Goal: Task Accomplishment & Management: Complete application form

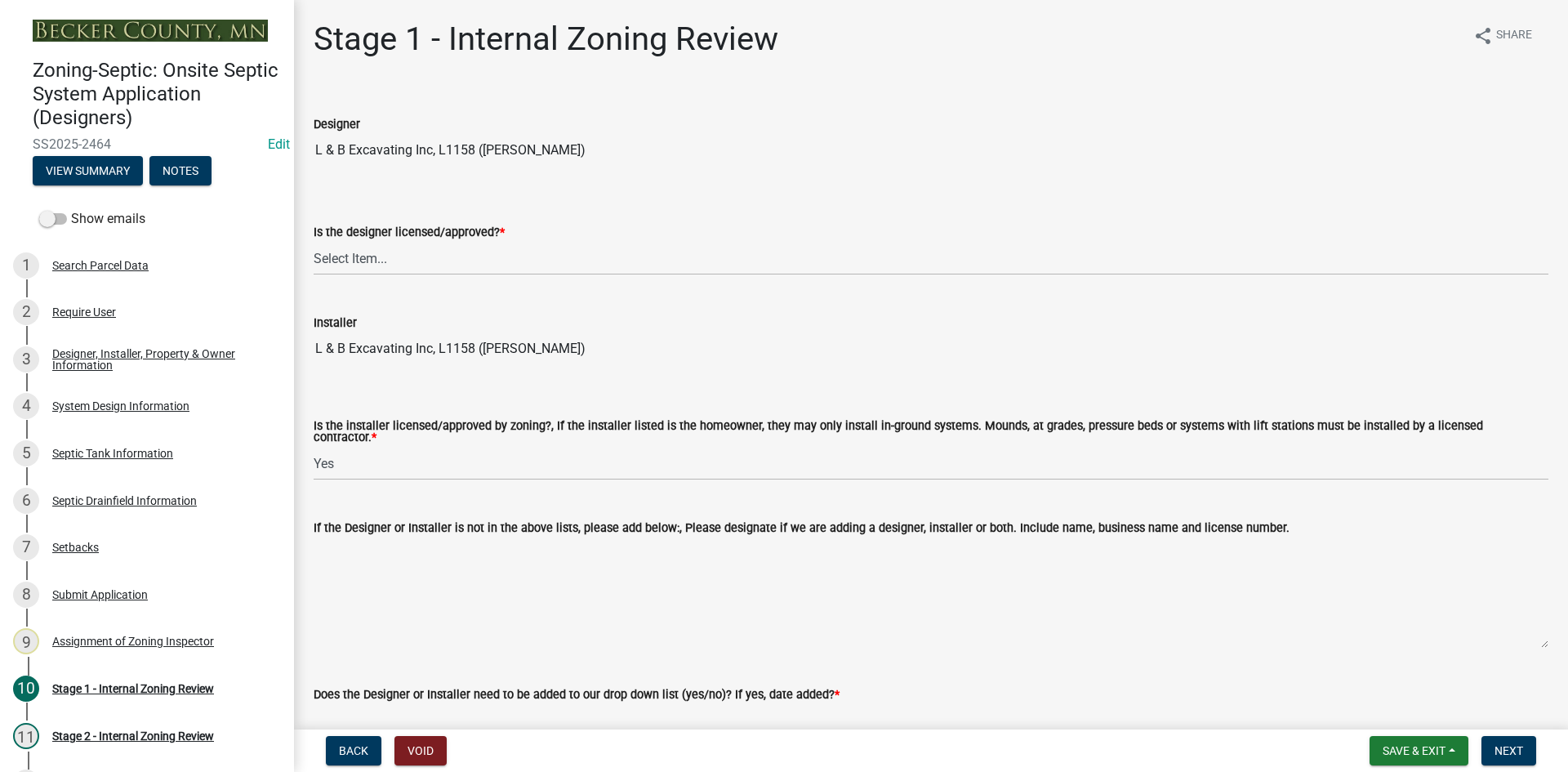
select select "ca07ae0a-7638-46ff-ada2-c67ca3524324"
select select "ec75a761-93b4-47c5-8535-fea253c32937"
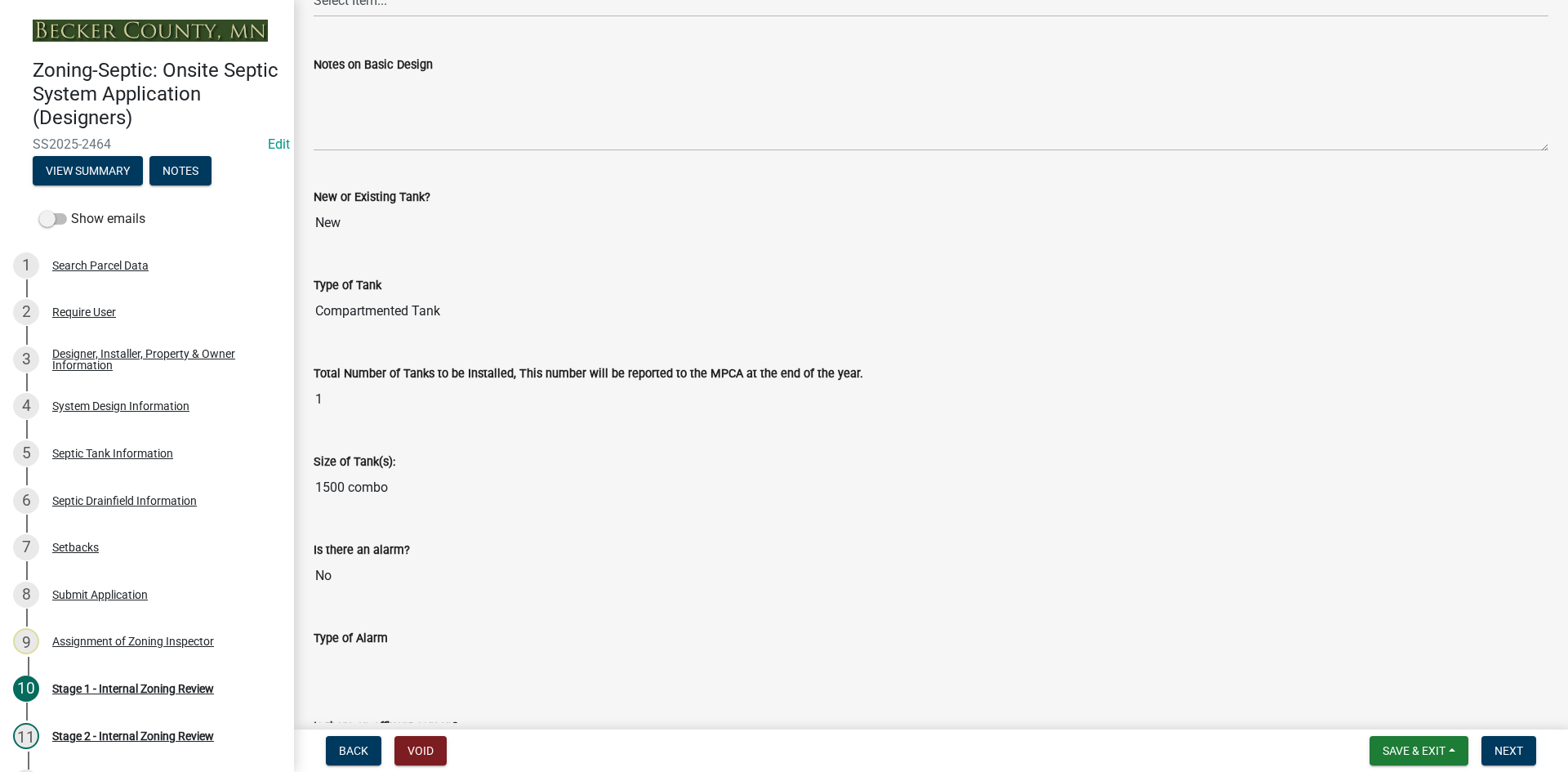
scroll to position [3674, 0]
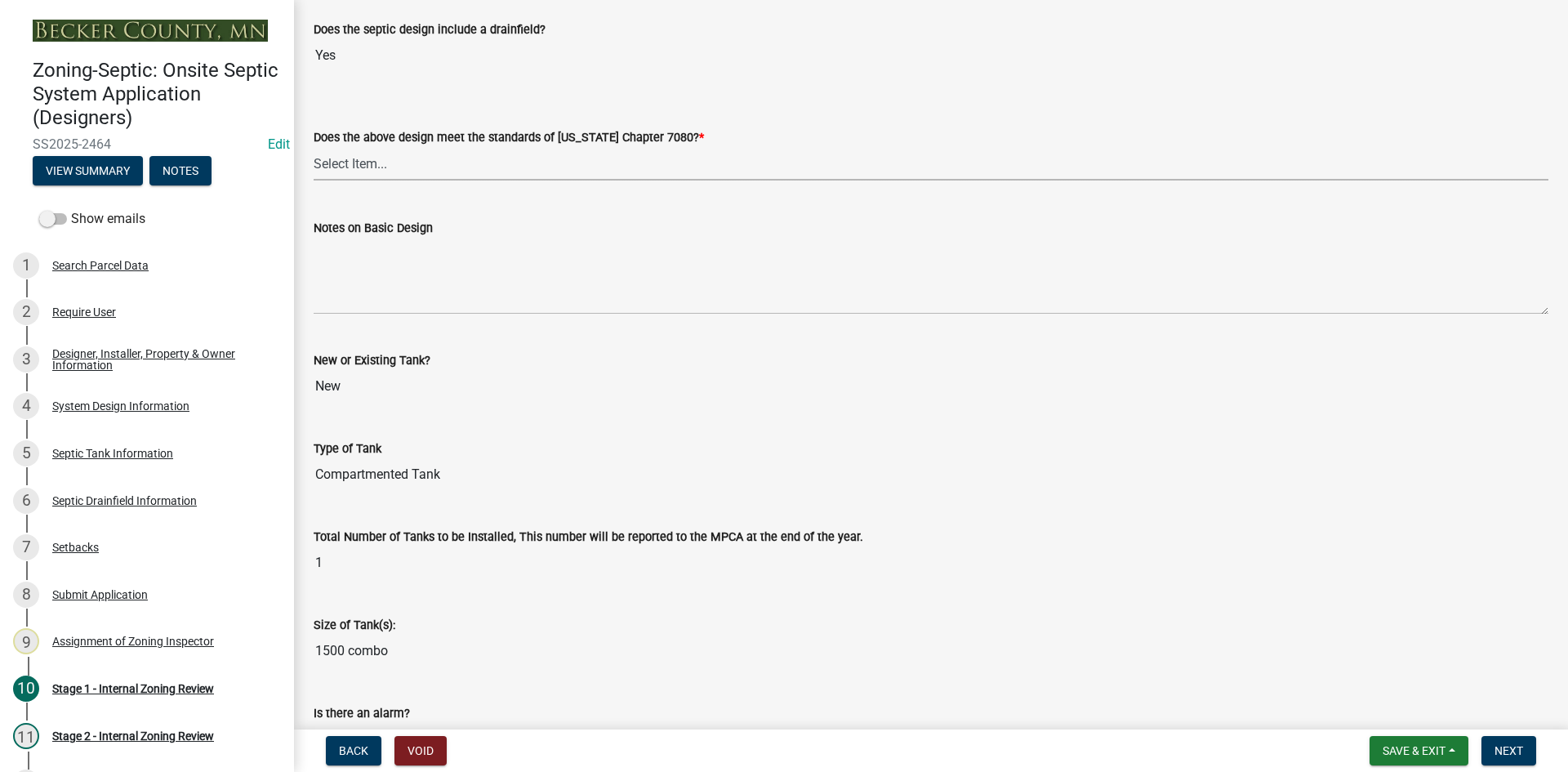
click at [324, 149] on select "Select Item... Yes No" at bounding box center [930, 164] width 1234 height 34
click at [314, 147] on select "Select Item... Yes No" at bounding box center [930, 164] width 1234 height 34
select select "bcbb982e-a48c-4b4a-a83b-ed1363446a86"
click at [672, 183] on wm-data-entity-input "Does the above design meet the standards of Minnesota Chapter 7080? * Select It…" at bounding box center [930, 139] width 1234 height 111
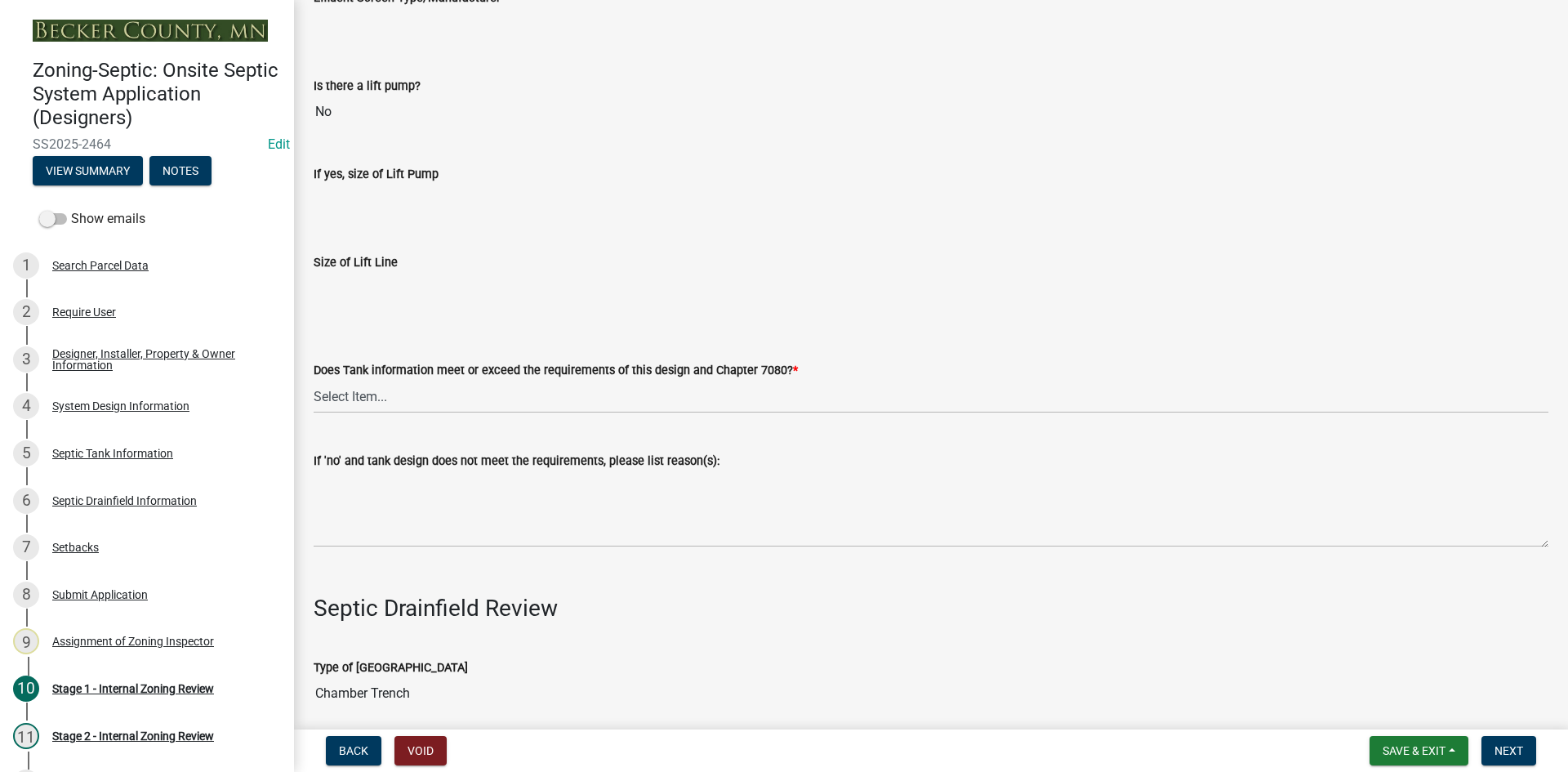
scroll to position [4899, 0]
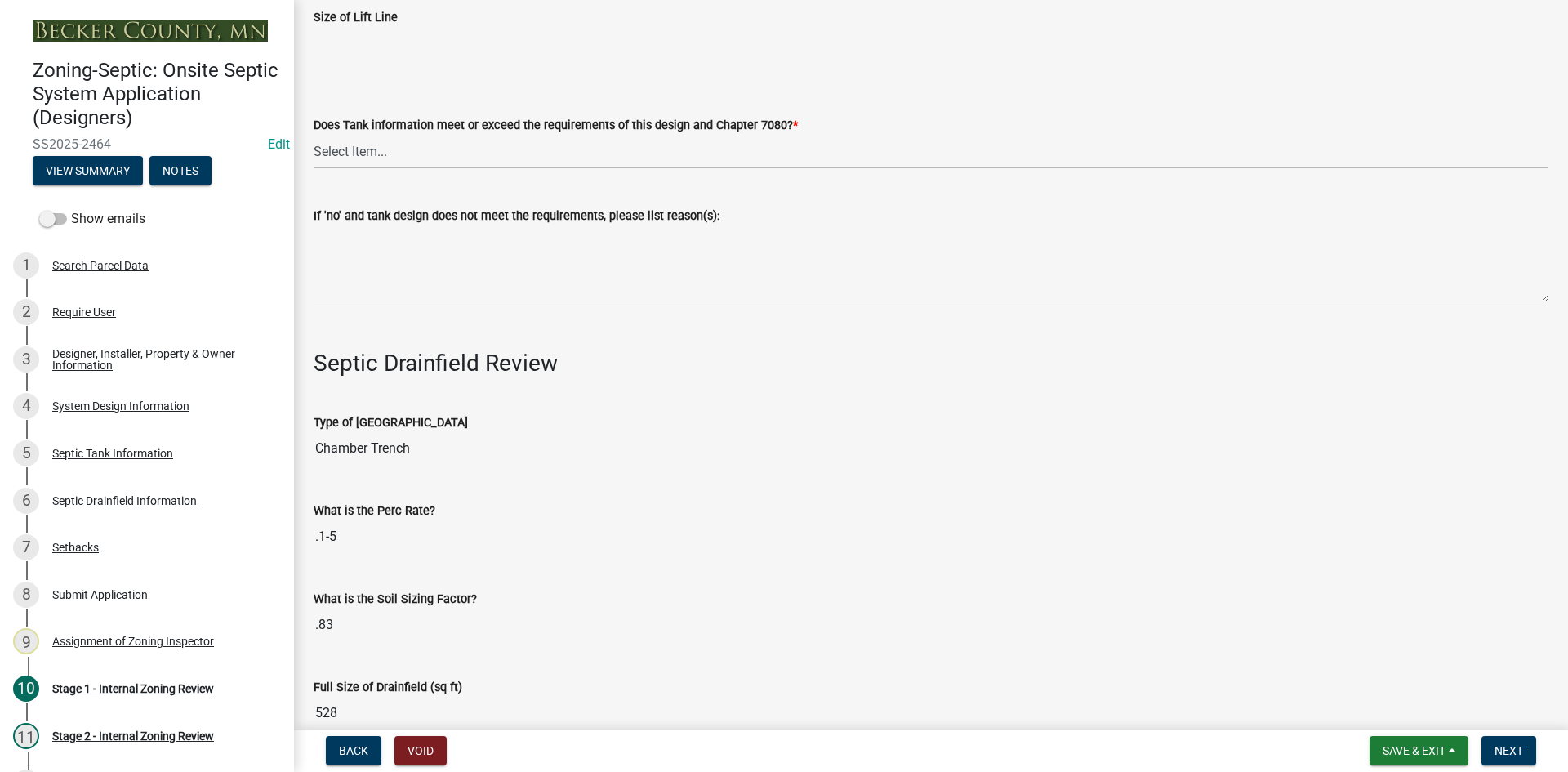
click at [345, 152] on select "Select Item... Yes No" at bounding box center [930, 151] width 1234 height 34
click at [314, 134] on select "Select Item... Yes No" at bounding box center [930, 151] width 1234 height 34
select select "47a2a5dd-5977-4941-8e6f-09ff03cdfb75"
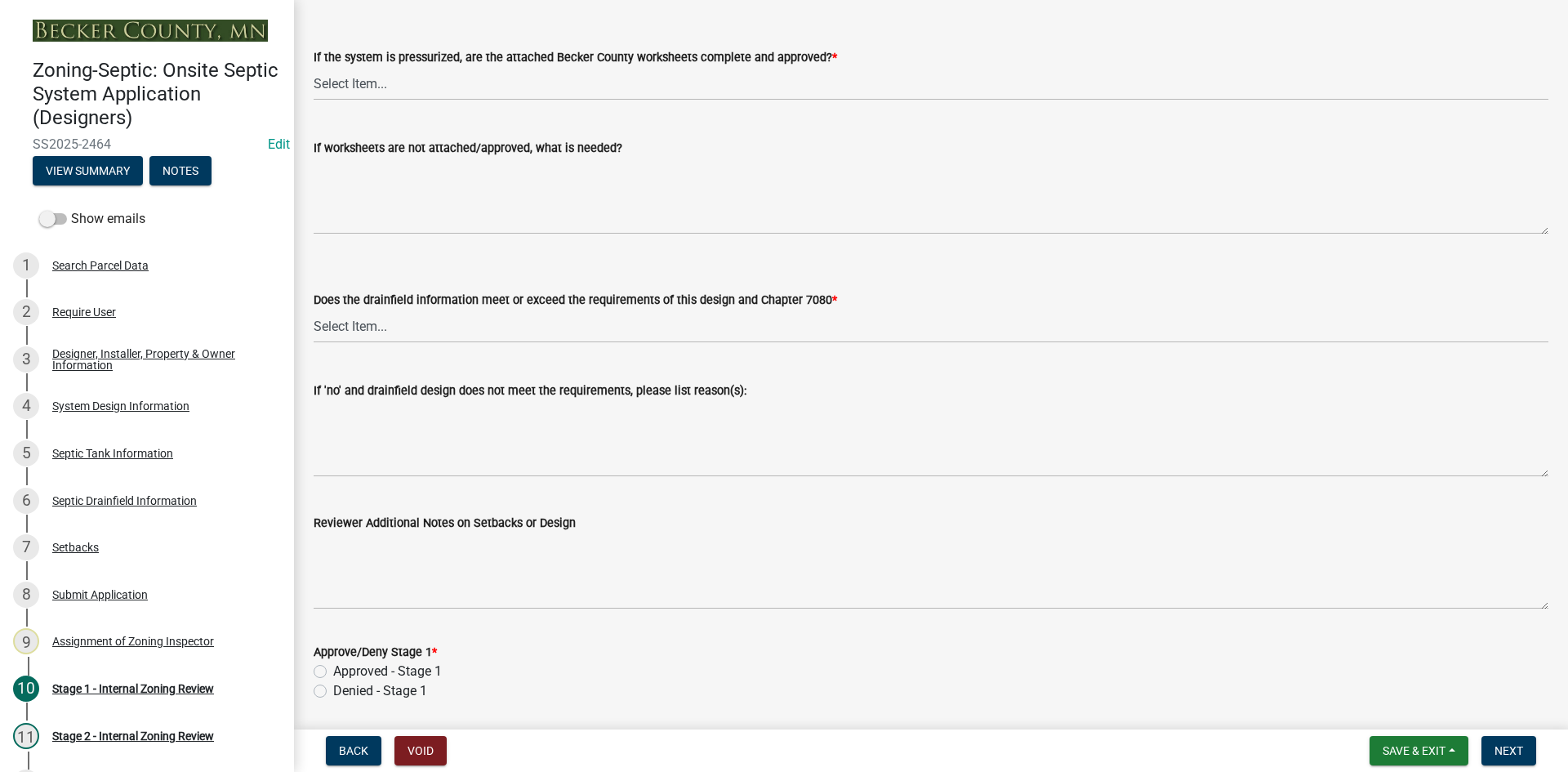
scroll to position [6123, 0]
click at [366, 76] on select "Select Item... Yes No NA" at bounding box center [930, 83] width 1234 height 34
click at [314, 66] on select "Select Item... Yes No NA" at bounding box center [930, 83] width 1234 height 34
click at [381, 98] on wm-data-entity-input "If the system is pressurized, are the attached Becker County worksheets complet…" at bounding box center [930, 59] width 1234 height 111
click at [372, 87] on select "Select Item... Yes No NA" at bounding box center [930, 83] width 1234 height 34
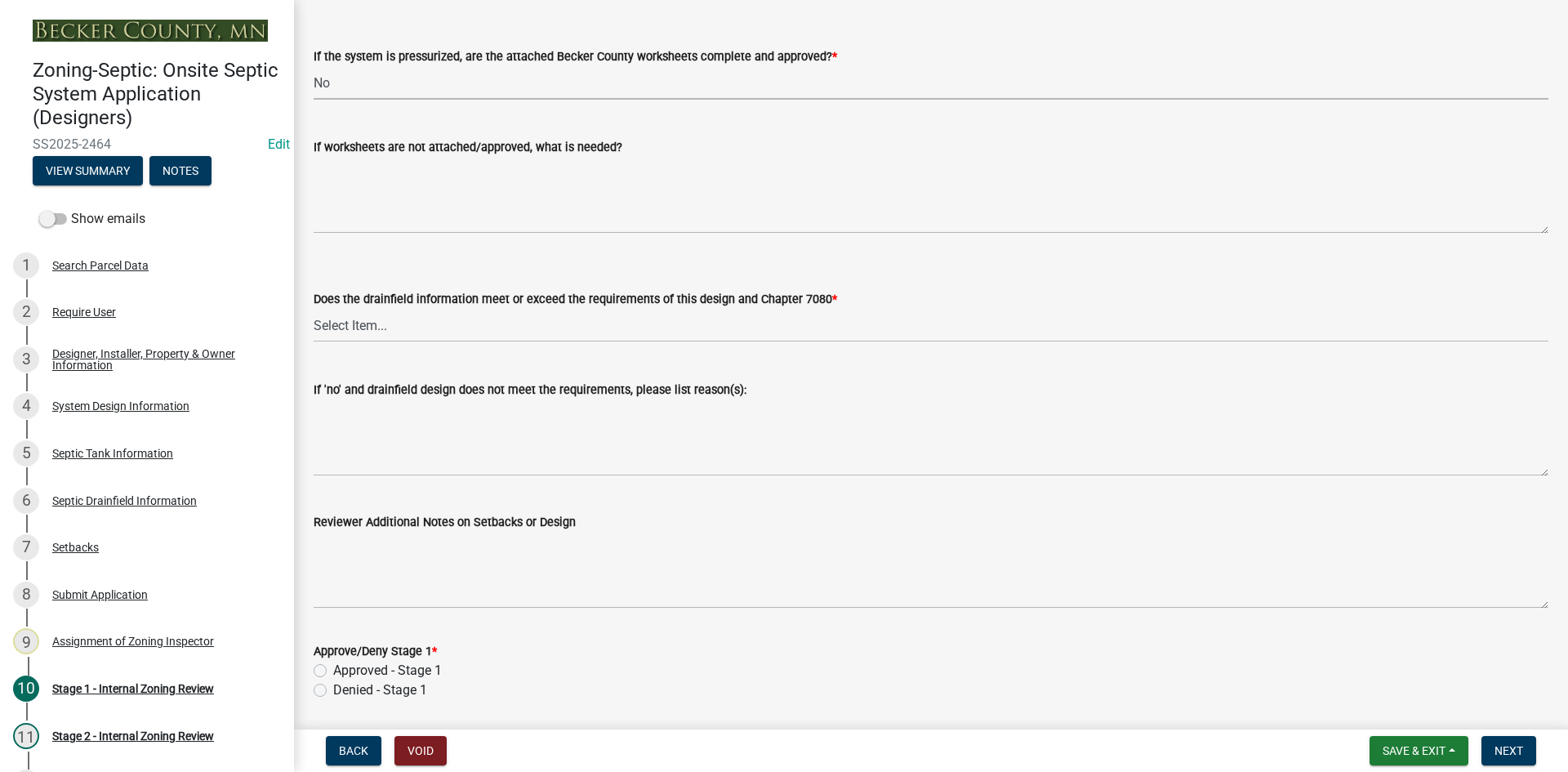
click at [314, 66] on select "Select Item... Yes No NA" at bounding box center [930, 83] width 1234 height 34
select select "3f07d53b-f129-45c8-90f2-315300c75b14"
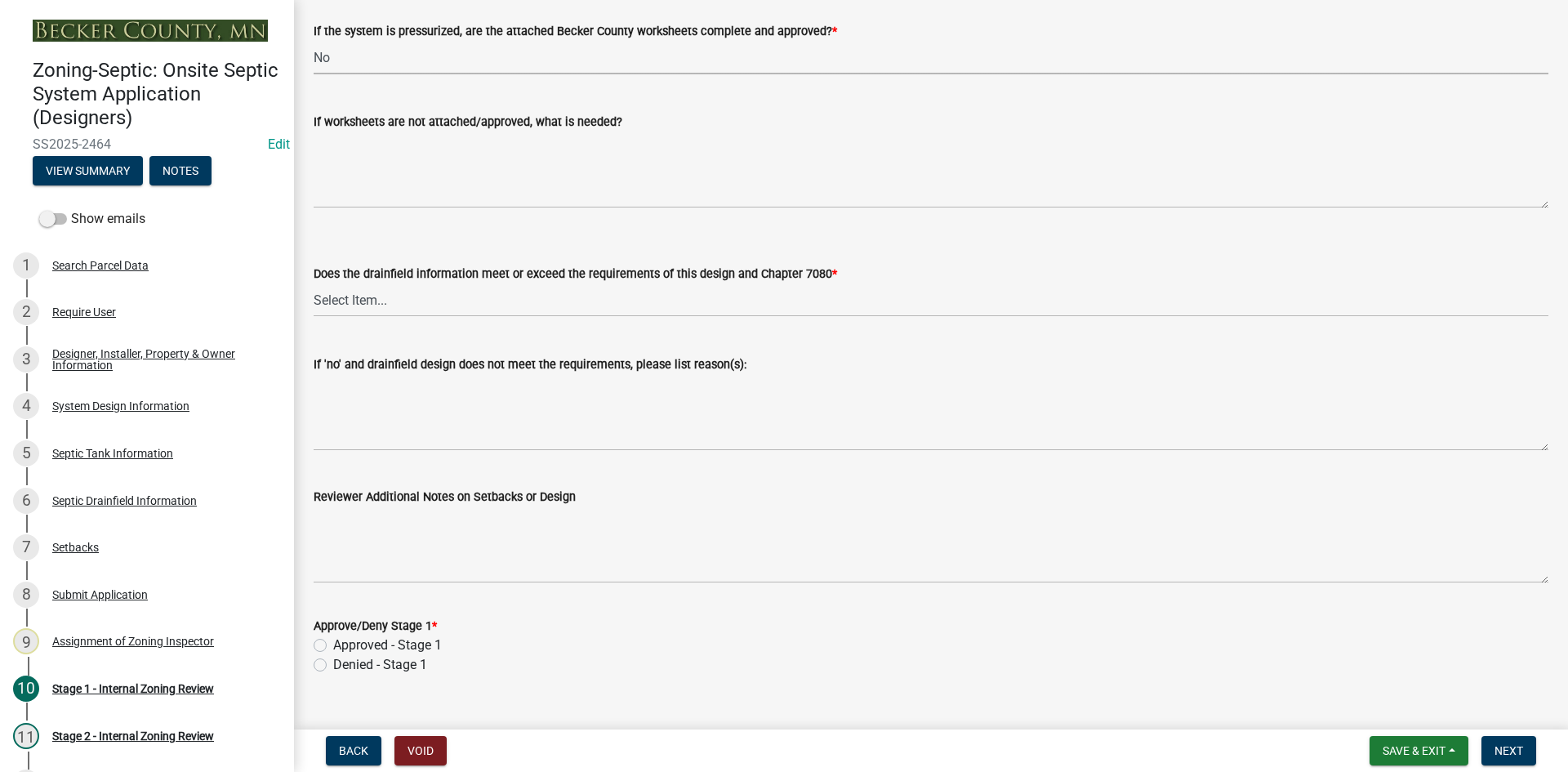
scroll to position [6173, 0]
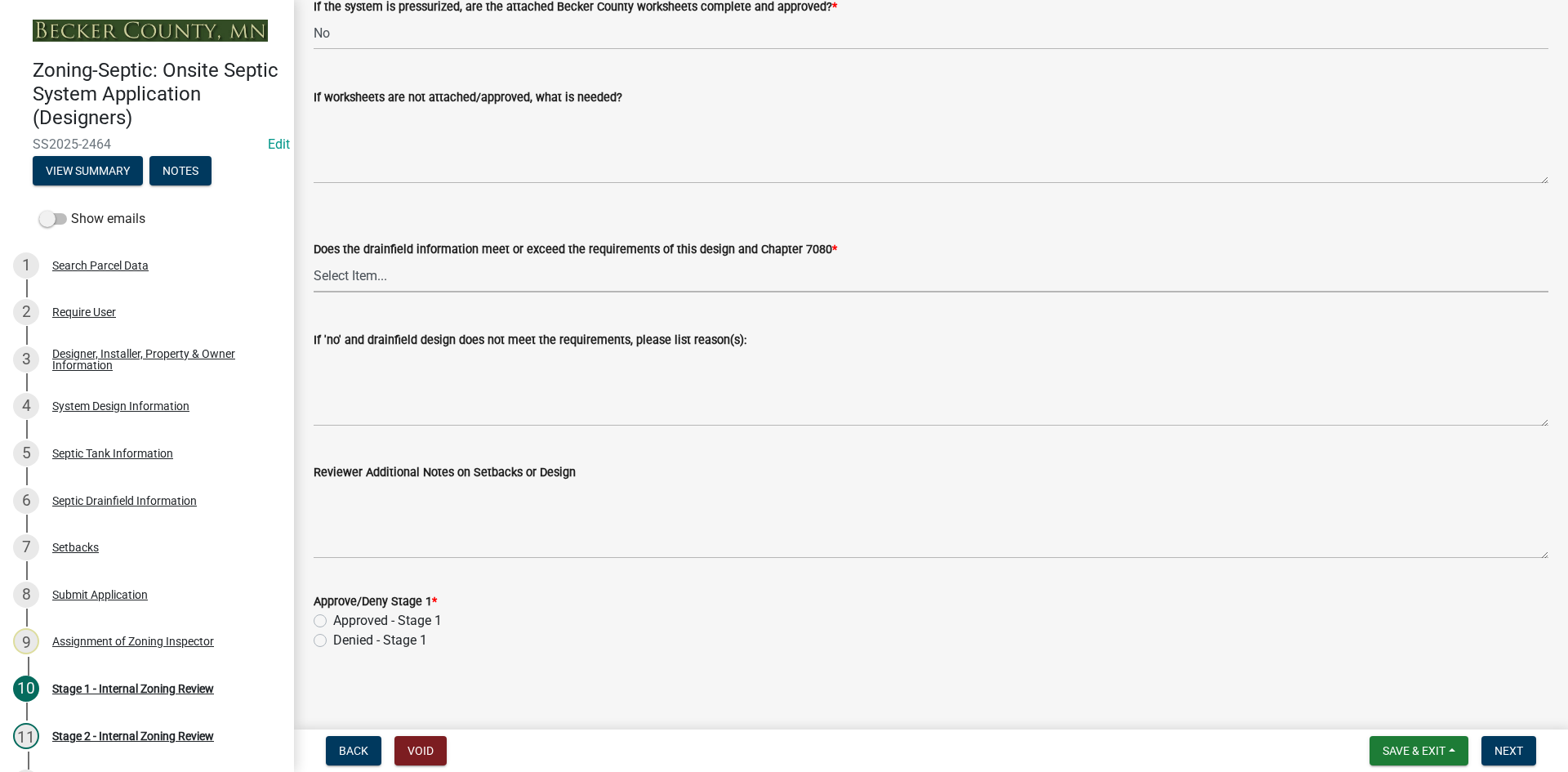
click at [372, 269] on select "Select Item... Yes No" at bounding box center [930, 276] width 1234 height 34
click at [314, 259] on select "Select Item... Yes No" at bounding box center [930, 276] width 1234 height 34
click at [397, 278] on select "Select Item... Yes No" at bounding box center [930, 276] width 1234 height 34
click at [314, 259] on select "Select Item... Yes No" at bounding box center [930, 276] width 1234 height 34
select select "888a8260-2be6-47f2-a4de-b9f453a4d3bc"
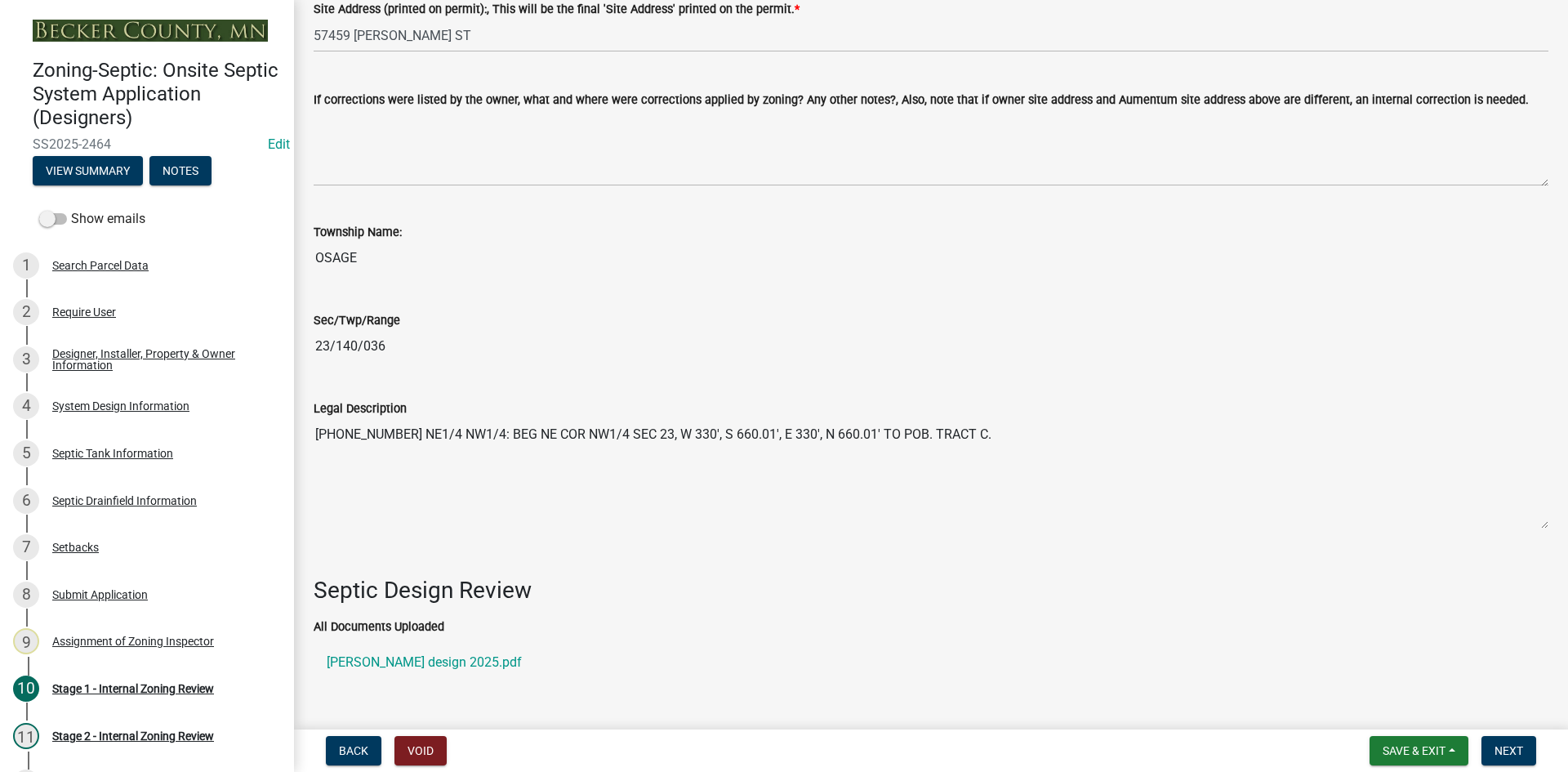
scroll to position [1764, 0]
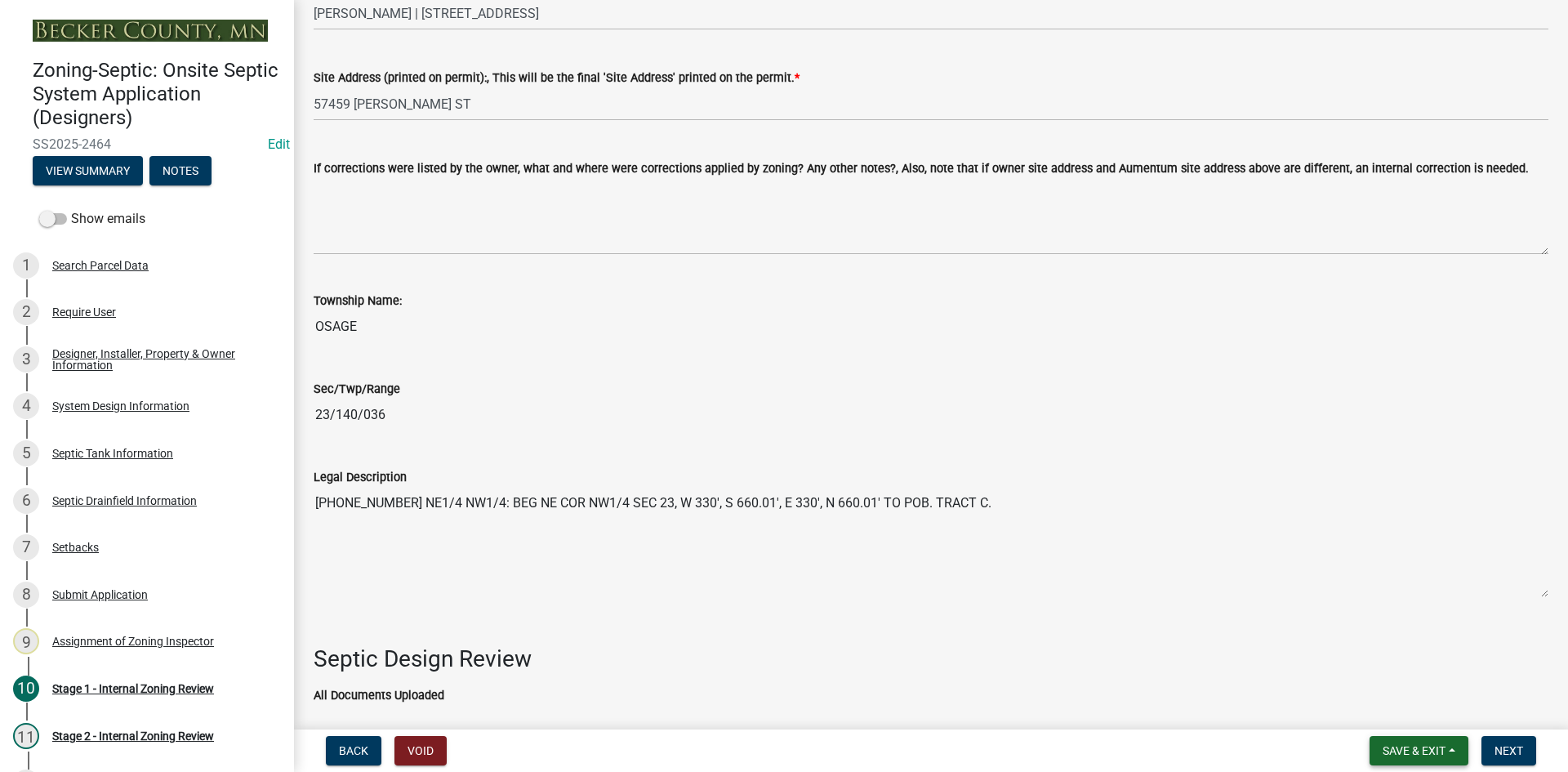
click at [1400, 747] on span "Save & Exit" at bounding box center [1414, 750] width 63 height 13
click at [1374, 667] on button "Save" at bounding box center [1402, 668] width 131 height 39
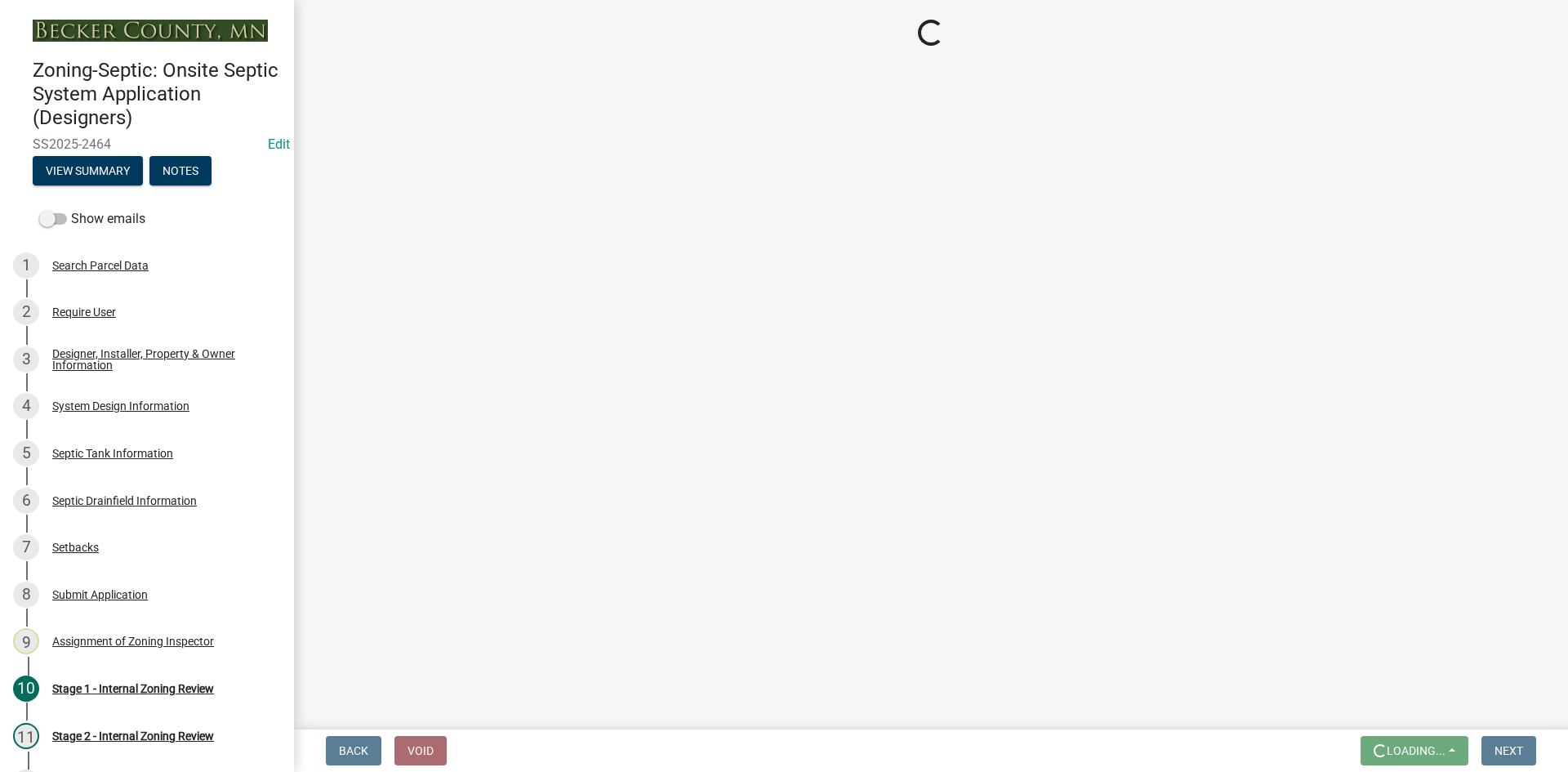
scroll to position [0, 0]
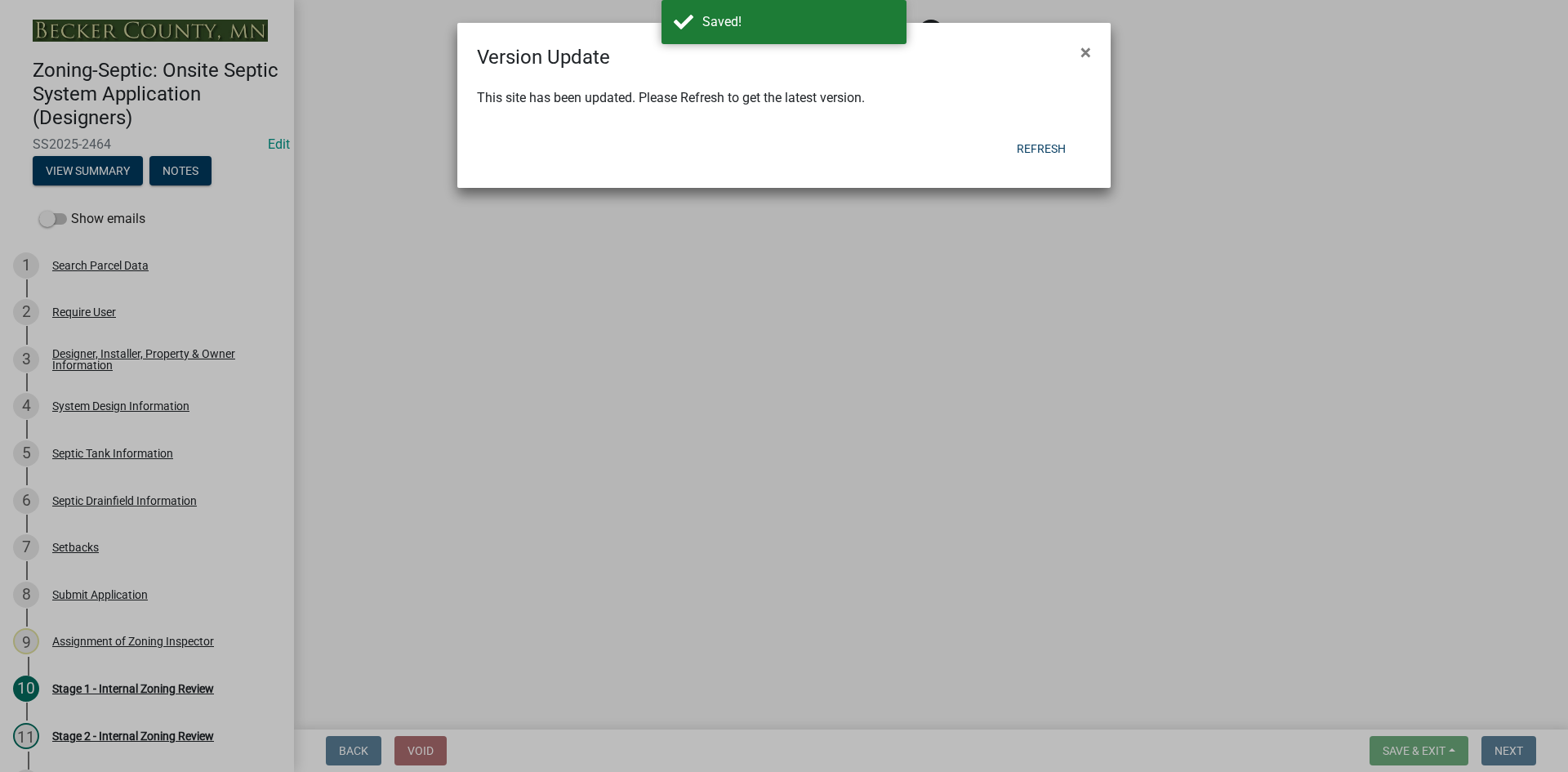
select select "ca07ae0a-7638-46ff-ada2-c67ca3524324"
select select "ec75a761-93b4-47c5-8535-fea253c32937"
select select "bcbb982e-a48c-4b4a-a83b-ed1363446a86"
select select "47a2a5dd-5977-4941-8e6f-09ff03cdfb75"
select select "3f07d53b-f129-45c8-90f2-315300c75b14"
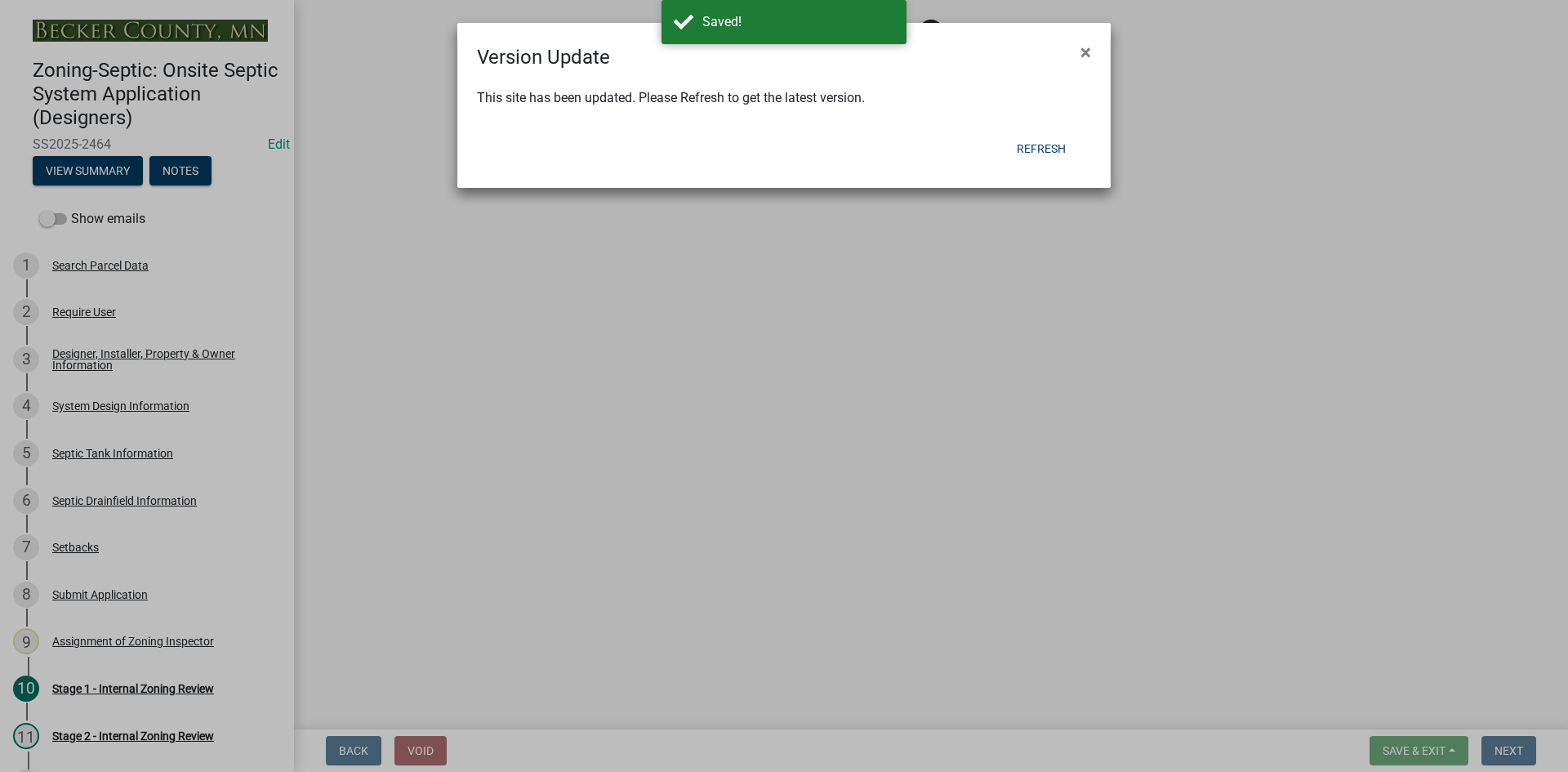
select select "888a8260-2be6-47f2-a4de-b9f453a4d3bc"
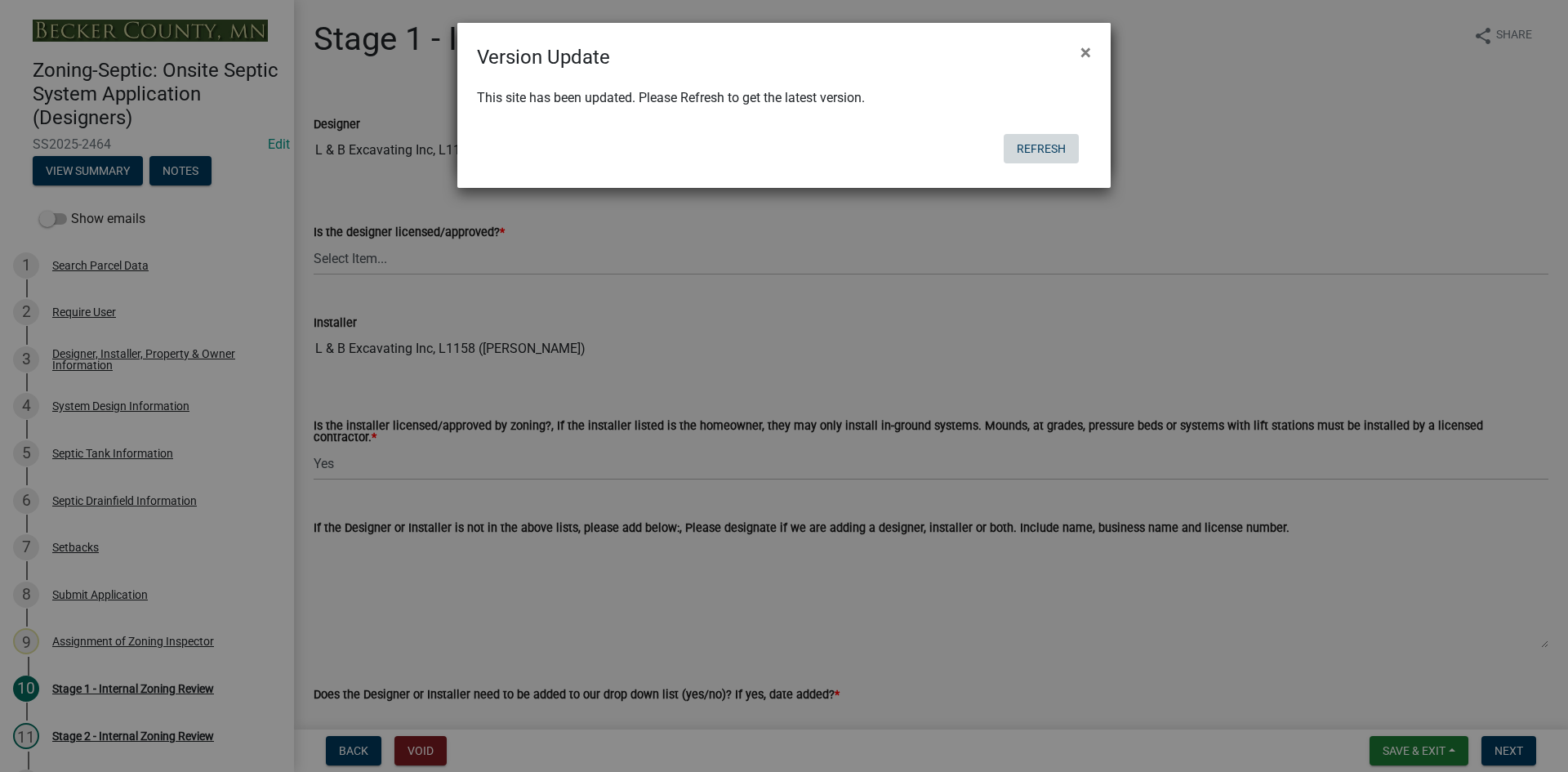
click at [1043, 154] on button "Refresh" at bounding box center [1040, 148] width 75 height 30
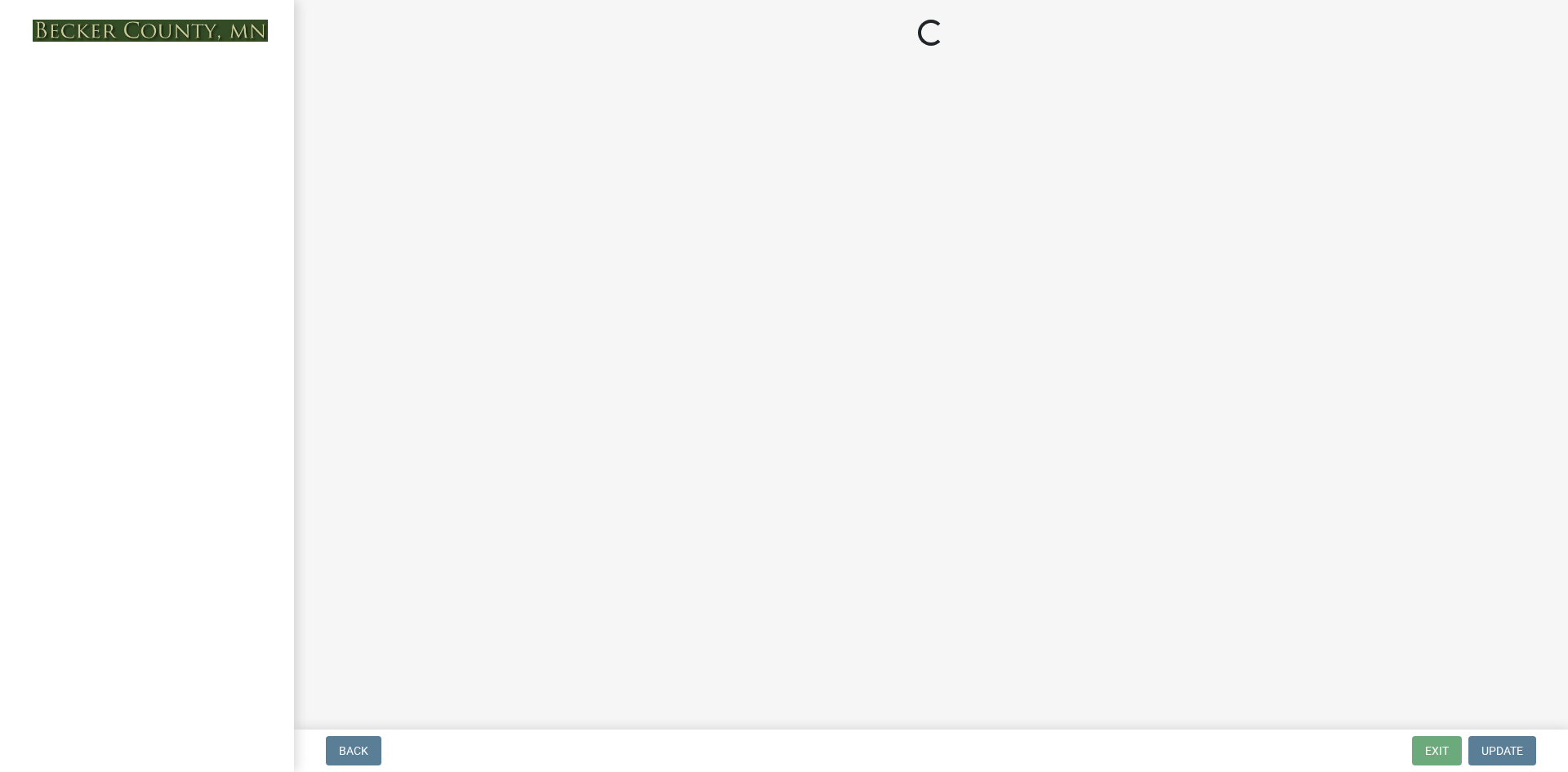
select select "ca07ae0a-7638-46ff-ada2-c67ca3524324"
select select "ec75a761-93b4-47c5-8535-fea253c32937"
select select "bcbb982e-a48c-4b4a-a83b-ed1363446a86"
select select "47a2a5dd-5977-4941-8e6f-09ff03cdfb75"
select select "3f07d53b-f129-45c8-90f2-315300c75b14"
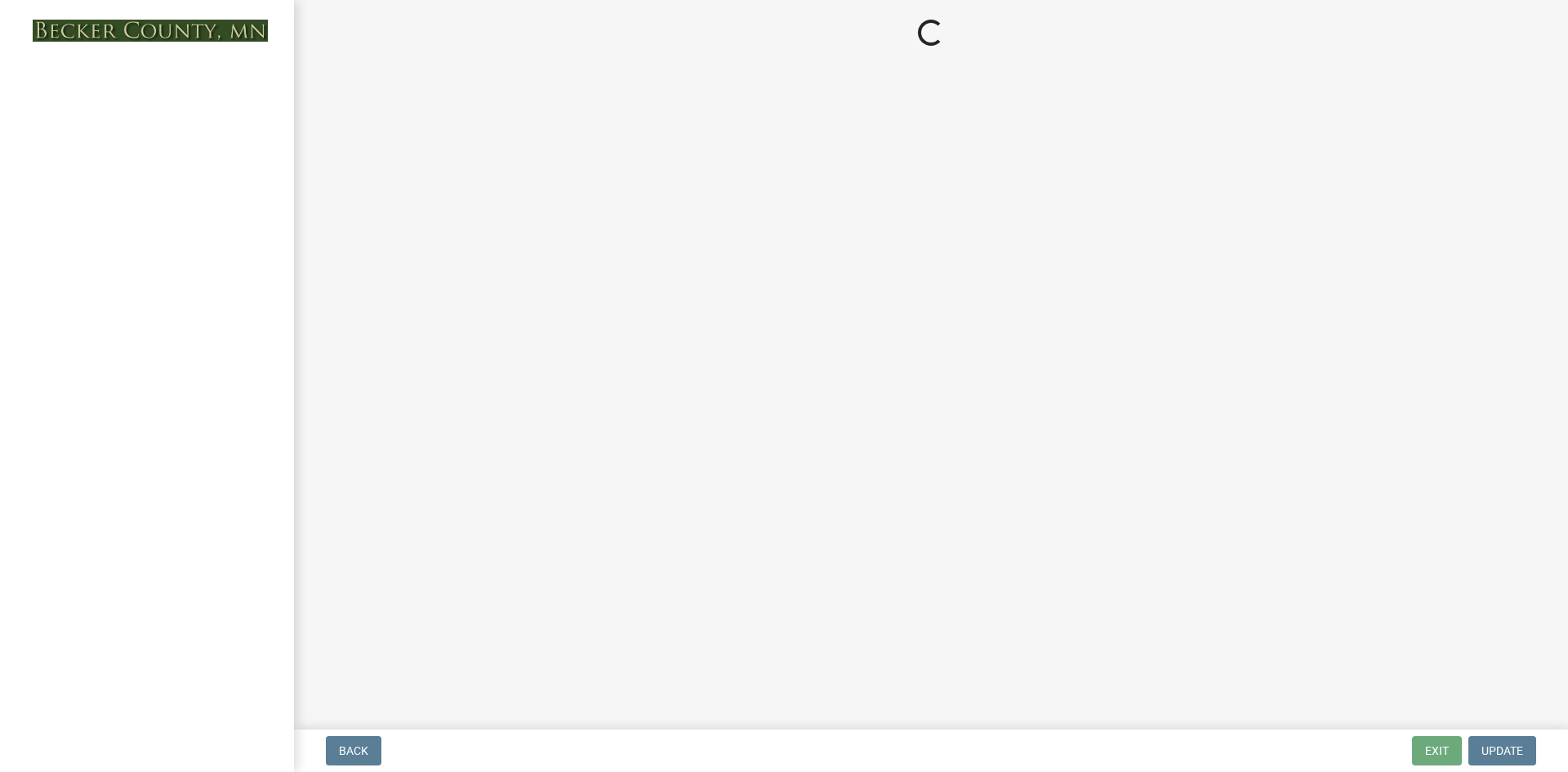
select select "888a8260-2be6-47f2-a4de-b9f453a4d3bc"
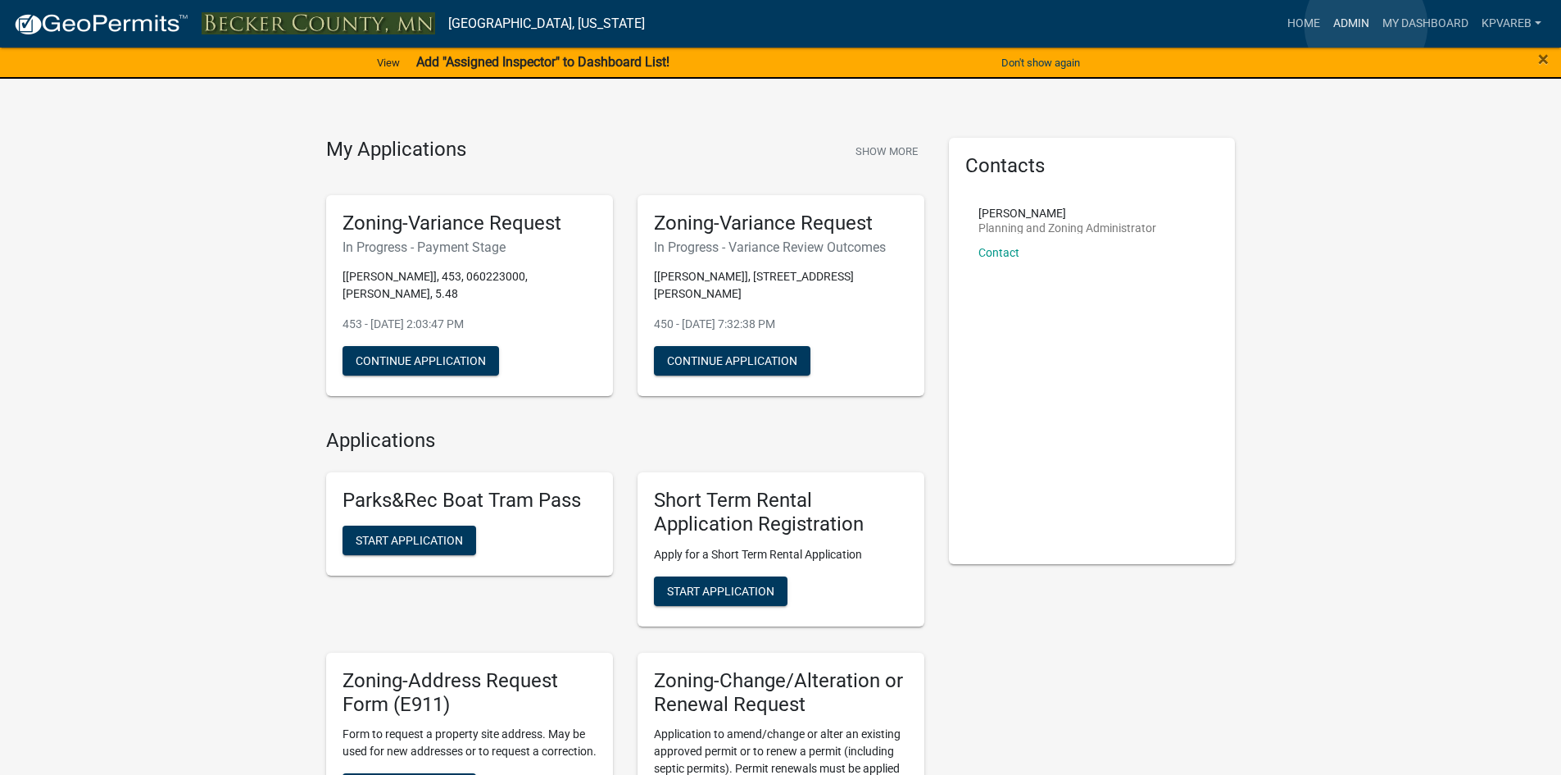
click at [1366, 25] on link "Admin" at bounding box center [1351, 23] width 49 height 31
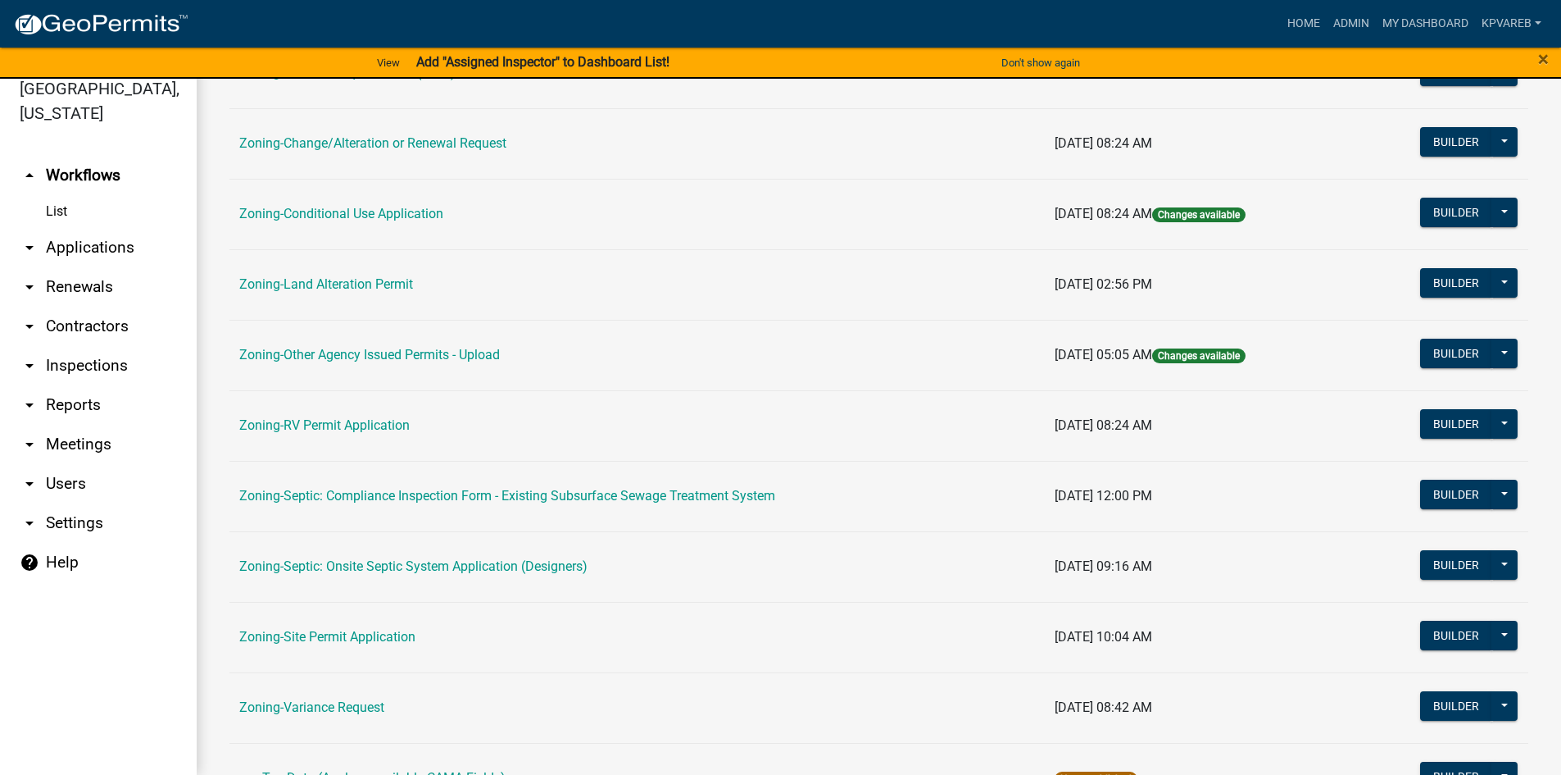
scroll to position [483, 0]
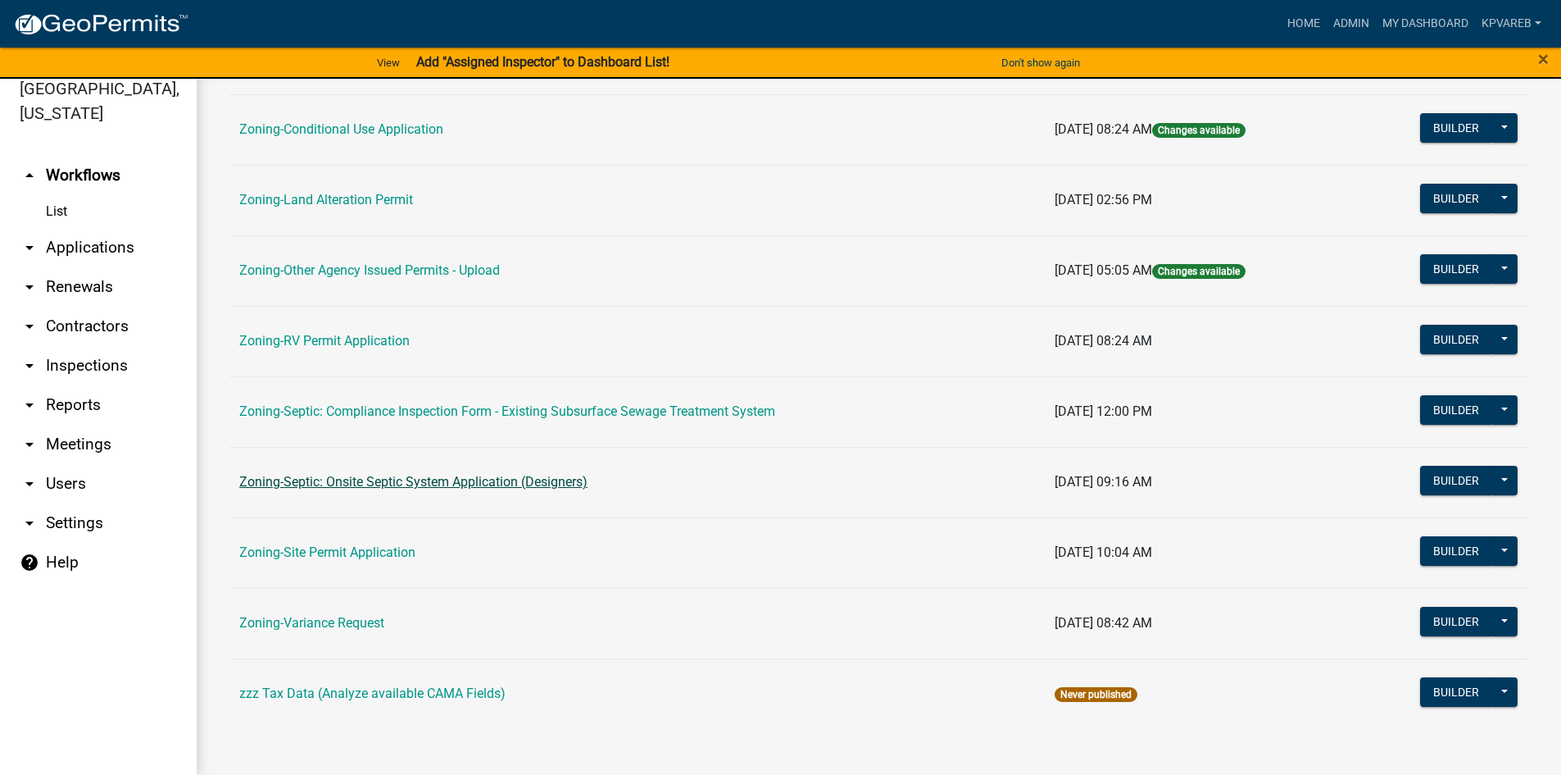
click at [462, 484] on link "Zoning-Septic: Onsite Septic System Application (Designers)" at bounding box center [413, 482] width 348 height 16
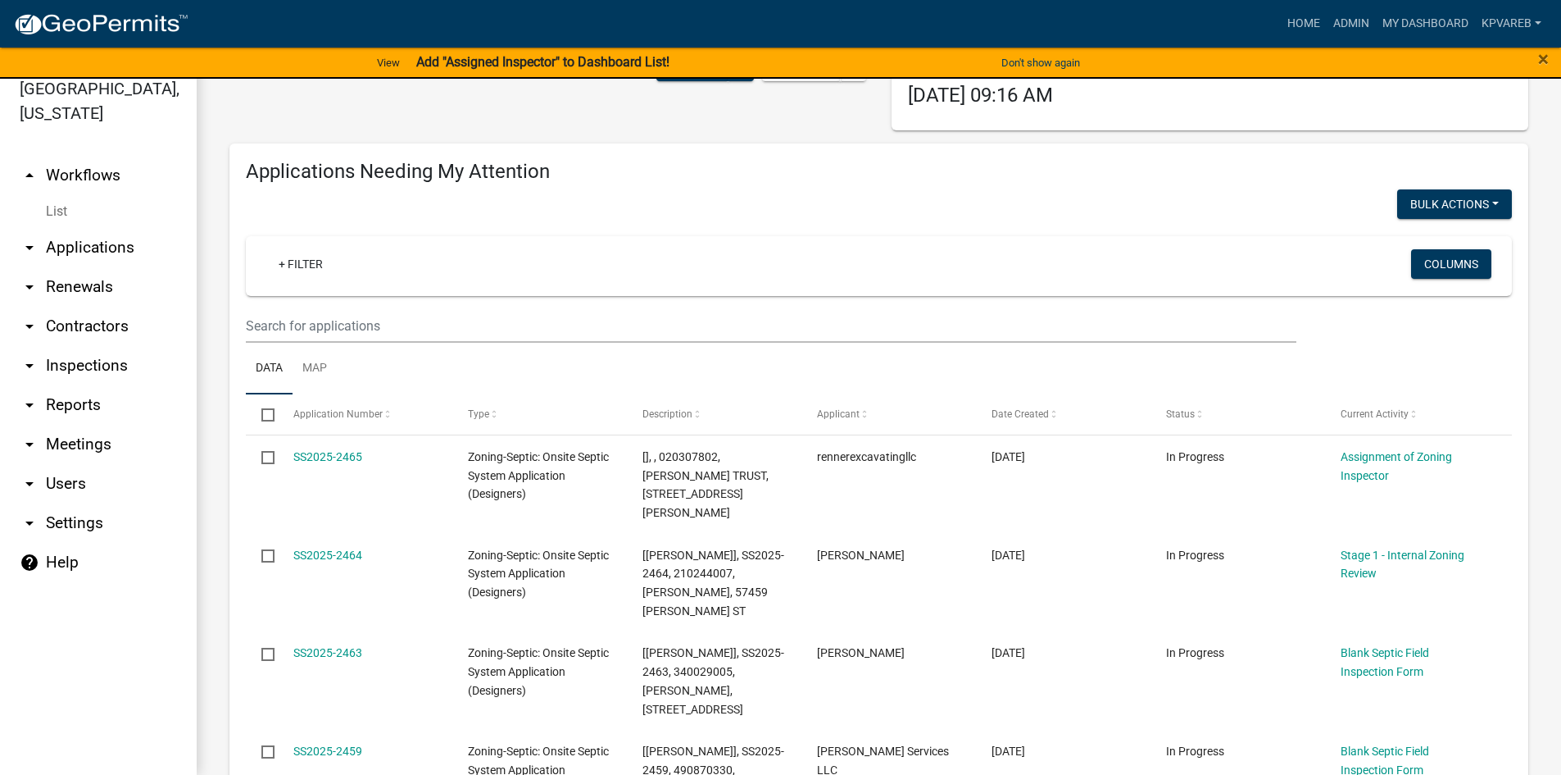
scroll to position [82, 0]
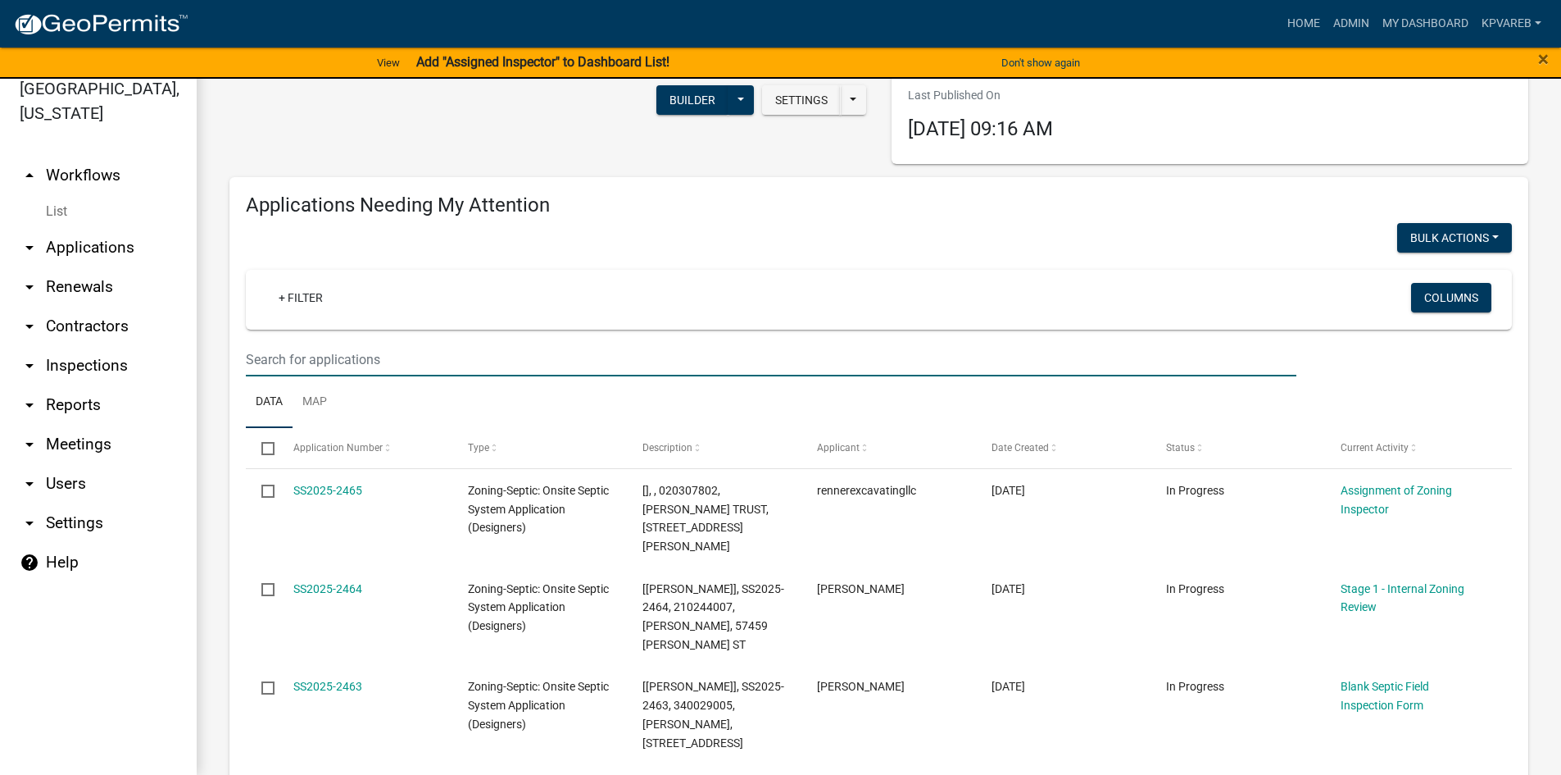
click at [280, 347] on input "text" at bounding box center [771, 360] width 1051 height 34
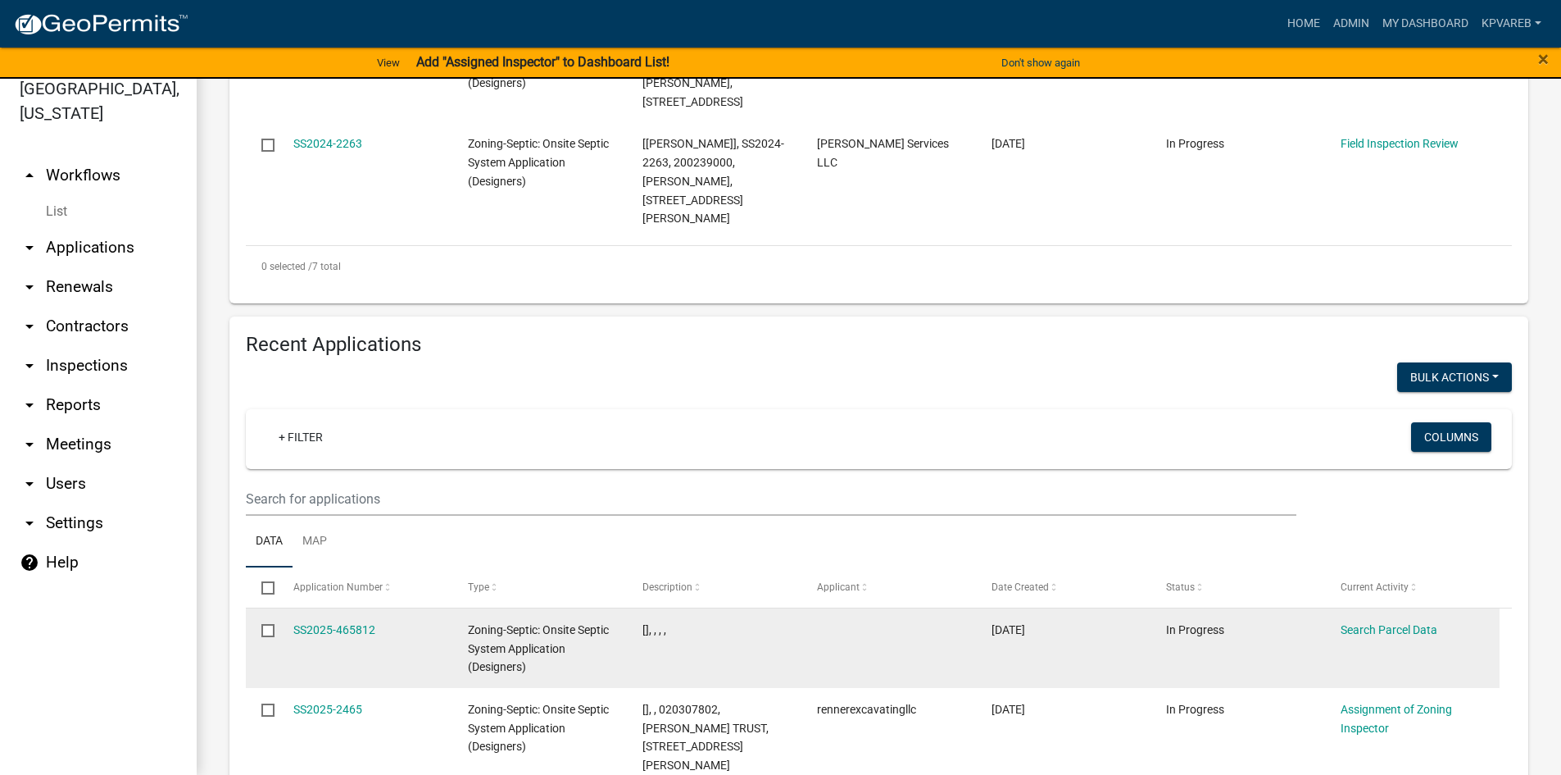
scroll to position [1311, 0]
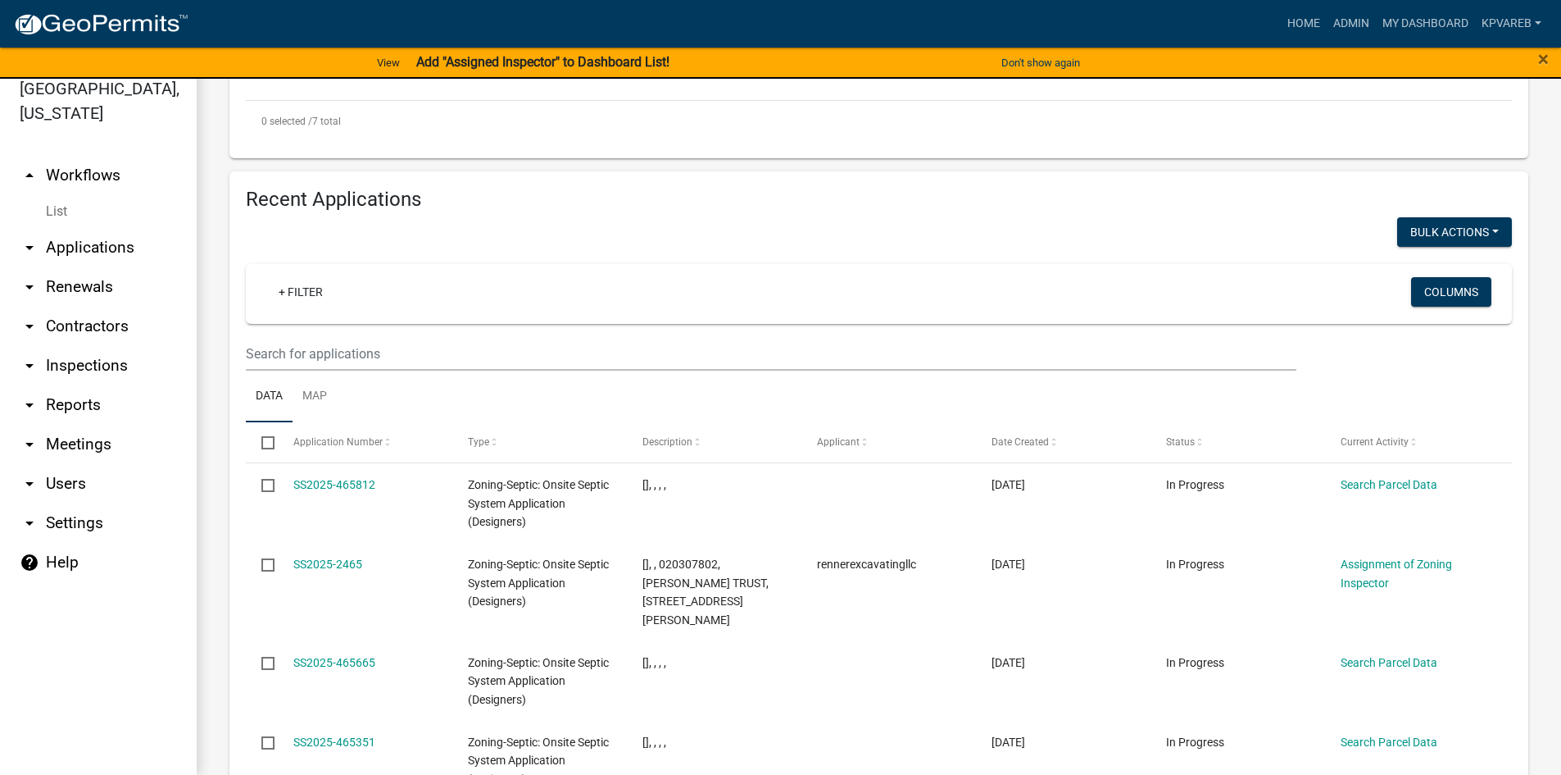
type input "LEE"
click at [266, 337] on input "text" at bounding box center [771, 354] width 1051 height 34
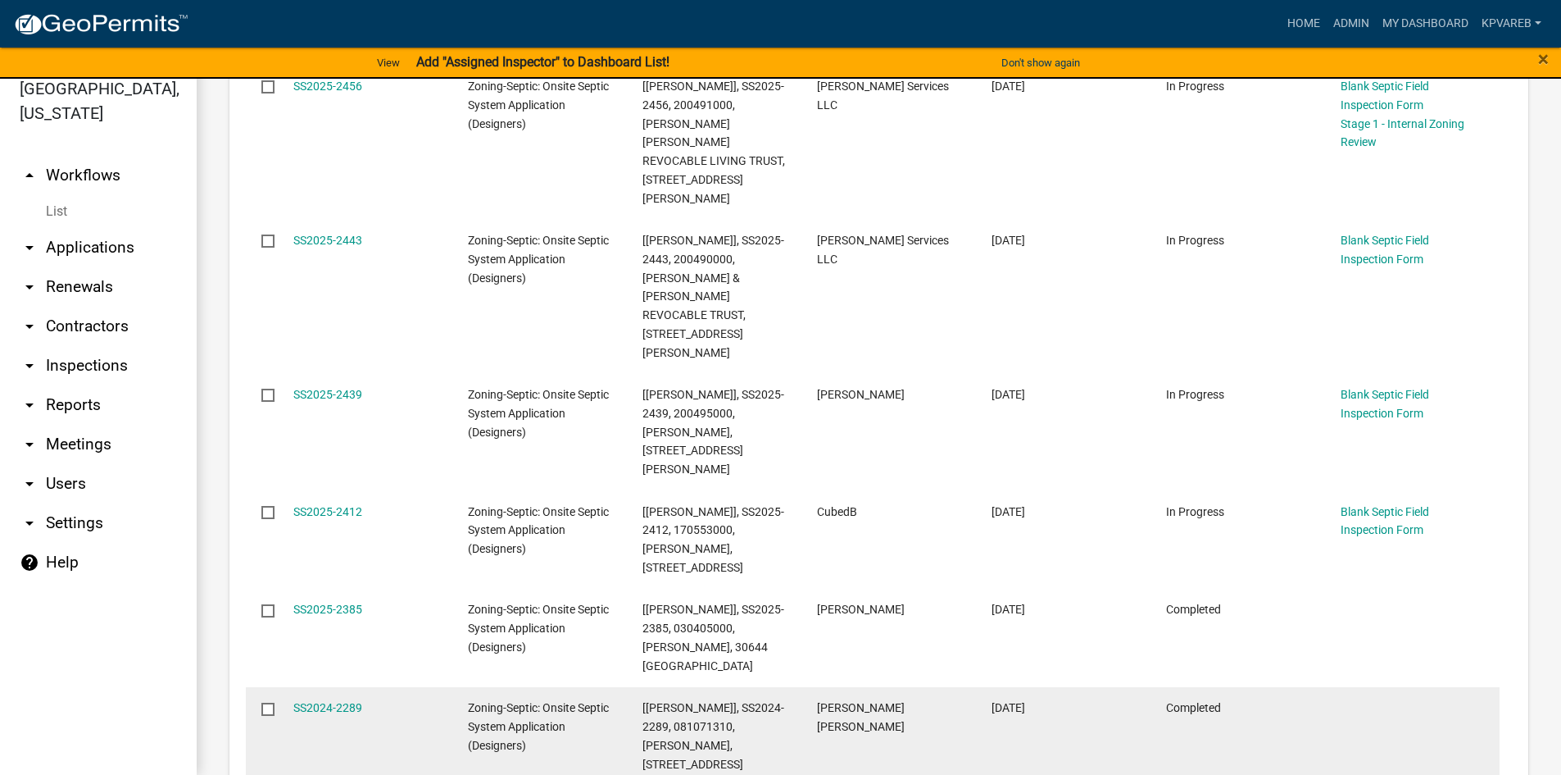
scroll to position [1967, 0]
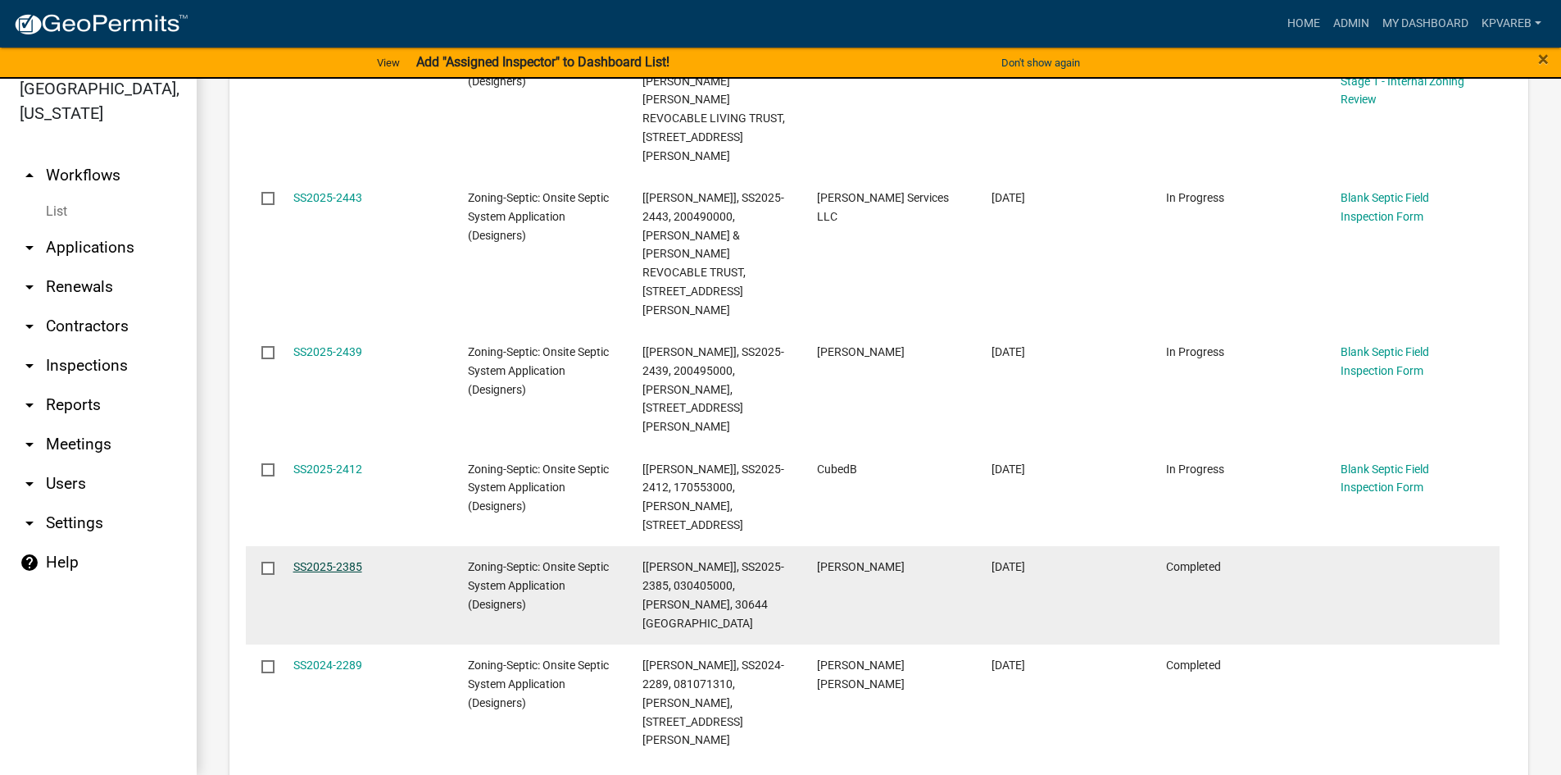
type input "LEE"
click at [344, 560] on link "SS2025-2385" at bounding box center [327, 566] width 69 height 13
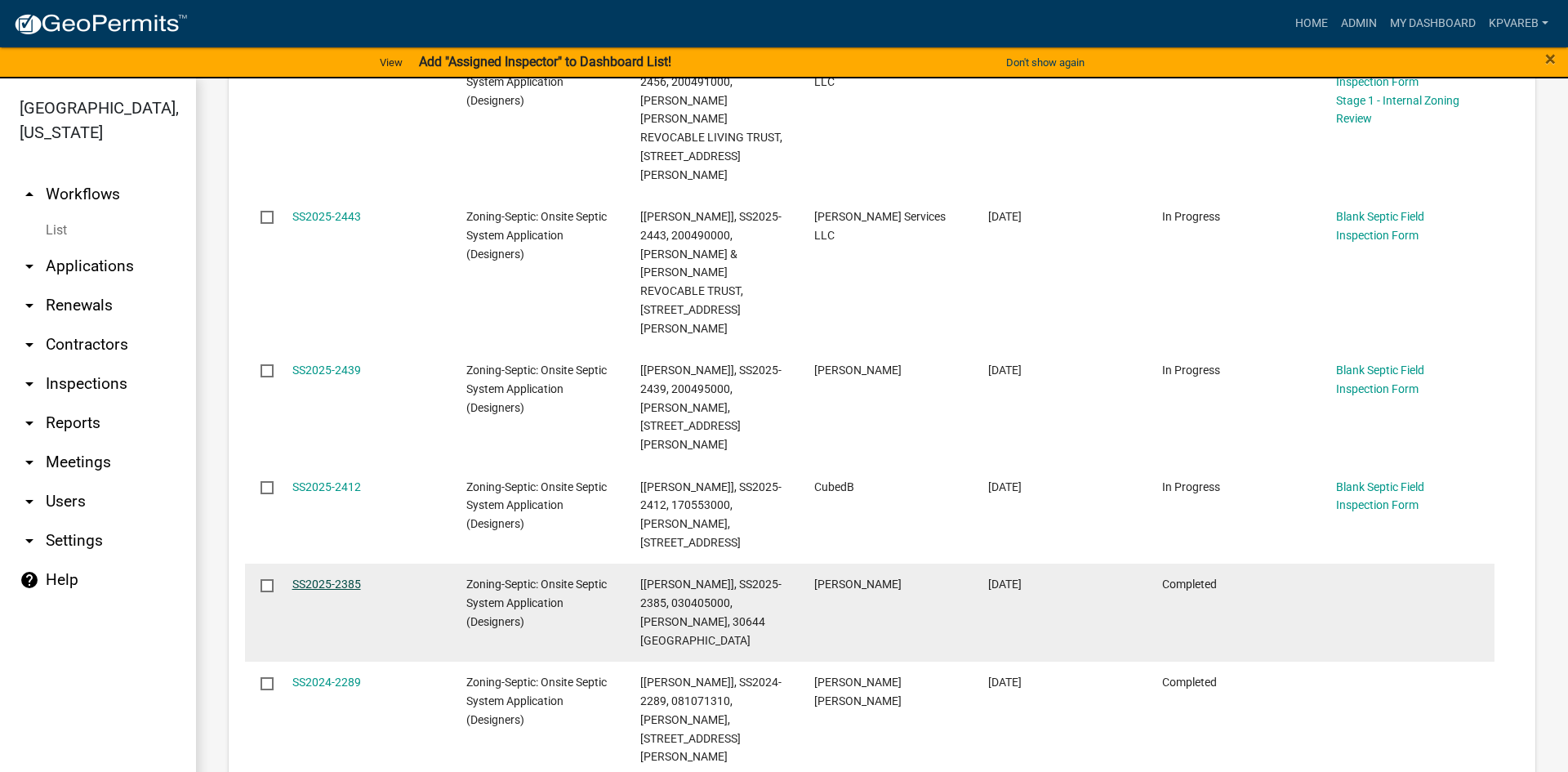
click at [343, 321] on body "Internet Explorer does NOT work with GeoPermits. Get a new browser for more sec…" at bounding box center [784, 386] width 1568 height 772
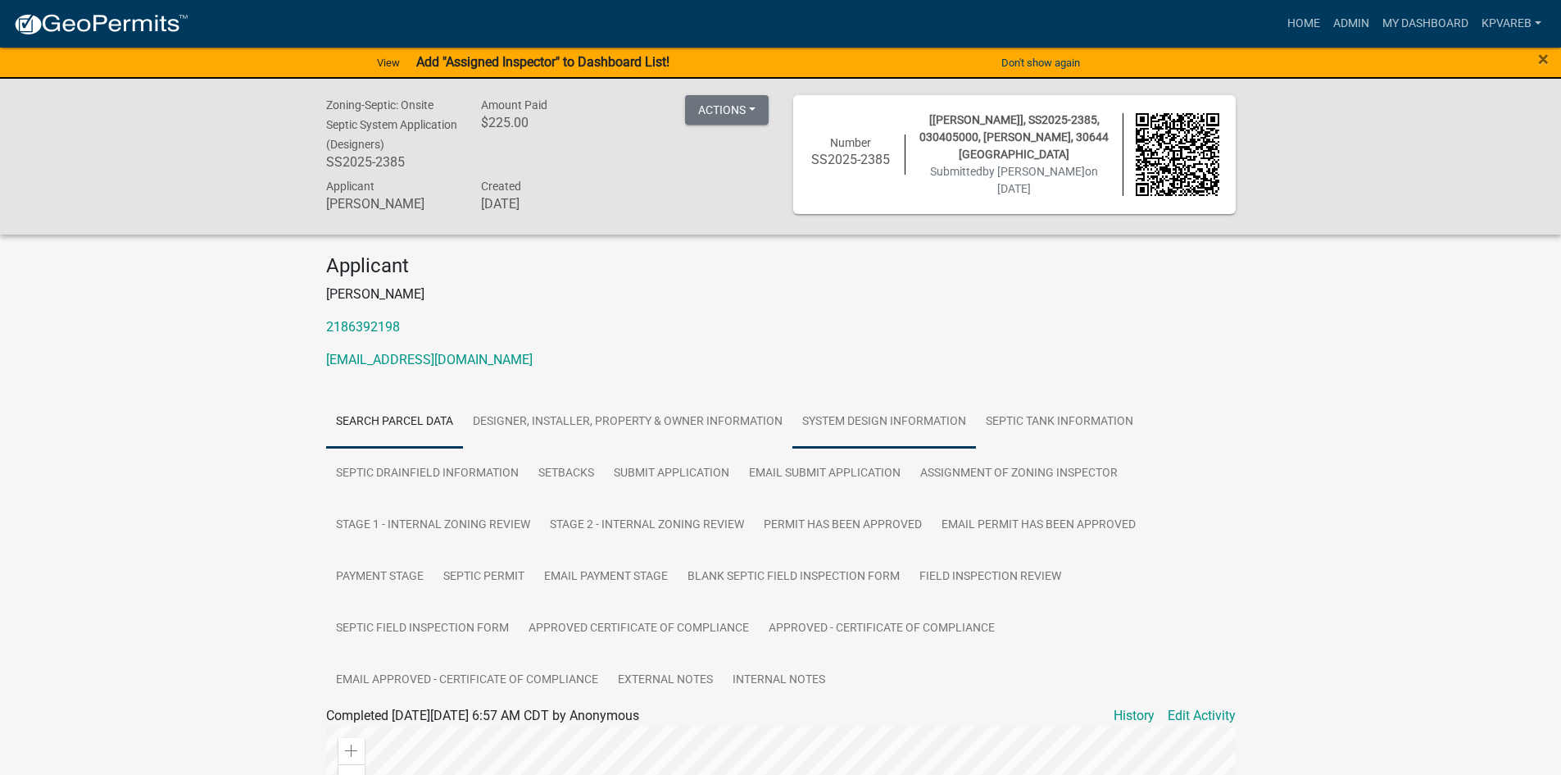
click at [875, 413] on link "System Design Information" at bounding box center [885, 422] width 184 height 52
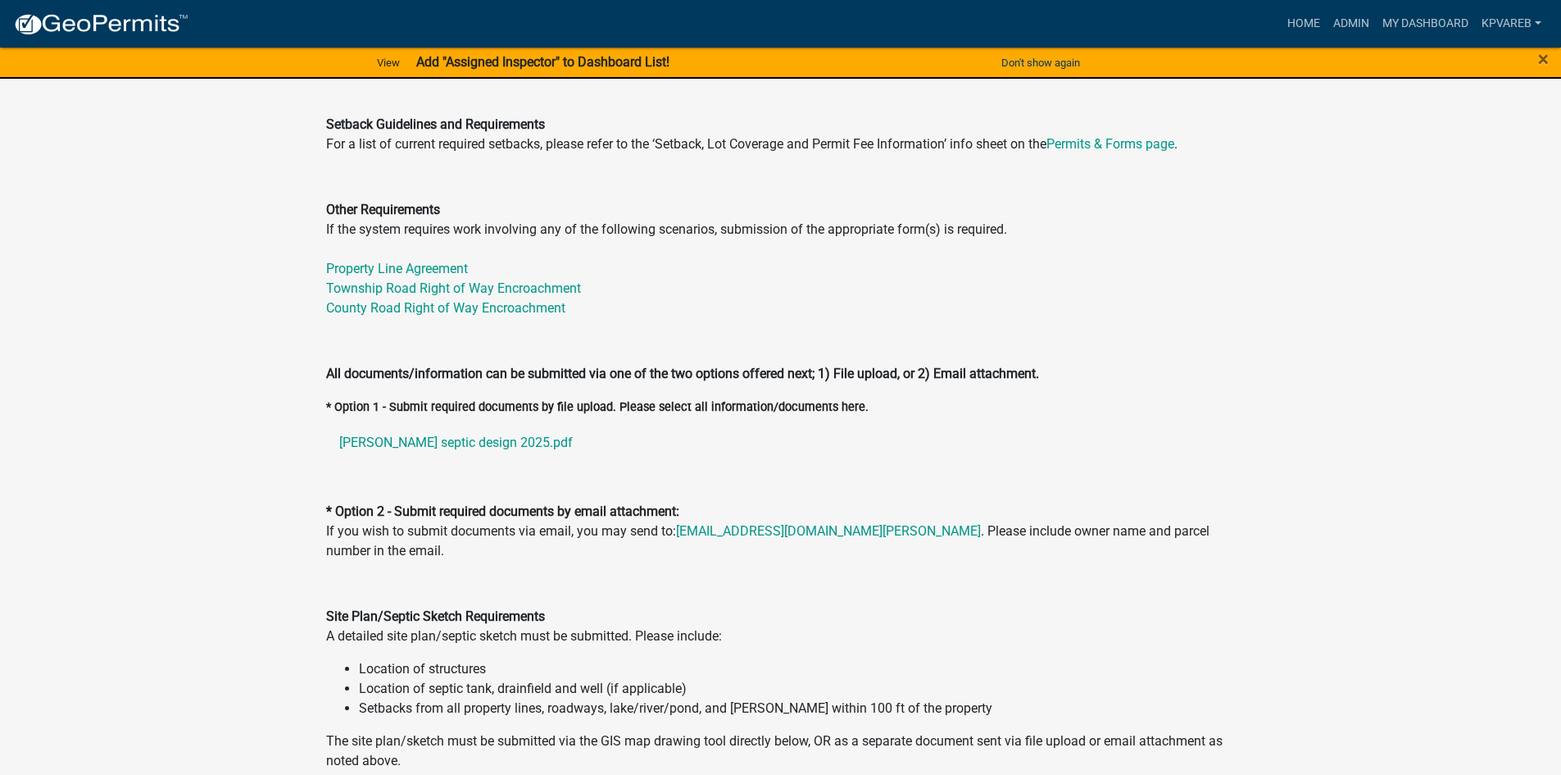
scroll to position [1147, 0]
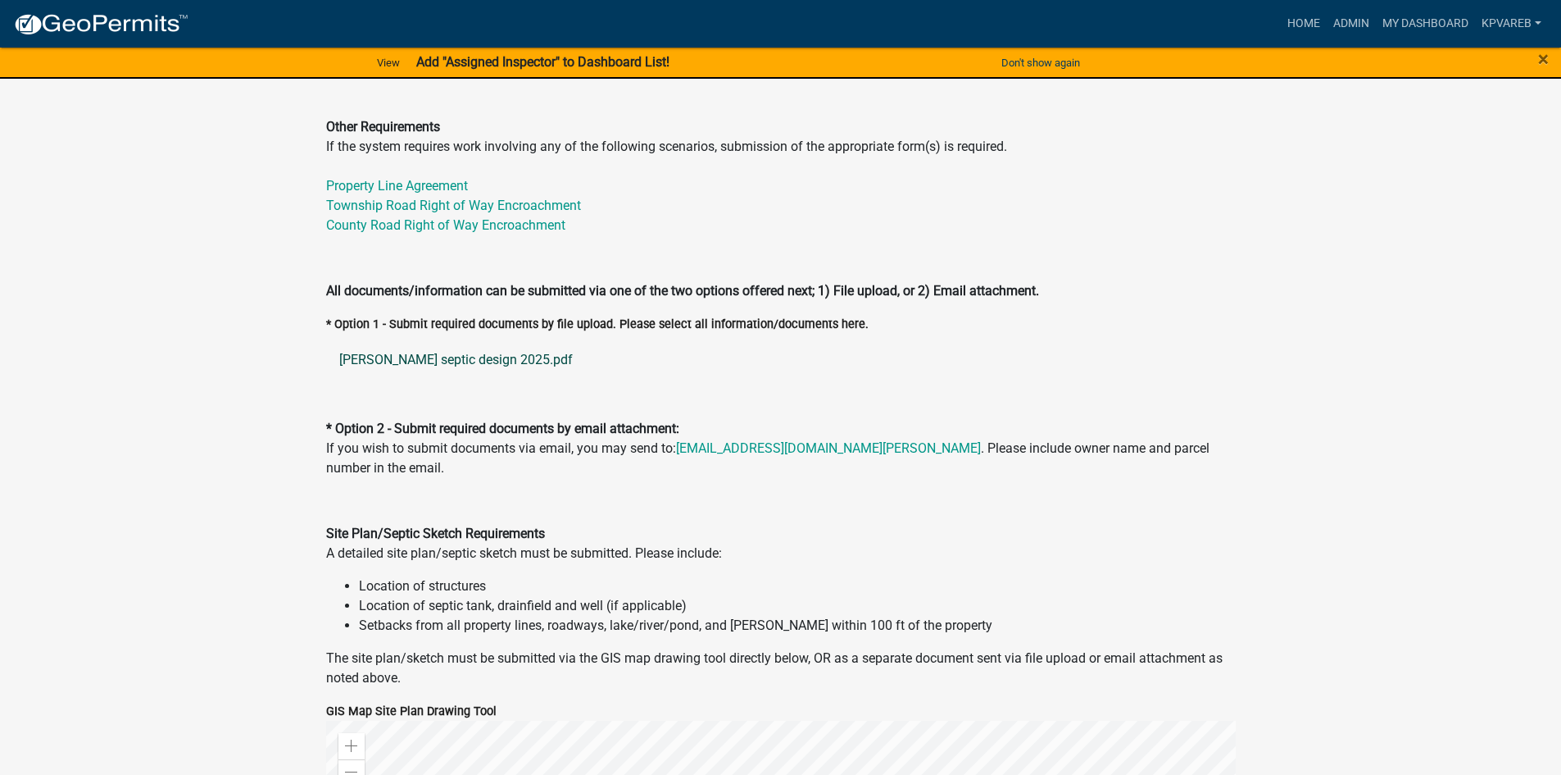
click at [500, 364] on link "Angie LeDoux septic design 2025.pdf" at bounding box center [781, 359] width 910 height 39
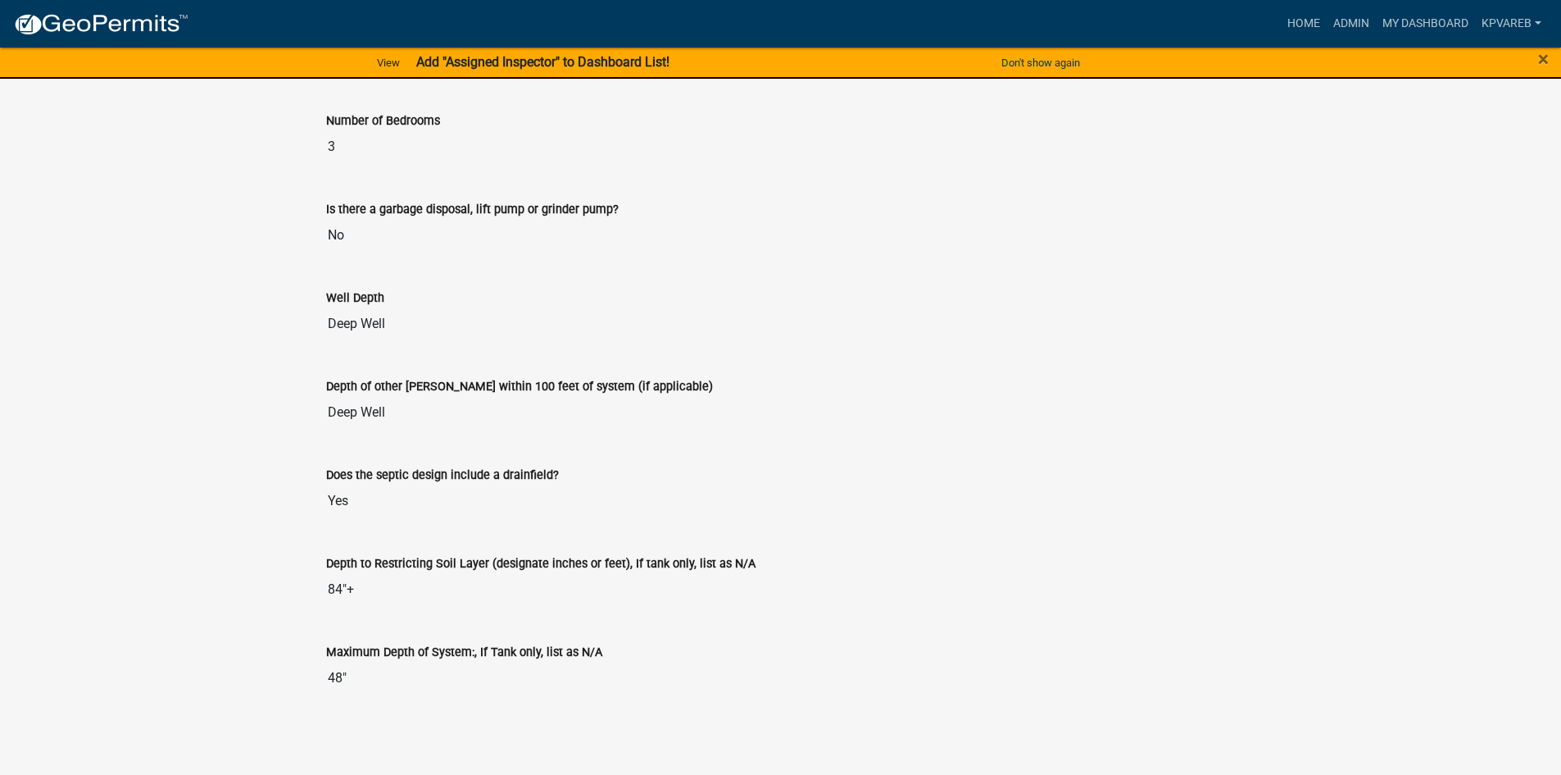
scroll to position [3392, 0]
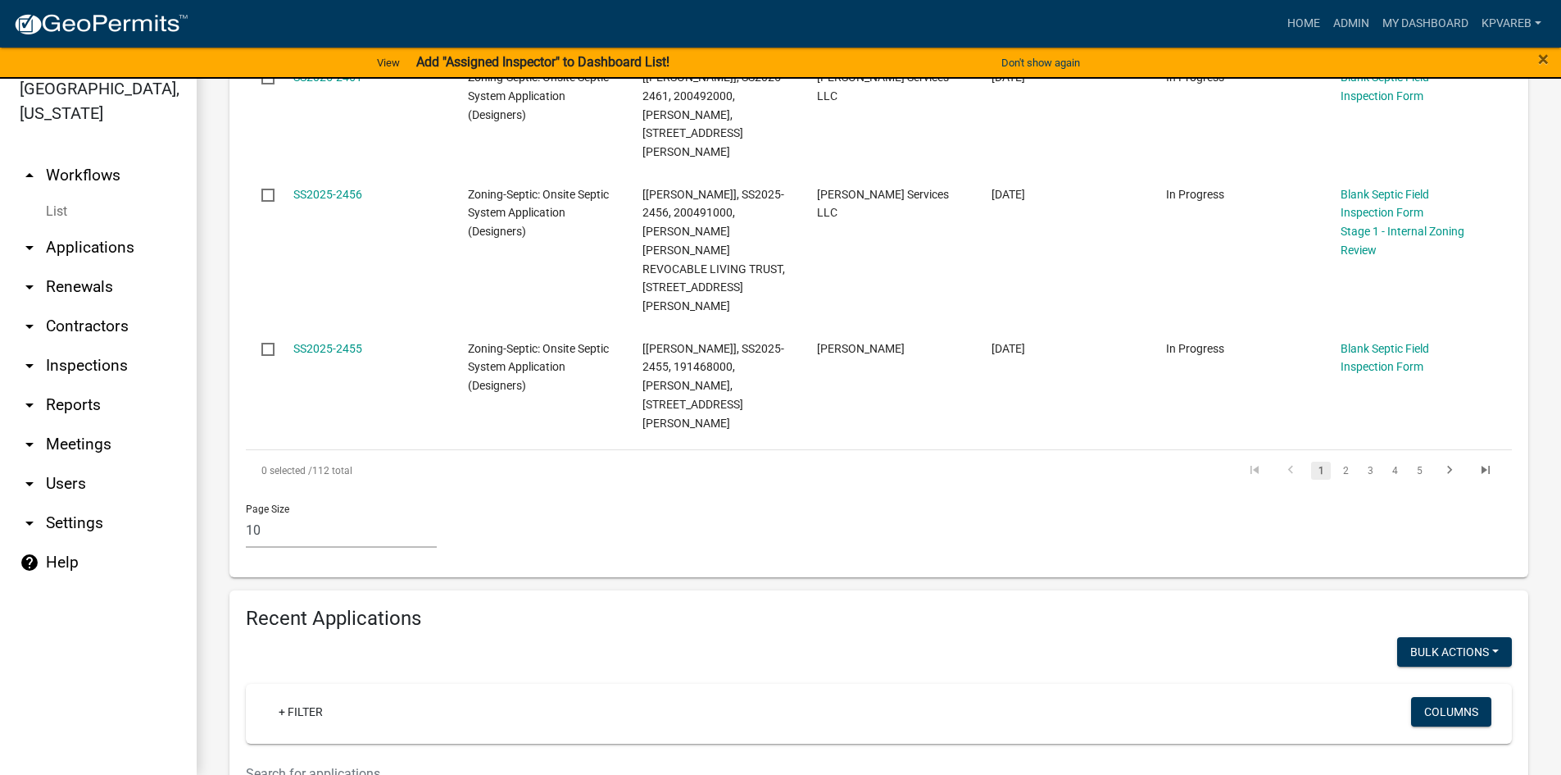
scroll to position [1356, 0]
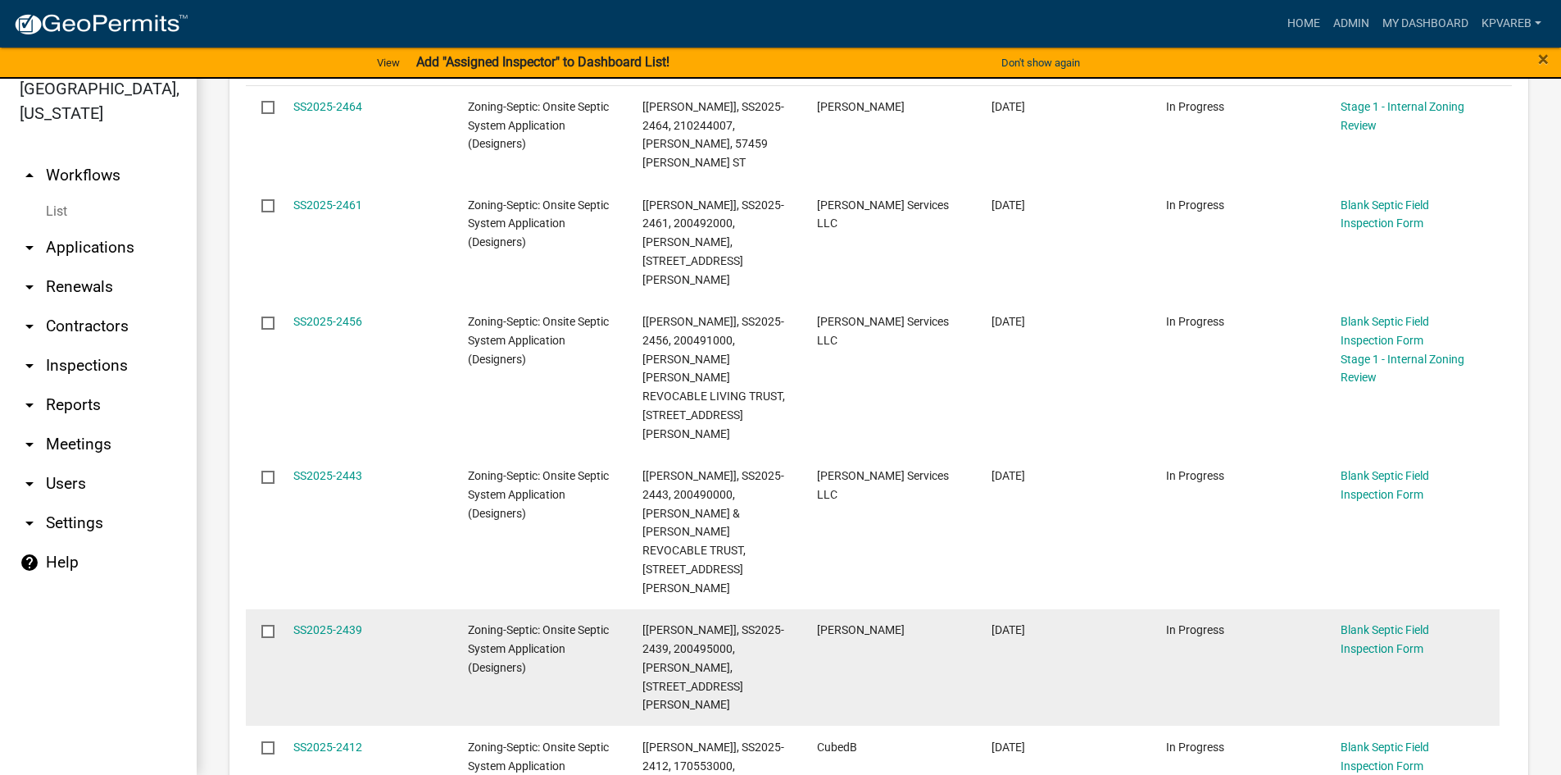
scroll to position [1670, 0]
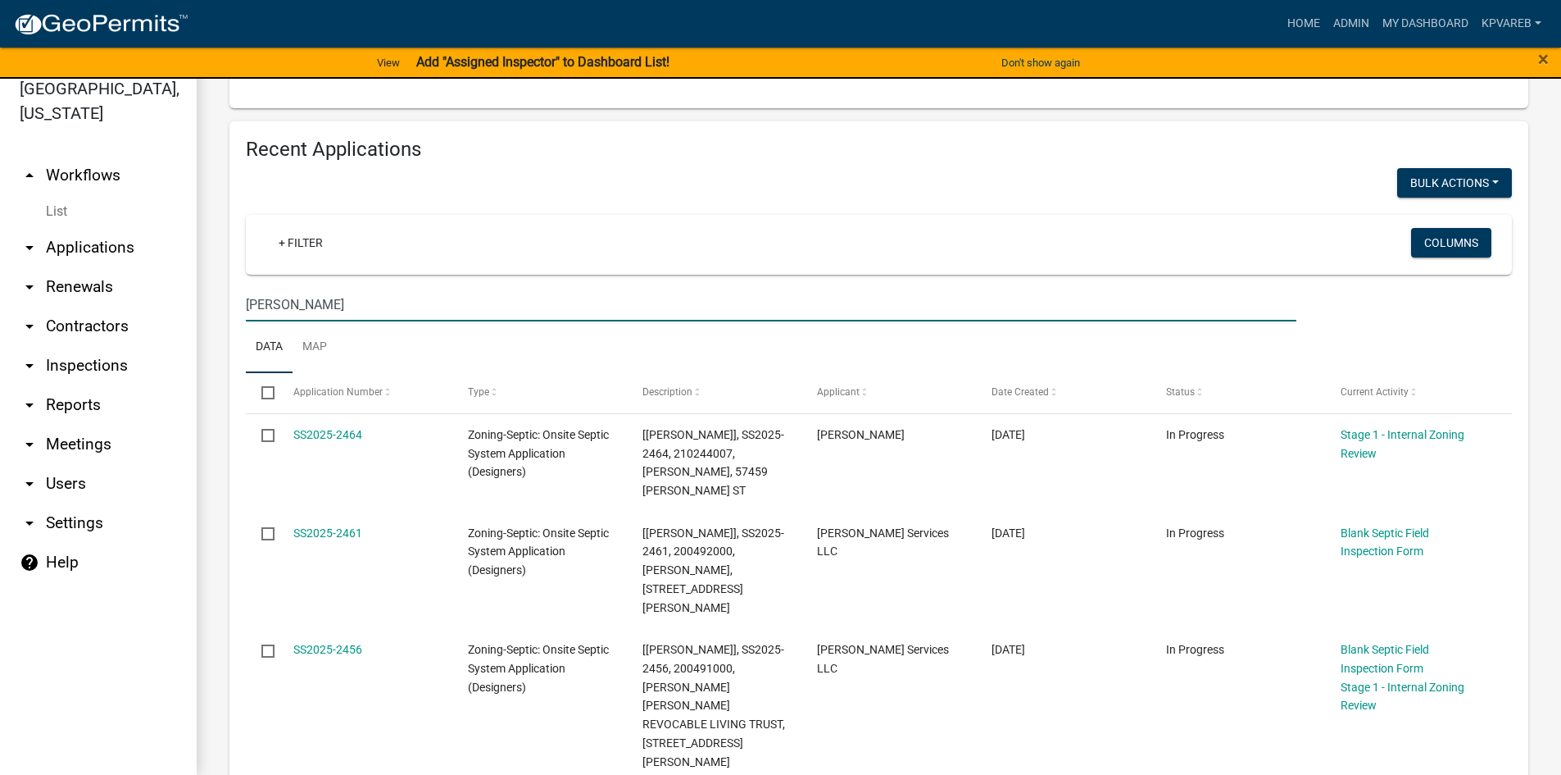
drag, startPoint x: 283, startPoint y: 159, endPoint x: 226, endPoint y: 166, distance: 56.9
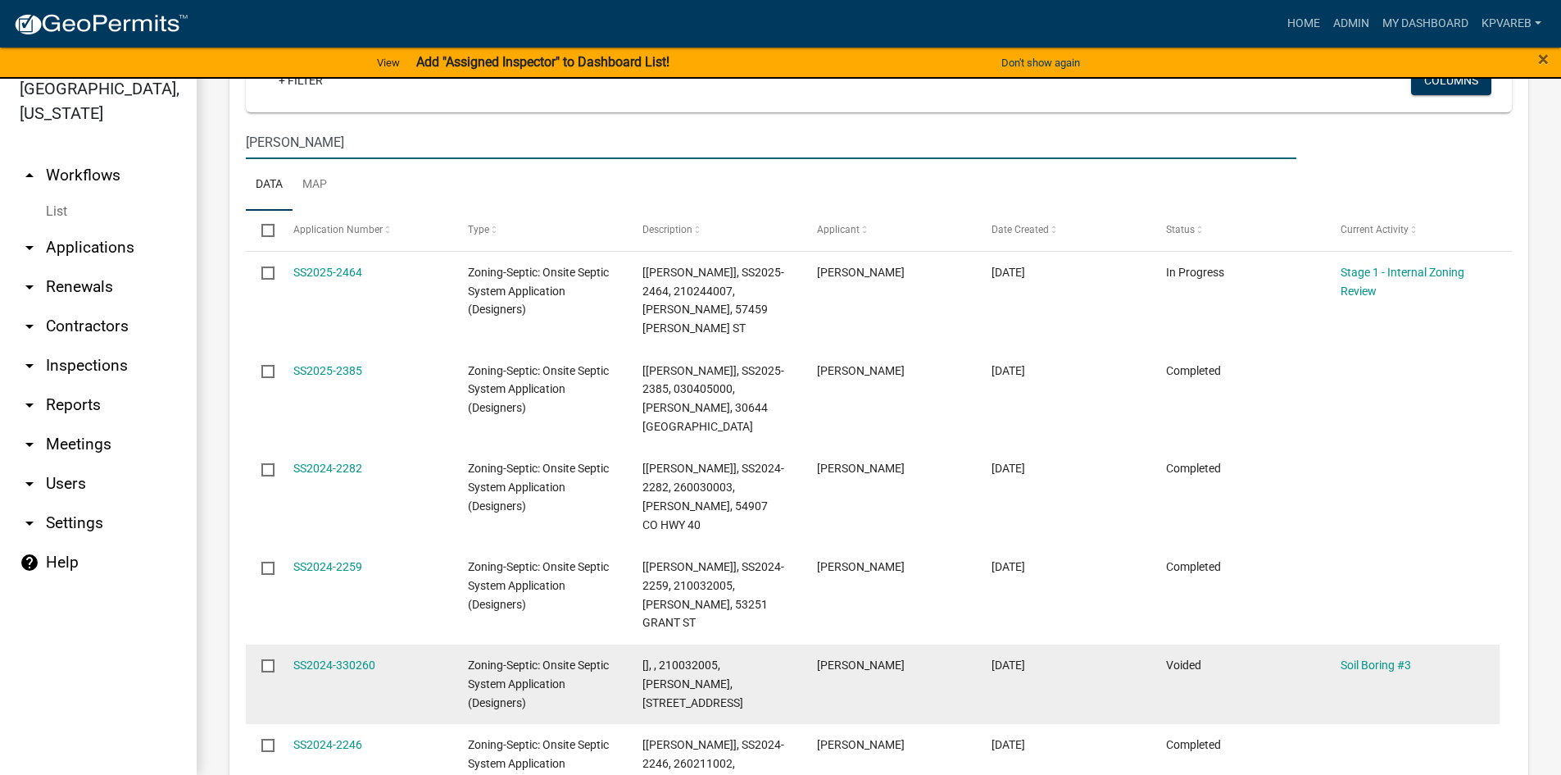
scroll to position [1915, 0]
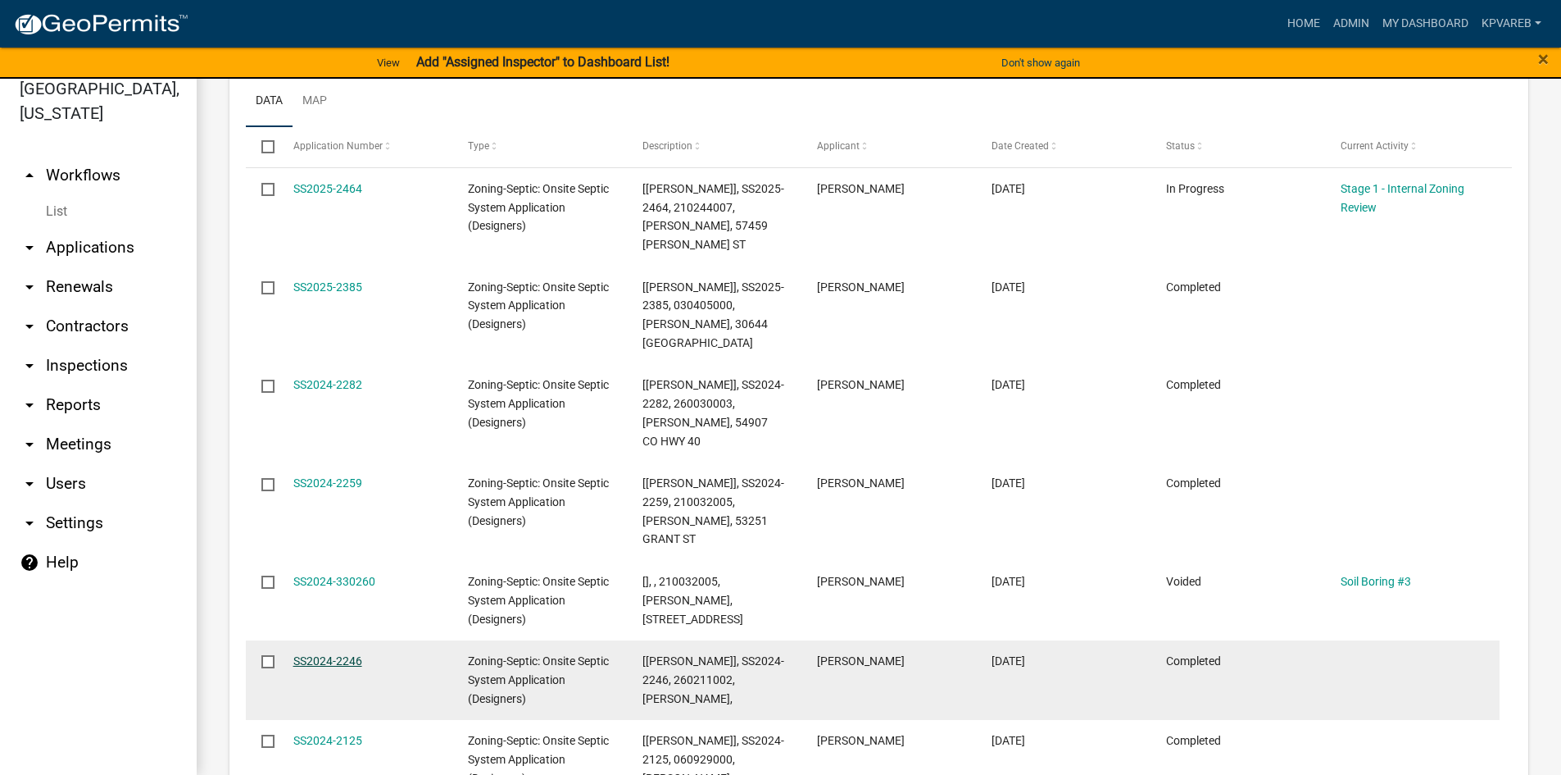
type input "HENDRICKSON"
click at [340, 654] on link "SS2024-2246" at bounding box center [327, 660] width 69 height 13
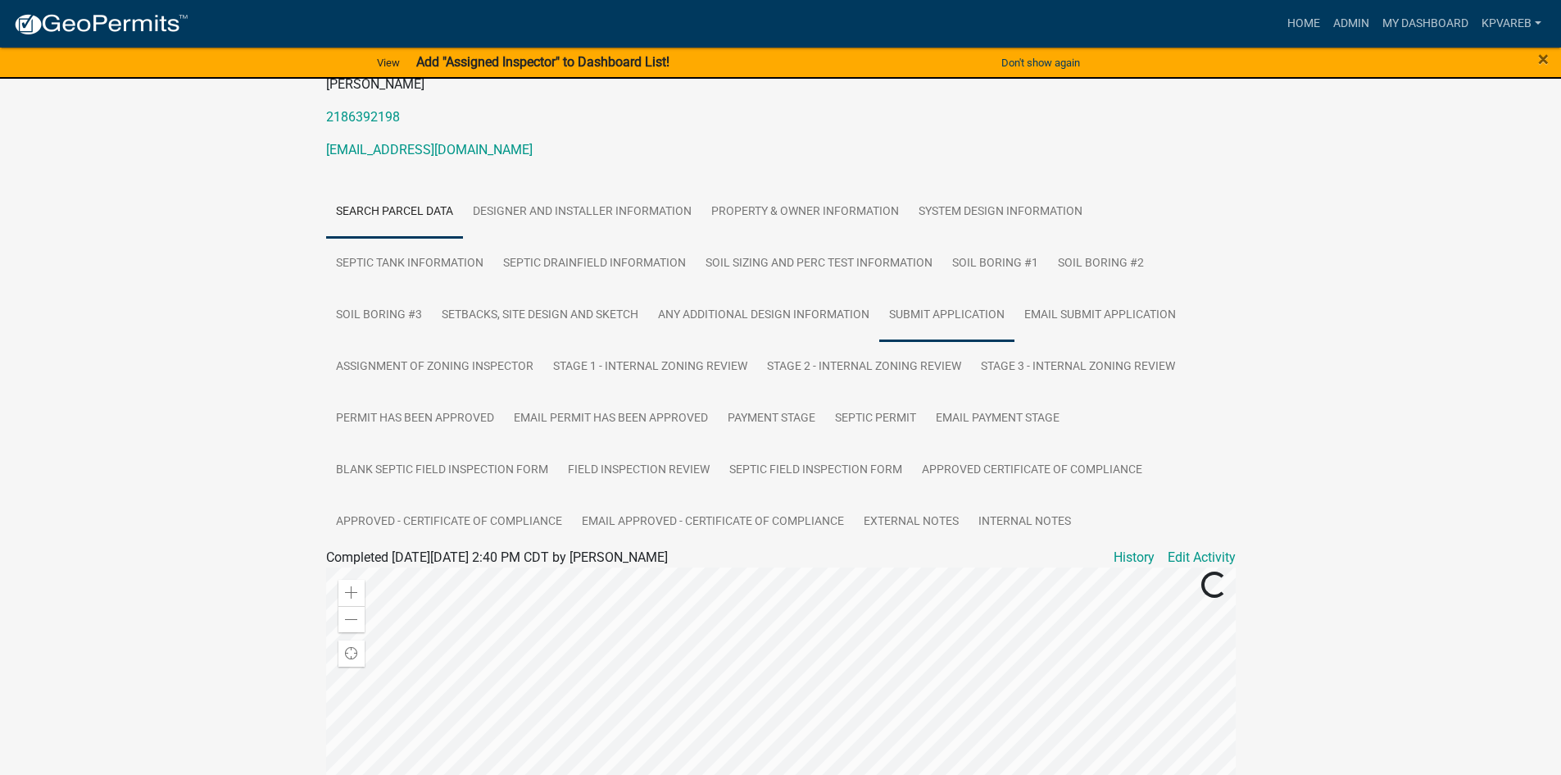
scroll to position [82, 0]
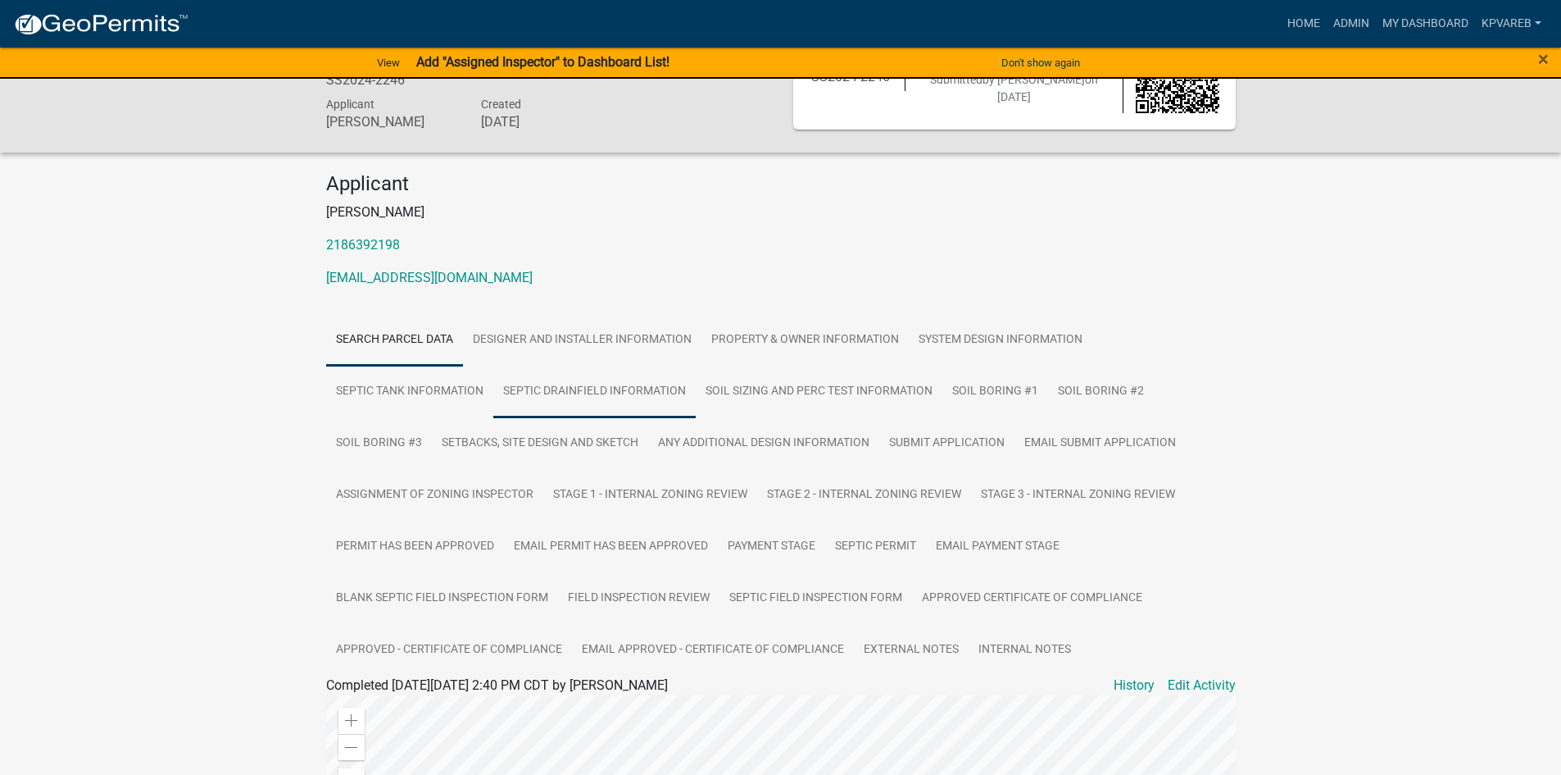
click at [612, 386] on link "Septic Drainfield Information" at bounding box center [594, 392] width 202 height 52
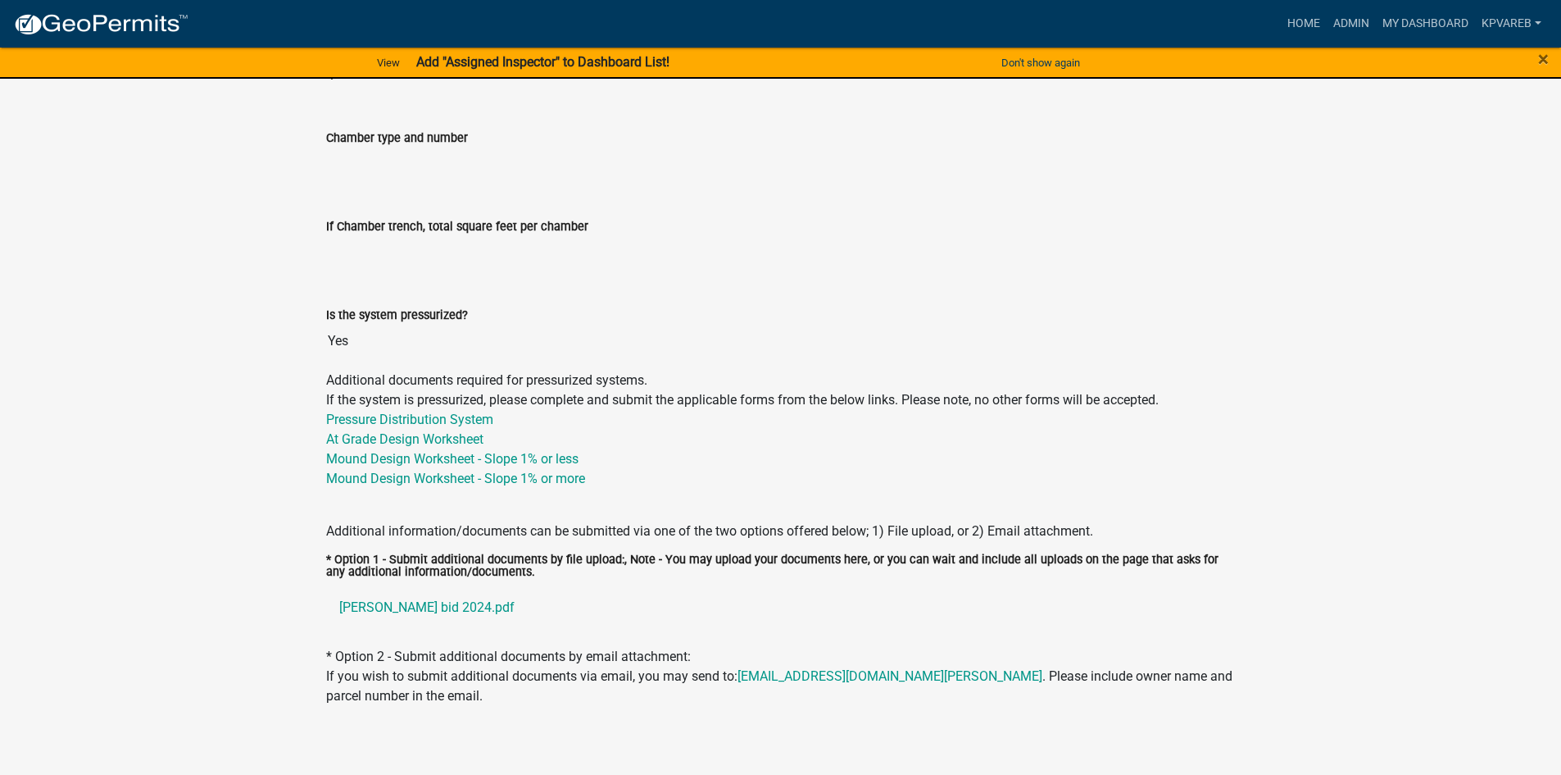
scroll to position [1161, 0]
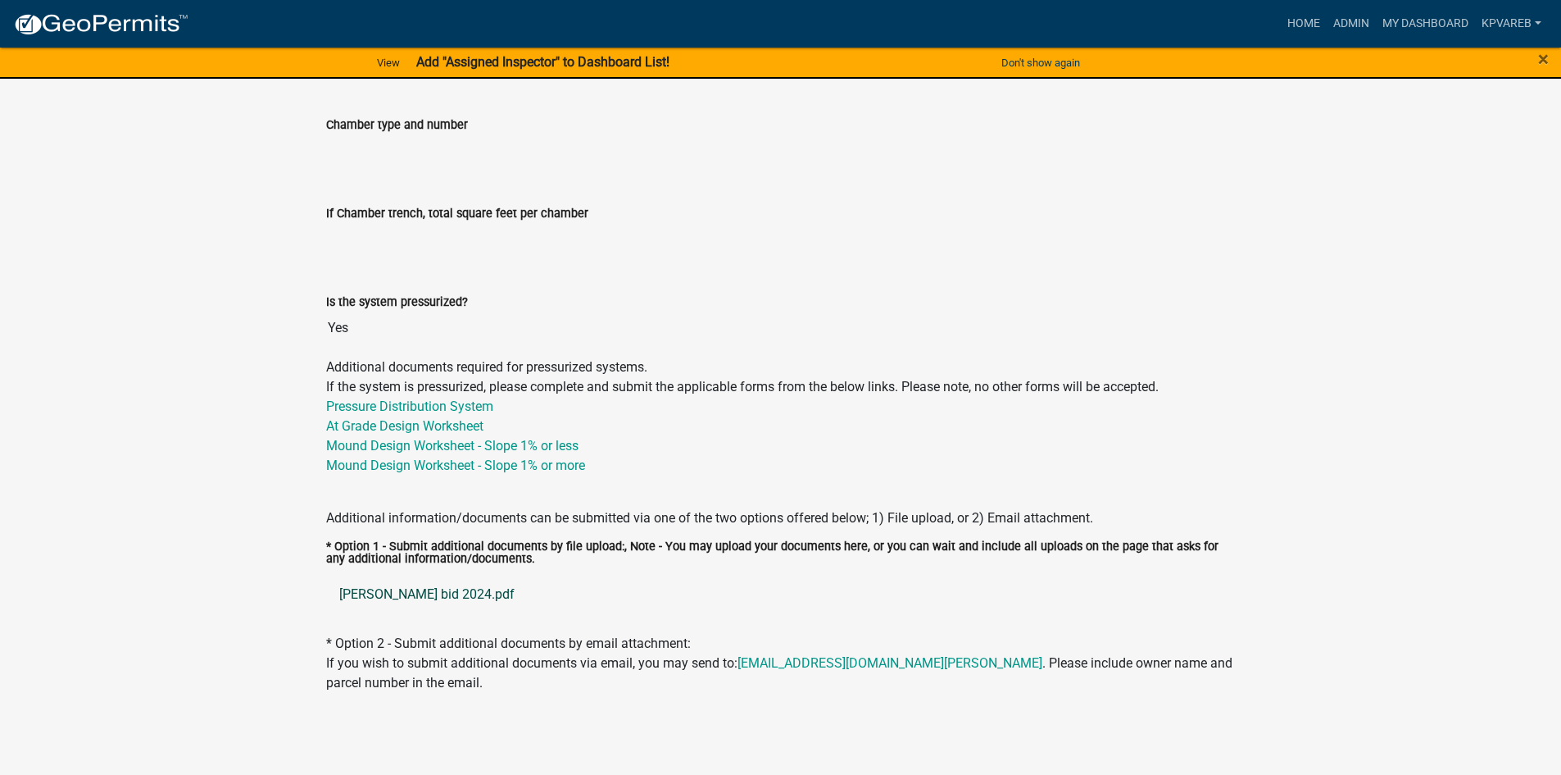
click at [444, 593] on link "Danny peterson bid 2024.pdf" at bounding box center [781, 594] width 910 height 39
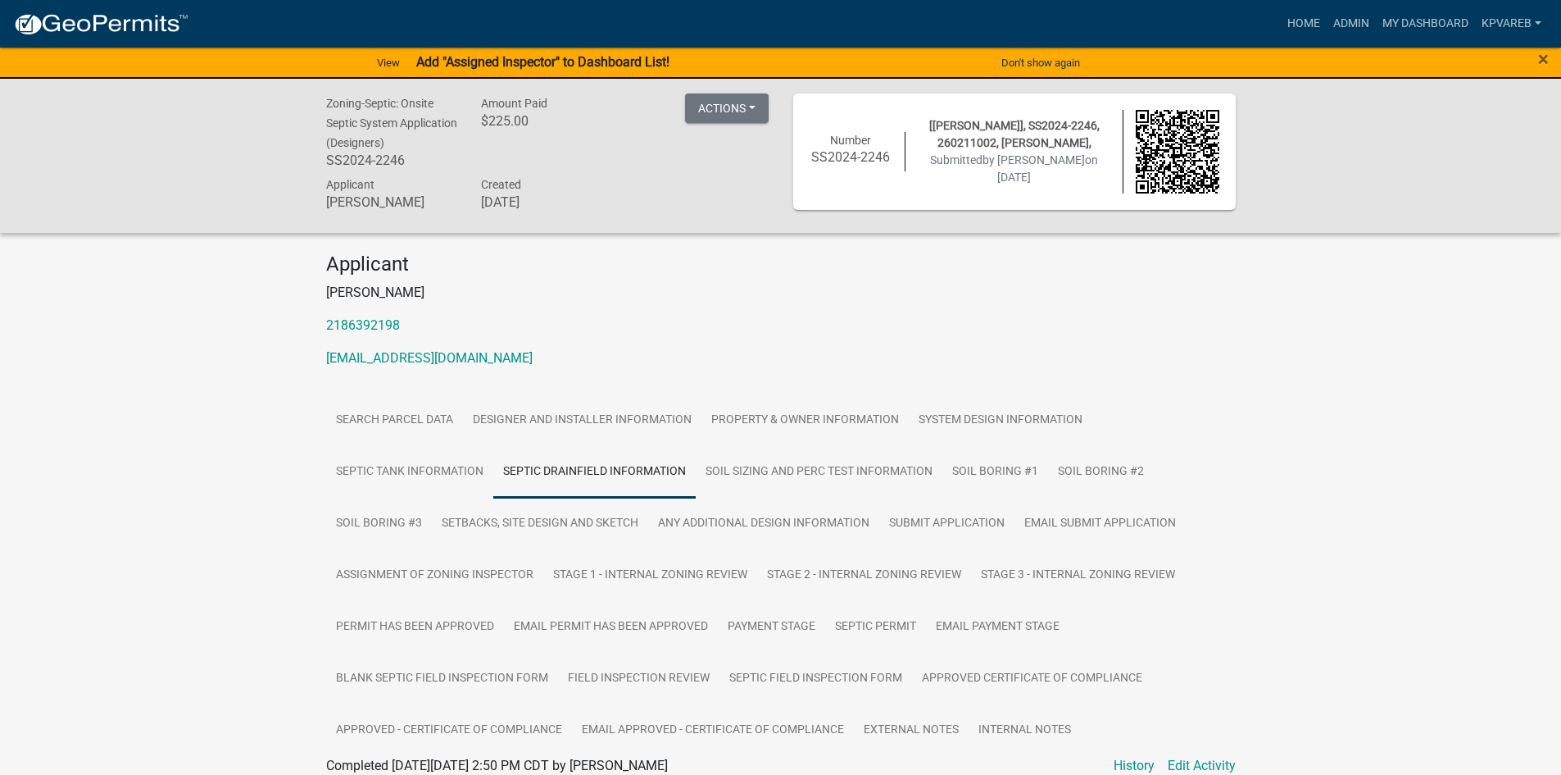
scroll to position [0, 0]
click at [988, 427] on link "System Design Information" at bounding box center [1001, 422] width 184 height 52
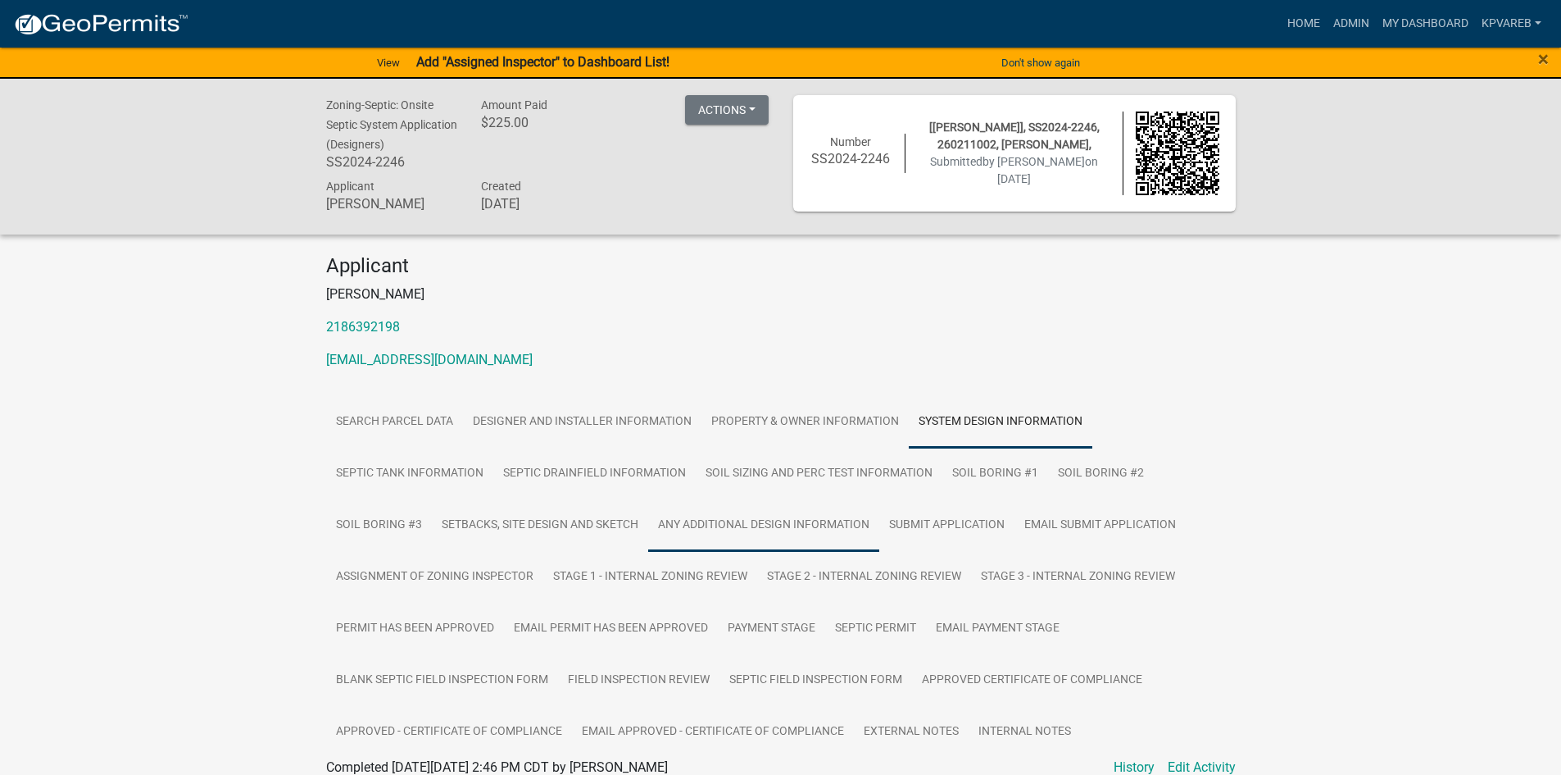
click at [726, 526] on link "Any Additional Design Information" at bounding box center [763, 525] width 231 height 52
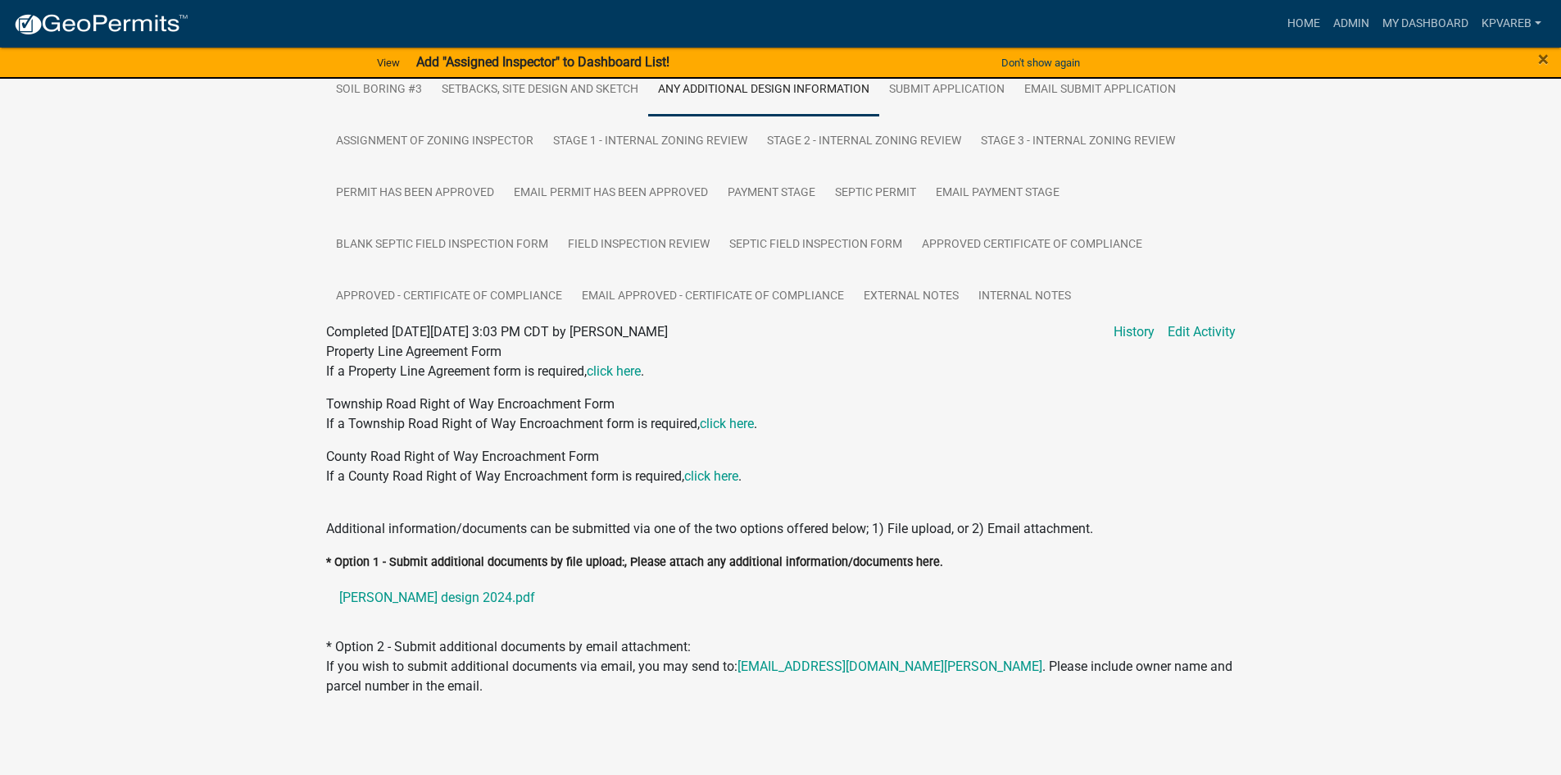
scroll to position [438, 0]
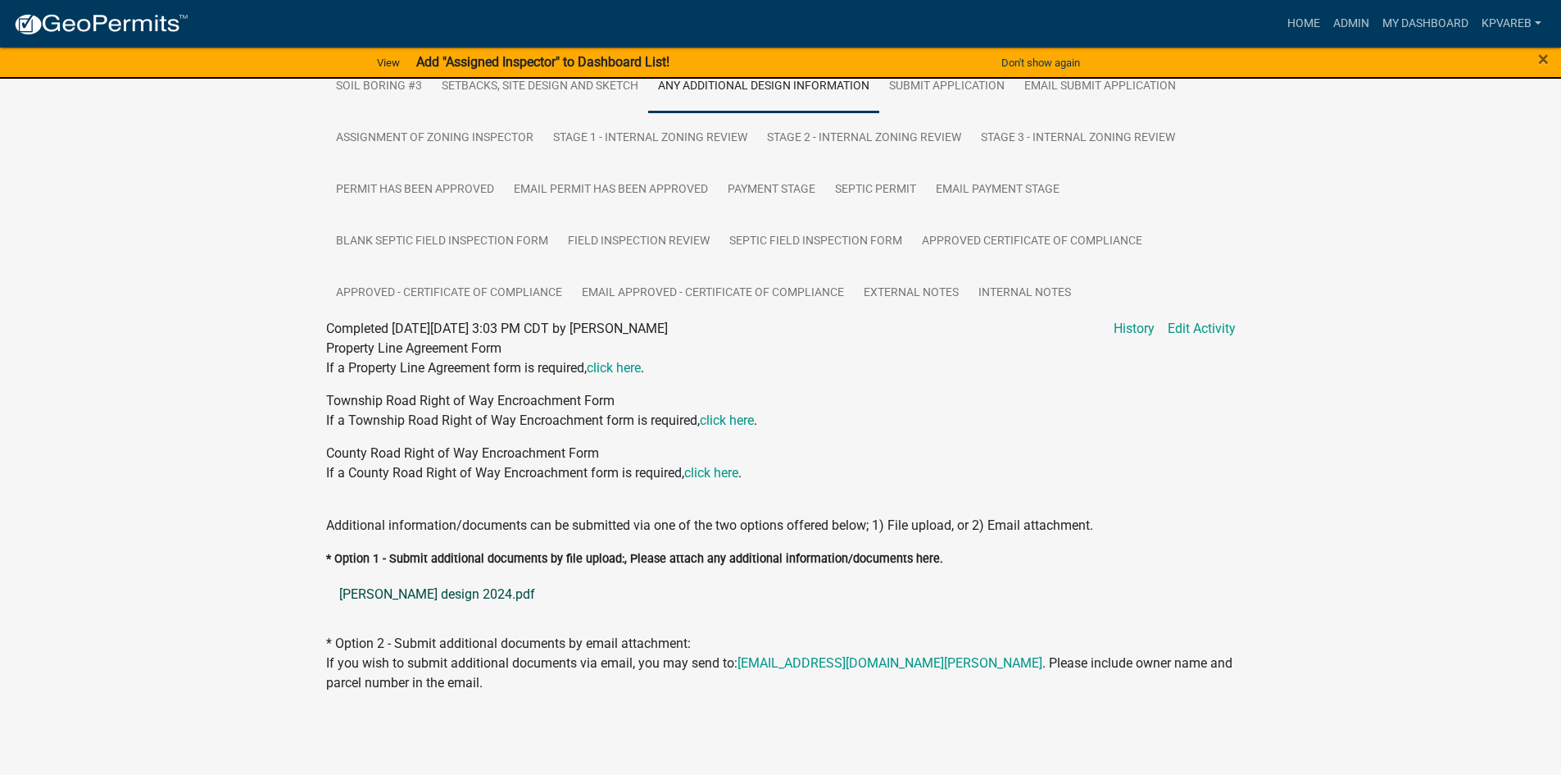
click at [423, 599] on link "Daniel Peterson design 2024.pdf" at bounding box center [781, 594] width 910 height 39
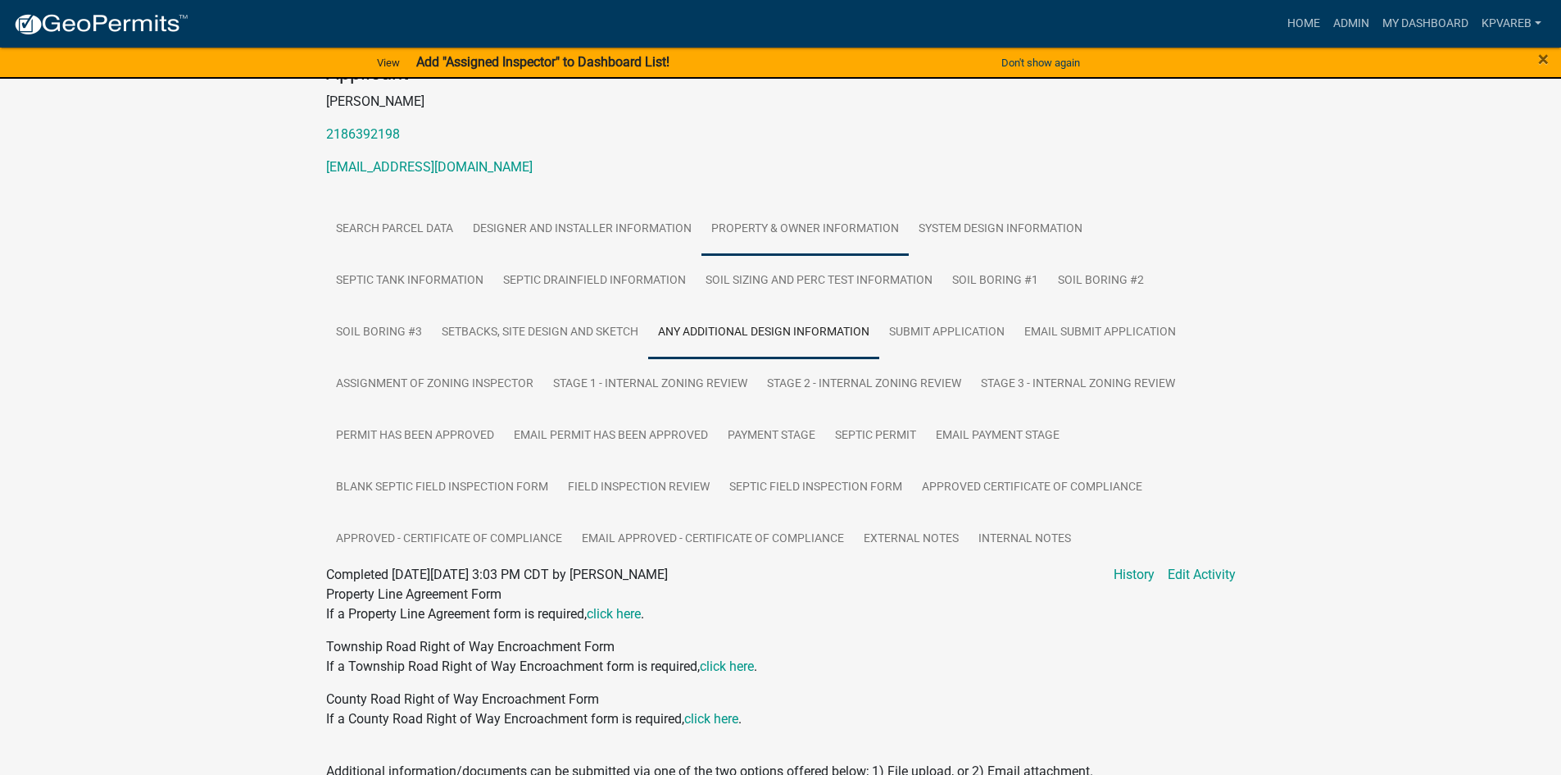
scroll to position [0, 0]
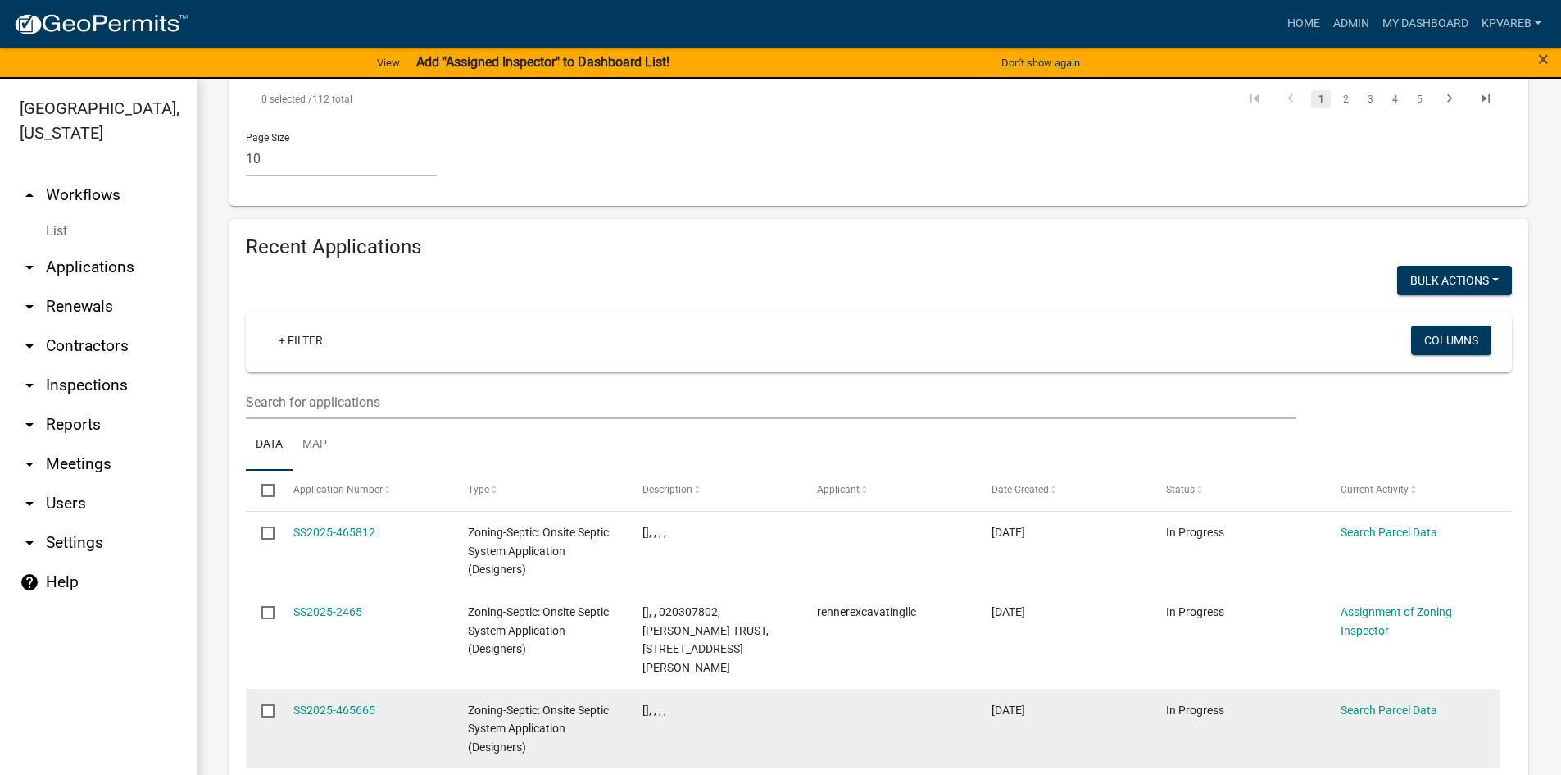
scroll to position [1557, 0]
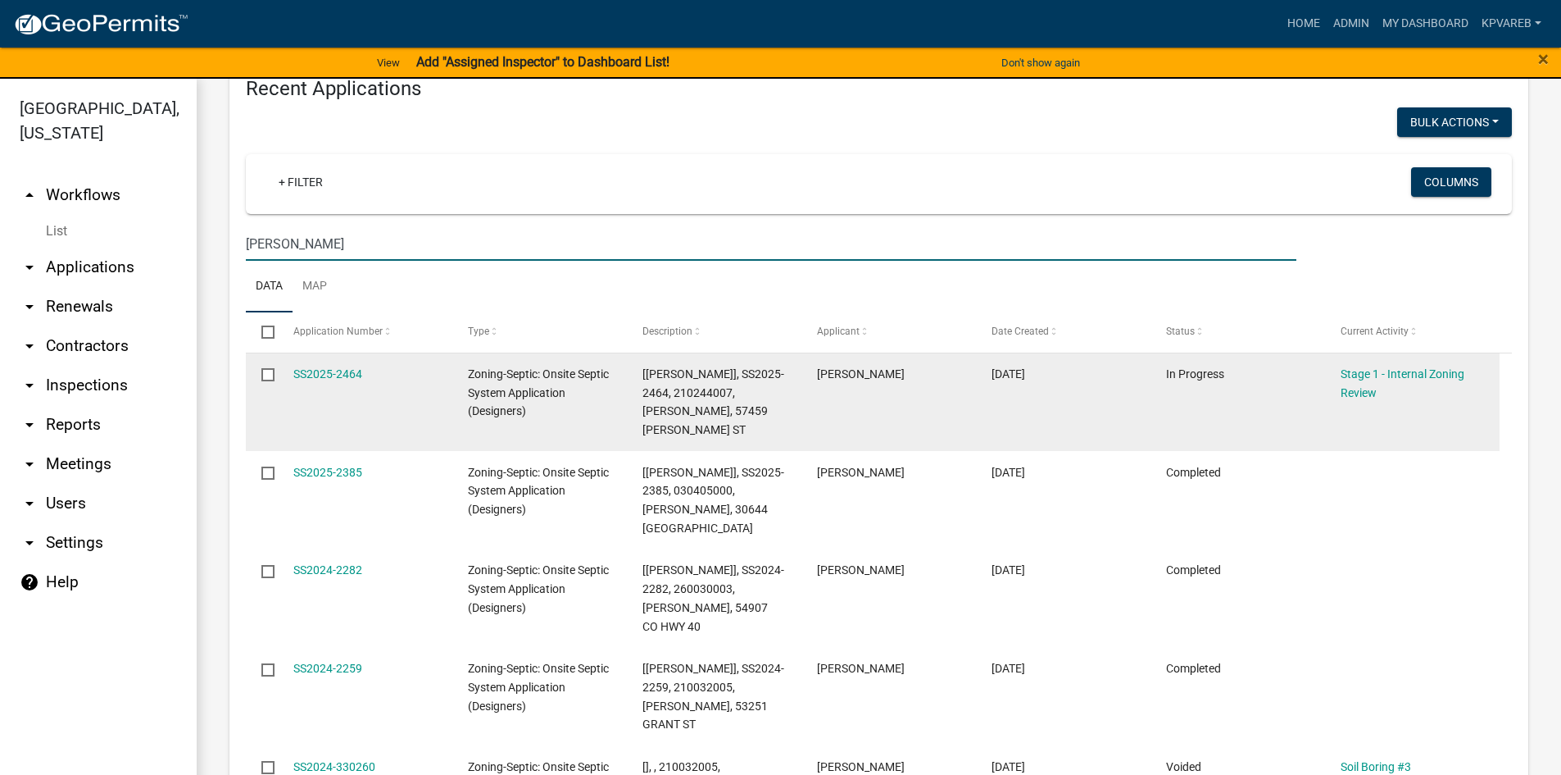
scroll to position [1721, 0]
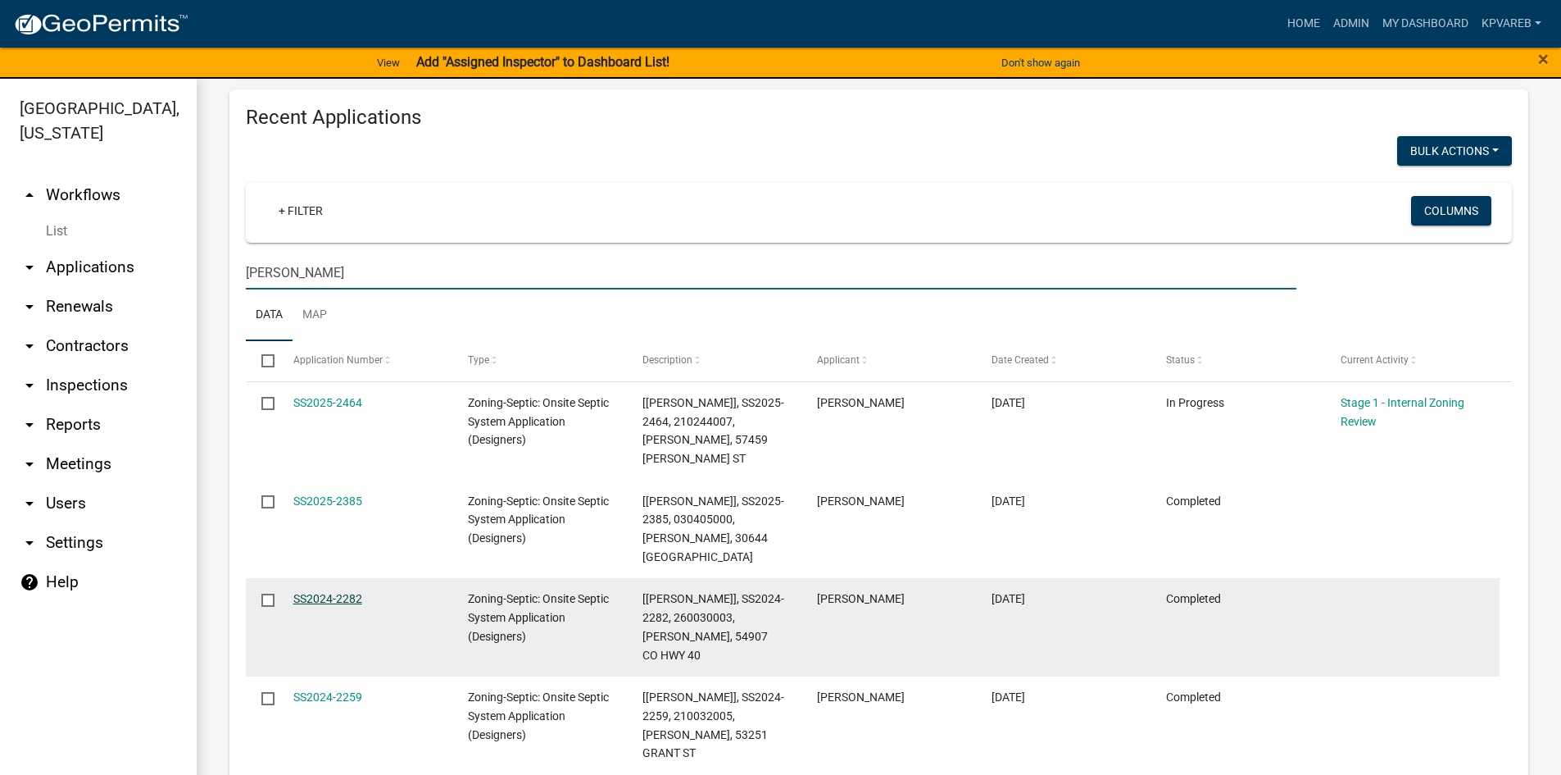
type input "HENDRICKSON"
click at [340, 592] on link "SS2024-2282" at bounding box center [327, 598] width 69 height 13
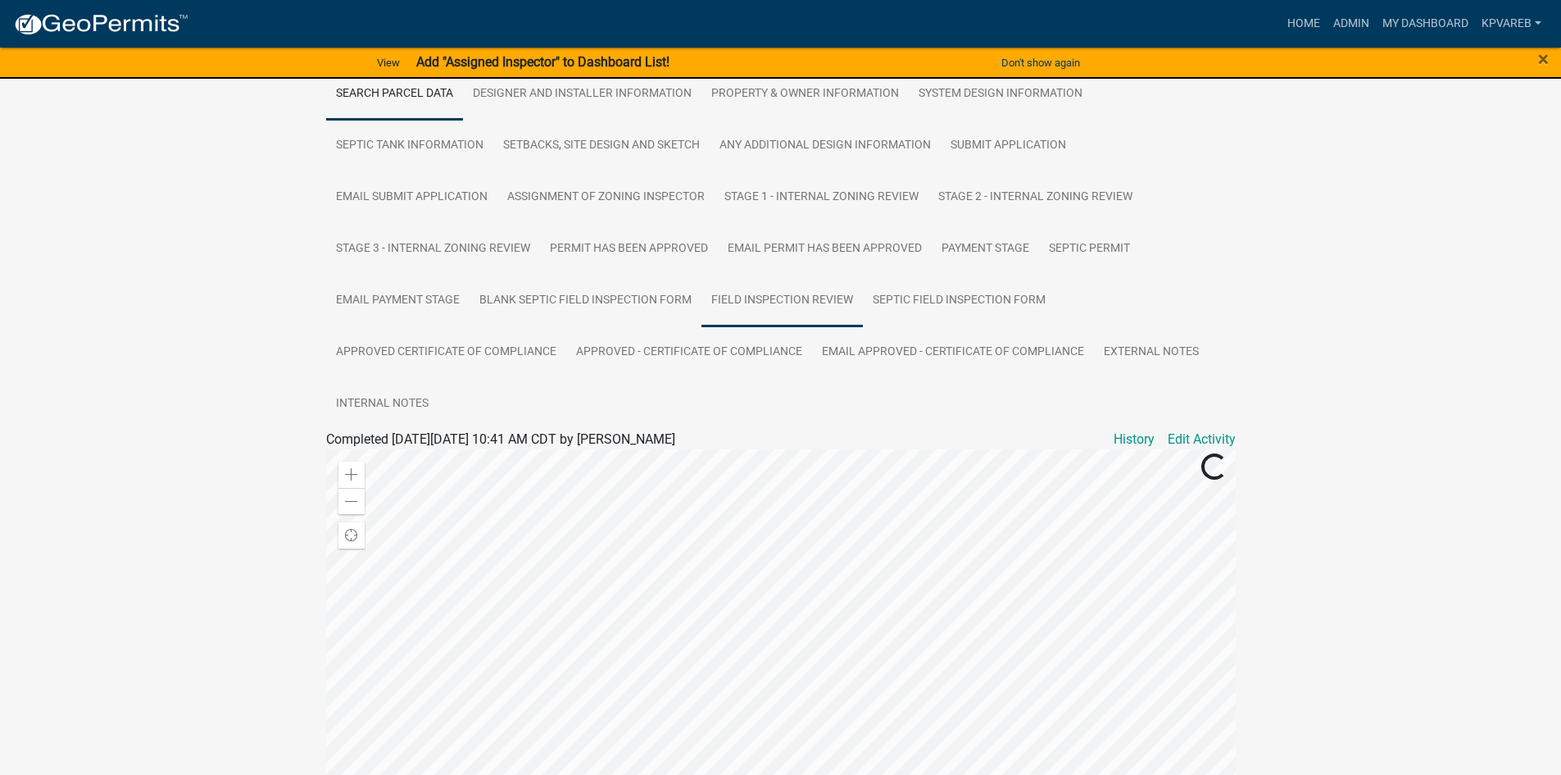
scroll to position [164, 0]
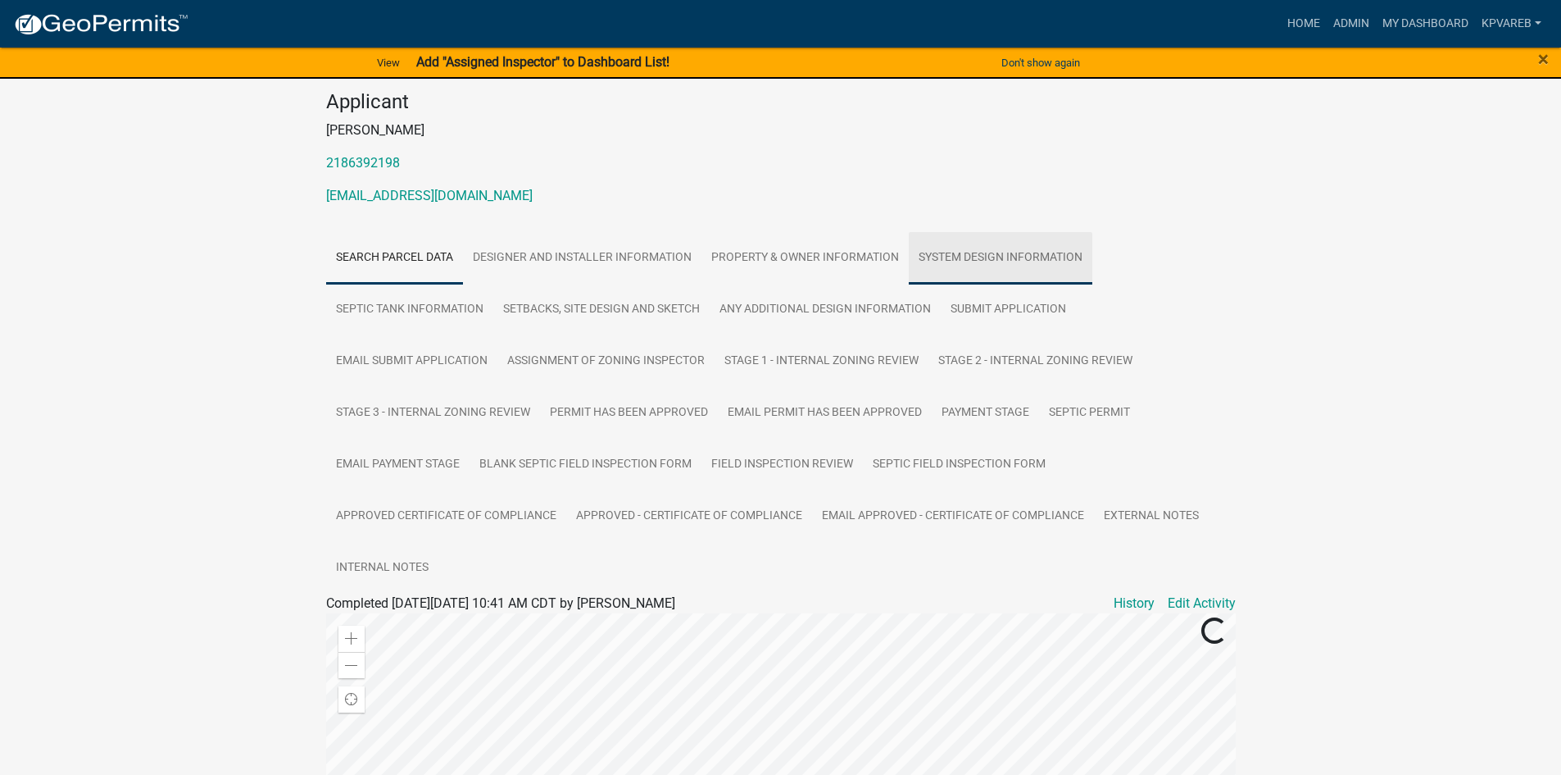
click at [1017, 255] on link "System Design Information" at bounding box center [1001, 258] width 184 height 52
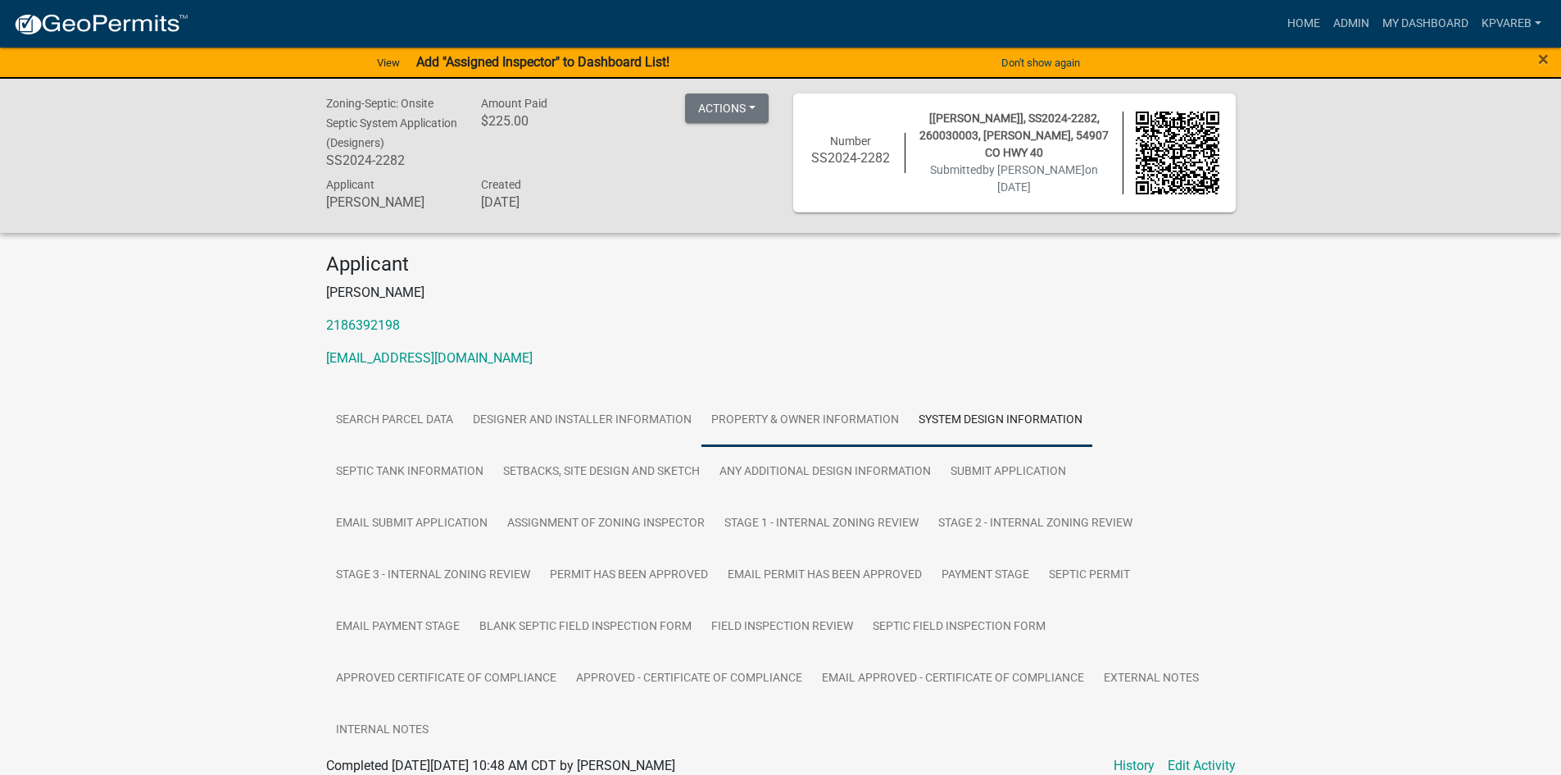
scroll to position [0, 0]
click at [646, 475] on link "Setbacks, Site Design and Sketch" at bounding box center [601, 473] width 216 height 52
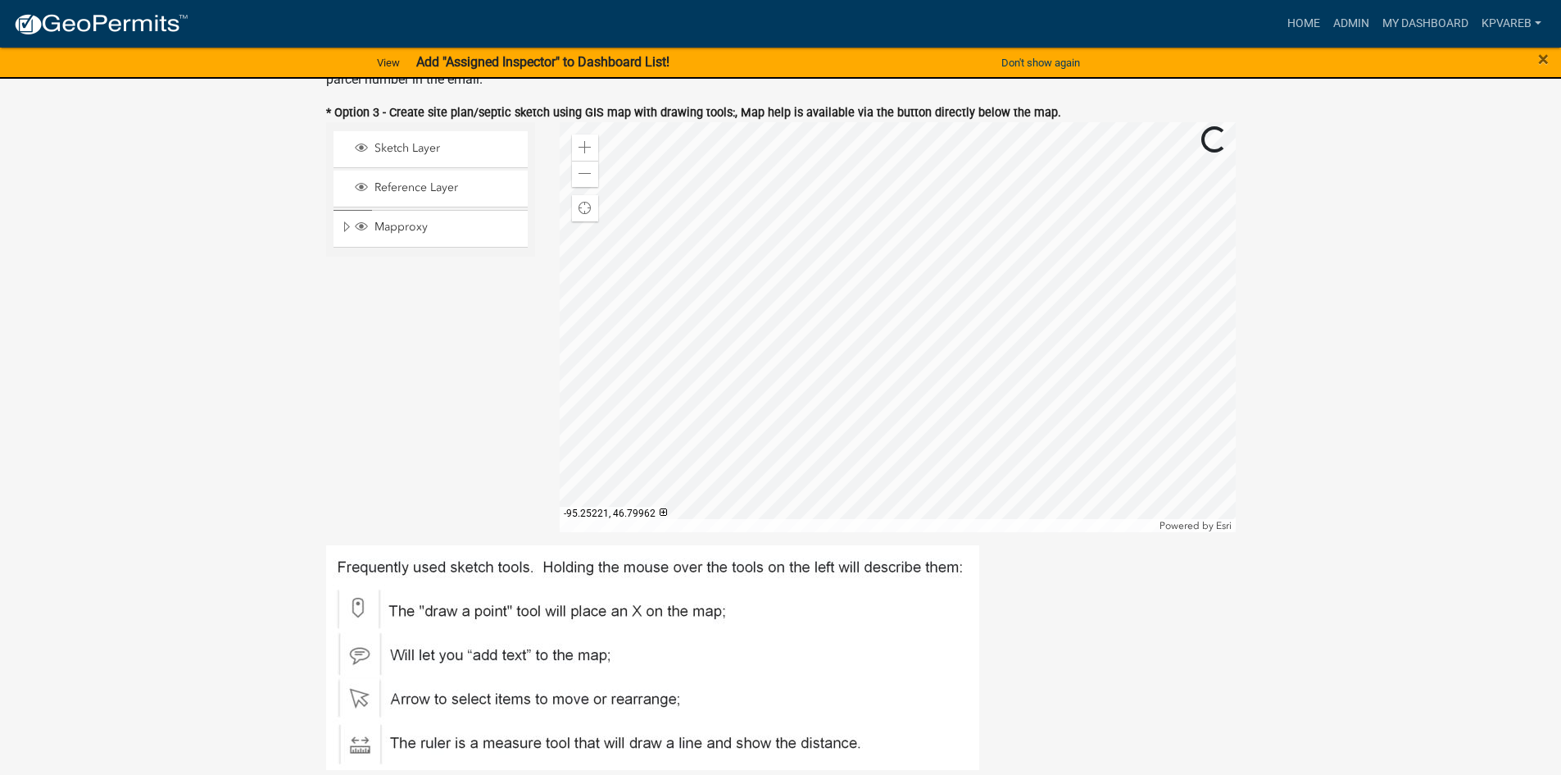
scroll to position [574, 0]
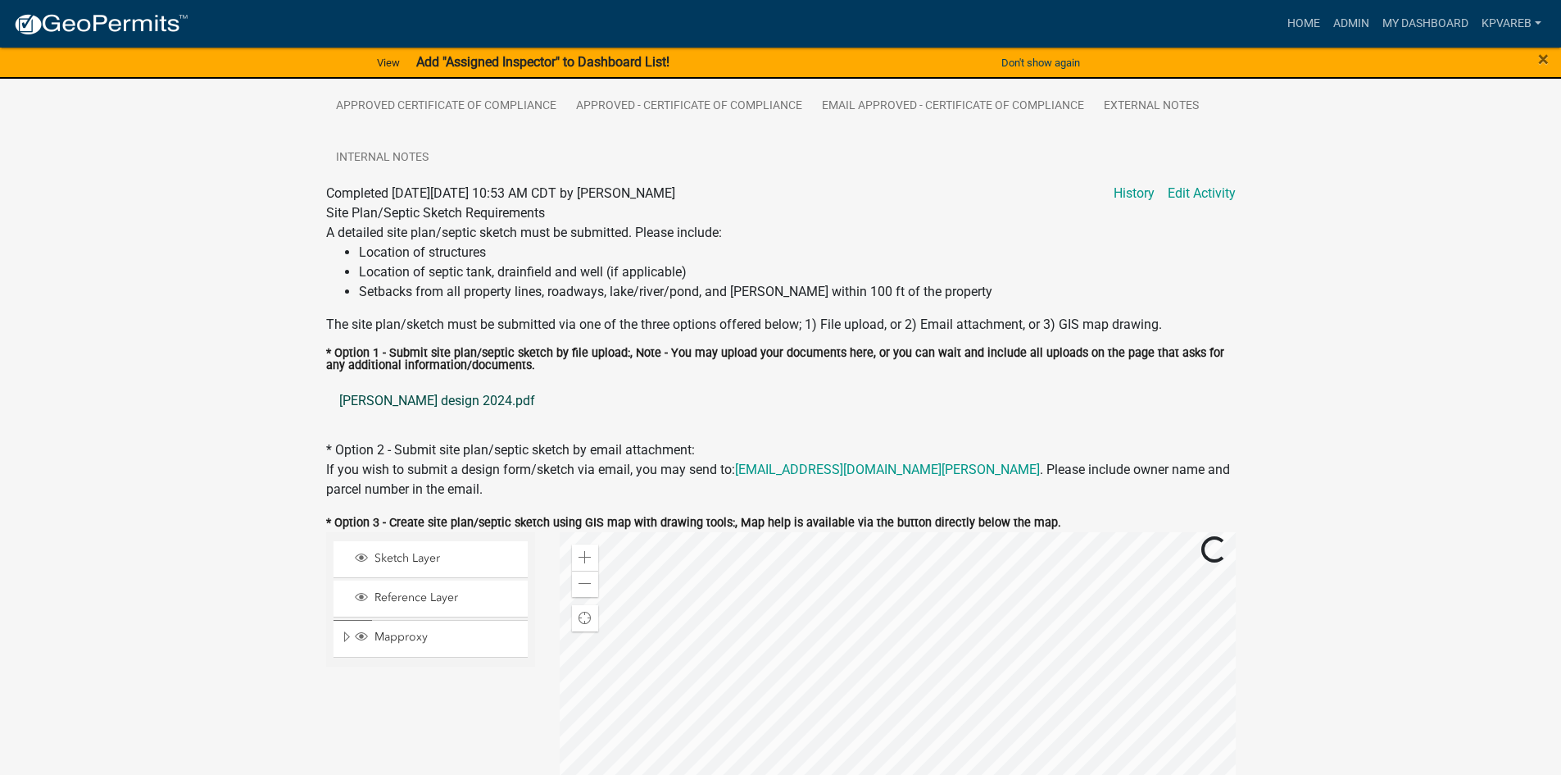
click at [477, 397] on link "Diane Bartle design 2024.pdf" at bounding box center [781, 400] width 910 height 39
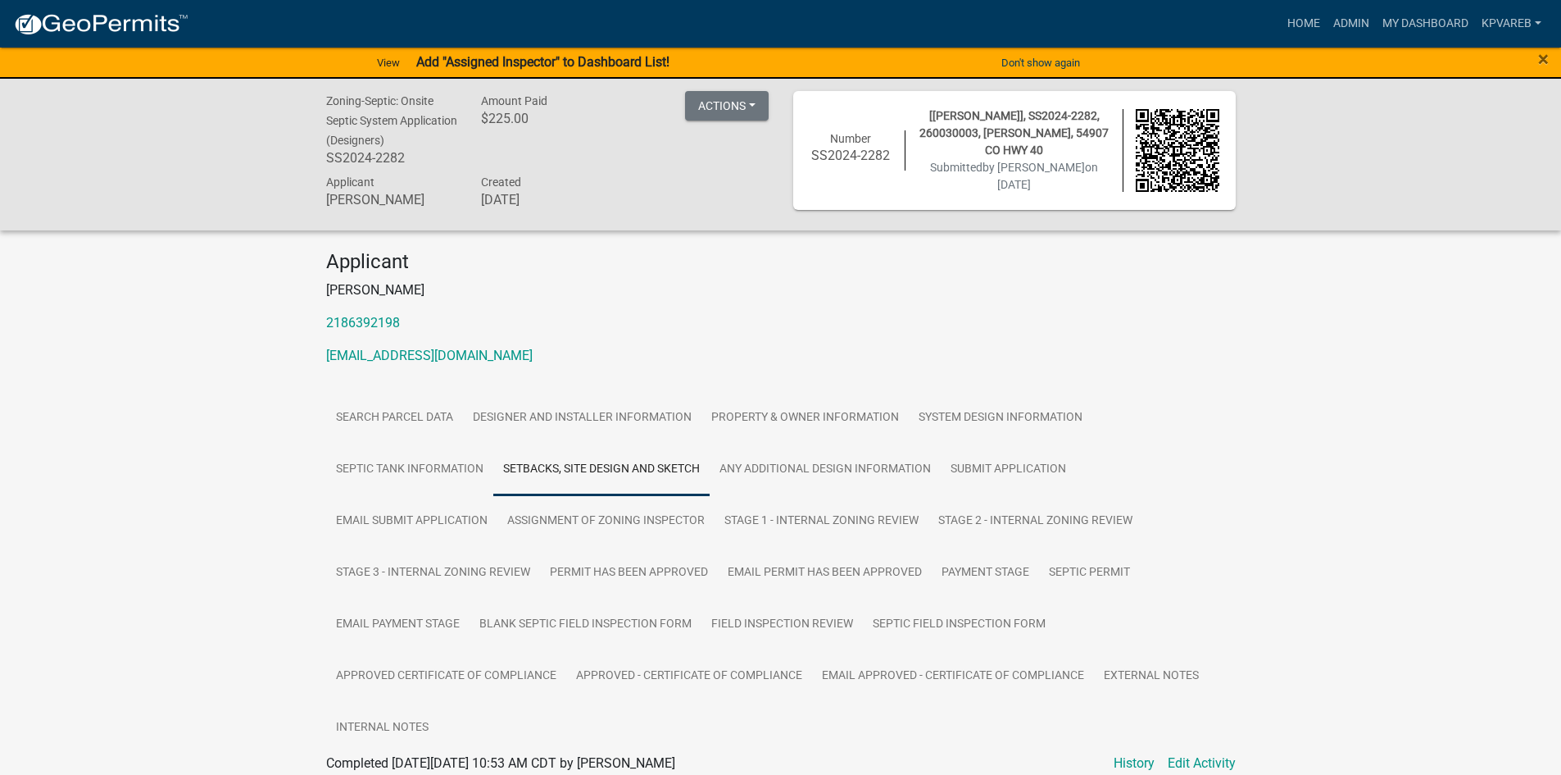
scroll to position [0, 0]
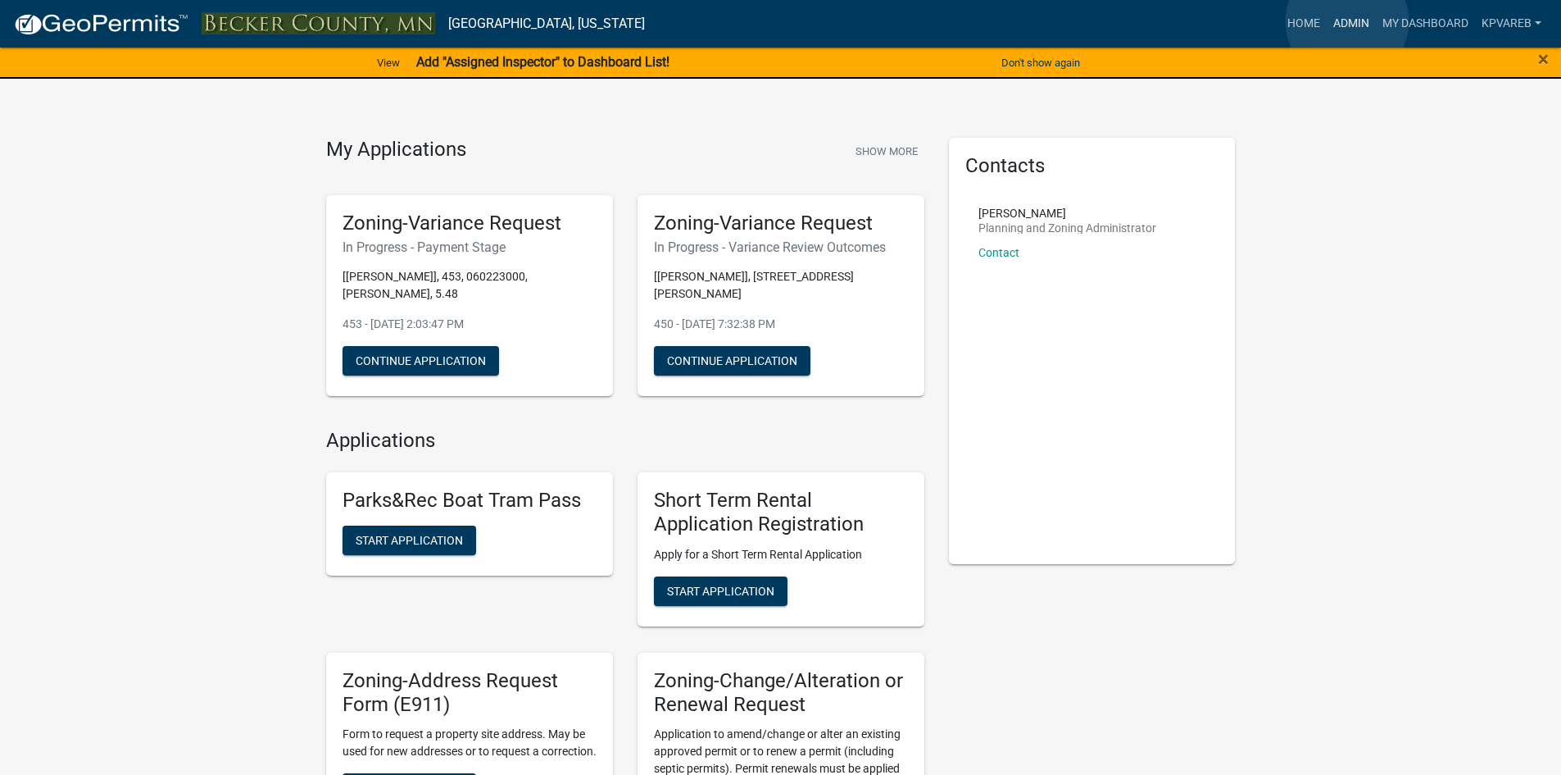
click at [1347, 21] on link "Admin" at bounding box center [1351, 23] width 49 height 31
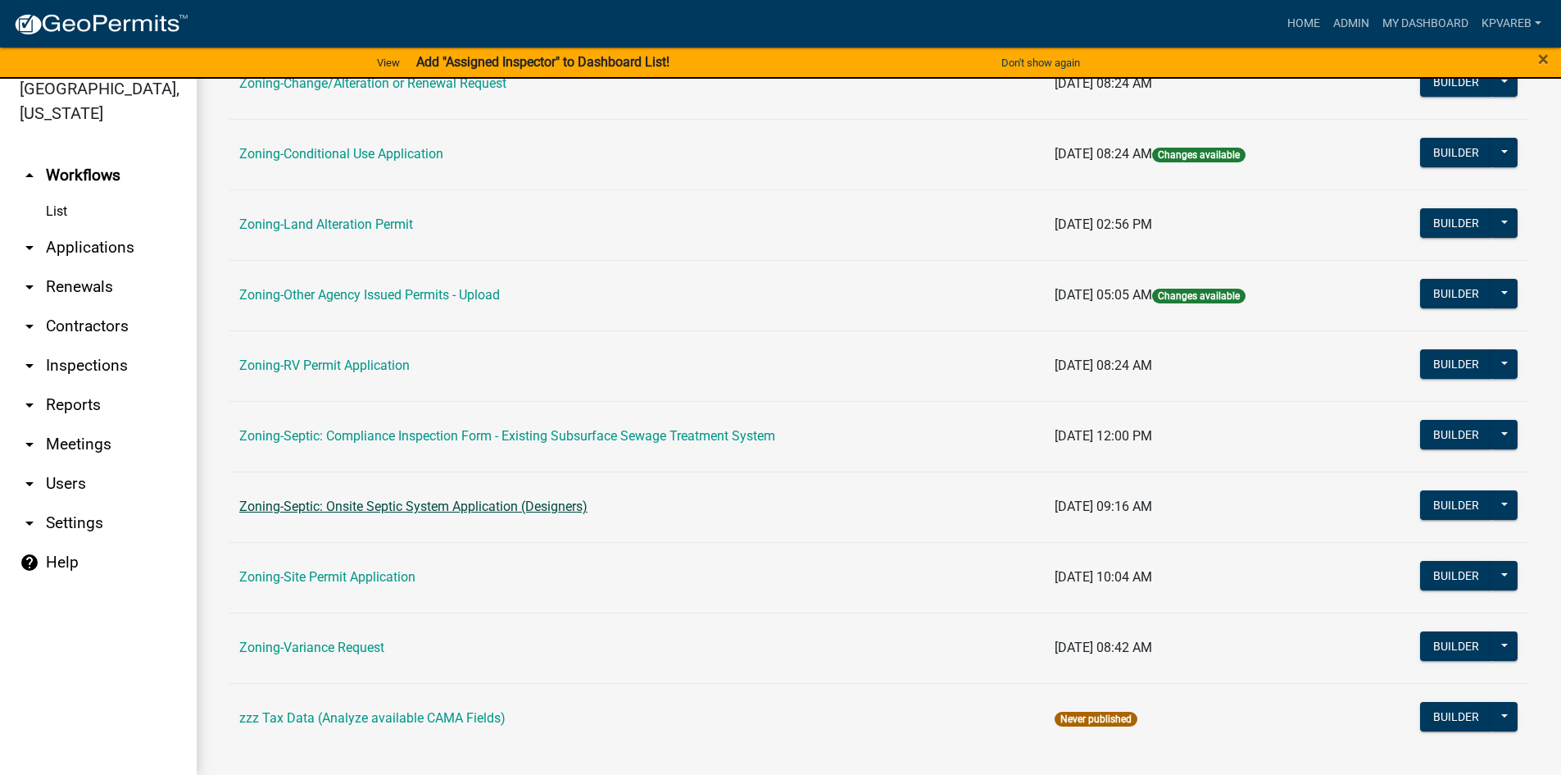
scroll to position [483, 0]
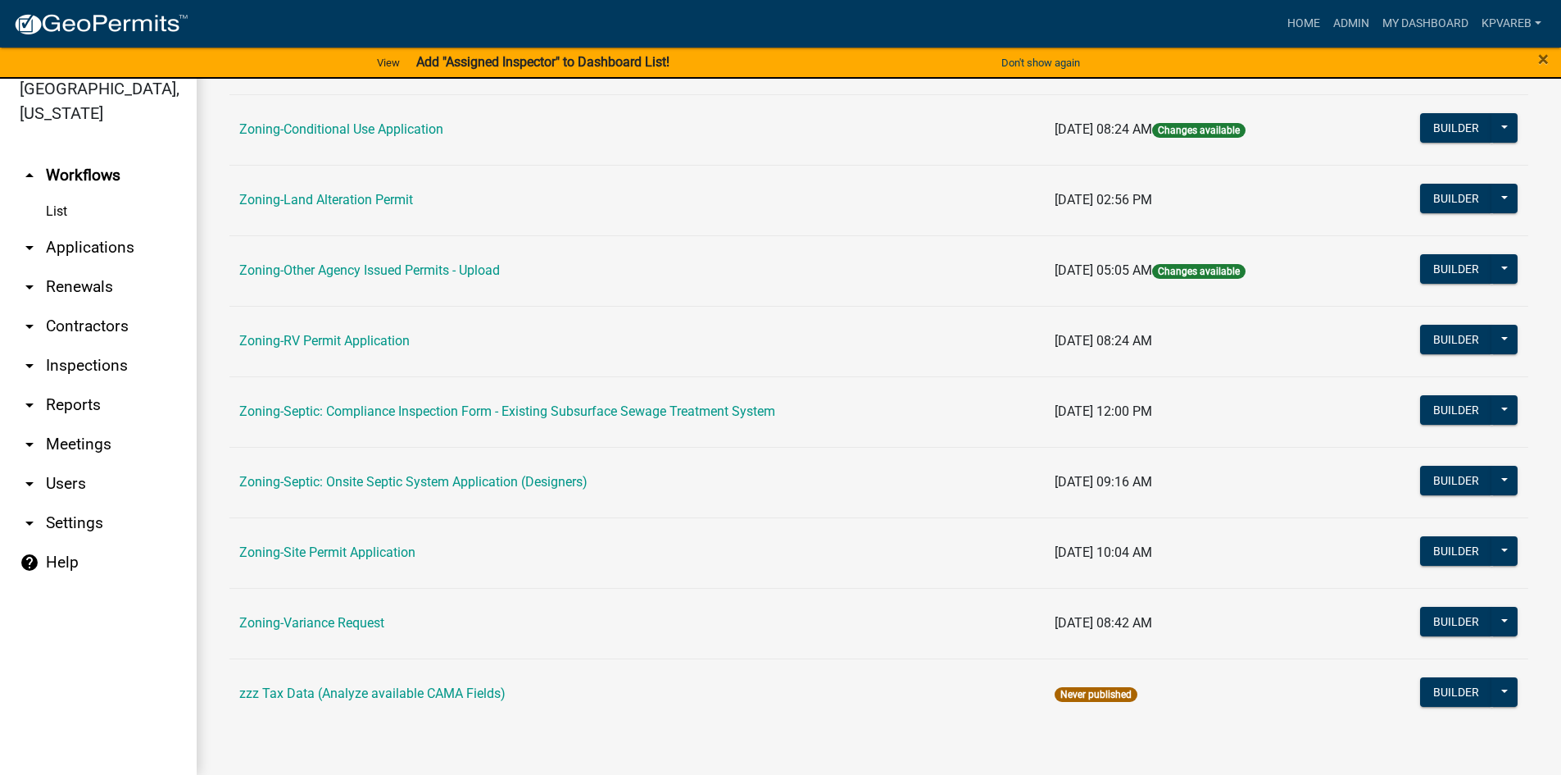
click at [450, 470] on td "Zoning-Septic: Onsite Septic System Application (Designers)" at bounding box center [636, 482] width 815 height 70
click at [449, 475] on link "Zoning-Septic: Onsite Septic System Application (Designers)" at bounding box center [413, 482] width 348 height 16
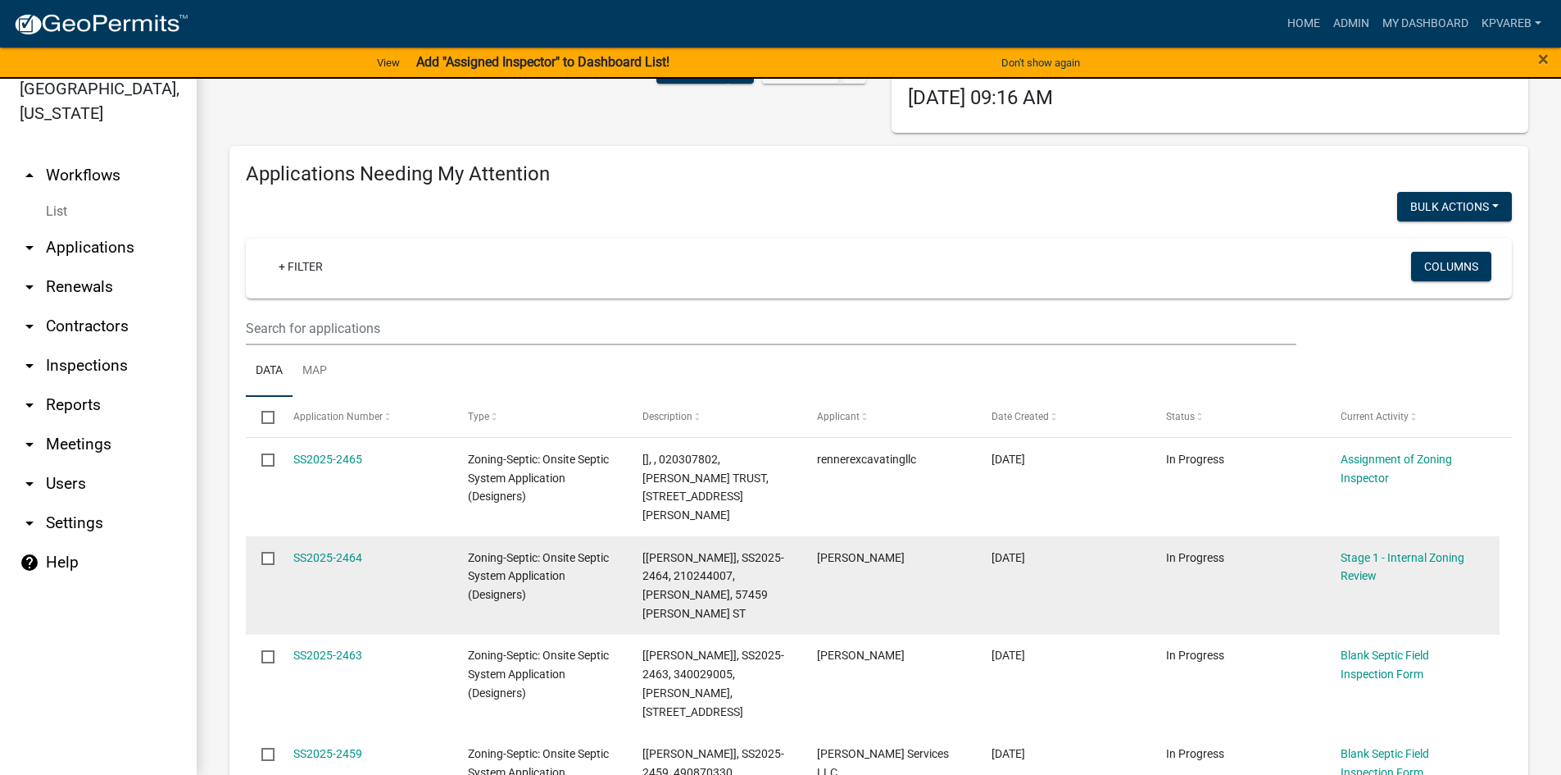
scroll to position [328, 0]
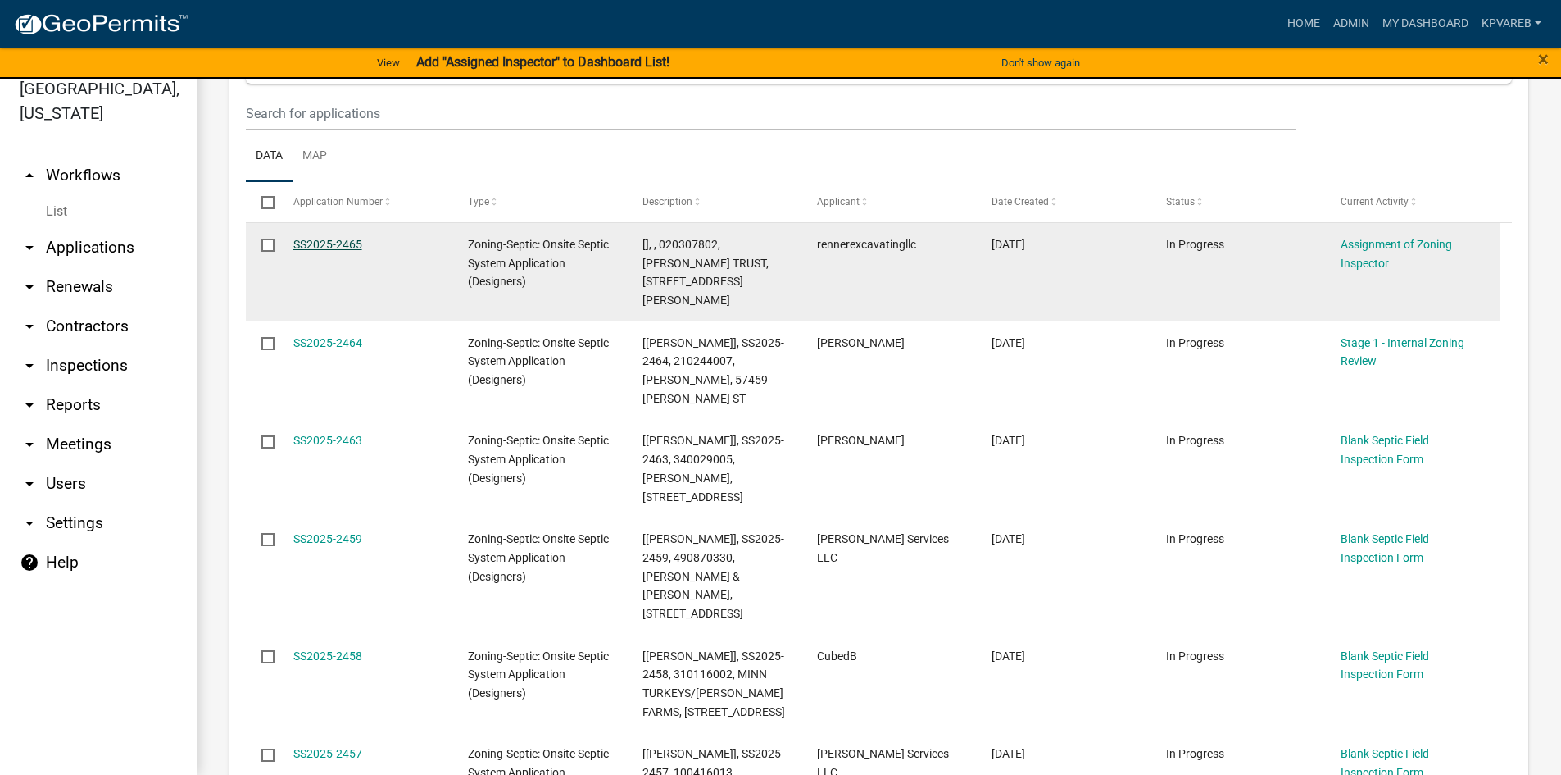
click at [347, 242] on link "SS2025-2465" at bounding box center [327, 244] width 69 height 13
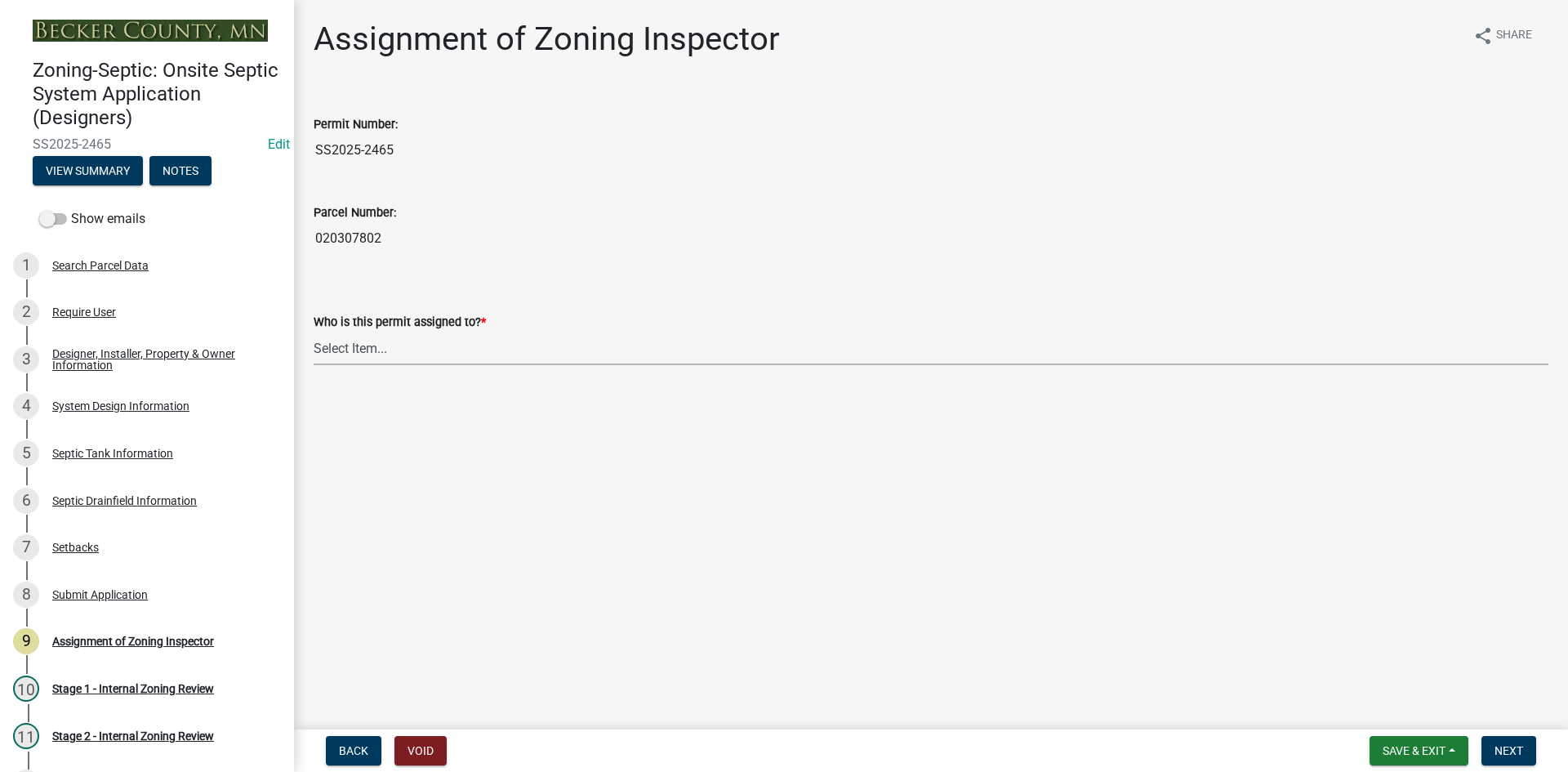
drag, startPoint x: 397, startPoint y: 347, endPoint x: 392, endPoint y: 362, distance: 15.8
click at [397, 347] on select "Select Item... Nicole Bradbury Jeff Rusness Kyle Vareberg Susan Rockwell Tyler …" at bounding box center [930, 349] width 1234 height 34
click at [314, 332] on select "Select Item... Nicole Bradbury Jeff Rusness Kyle Vareberg Susan Rockwell Tyler …" at bounding box center [930, 349] width 1234 height 34
select select "7bfe52ba-73b7-4ac1-9bde-d3bb601555ca"
click at [1527, 750] on button "Next" at bounding box center [1508, 750] width 55 height 30
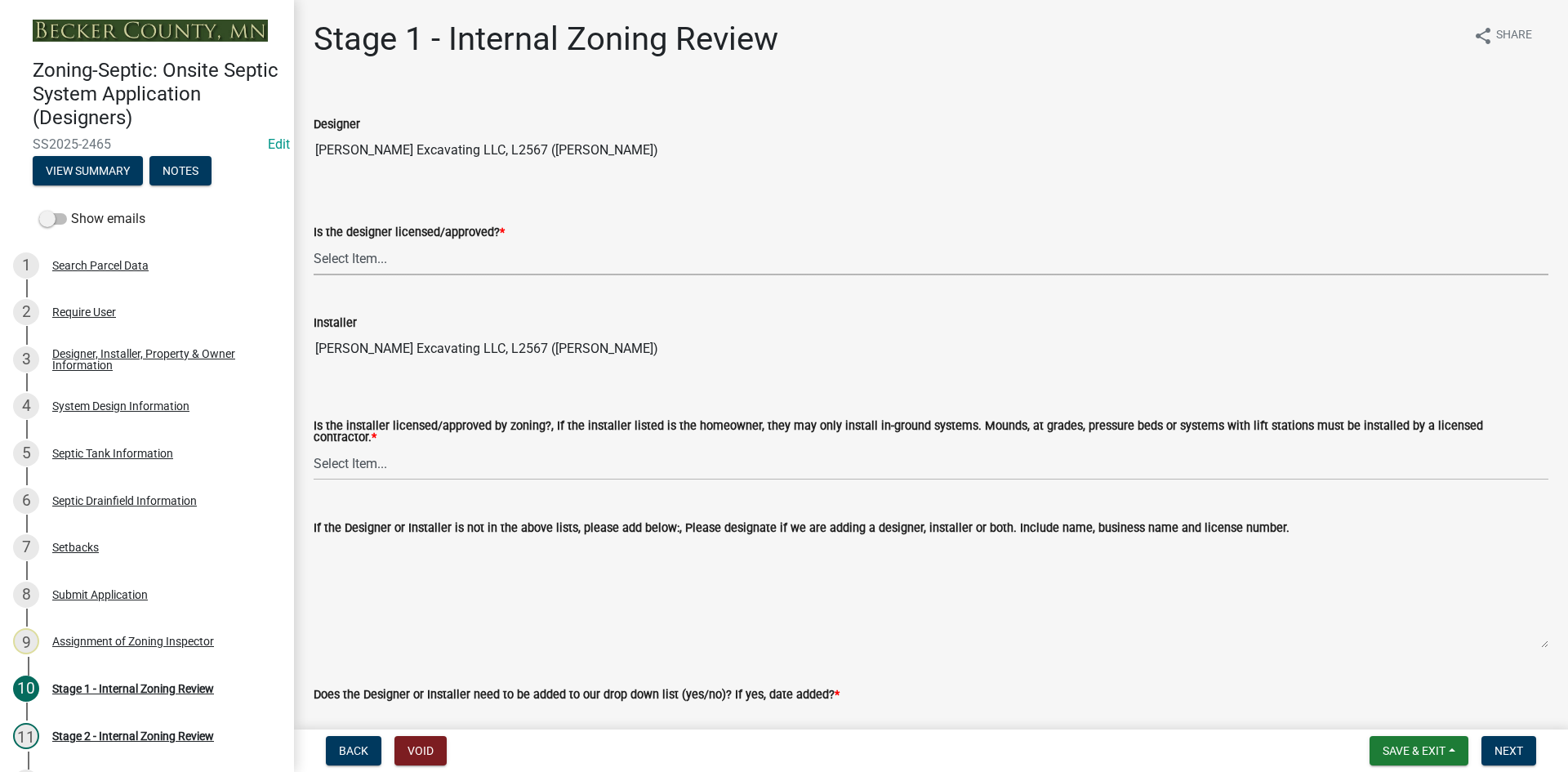
click at [358, 260] on select "Select Item... Yes No" at bounding box center [930, 259] width 1234 height 34
click at [314, 242] on select "Select Item... Yes No" at bounding box center [930, 259] width 1234 height 34
select select "49e49f1e-3b32-4342-8c2e-9cbd4919fe4d"
click at [366, 468] on select "Select Item... Yes No" at bounding box center [930, 463] width 1234 height 34
click at [314, 446] on select "Select Item... Yes No" at bounding box center [930, 463] width 1234 height 34
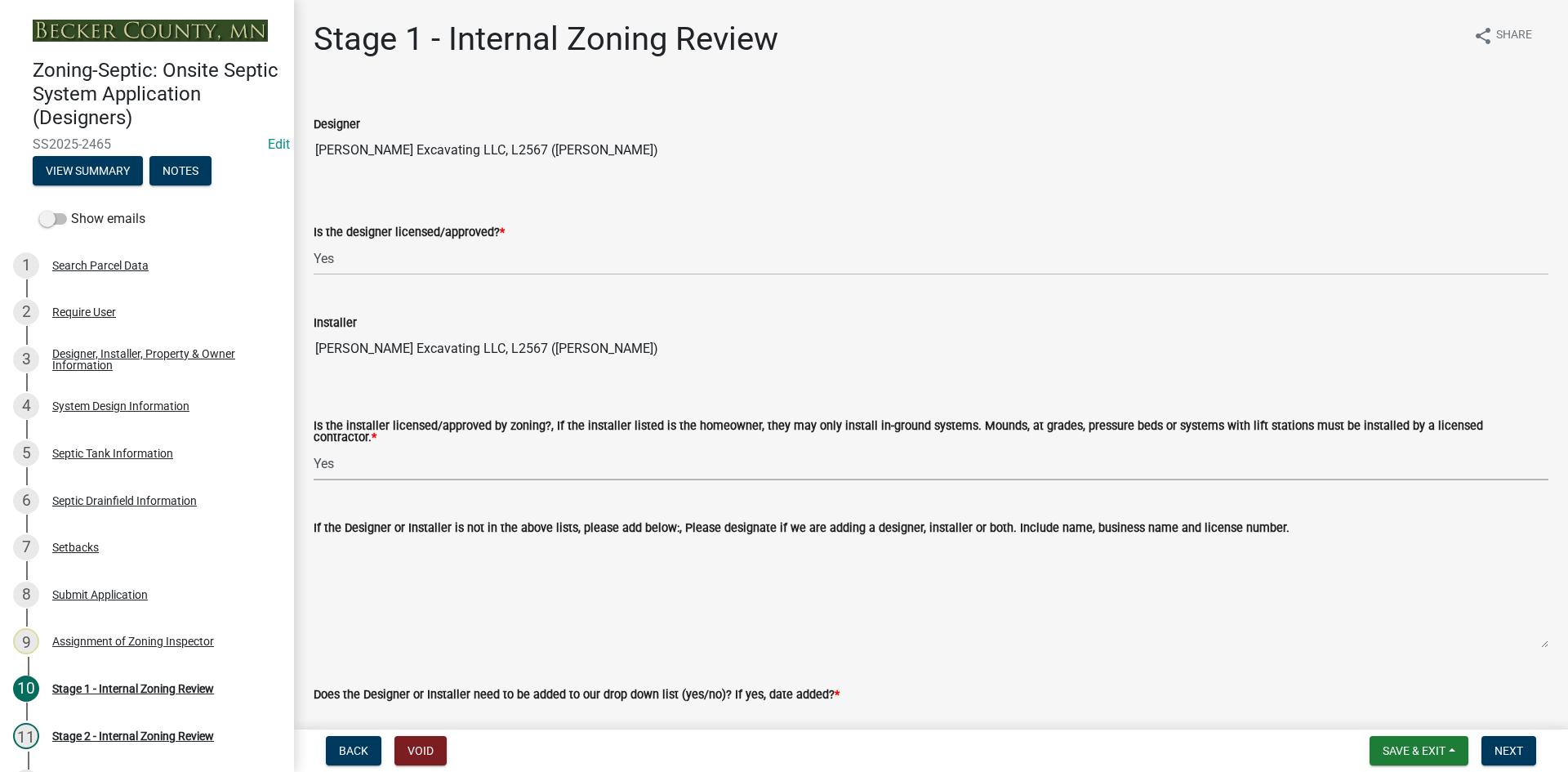
select select "ca07ae0a-7638-46ff-ada2-c67ca3524324"
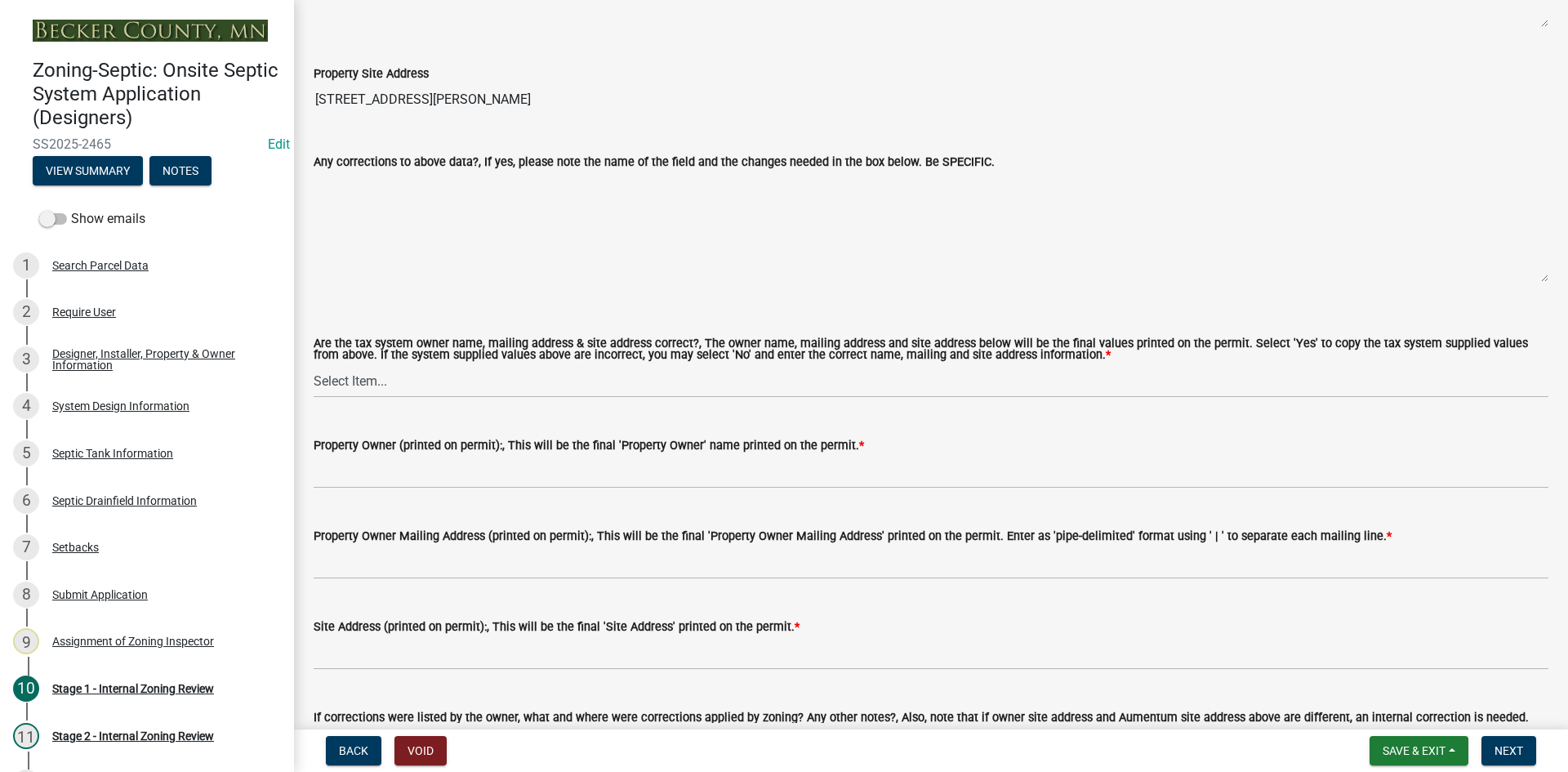
scroll to position [1306, 0]
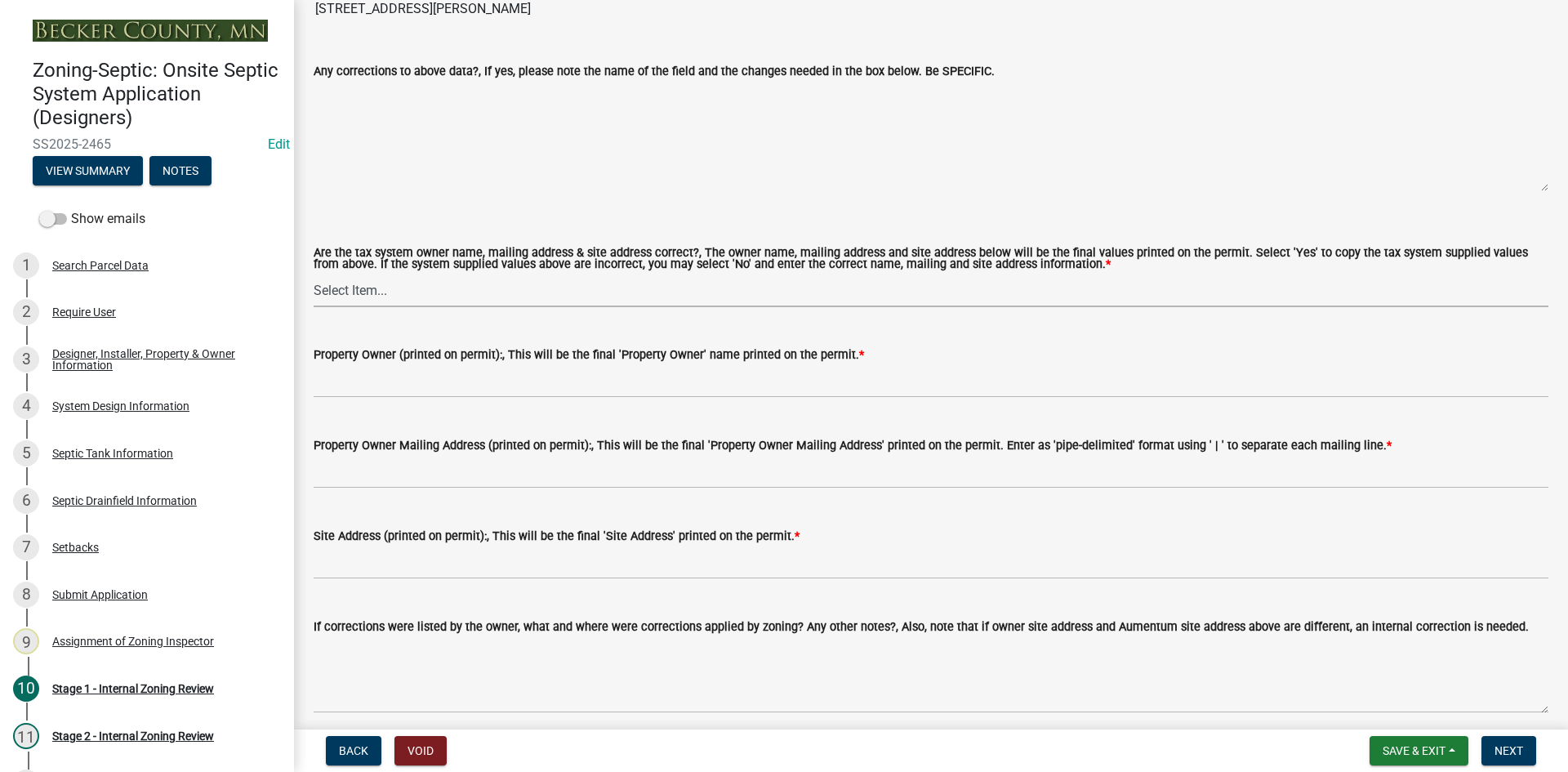
drag, startPoint x: 365, startPoint y: 283, endPoint x: 366, endPoint y: 301, distance: 18.0
click at [365, 283] on select "Select Item... Yes No" at bounding box center [930, 291] width 1234 height 34
click at [314, 274] on select "Select Item... Yes No" at bounding box center [930, 291] width 1234 height 34
select select "ec75a761-93b4-47c5-8535-fea253c32937"
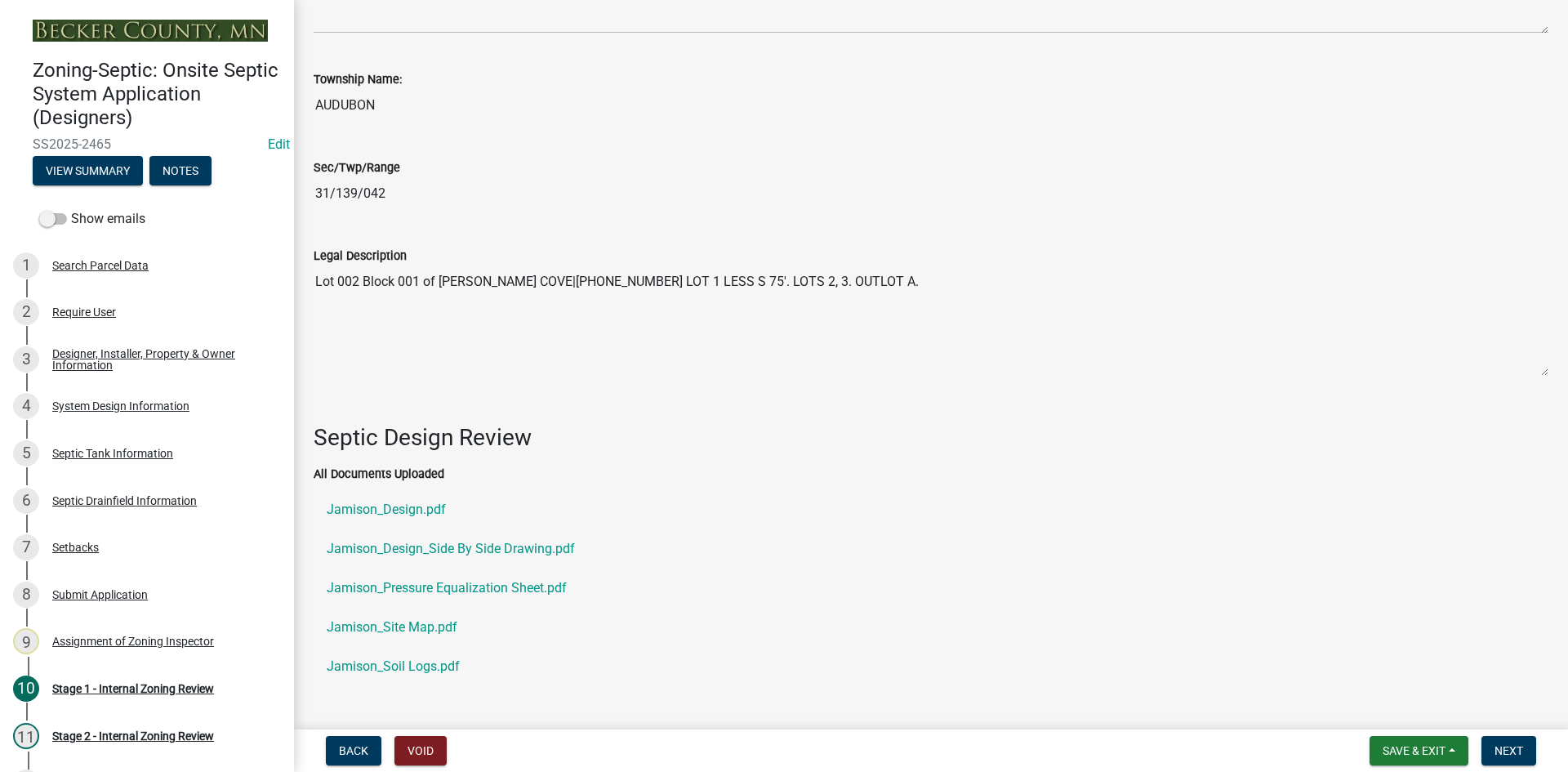
scroll to position [2041, 0]
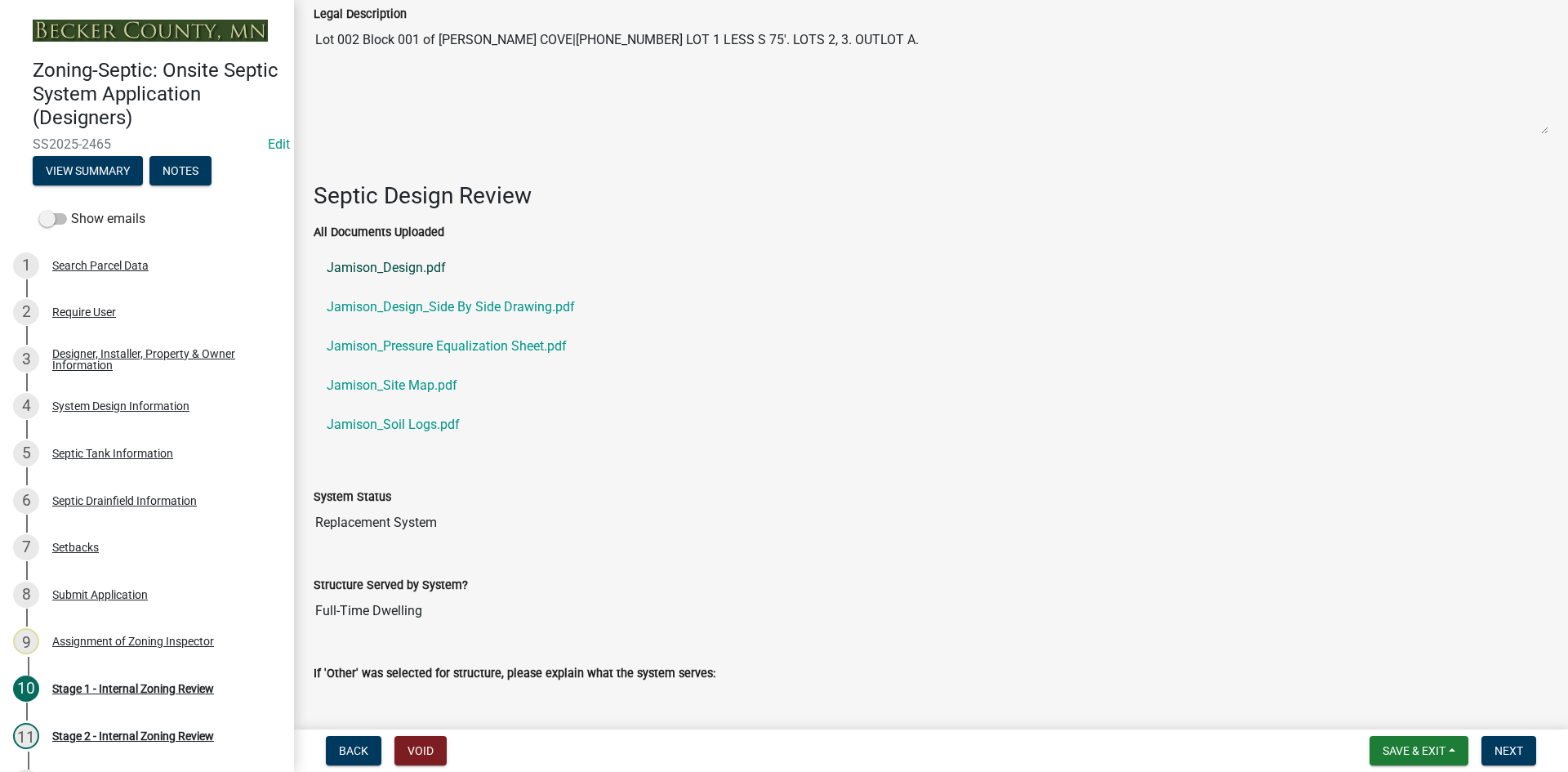
click at [412, 261] on link "Jamison_Design.pdf" at bounding box center [930, 267] width 1234 height 39
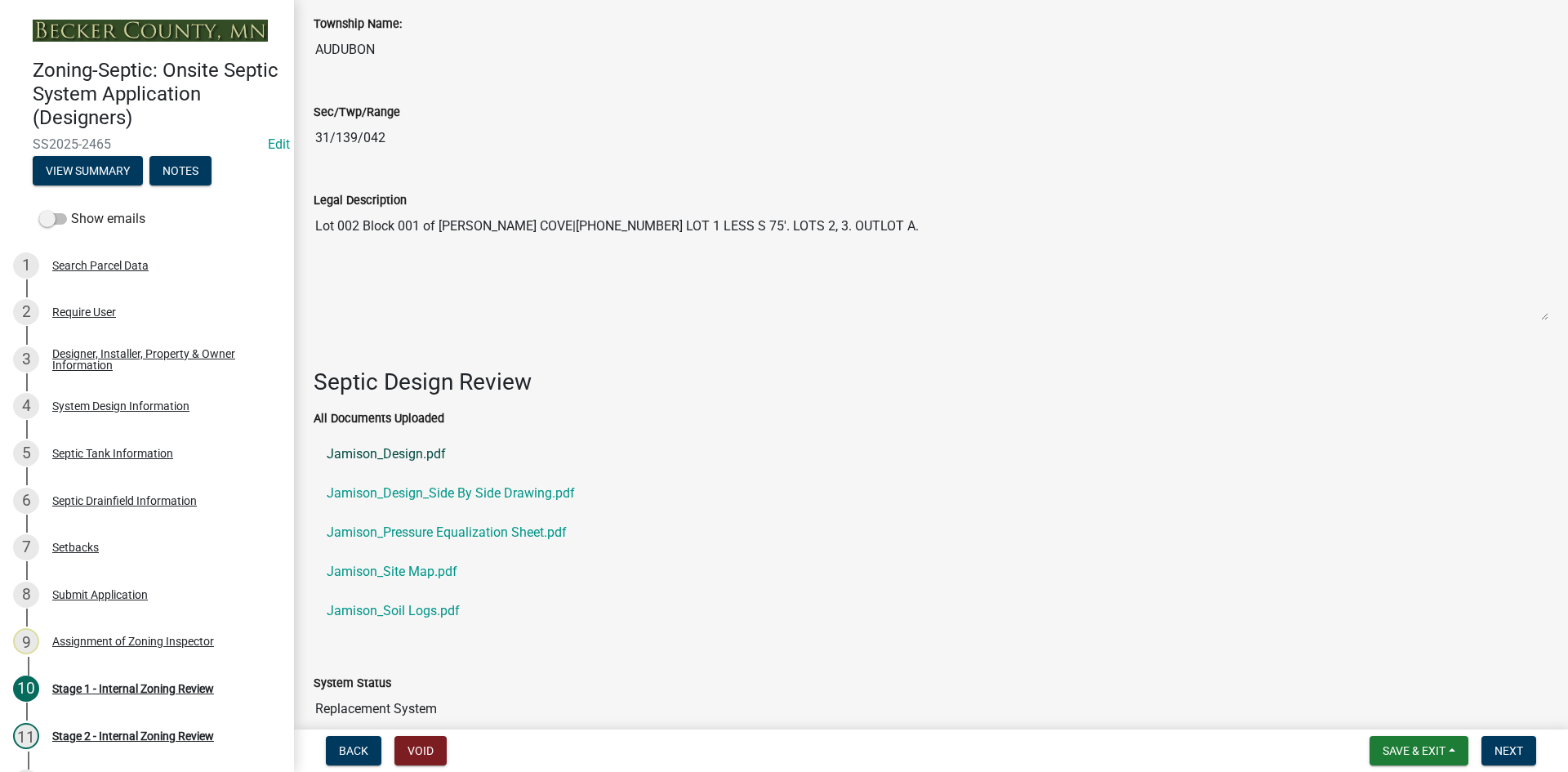
scroll to position [2227, 0]
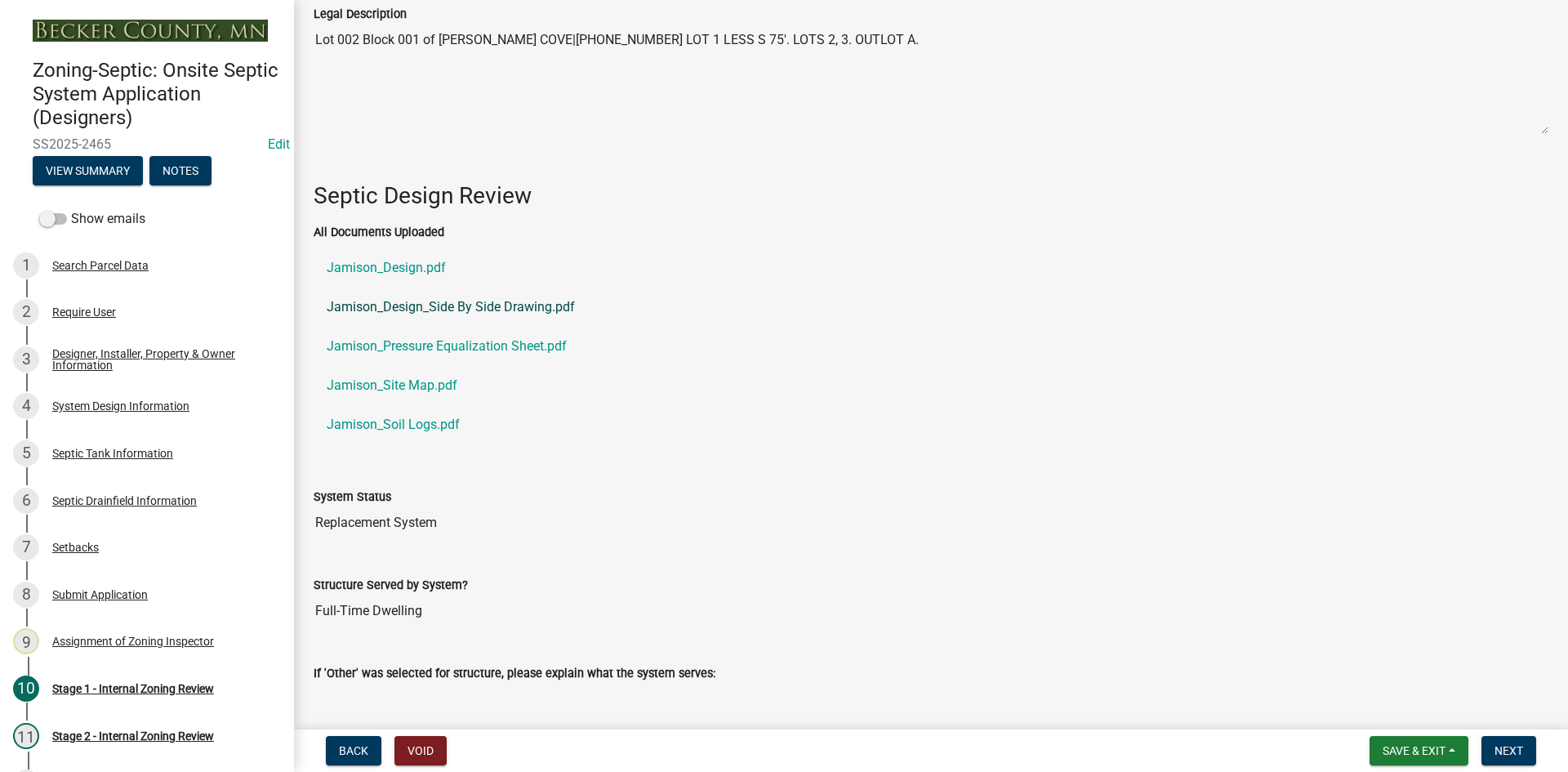
click at [457, 301] on link "Jamison_Design_Side By Side Drawing.pdf" at bounding box center [930, 306] width 1234 height 39
click at [450, 341] on link "Jamison_Pressure Equalization Sheet.pdf" at bounding box center [930, 346] width 1234 height 39
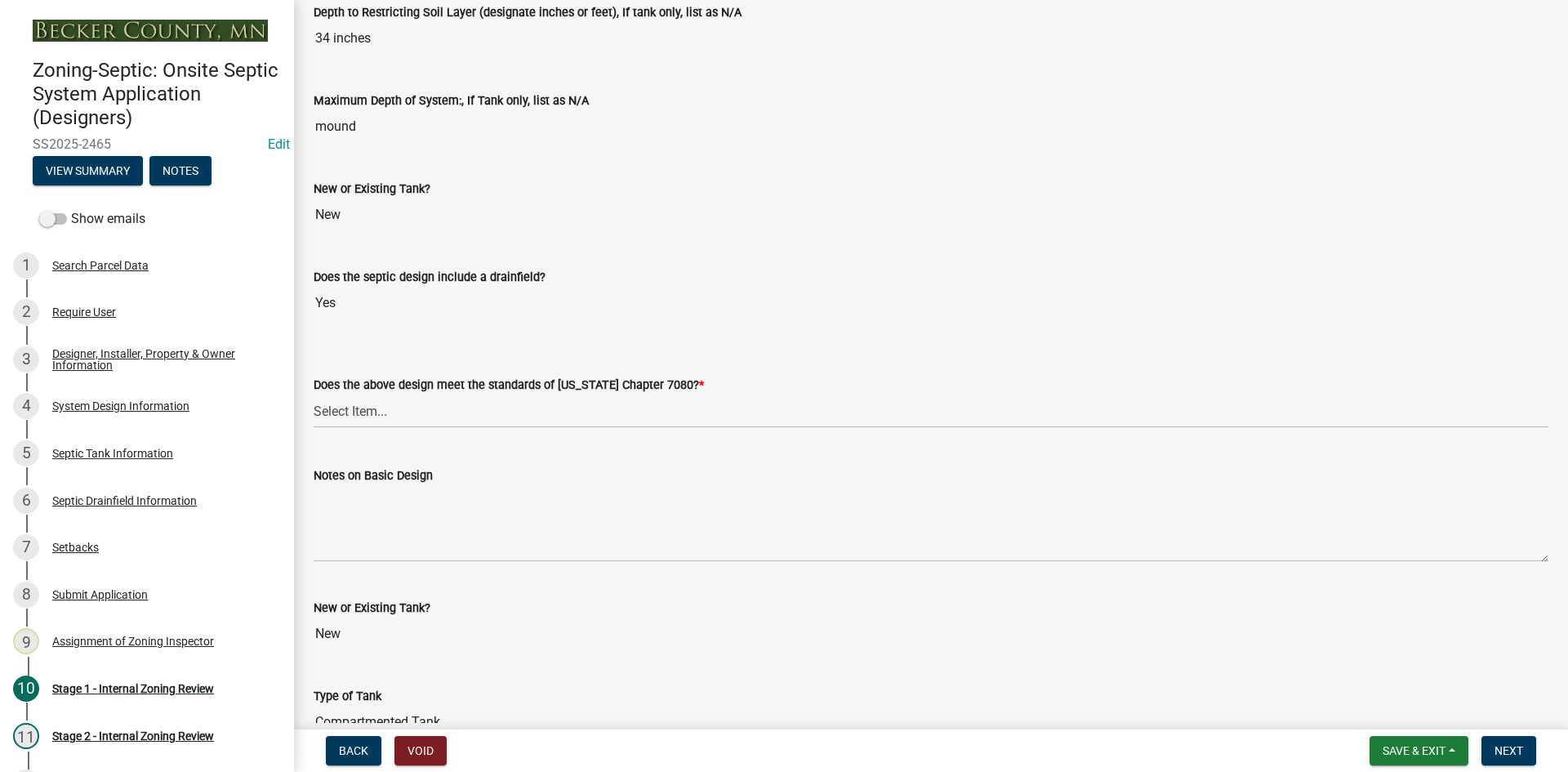
scroll to position [3533, 0]
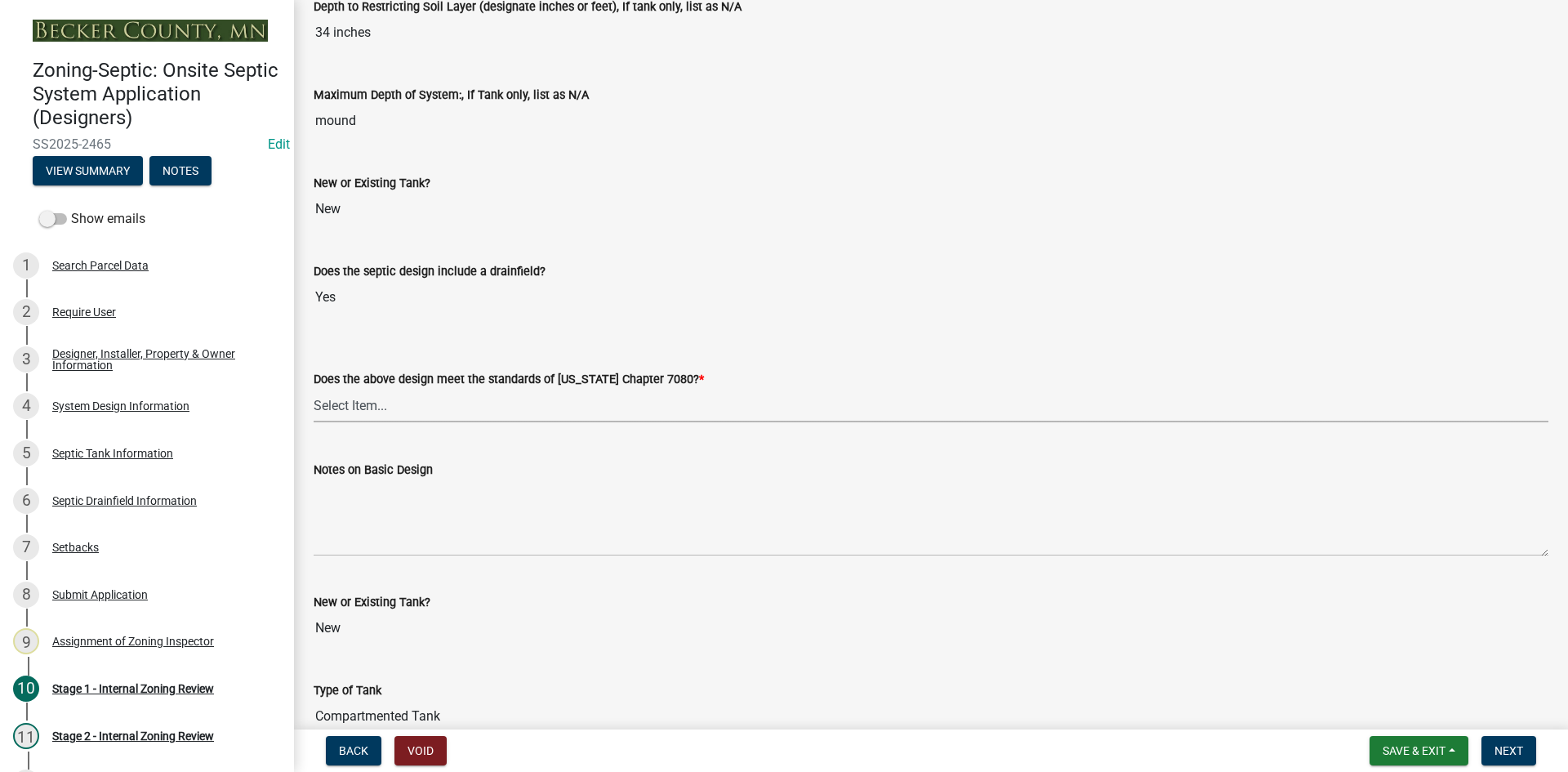
drag, startPoint x: 347, startPoint y: 395, endPoint x: 365, endPoint y: 413, distance: 25.5
click at [347, 395] on select "Select Item... Yes No" at bounding box center [930, 405] width 1234 height 34
click at [314, 388] on select "Select Item... Yes No" at bounding box center [930, 405] width 1234 height 34
select select "bcbb982e-a48c-4b4a-a83b-ed1363446a86"
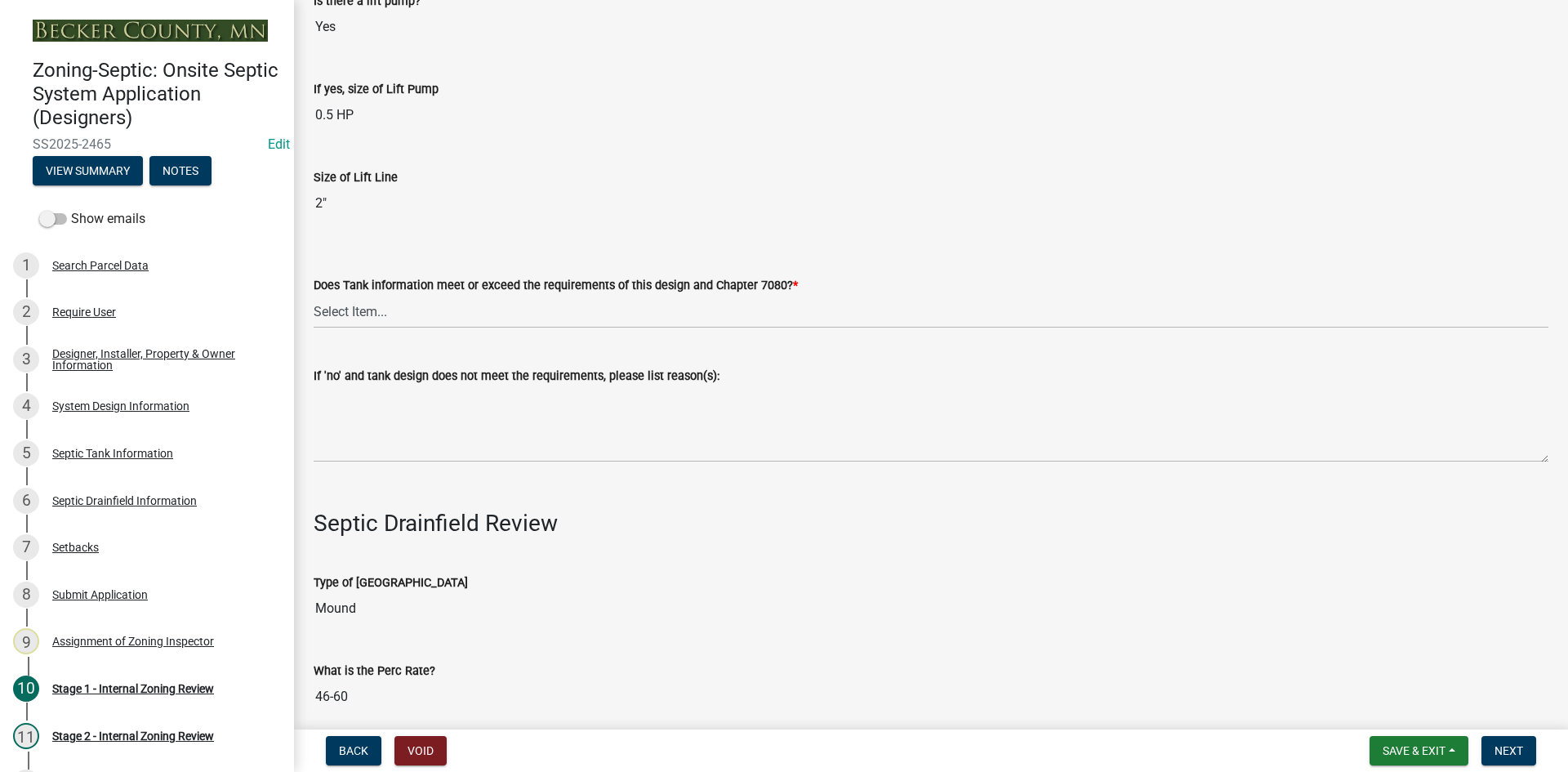
scroll to position [4922, 0]
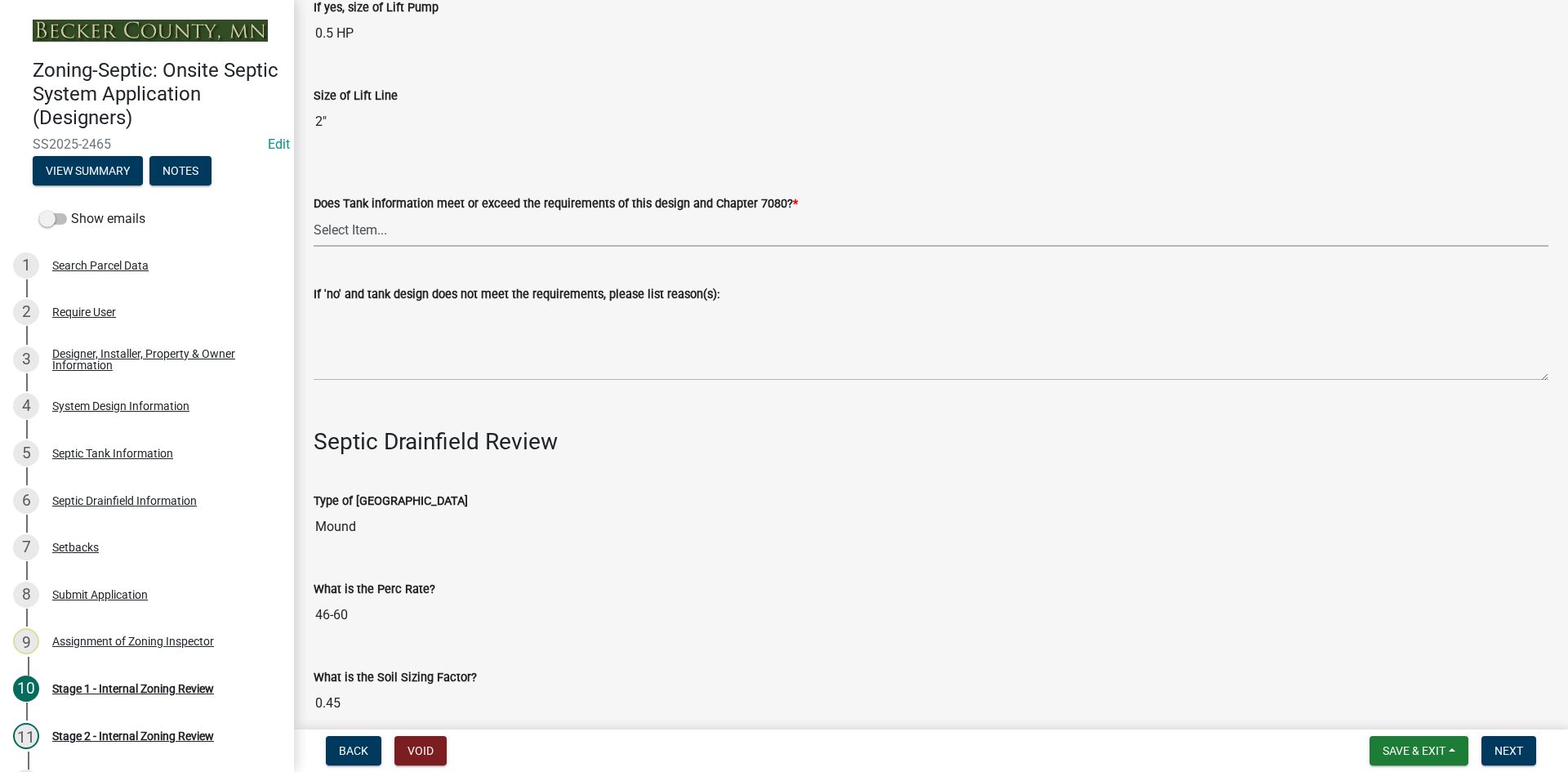
drag, startPoint x: 342, startPoint y: 220, endPoint x: 346, endPoint y: 233, distance: 13.6
click at [342, 220] on select "Select Item... Yes No" at bounding box center [930, 230] width 1234 height 34
click at [314, 213] on select "Select Item... Yes No" at bounding box center [930, 230] width 1234 height 34
select select "47a2a5dd-5977-4941-8e6f-09ff03cdfb75"
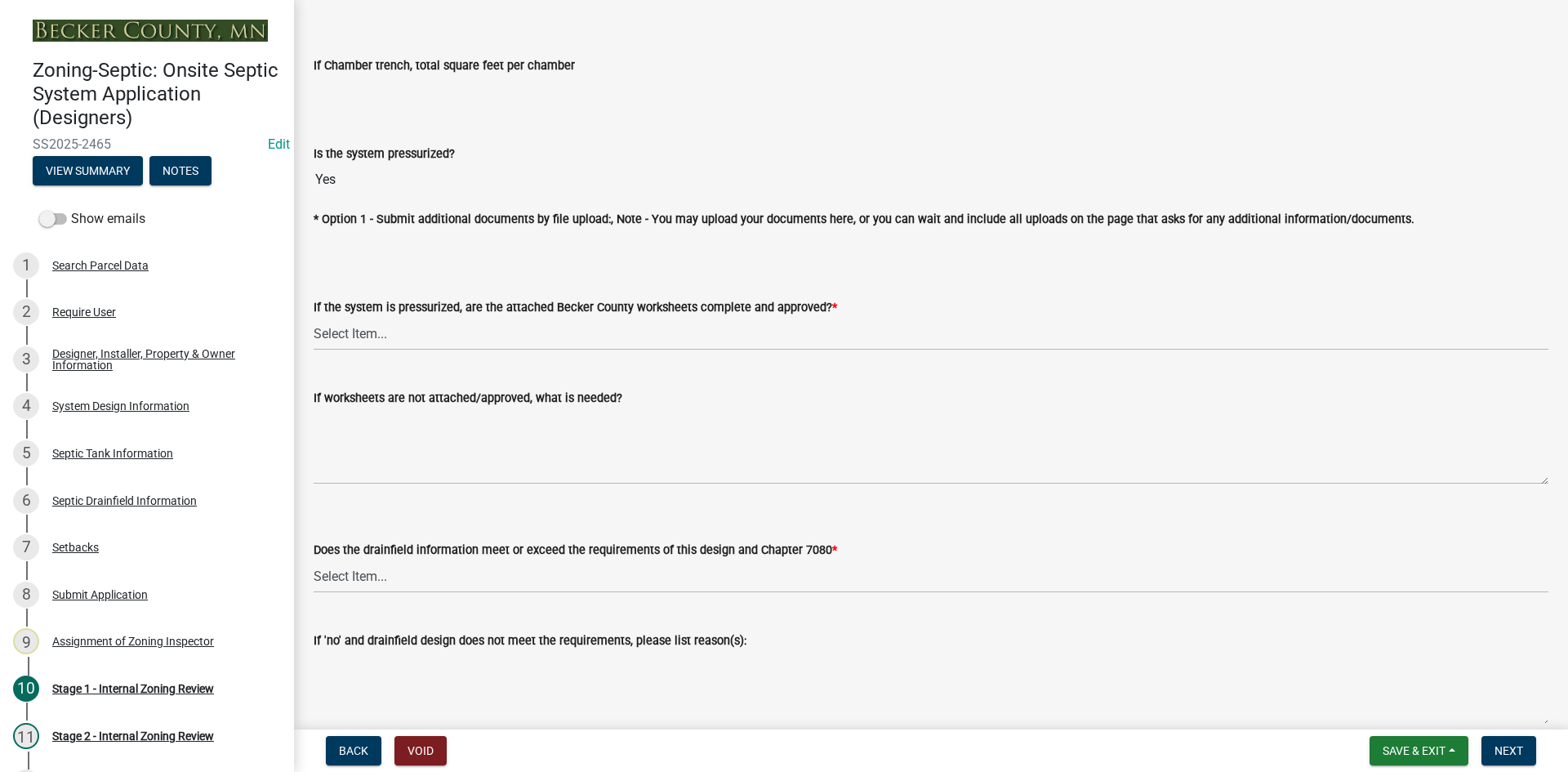
scroll to position [6064, 0]
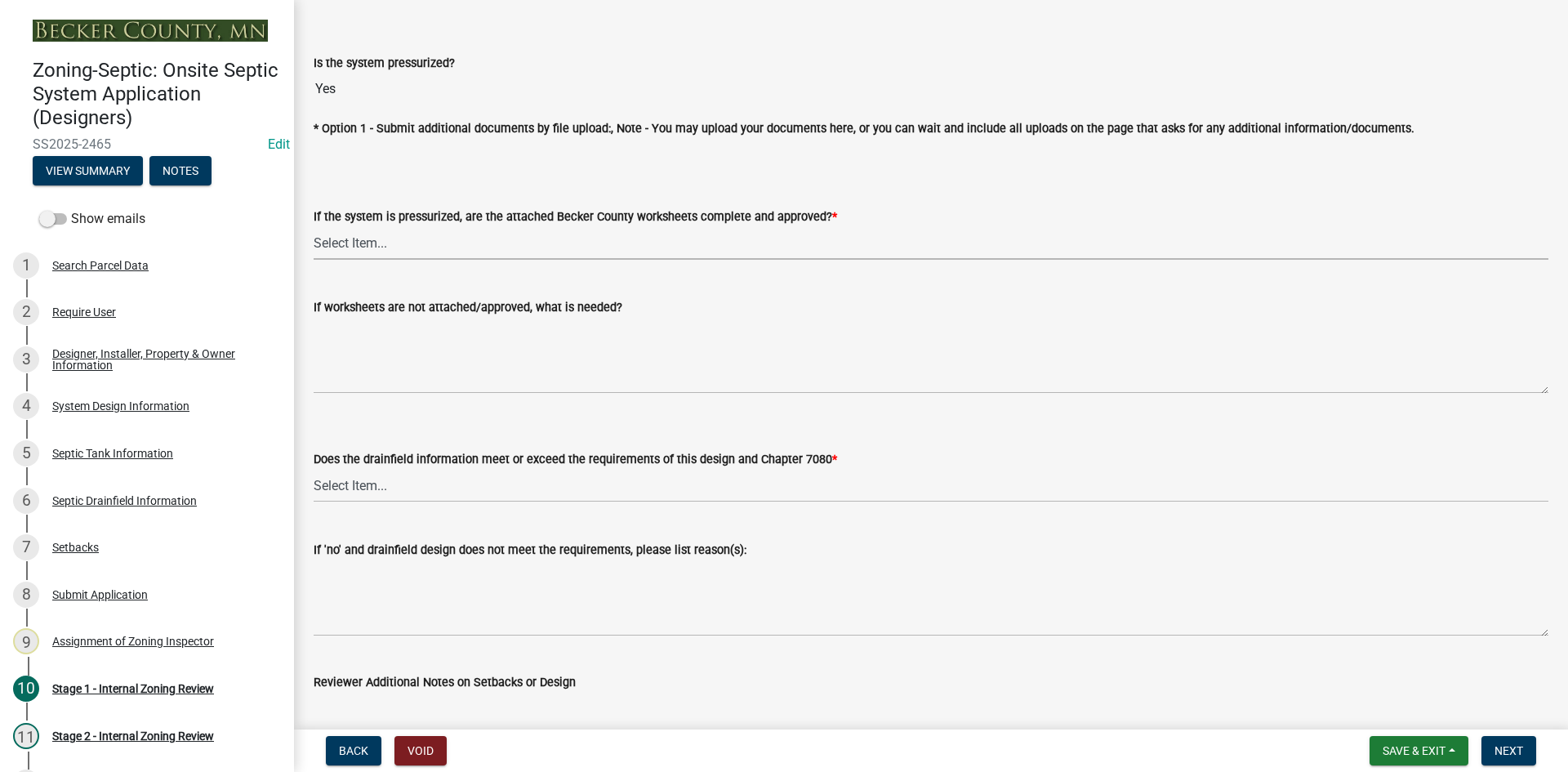
click at [340, 243] on select "Select Item... Yes No NA" at bounding box center [930, 243] width 1234 height 34
click at [314, 226] on select "Select Item... Yes No NA" at bounding box center [930, 243] width 1234 height 34
select select "3f5b086d-5a4c-4236-93bc-fa7bf4d11838"
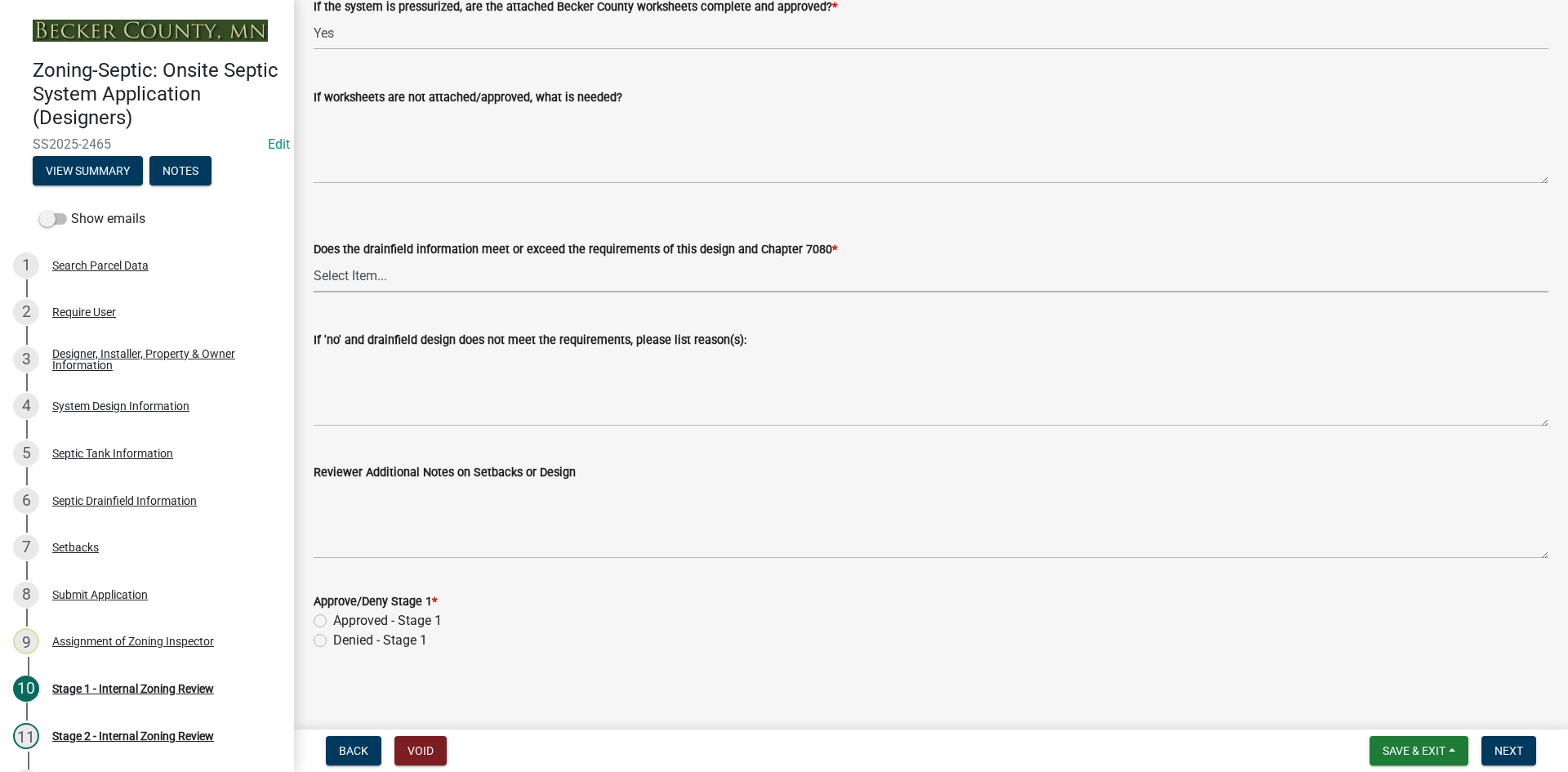
drag, startPoint x: 361, startPoint y: 269, endPoint x: 373, endPoint y: 286, distance: 20.8
click at [361, 269] on select "Select Item... Yes No" at bounding box center [930, 276] width 1234 height 34
click at [314, 259] on select "Select Item... Yes No" at bounding box center [930, 276] width 1234 height 34
select select "888a8260-2be6-47f2-a4de-b9f453a4d3bc"
click at [333, 616] on label "Approved - Stage 1" at bounding box center [387, 621] width 109 height 20
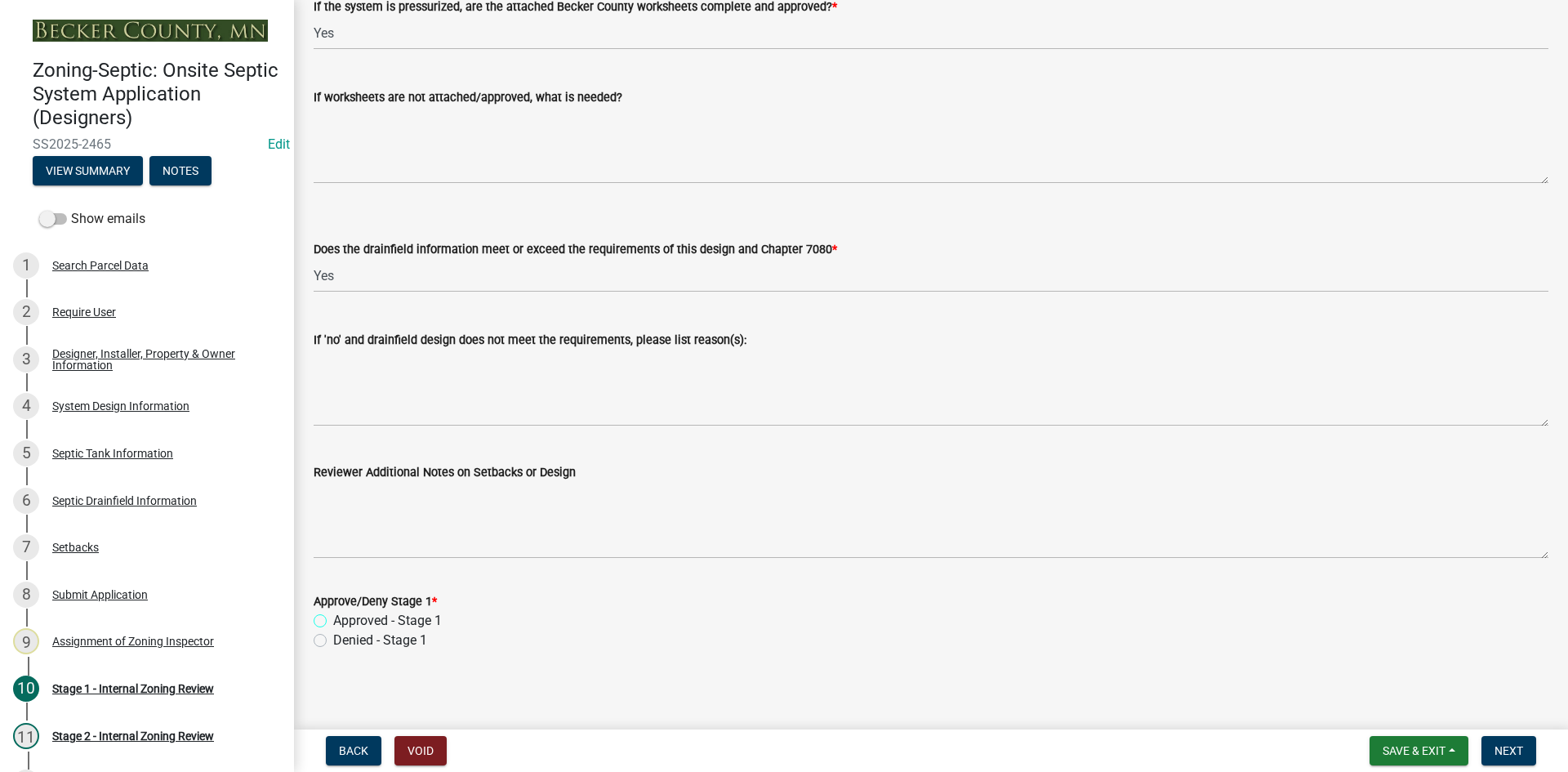
click at [333, 616] on input "Approved - Stage 1" at bounding box center [338, 616] width 11 height 11
radio input "true"
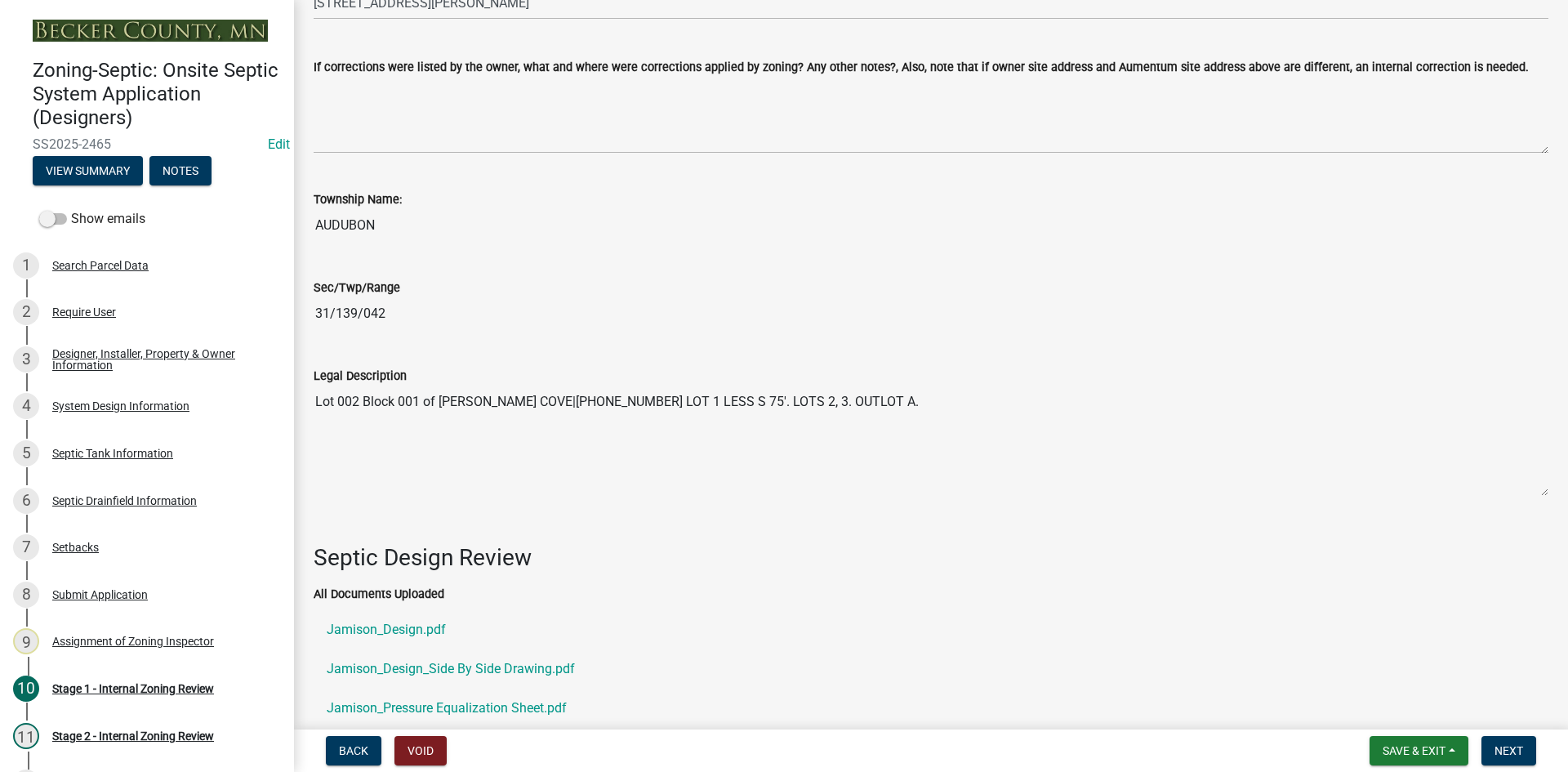
scroll to position [2274, 0]
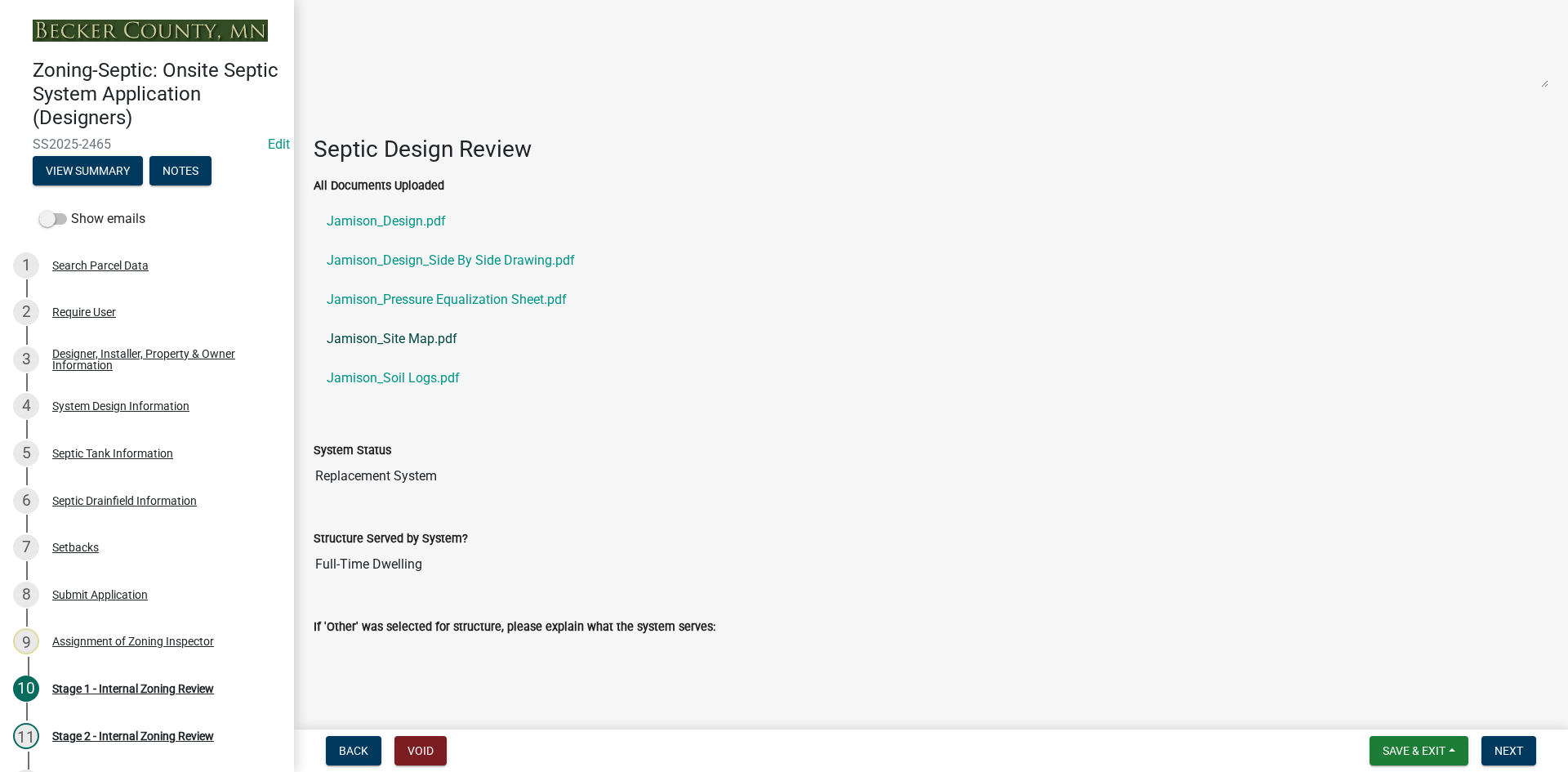
click at [405, 335] on link "Jamison_Site Map.pdf" at bounding box center [930, 338] width 1234 height 39
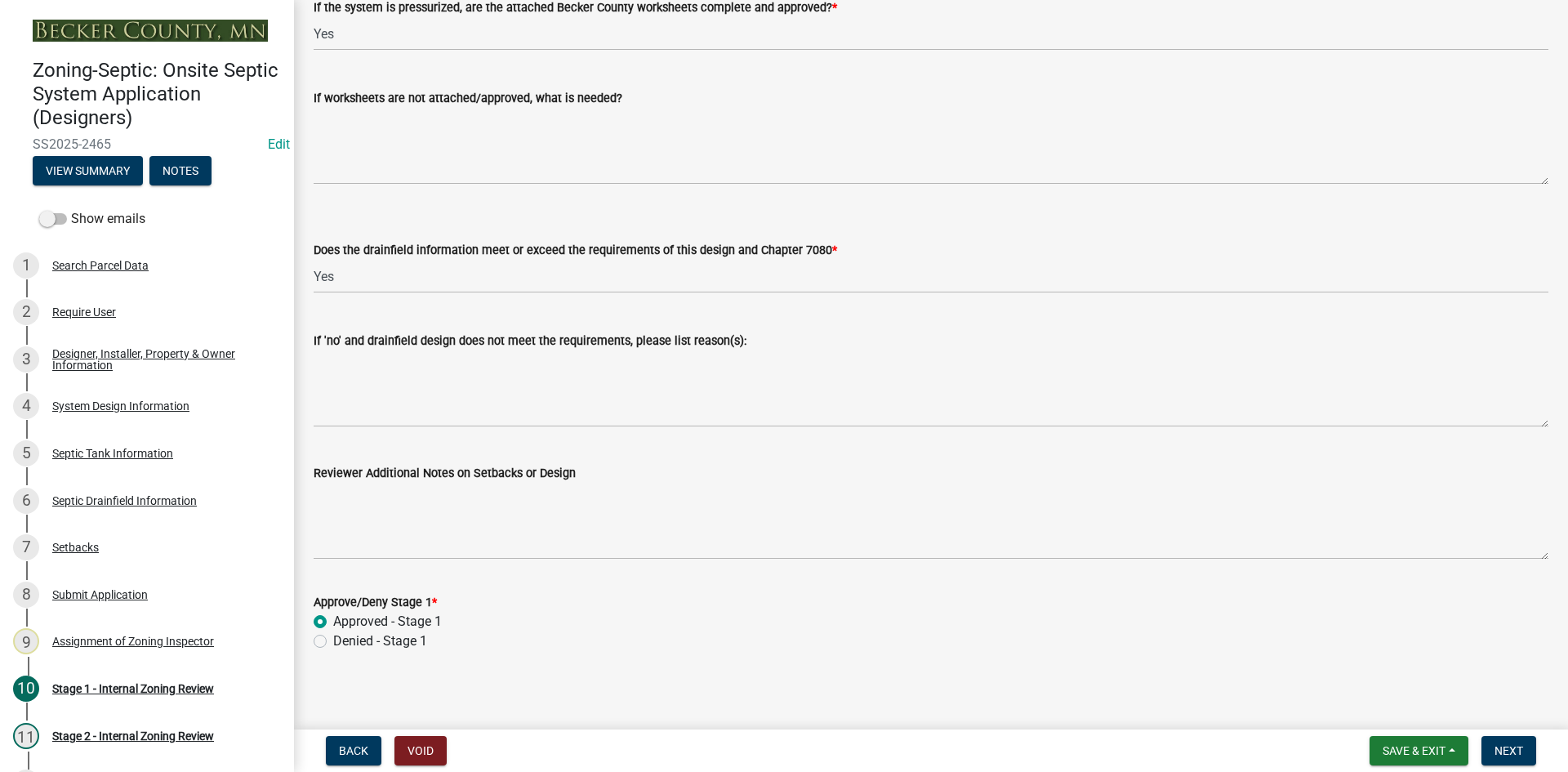
scroll to position [6275, 0]
click at [1496, 749] on span "Next" at bounding box center [1508, 750] width 29 height 13
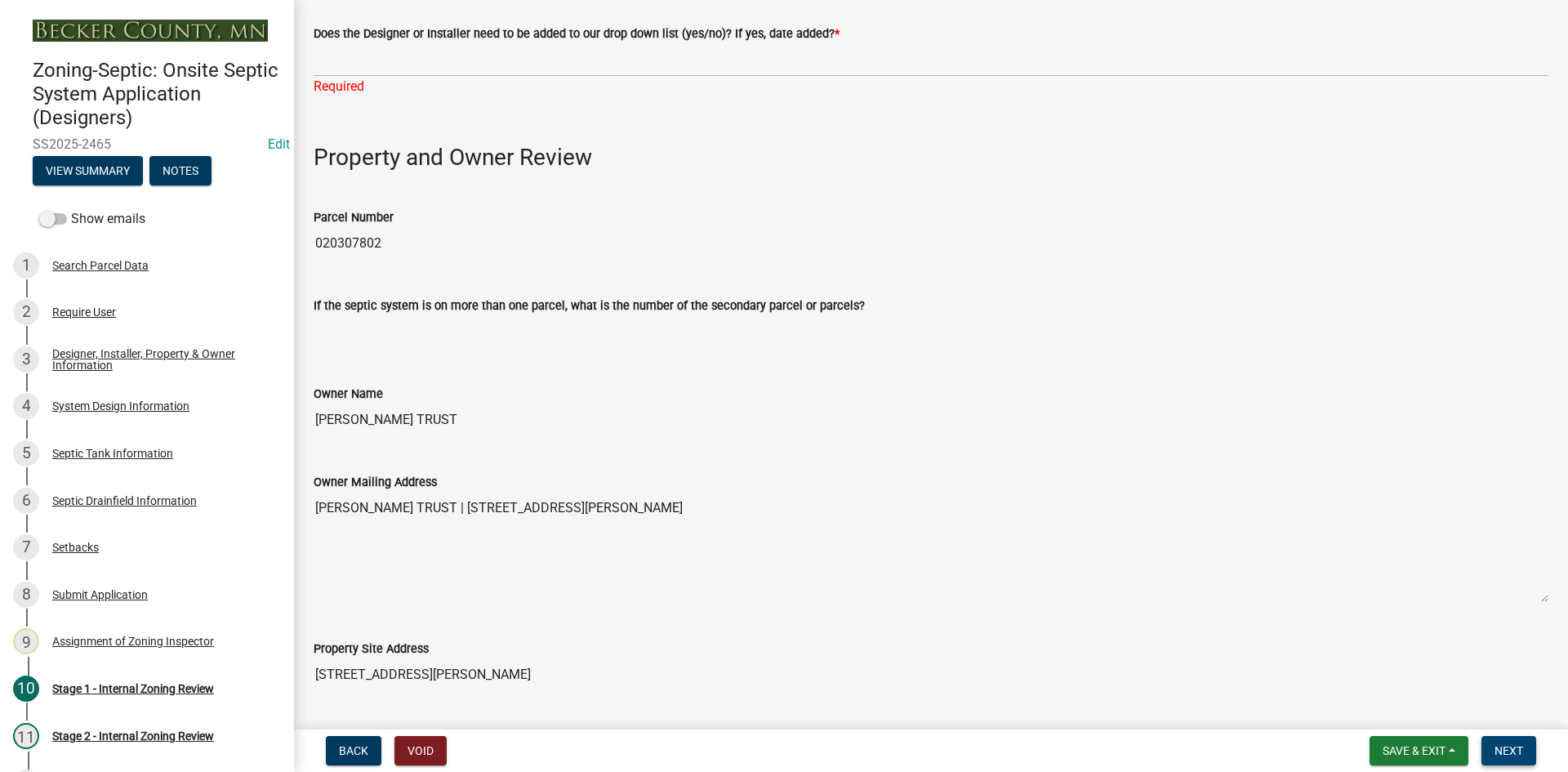
scroll to position [334, 0]
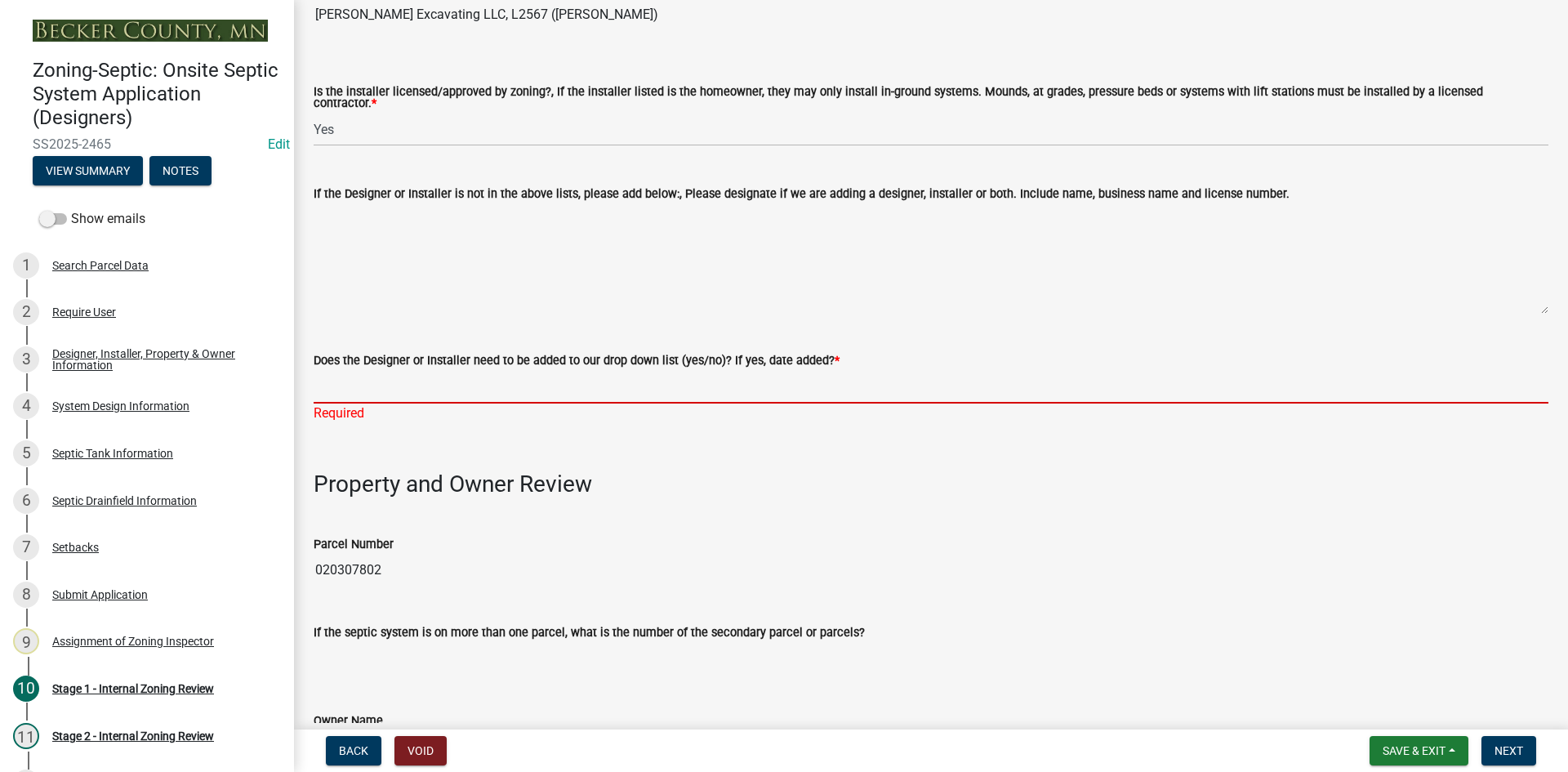
click at [374, 370] on input "Does the Designer or Installer need to be added to our drop down list (yes/no)?…" at bounding box center [930, 386] width 1234 height 34
type input "NO"
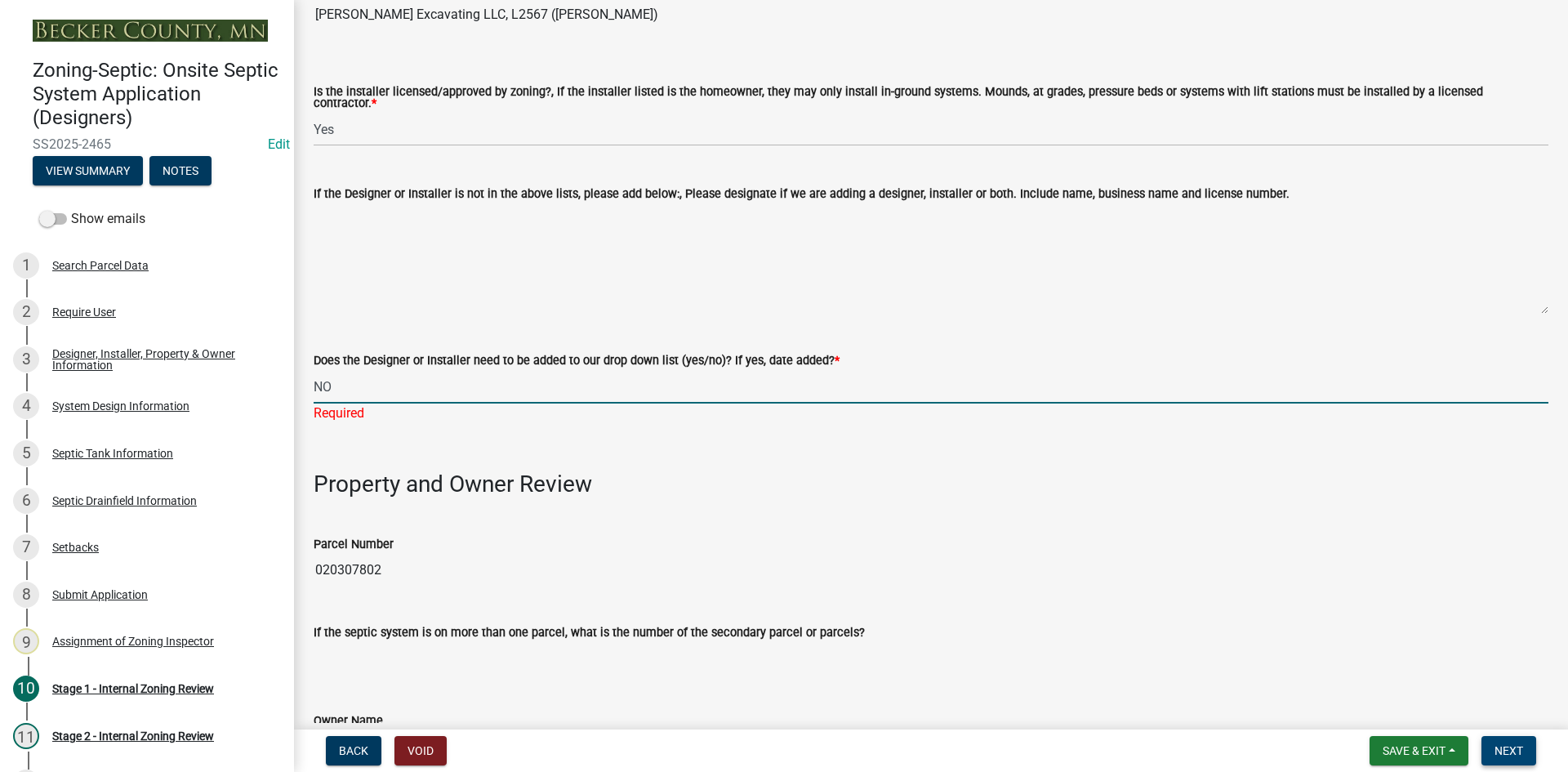
click at [1516, 752] on span "Next" at bounding box center [1508, 750] width 29 height 13
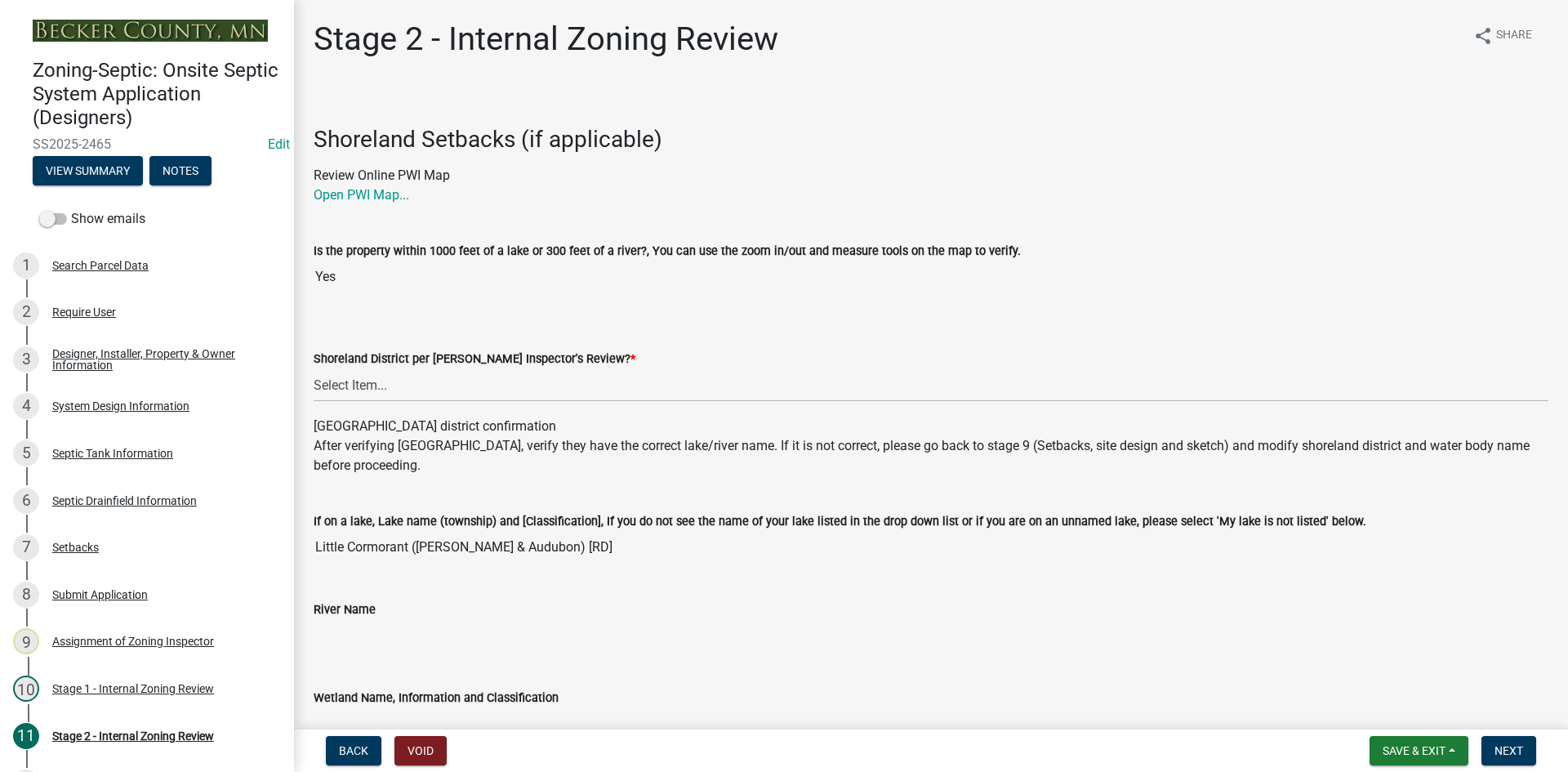
scroll to position [82, 0]
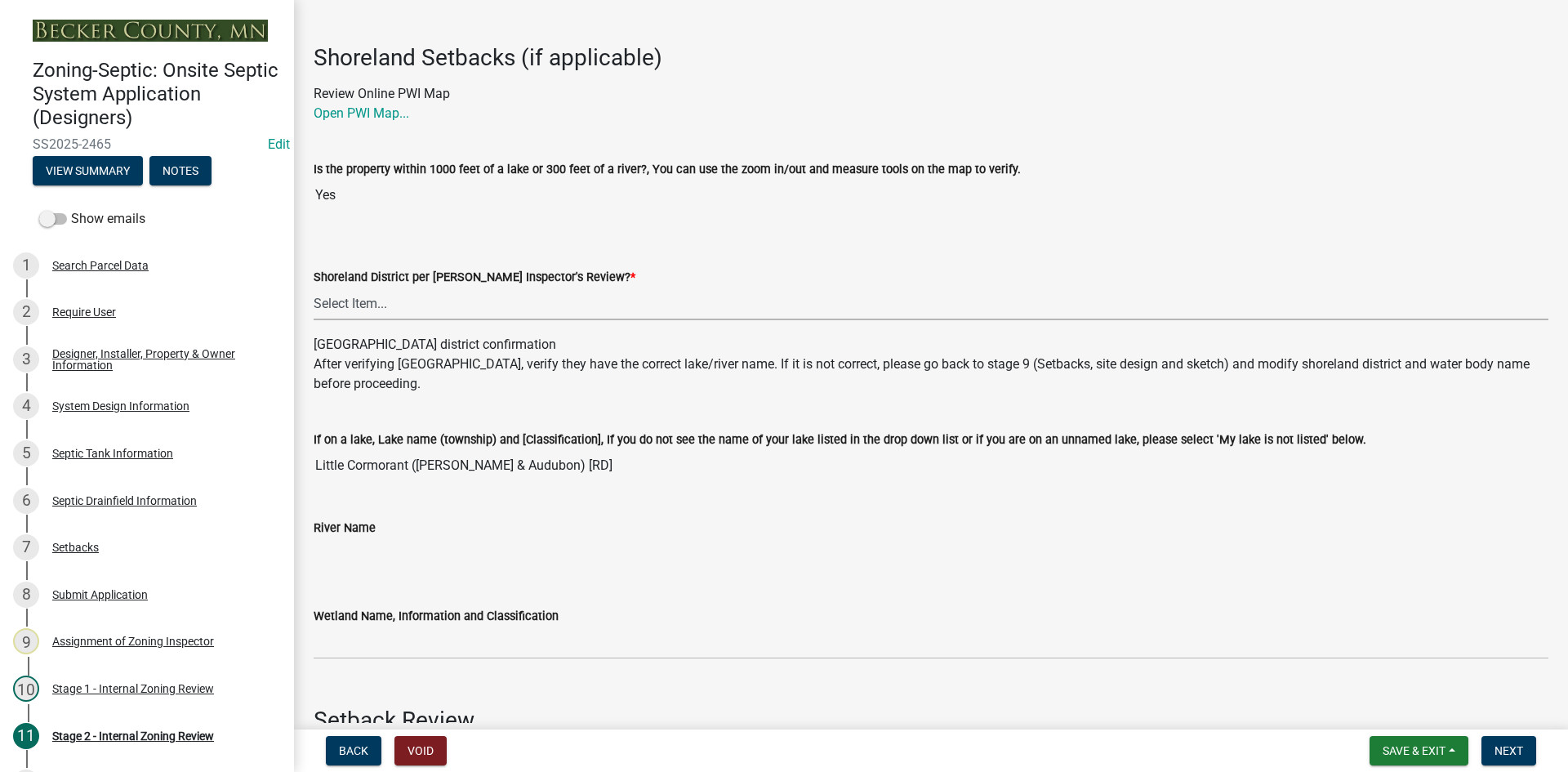
drag, startPoint x: 377, startPoint y: 294, endPoint x: 380, endPoint y: 310, distance: 16.3
click at [377, 294] on select "Select Item... Yes No" at bounding box center [930, 304] width 1234 height 34
click at [314, 287] on select "Select Item... Yes No" at bounding box center [930, 304] width 1234 height 34
select select "69d592bb-9906-4277-a6fb-df8686255161"
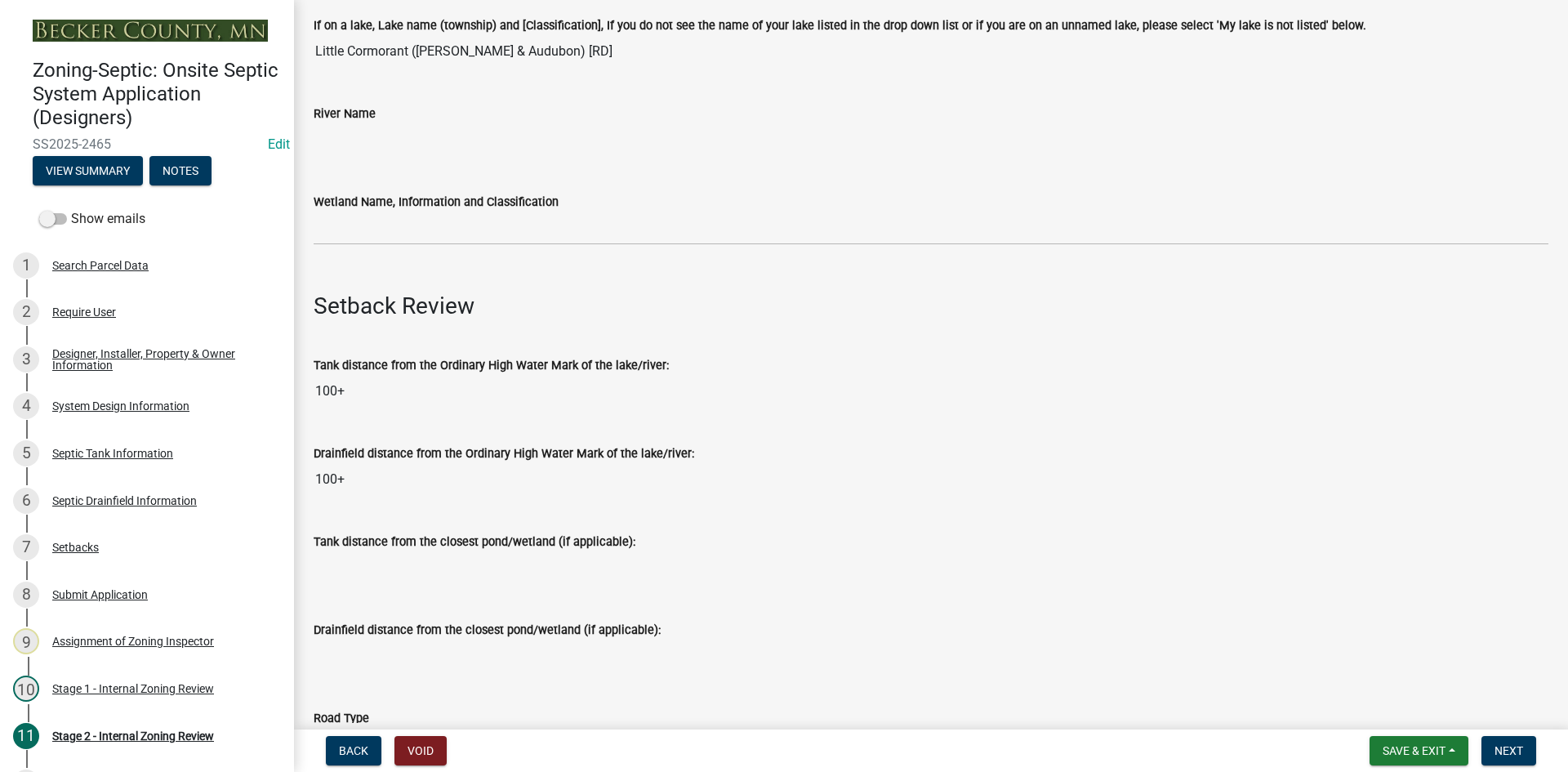
scroll to position [490, 0]
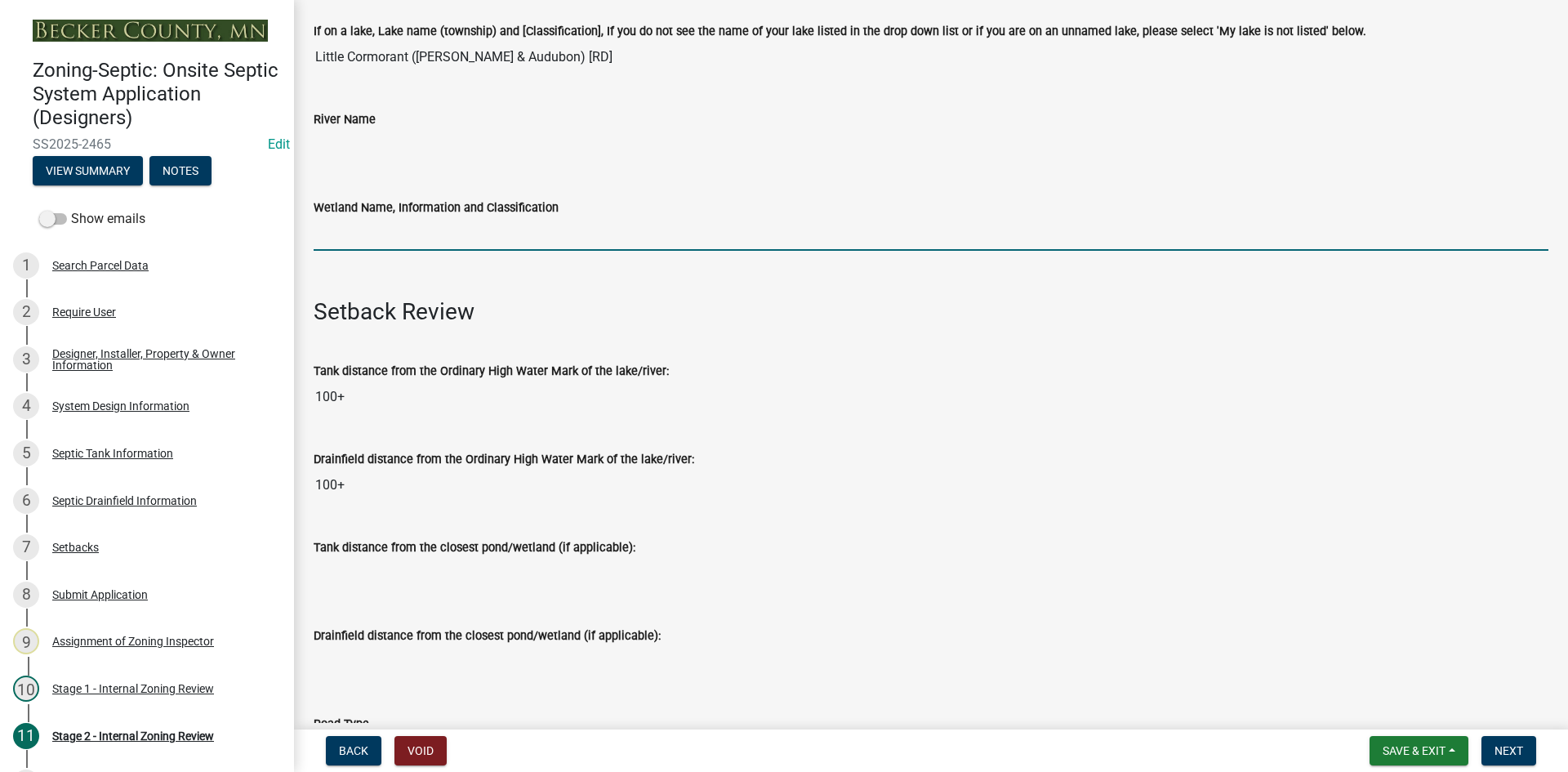
click at [365, 234] on input "Wetland Name, Information and Classification" at bounding box center [930, 234] width 1234 height 34
type input "rd100"
click at [785, 264] on h3 at bounding box center [930, 278] width 1234 height 28
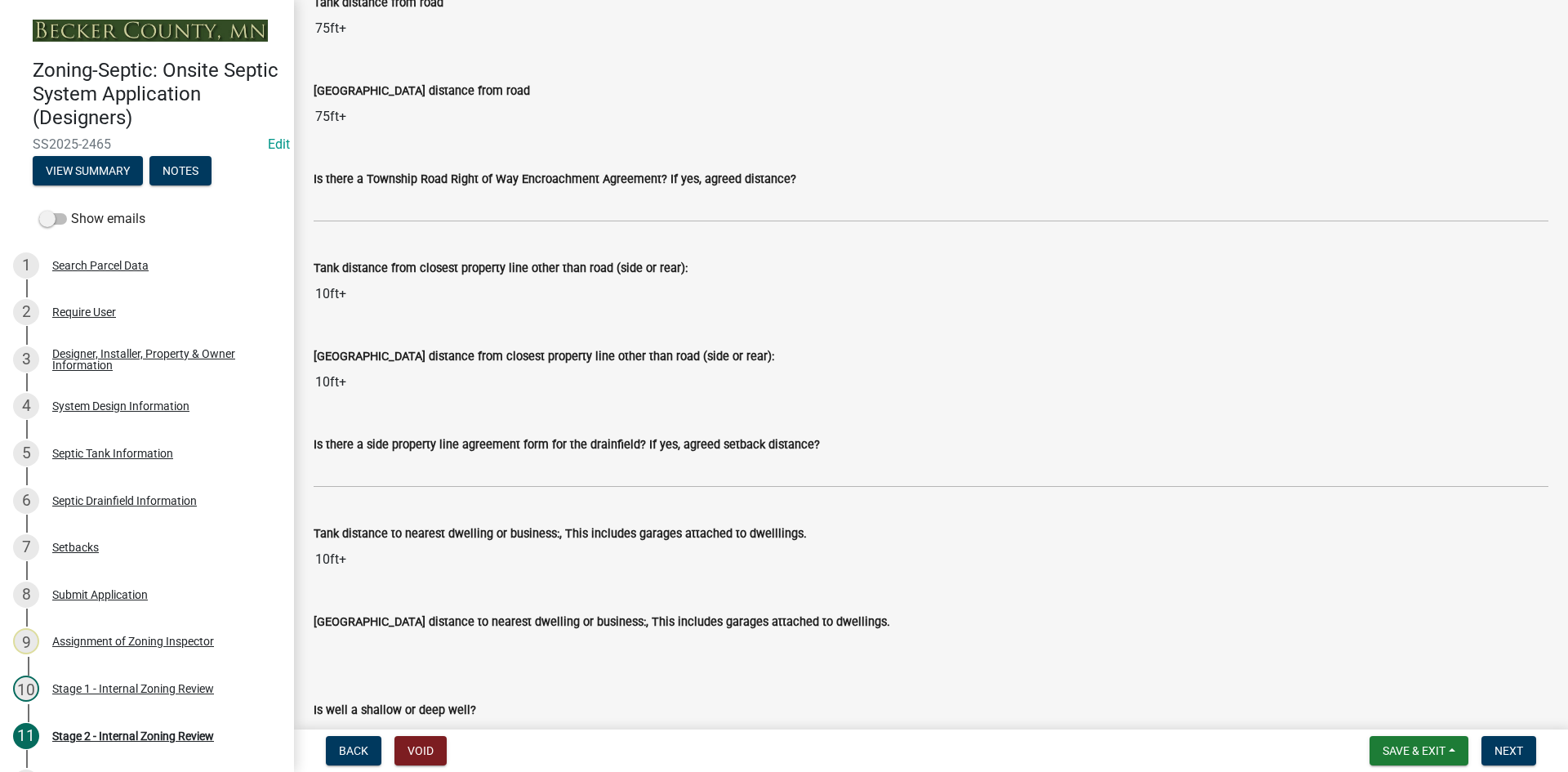
scroll to position [1388, 0]
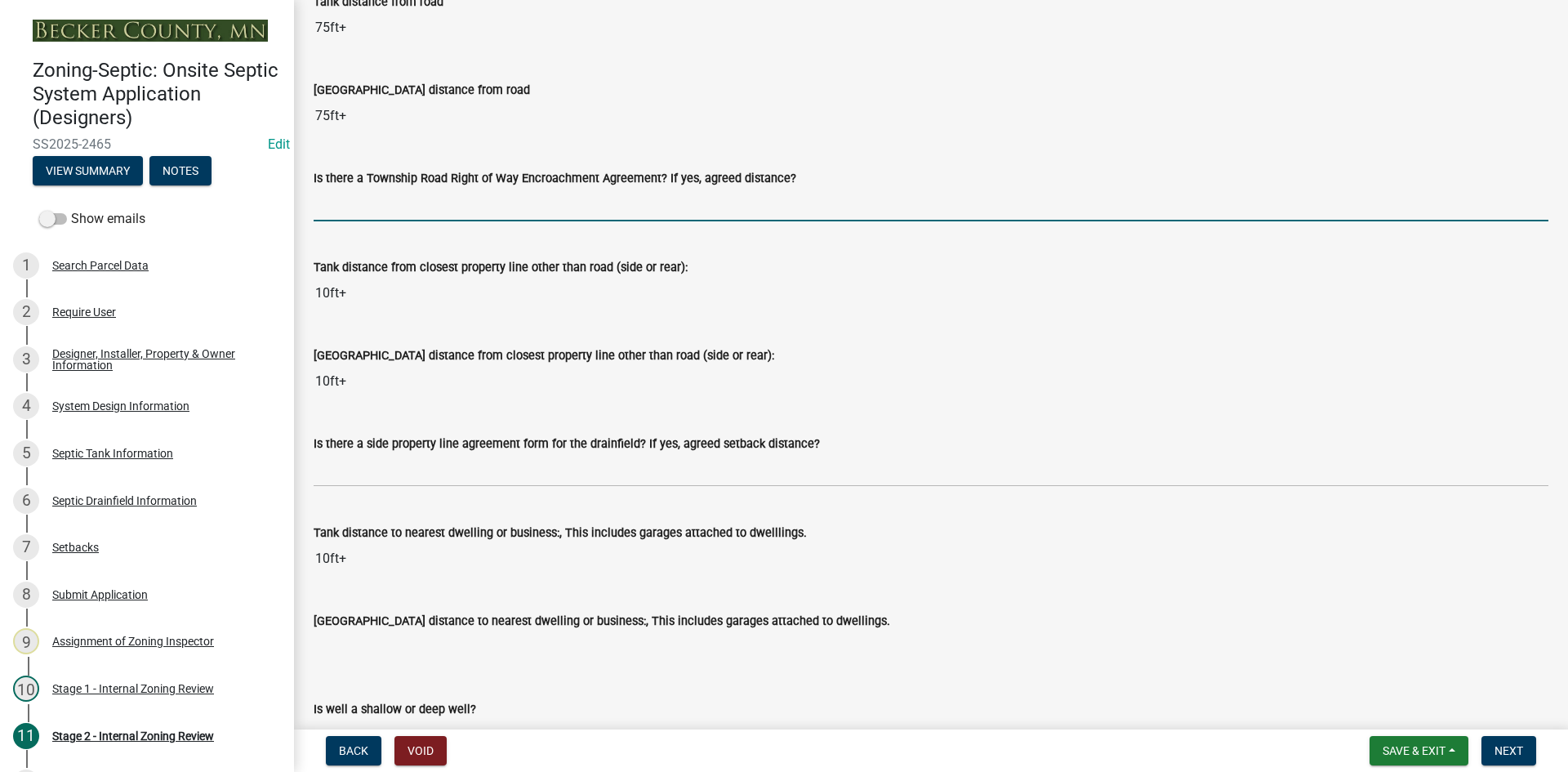
click at [410, 203] on input "Is there a Township Road Right of Way Encroachment Agreement? If yes, agreed di…" at bounding box center [930, 205] width 1234 height 34
type input "na"
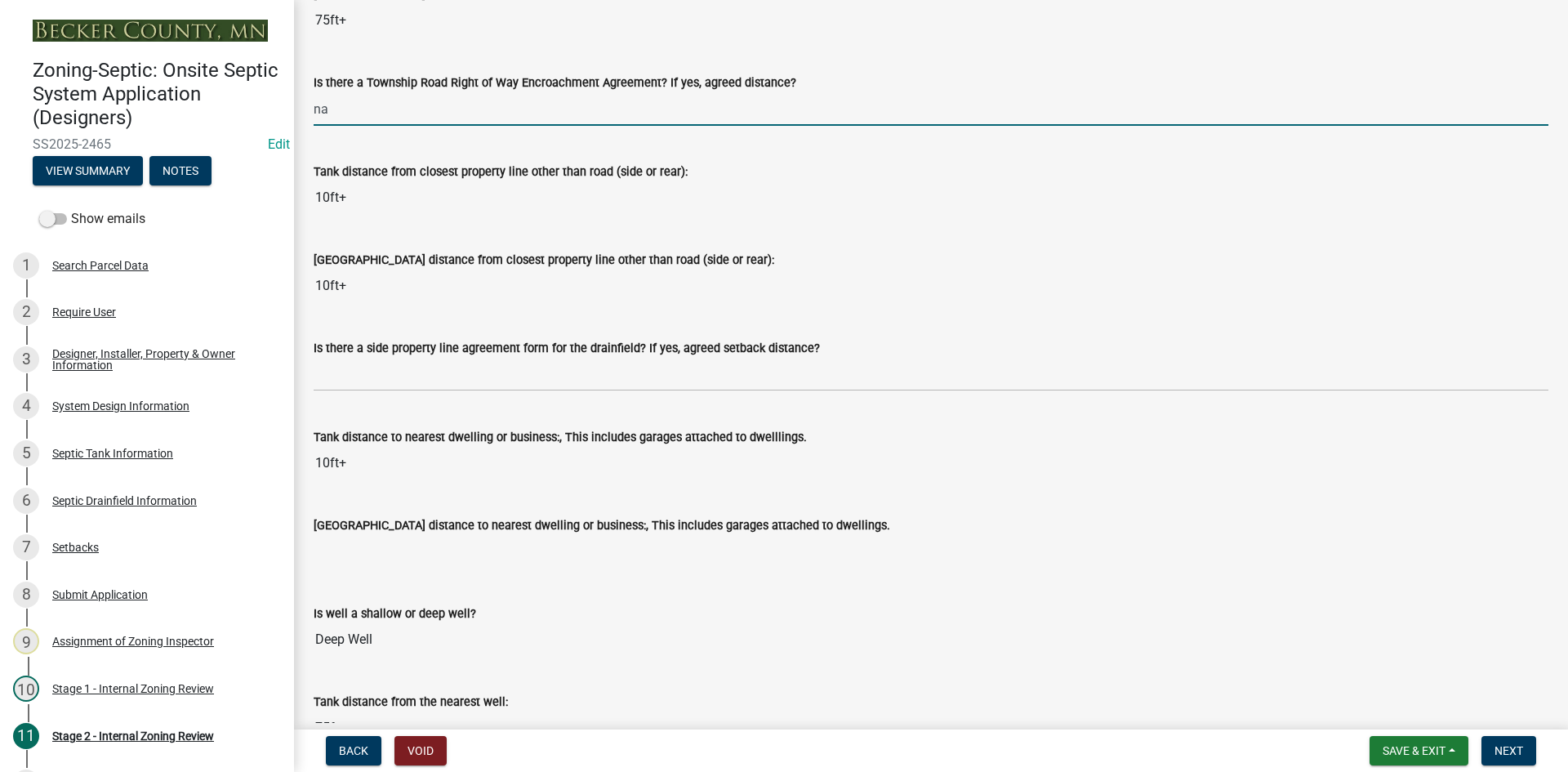
scroll to position [1633, 0]
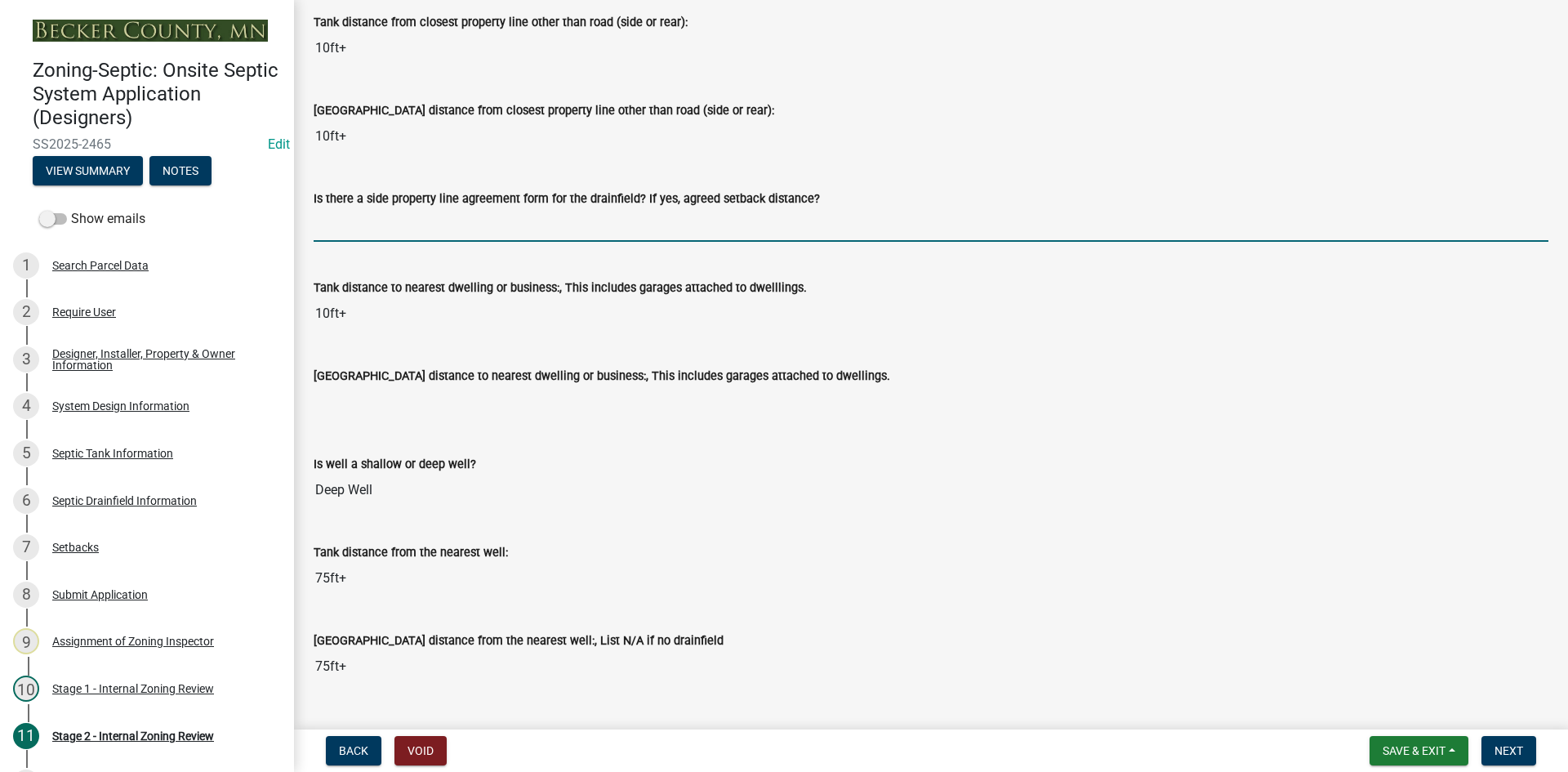
drag, startPoint x: 391, startPoint y: 224, endPoint x: 411, endPoint y: 242, distance: 26.9
click at [391, 224] on input "Is there a side property line agreement form for the drainfield? If yes, agreed…" at bounding box center [930, 225] width 1234 height 34
type input "na"
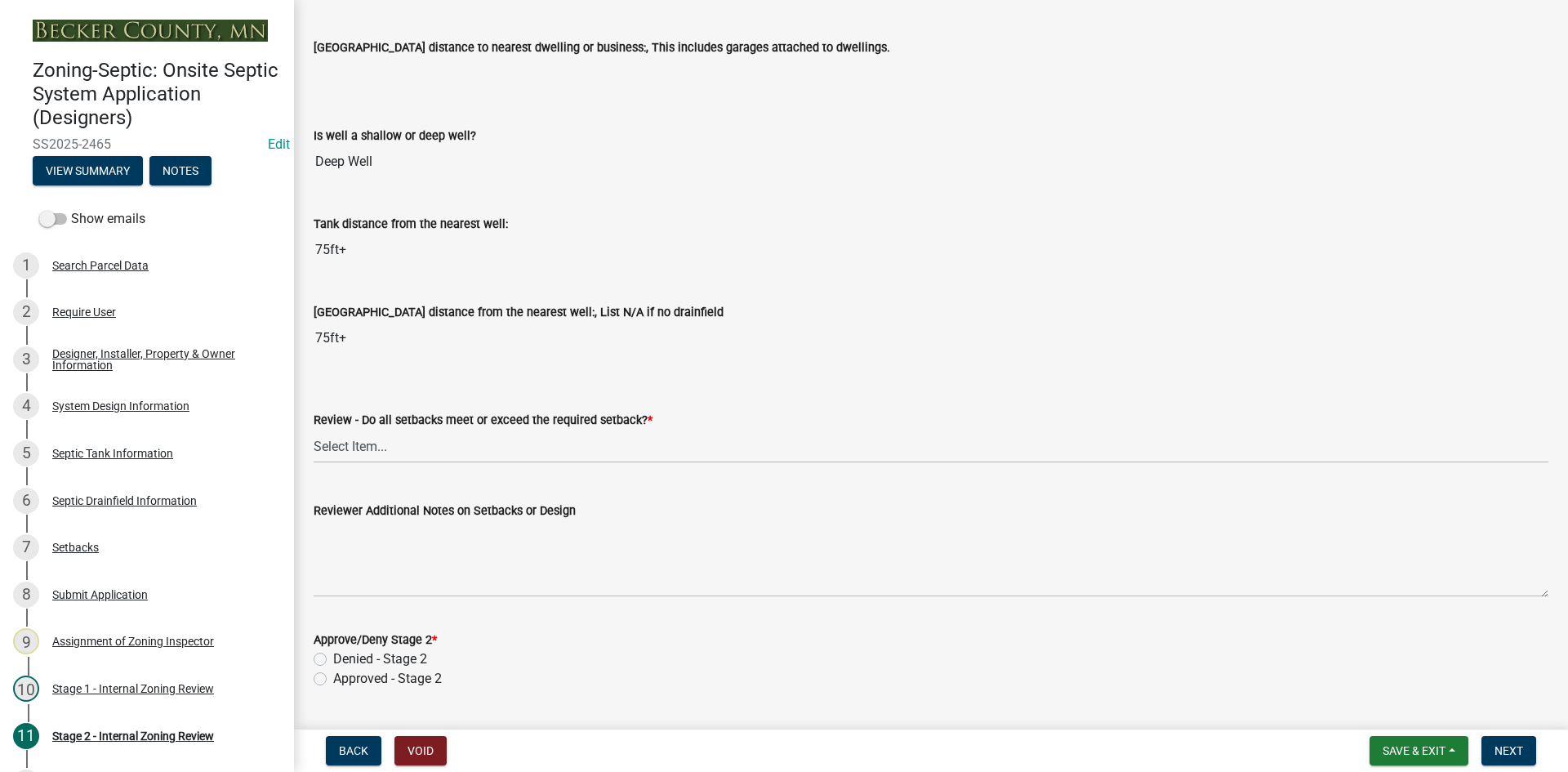
scroll to position [2041, 0]
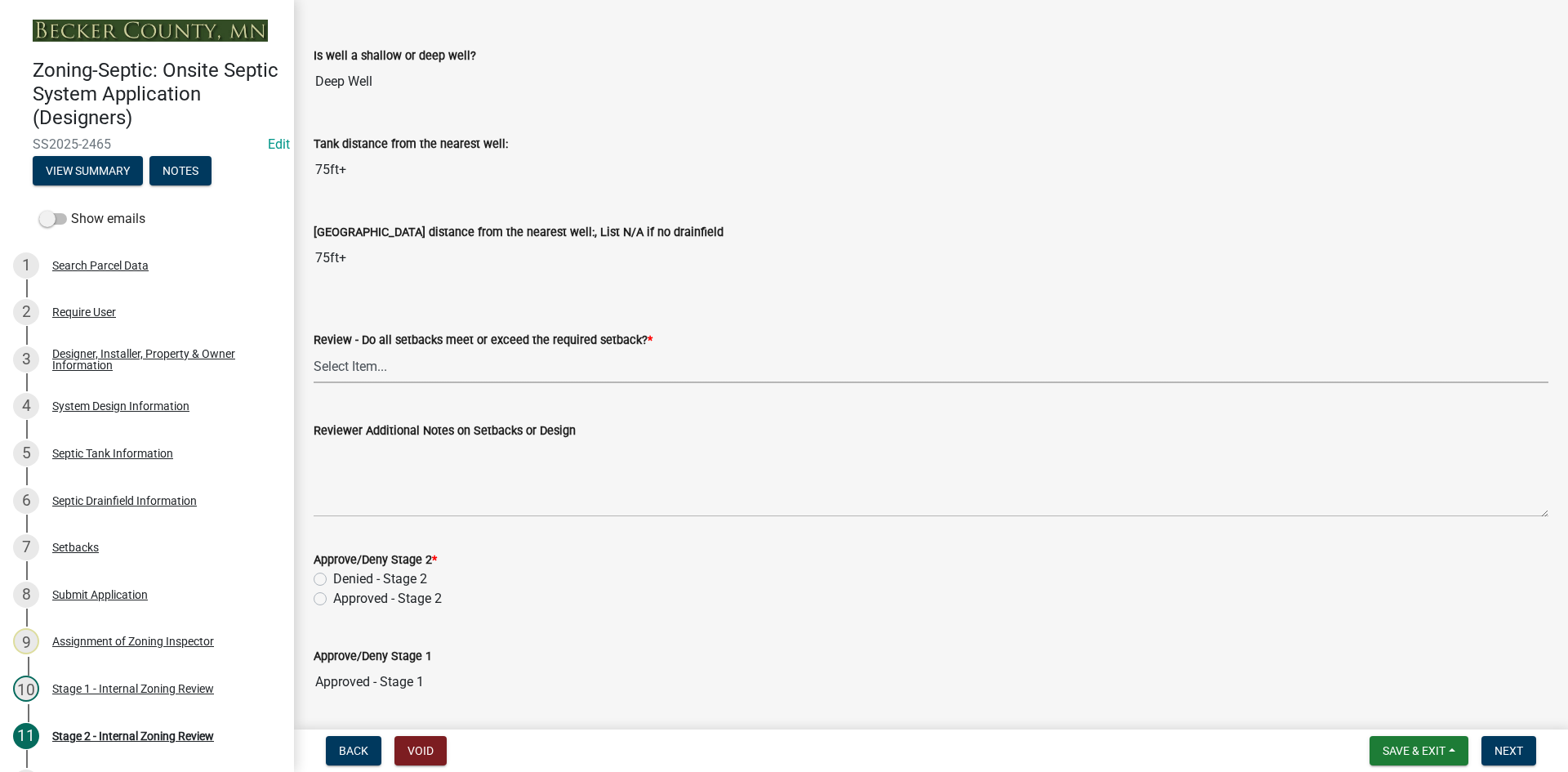
drag, startPoint x: 356, startPoint y: 353, endPoint x: 367, endPoint y: 378, distance: 27.3
click at [356, 353] on select "Select Item... Yes No N/A" at bounding box center [930, 367] width 1234 height 34
click at [314, 350] on select "Select Item... Yes No N/A" at bounding box center [930, 367] width 1234 height 34
select select "1ad81be4-5d59-46bf-8b7b-d7c0f20ad891"
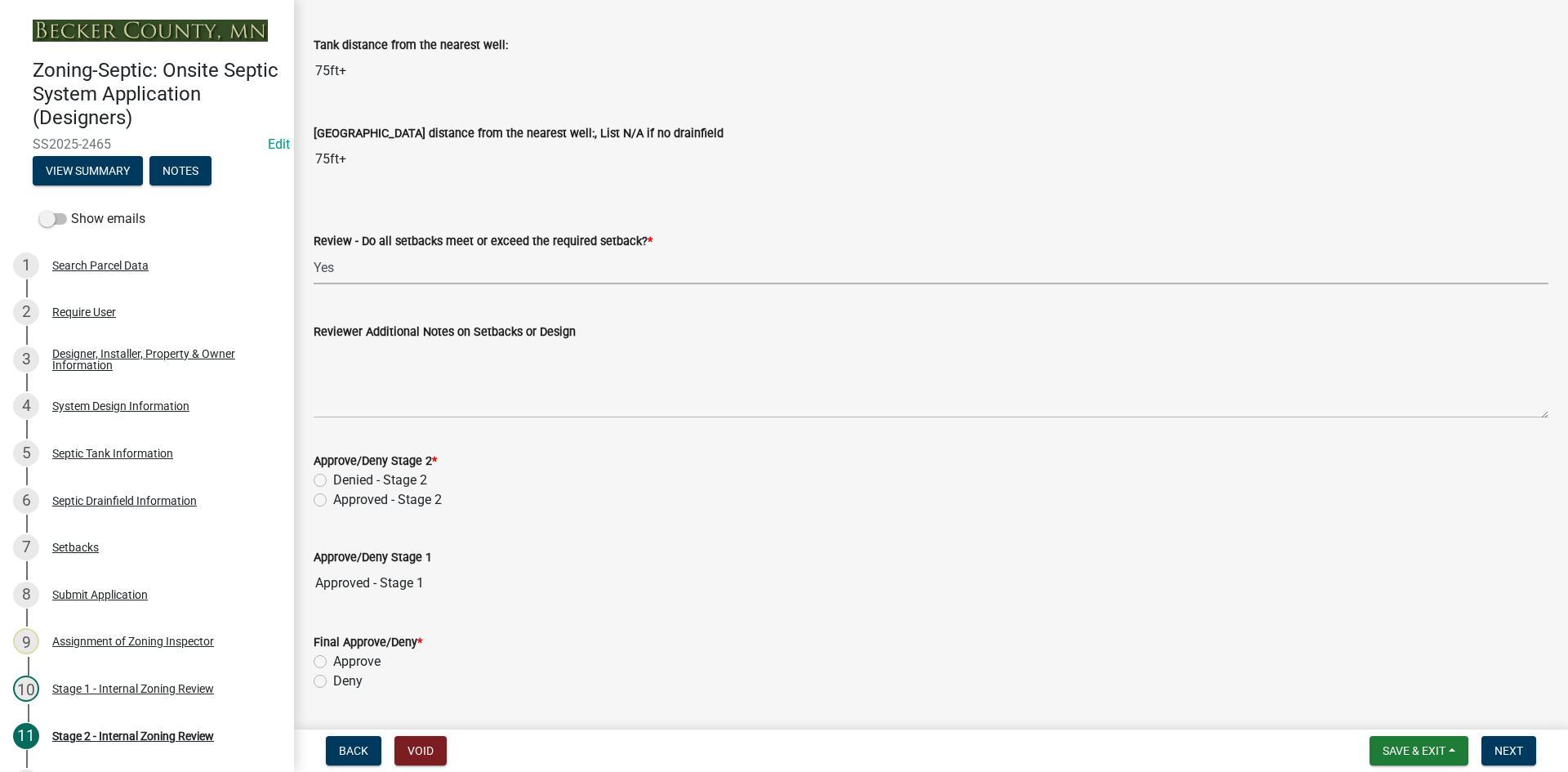
scroll to position [2286, 0]
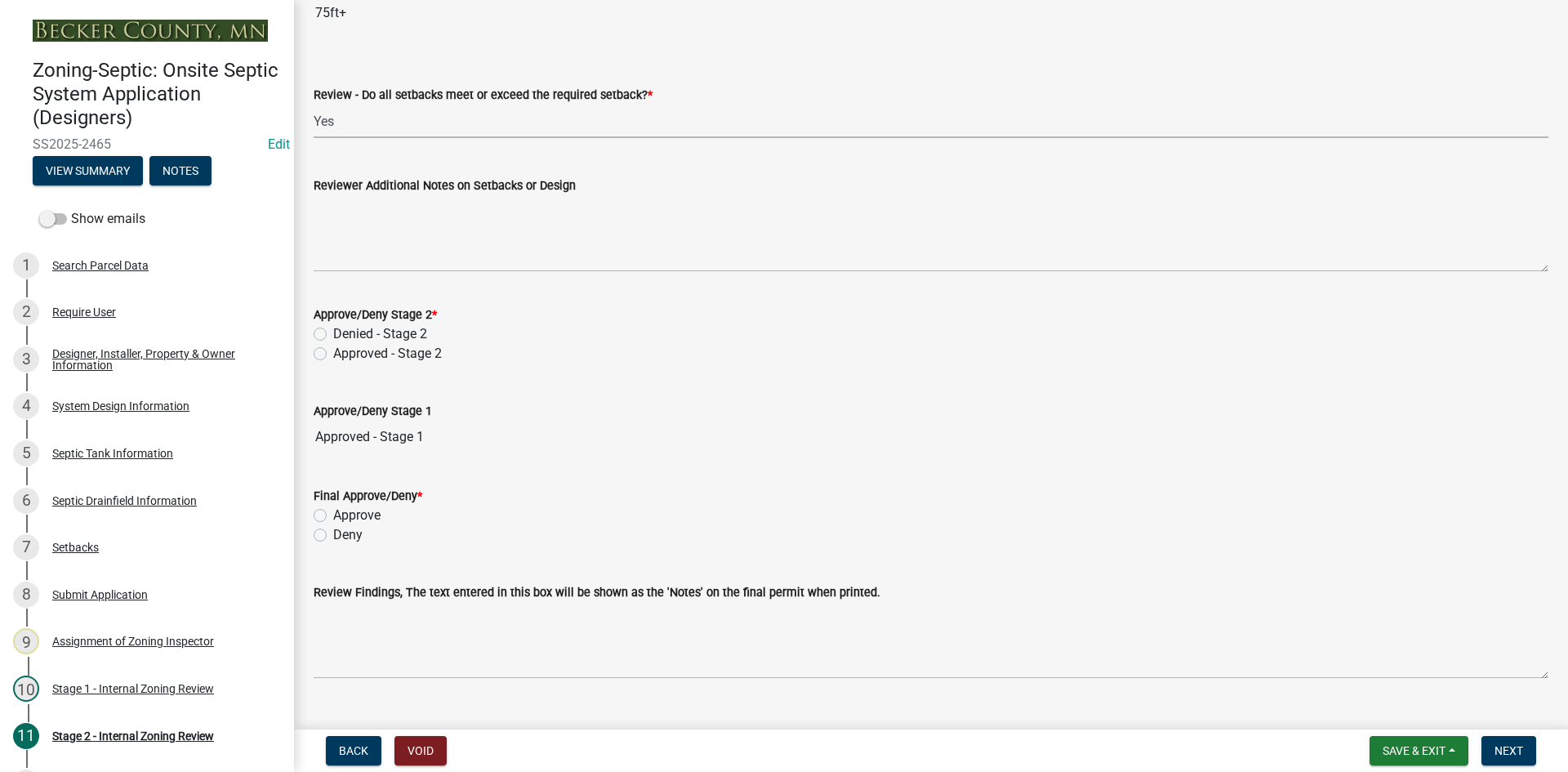
click at [308, 352] on div "Approve/Deny Stage 2 * Denied - Stage 2 Approved - Stage 2" at bounding box center [930, 324] width 1259 height 79
click at [333, 359] on label "Approved - Stage 2" at bounding box center [387, 354] width 109 height 20
click at [333, 355] on input "Approved - Stage 2" at bounding box center [338, 349] width 11 height 11
radio input "true"
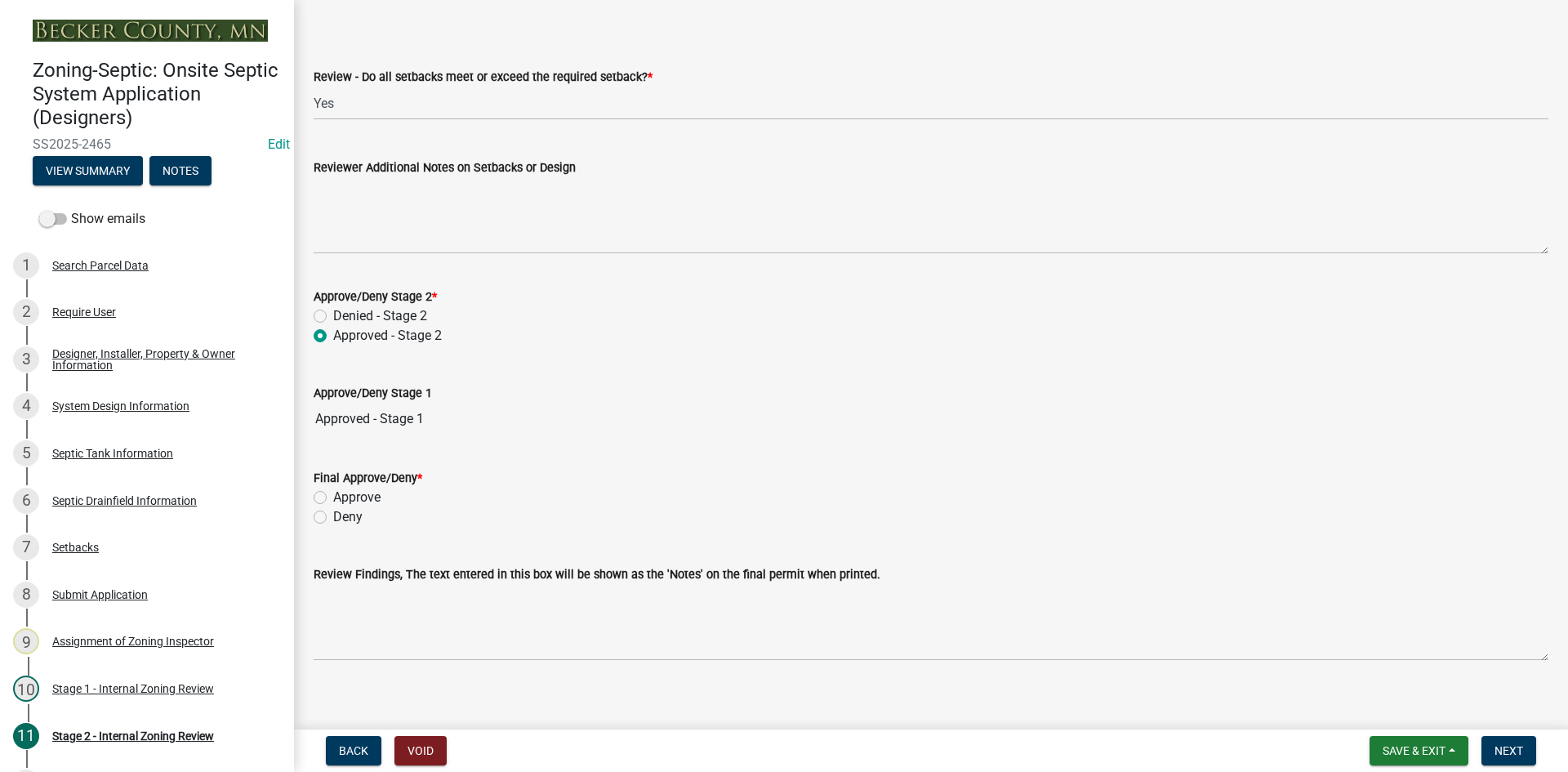
scroll to position [2319, 0]
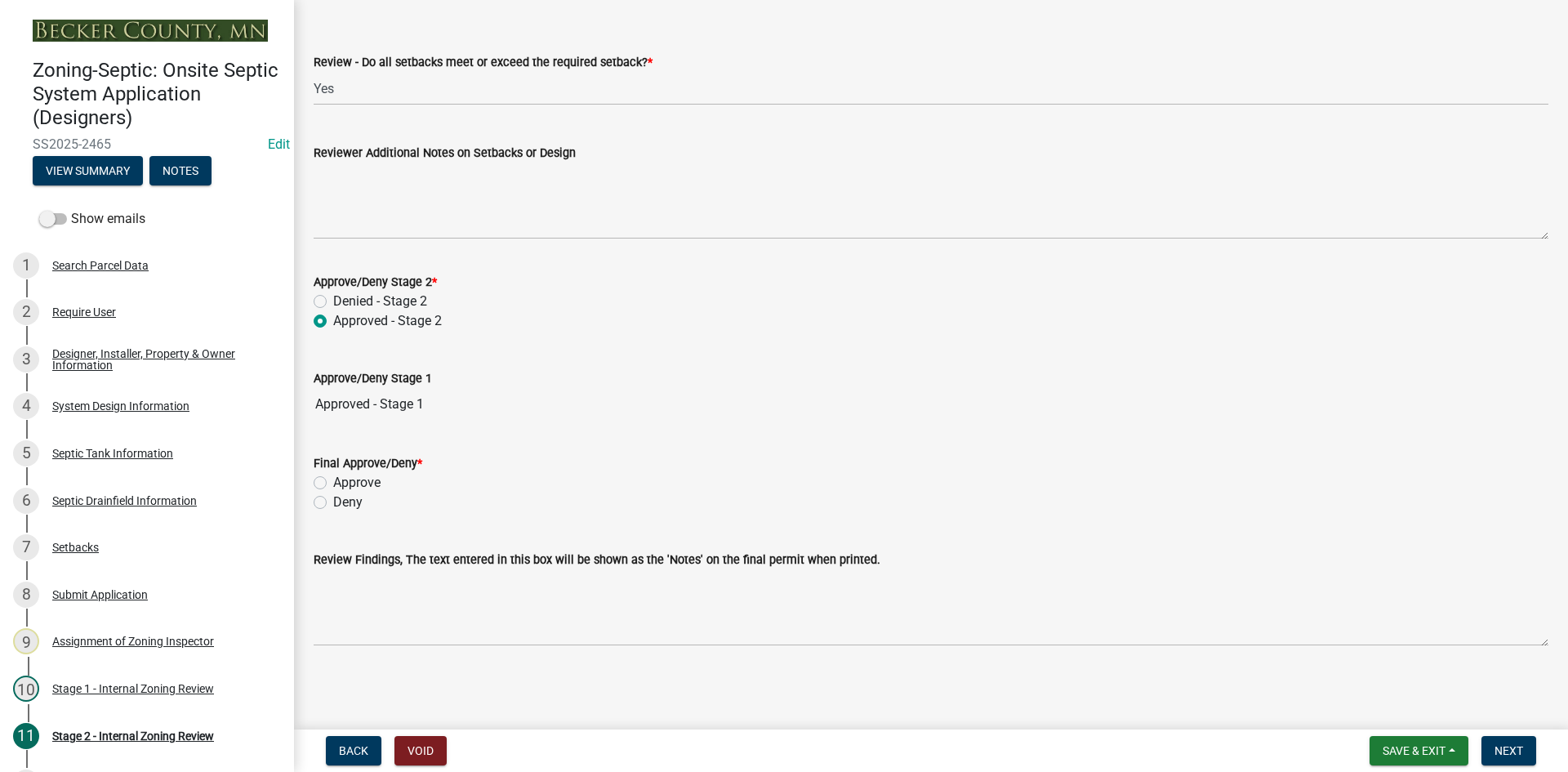
click at [308, 484] on div "Final Approve/Deny * Approve Deny" at bounding box center [930, 472] width 1259 height 79
click at [333, 482] on label "Approve" at bounding box center [357, 483] width 48 height 20
click at [333, 482] on input "Approve" at bounding box center [338, 478] width 11 height 11
radio input "true"
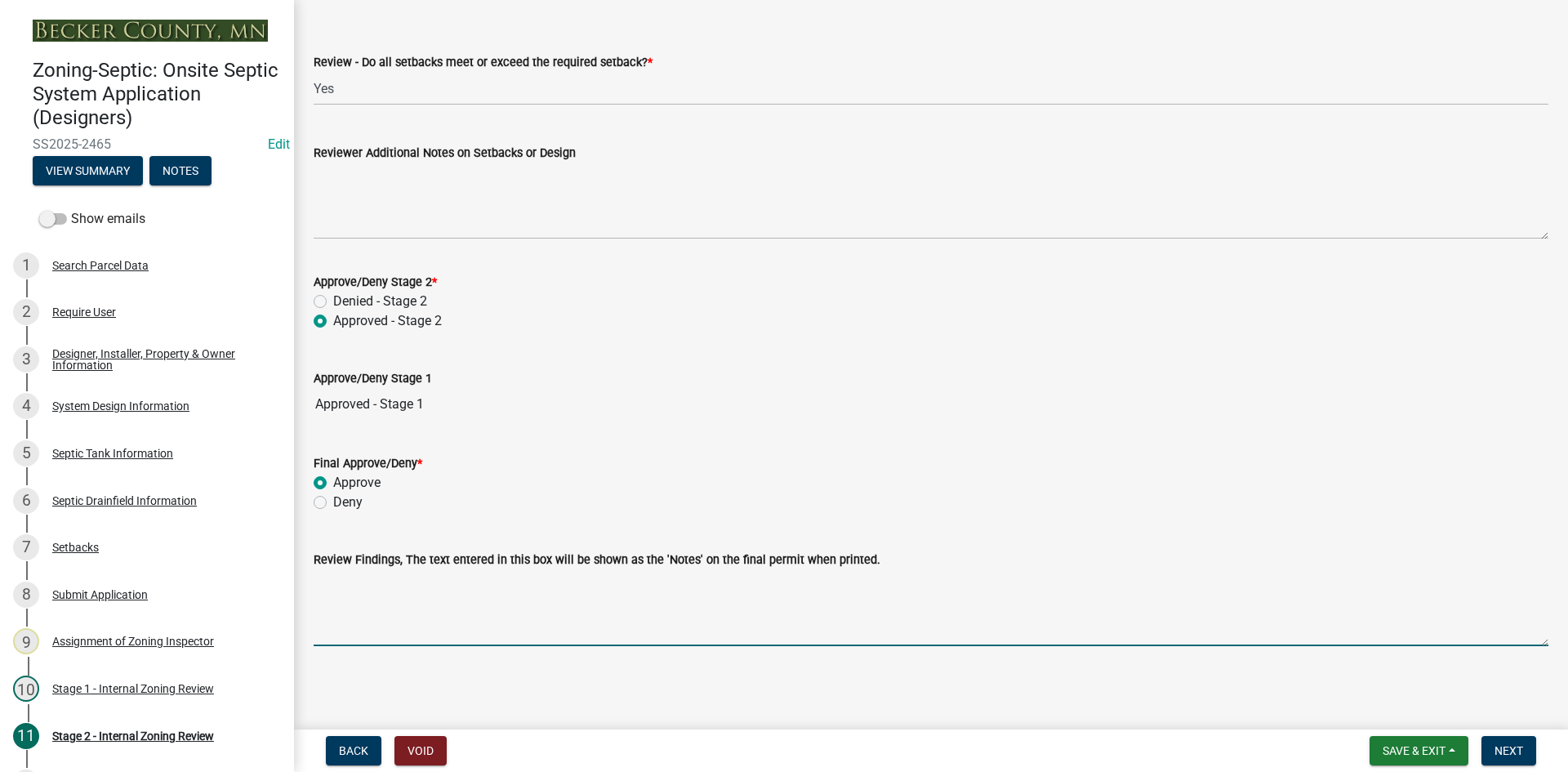
click at [399, 614] on textarea "Review Findings, The text entered in this box will be shown as the 'Notes' on t…" at bounding box center [930, 607] width 1234 height 77
click at [629, 579] on textarea "2- 5X50 ROCK BEDS WITH UNEVEN PRESSURE EQUILISATION" at bounding box center [930, 607] width 1234 height 77
click at [709, 595] on textarea "2- 5X50 ROCK BEDS WITH UNEVEN PRESSURE EQUALISATION" at bounding box center [930, 607] width 1234 height 77
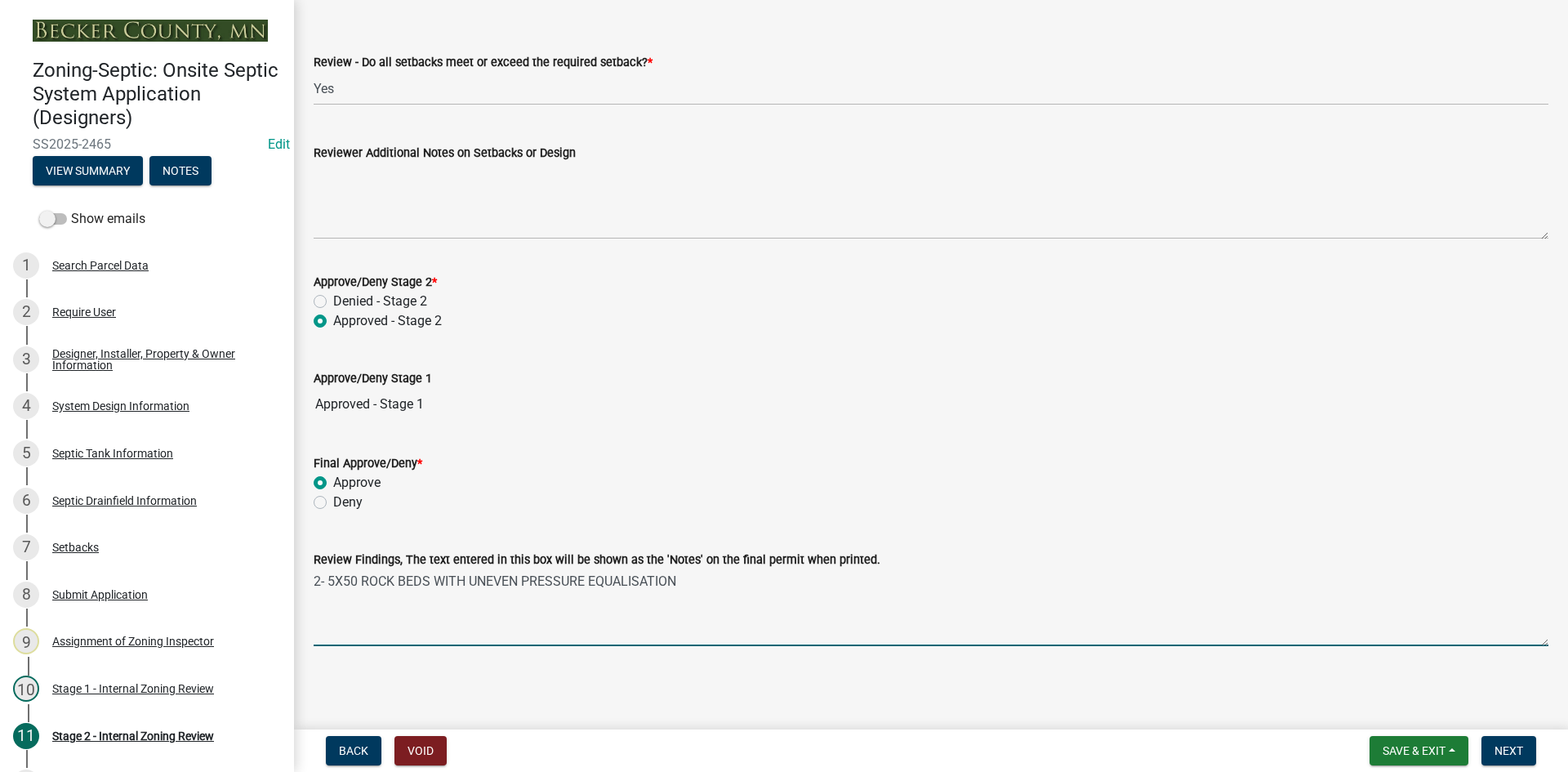
click at [431, 582] on textarea "2- 5X50 ROCK BEDS WITH UNEVEN PRESSURE EQUALISATION" at bounding box center [930, 607] width 1234 height 77
click at [684, 584] on textarea "2- 5X50 ROCK BEDS WITH UNEVEN PRESSURE EQUALISATION" at bounding box center [930, 607] width 1234 height 77
click at [628, 582] on textarea "2- 5X50 ROCK BEDS WITH UNEVEN PRESSURE EQUALISATION" at bounding box center [930, 607] width 1234 height 77
click at [636, 580] on textarea "2- 5X50 ROCK BEDS WITH UNEVEN PRESSURE EQUALISATION" at bounding box center [930, 607] width 1234 height 77
drag, startPoint x: 471, startPoint y: 578, endPoint x: 527, endPoint y: 585, distance: 56.4
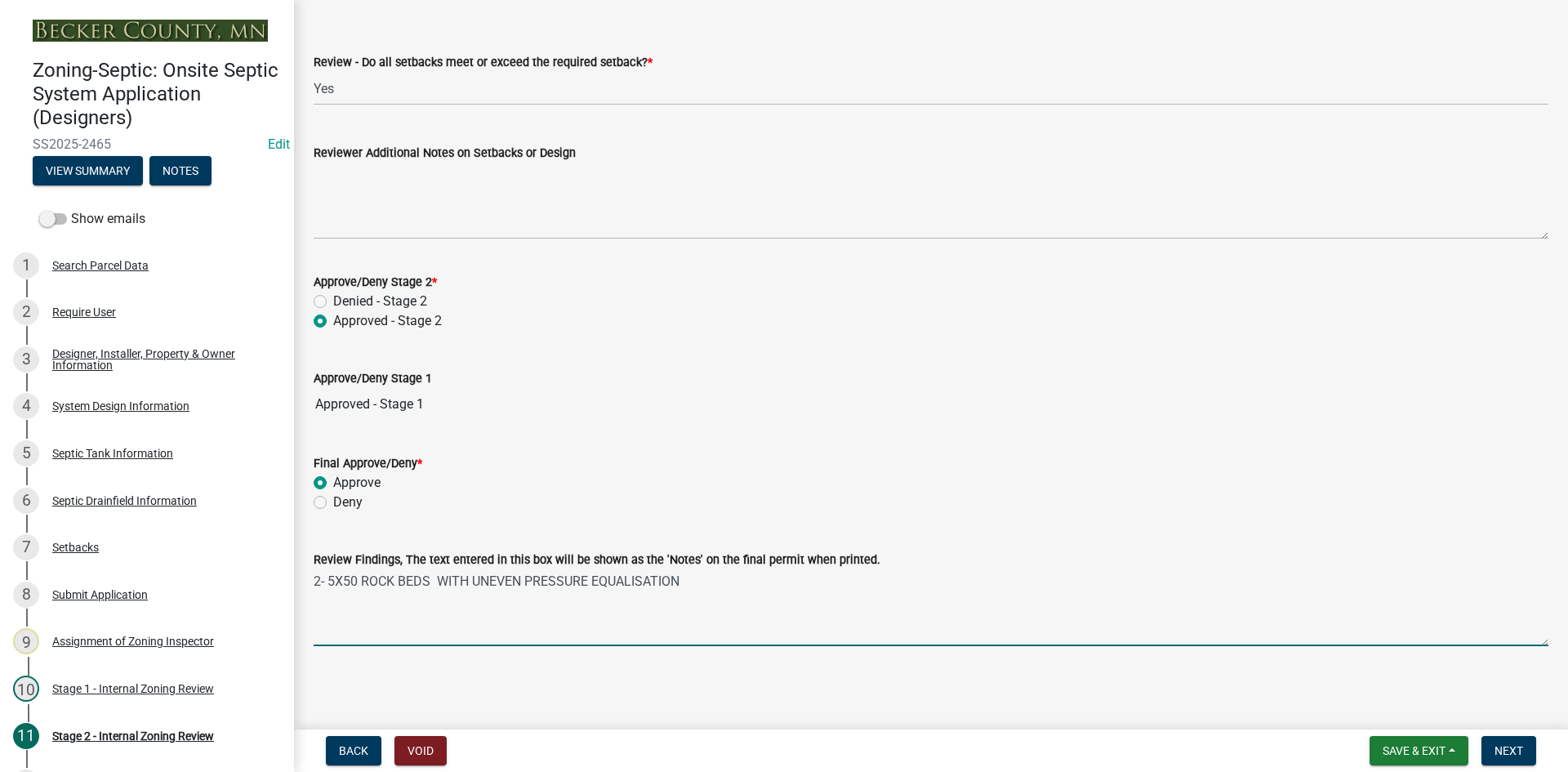
click at [527, 585] on textarea "2- 5X50 ROCK BEDS WITH UNEVEN PRESSURE EQUALISATION" at bounding box center [930, 607] width 1234 height 77
click at [601, 579] on textarea "2- 5X50 ROCK BEDS WITH UNEVEN PRESSURE EQUALISATION" at bounding box center [930, 607] width 1234 height 77
drag, startPoint x: 439, startPoint y: 580, endPoint x: 722, endPoint y: 595, distance: 283.4
click at [722, 595] on textarea "2- 5X50 ROCK BEDS WITH UNEVEN PRESSURE EQUALISATION" at bounding box center [930, 607] width 1234 height 77
paste textarea "Unequal Pressure Distribution Design"
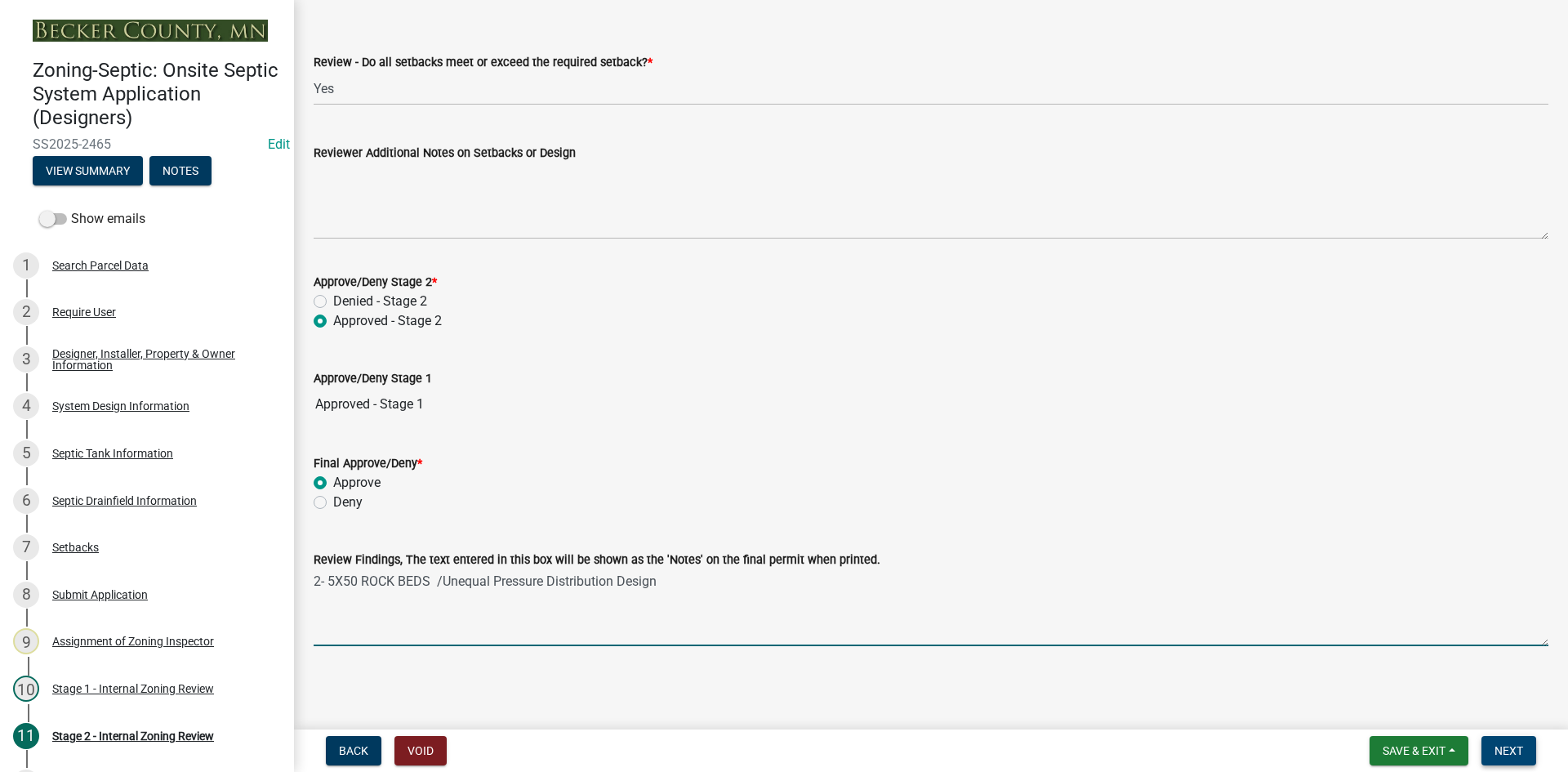
type textarea "2- 5X50 ROCK BEDS /Unequal Pressure Distribution Design"
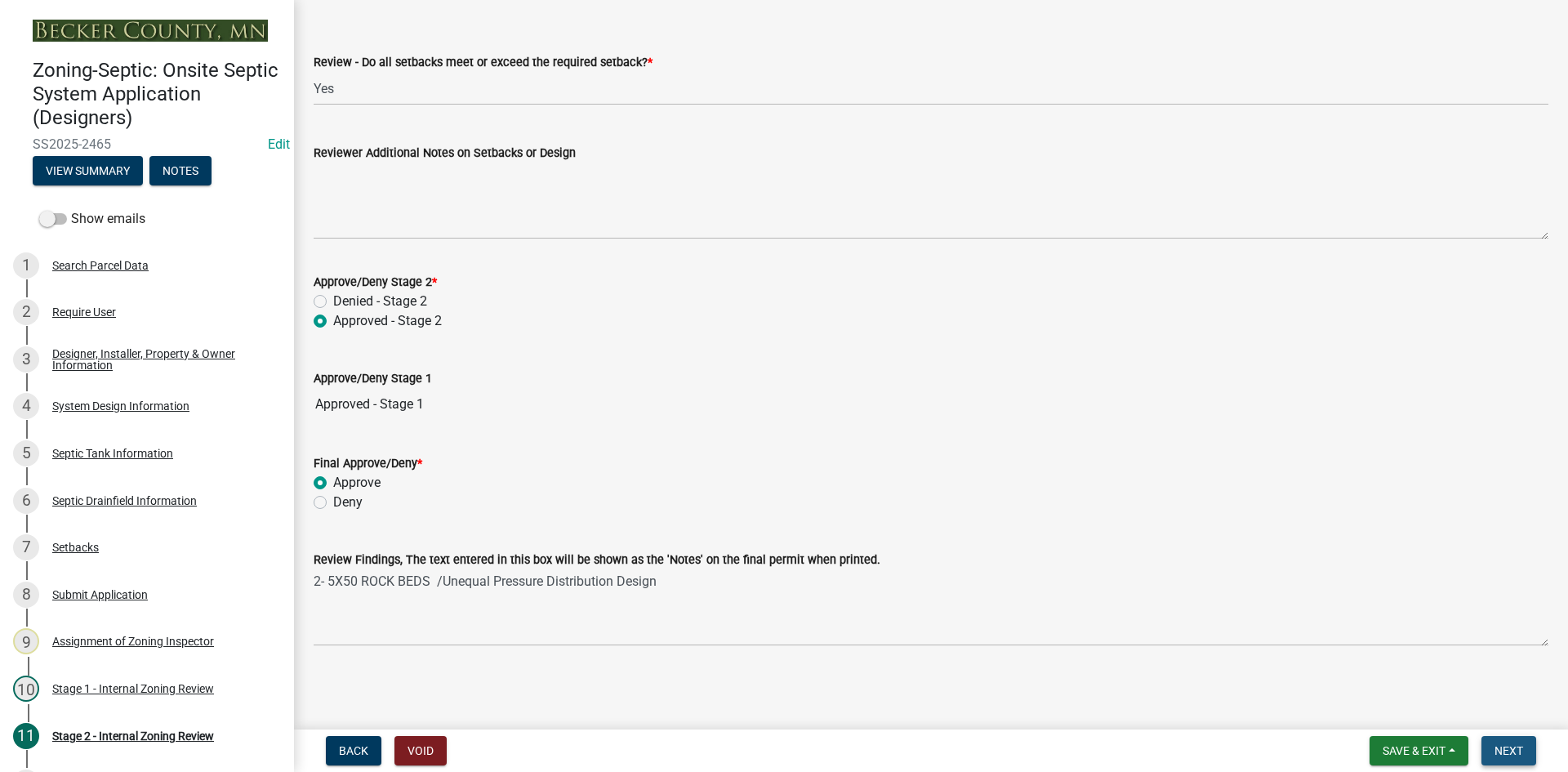
click at [1509, 753] on span "Next" at bounding box center [1508, 750] width 29 height 13
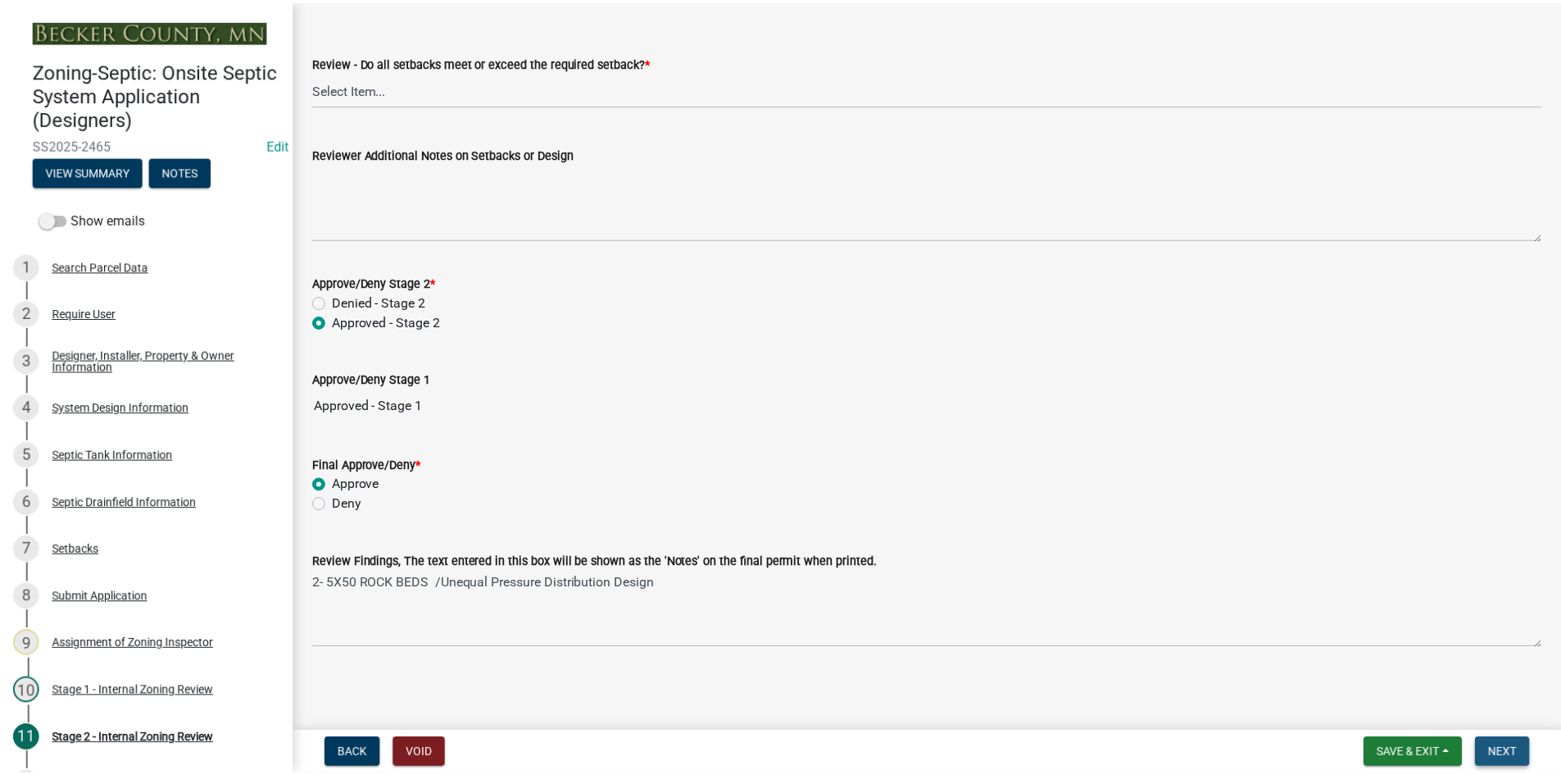
scroll to position [0, 0]
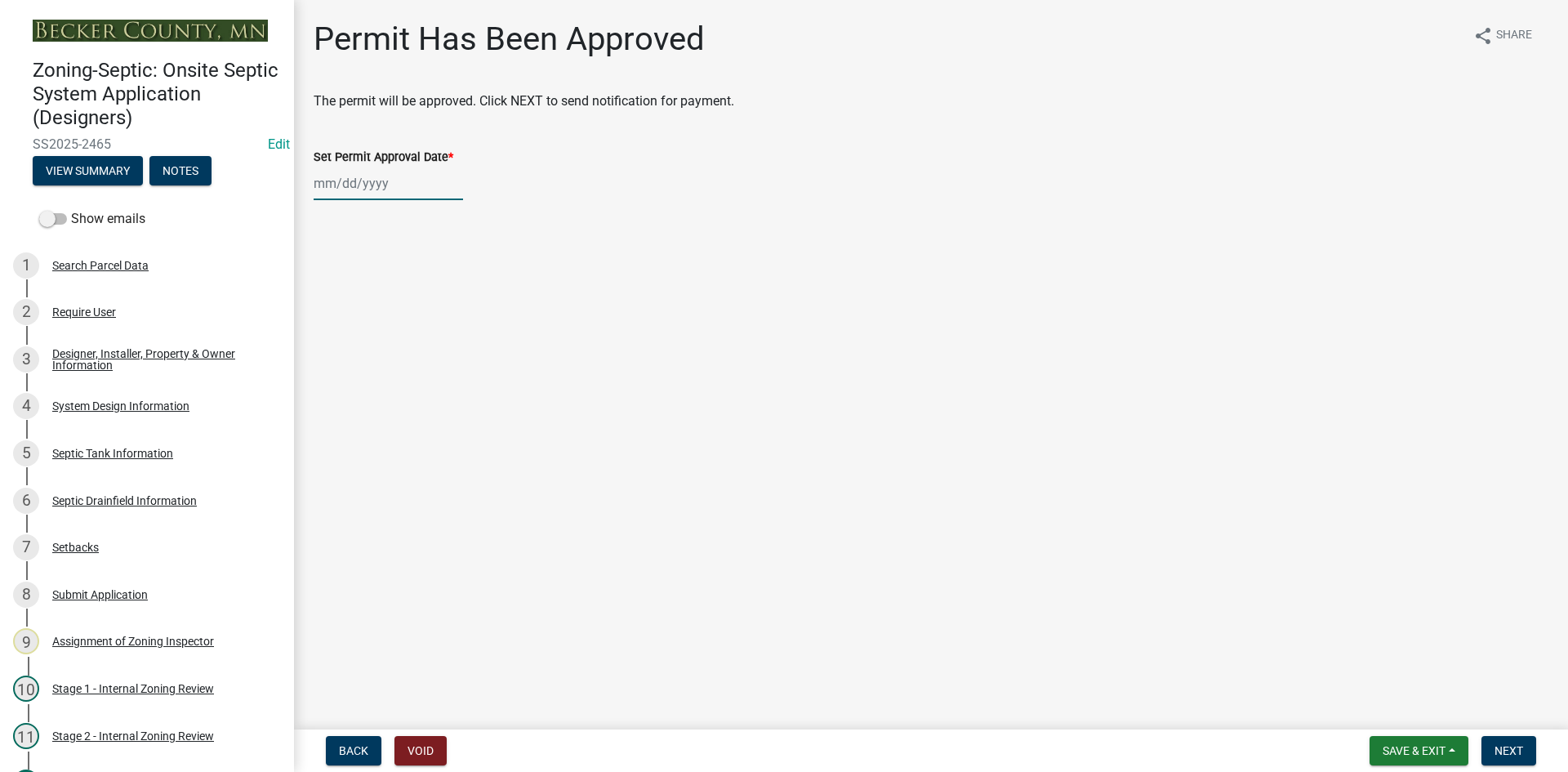
click at [395, 194] on div at bounding box center [389, 183] width 149 height 34
select select "8"
select select "2025"
click at [356, 361] on div "19" at bounding box center [356, 349] width 26 height 26
type input "[DATE]"
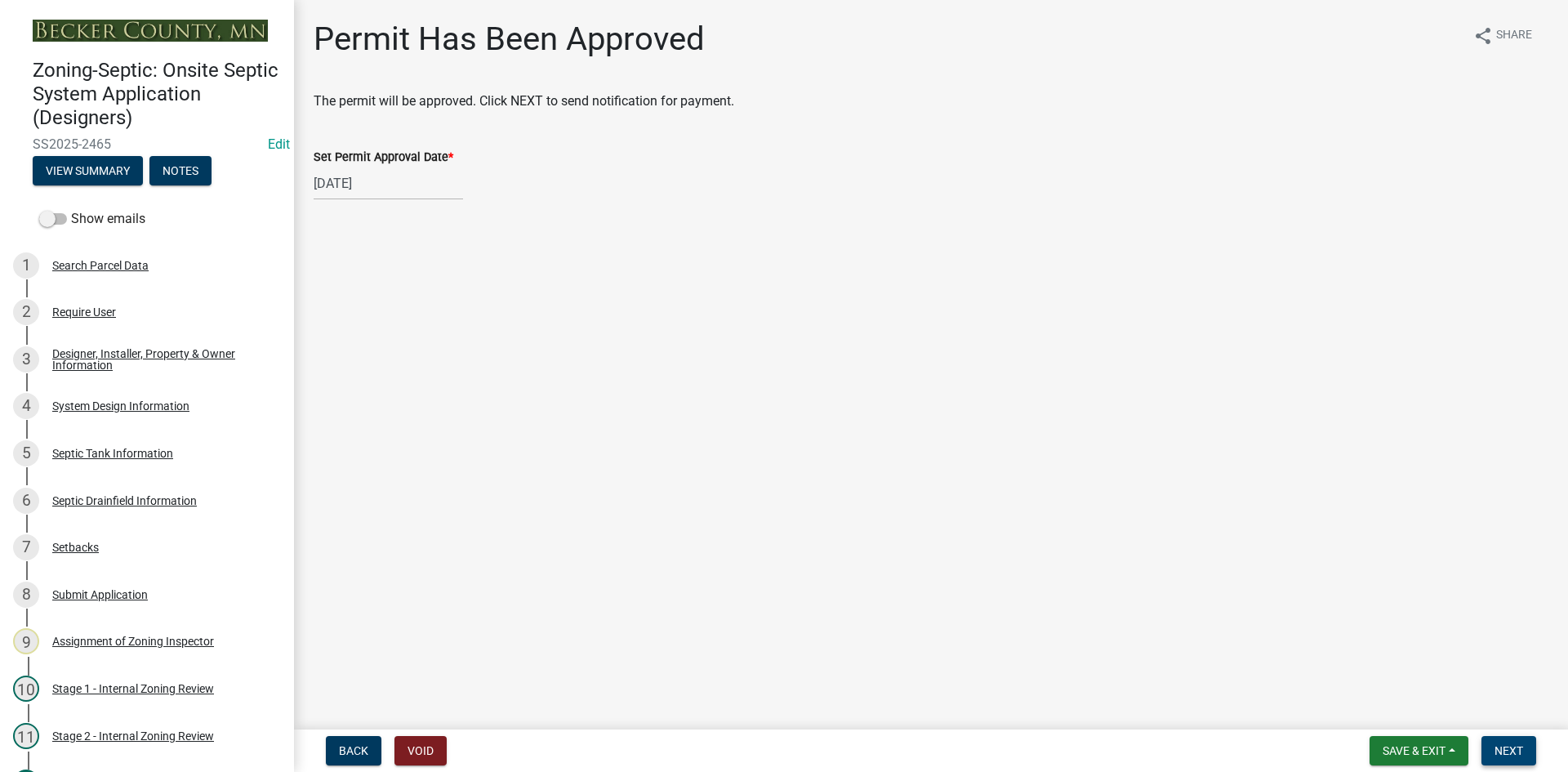
click at [1509, 754] on span "Next" at bounding box center [1508, 750] width 29 height 13
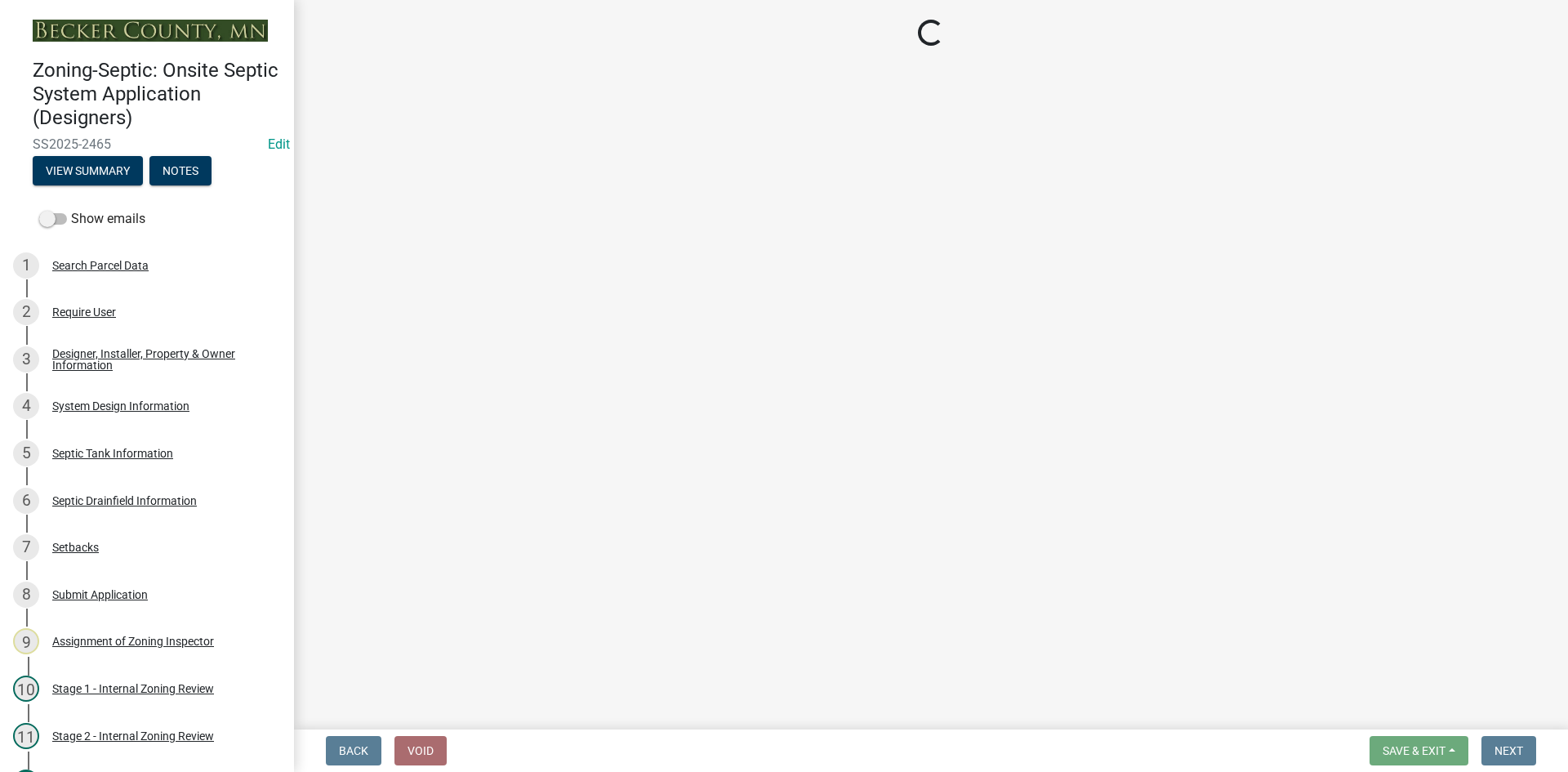
select select "3: 3"
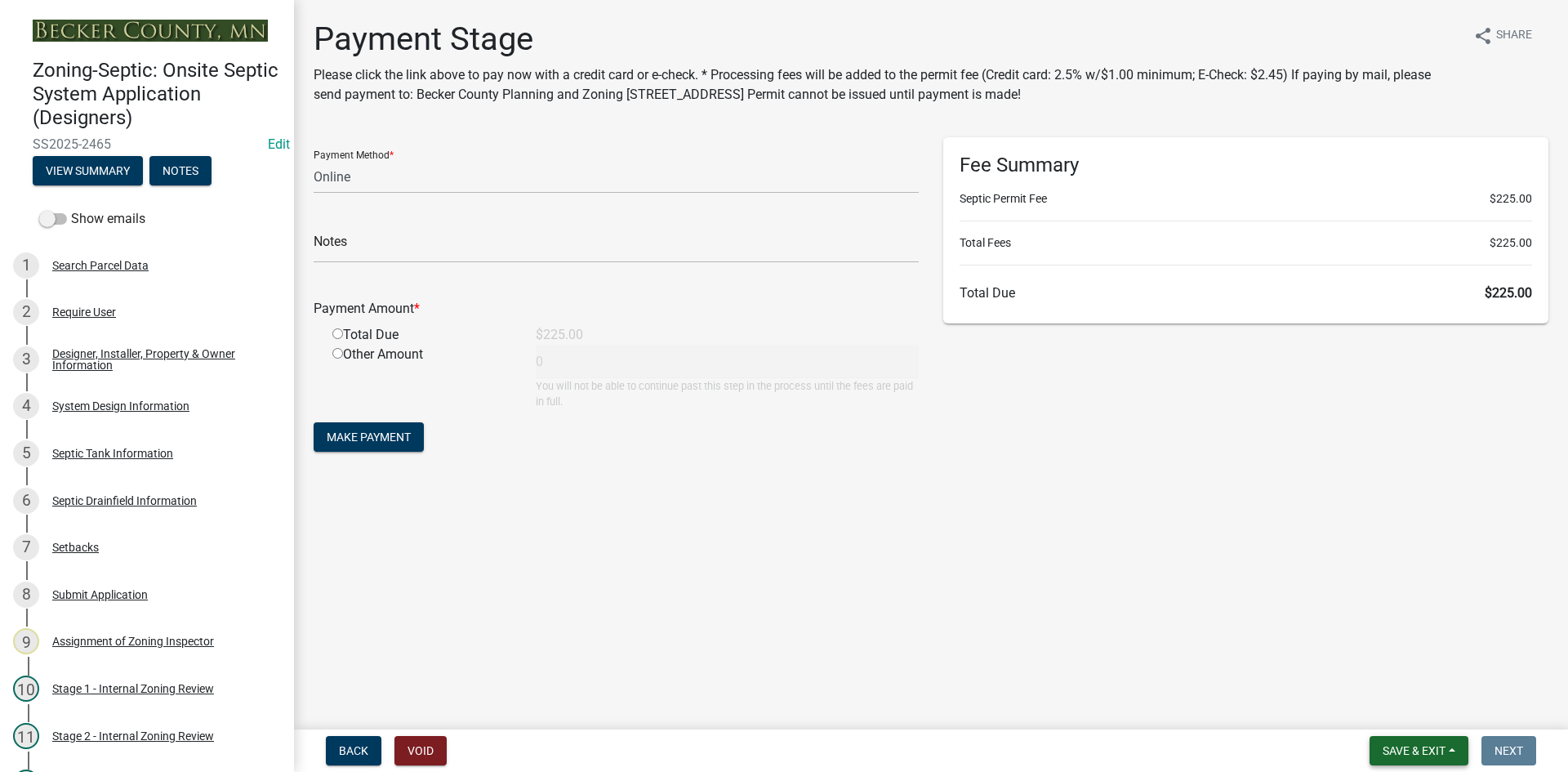
click at [1409, 746] on span "Save & Exit" at bounding box center [1414, 750] width 63 height 13
click at [1400, 703] on button "Save & Exit" at bounding box center [1402, 707] width 131 height 39
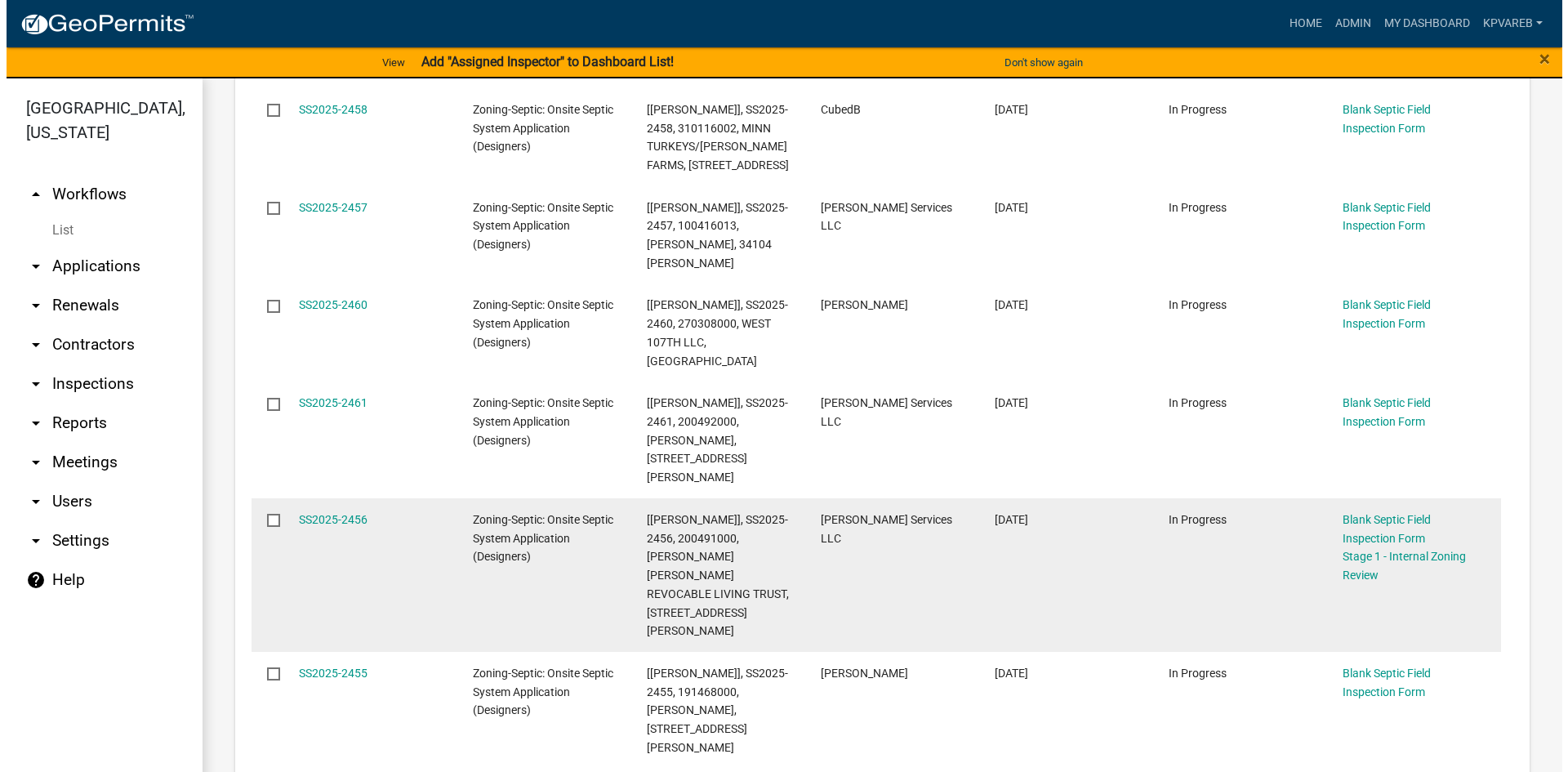
scroll to position [817, 0]
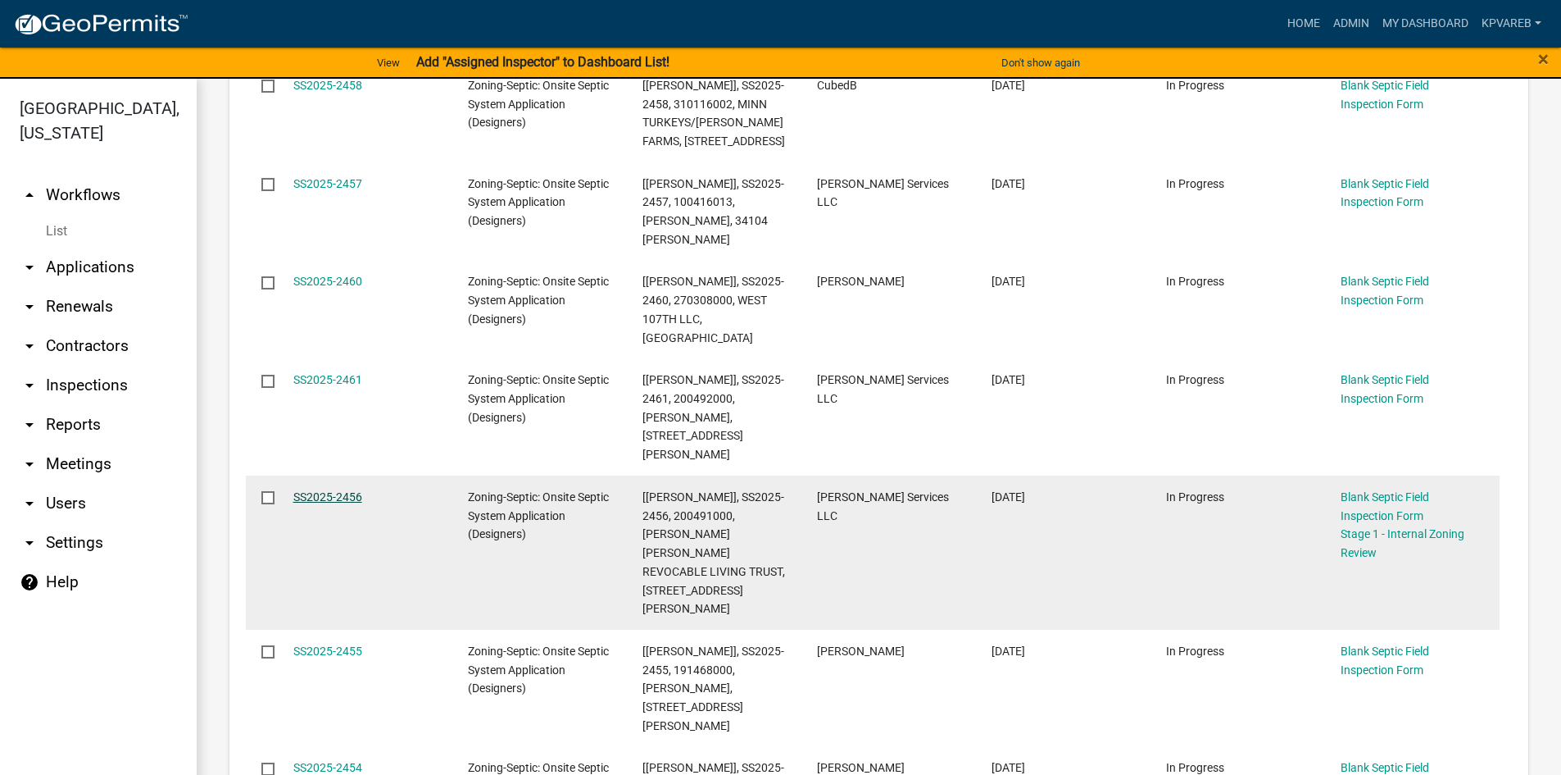
click at [317, 490] on link "SS2025-2456" at bounding box center [327, 496] width 69 height 13
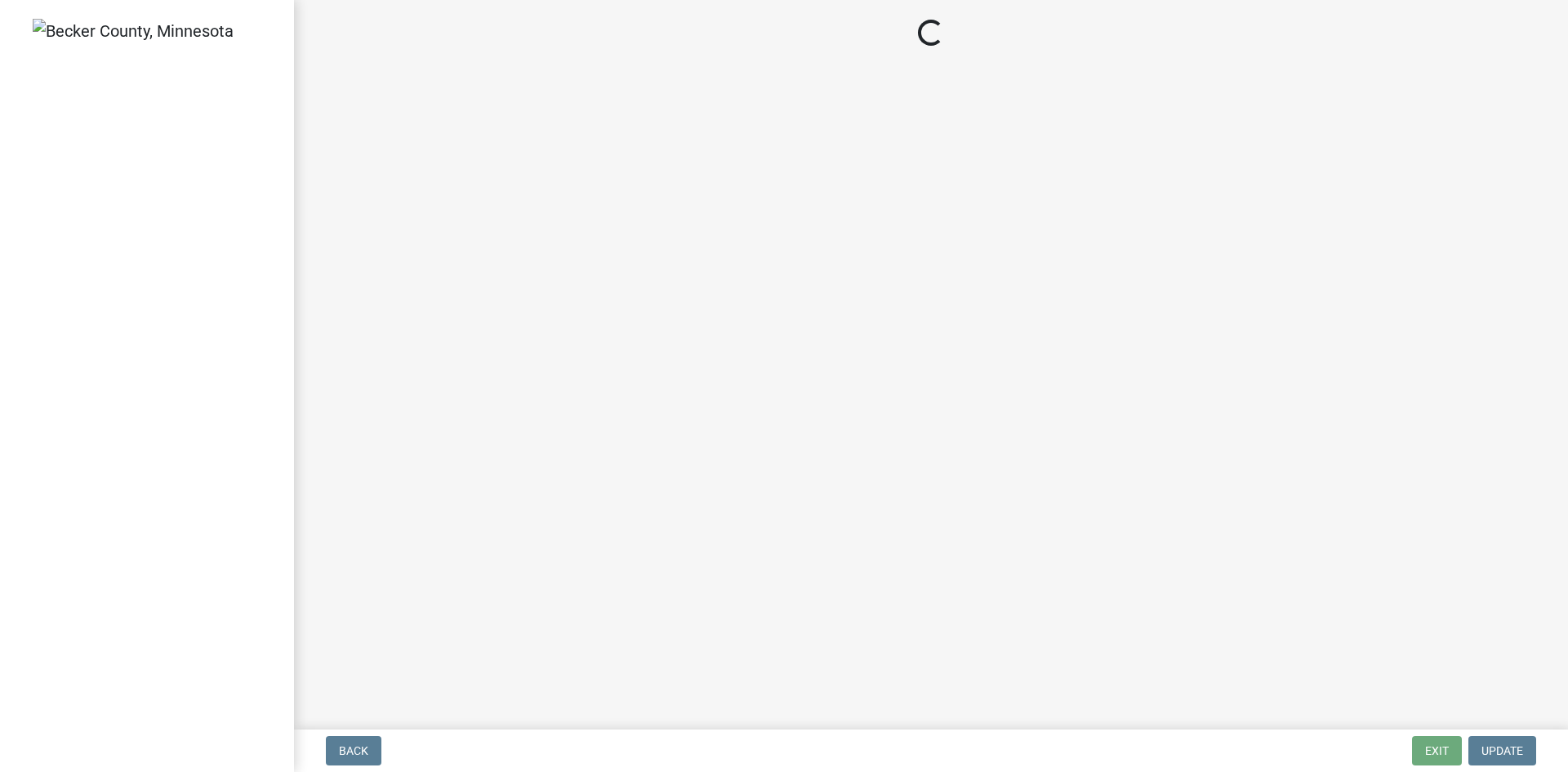
select select "49e49f1e-3b32-4342-8c2e-9cbd4919fe4d"
select select "ca07ae0a-7638-46ff-ada2-c67ca3524324"
select select "ec75a761-93b4-47c5-8535-fea253c32937"
select select "bcbb982e-a48c-4b4a-a83b-ed1363446a86"
select select "47a2a5dd-5977-4941-8e6f-09ff03cdfb75"
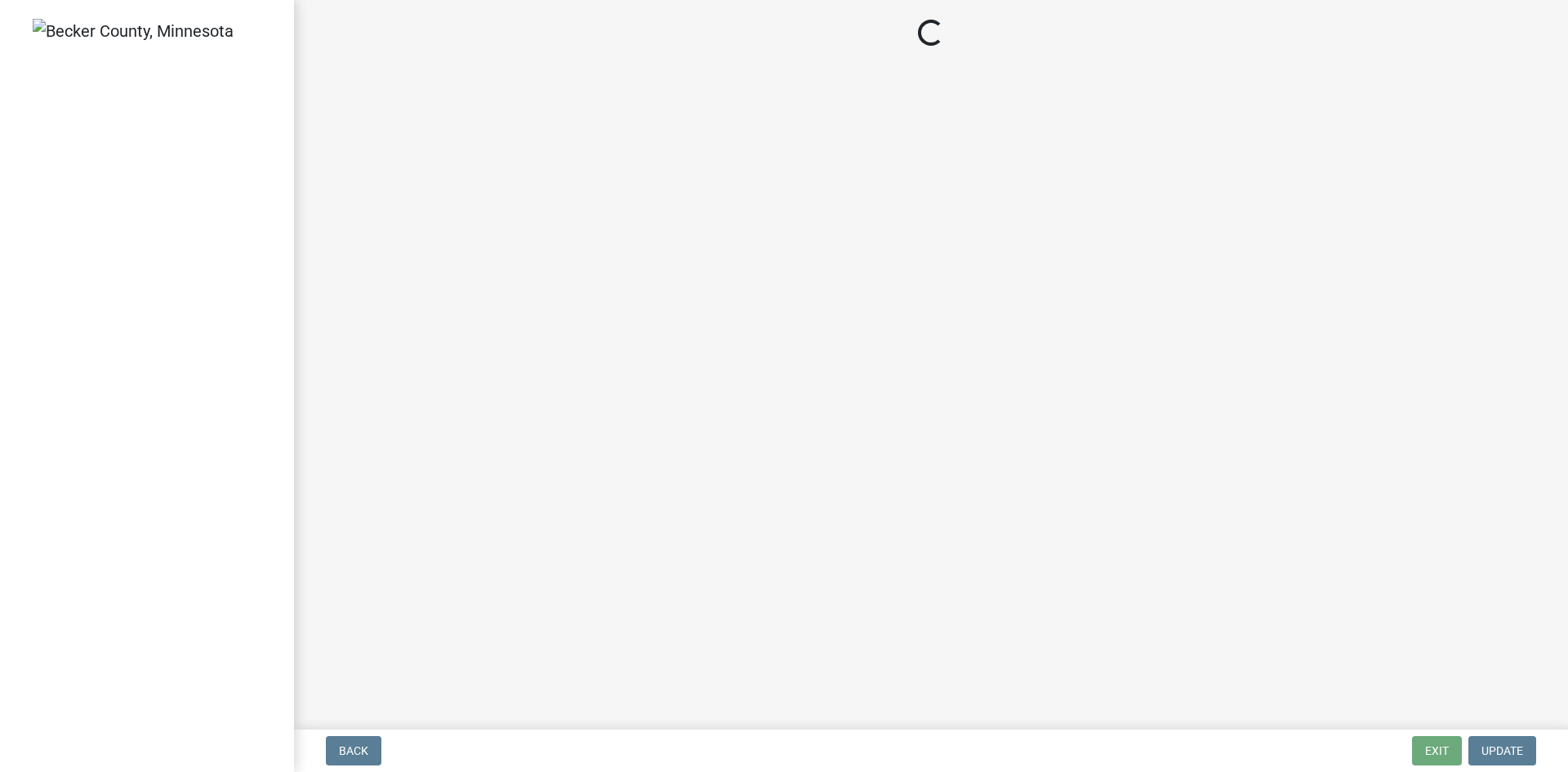
select select "3f5b086d-5a4c-4236-93bc-fa7bf4d11838"
select select "888a8260-2be6-47f2-a4de-b9f453a4d3bc"
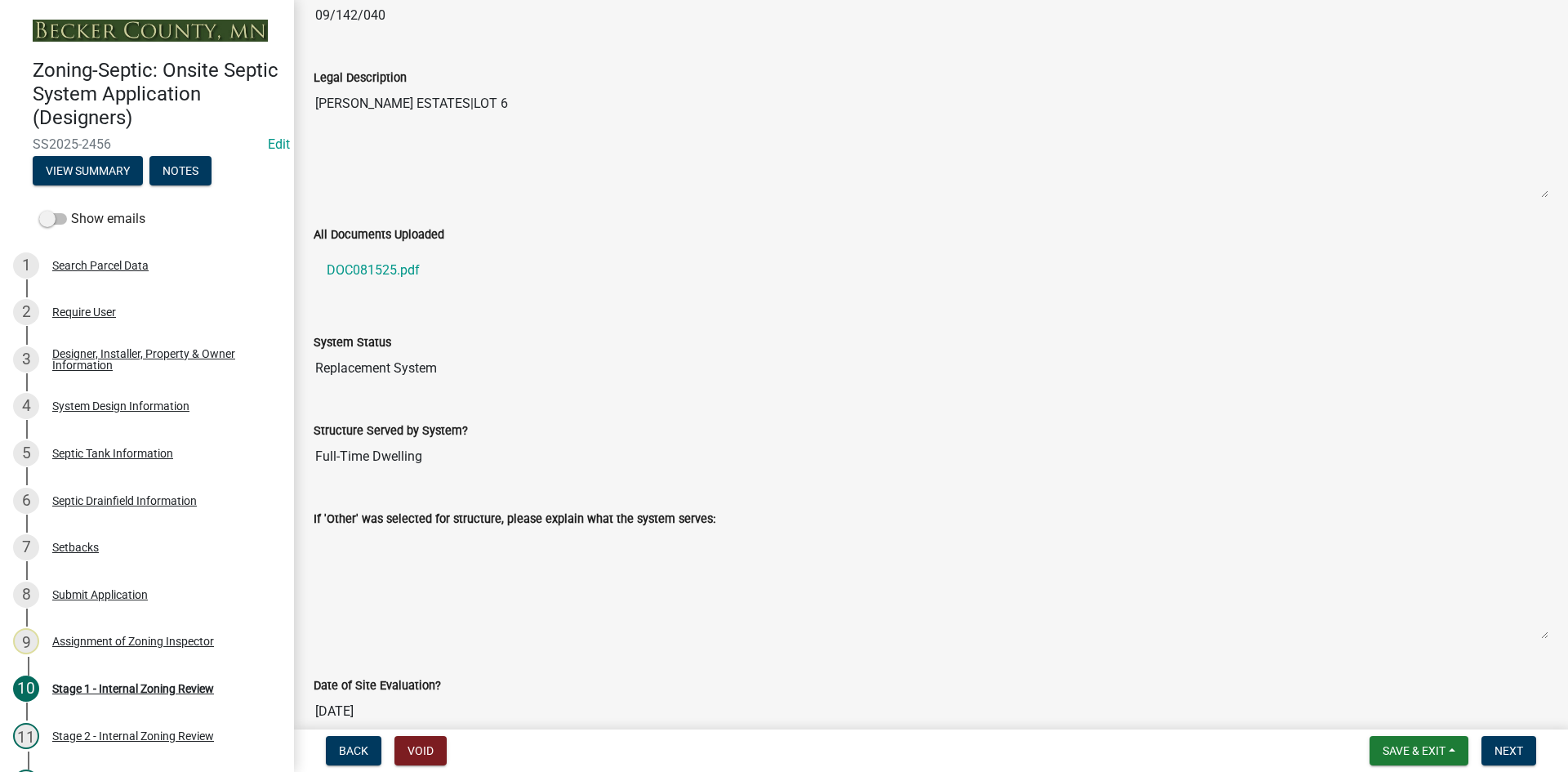
scroll to position [2123, 0]
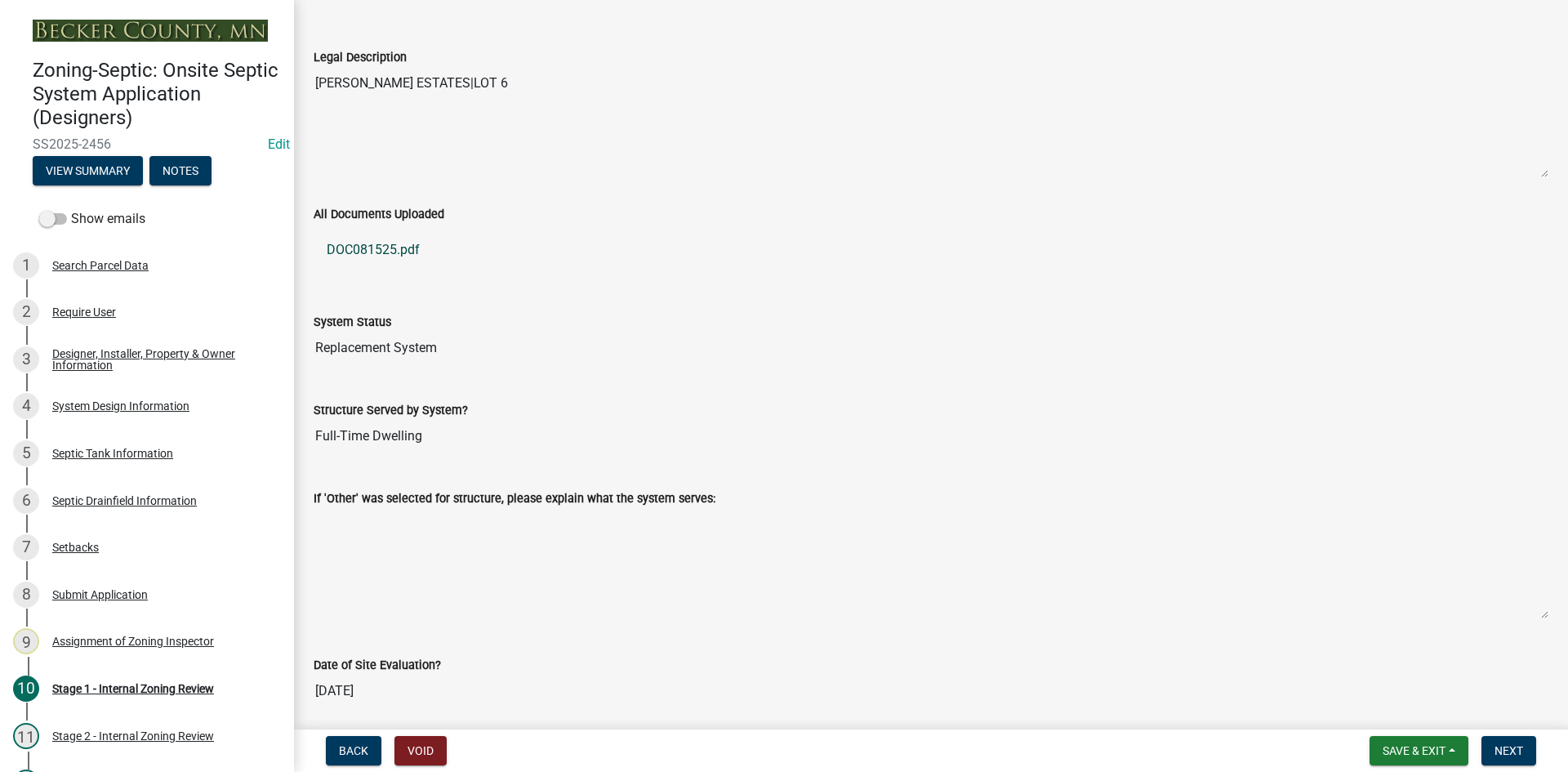
click at [383, 245] on link "DOC081525.pdf" at bounding box center [930, 249] width 1234 height 39
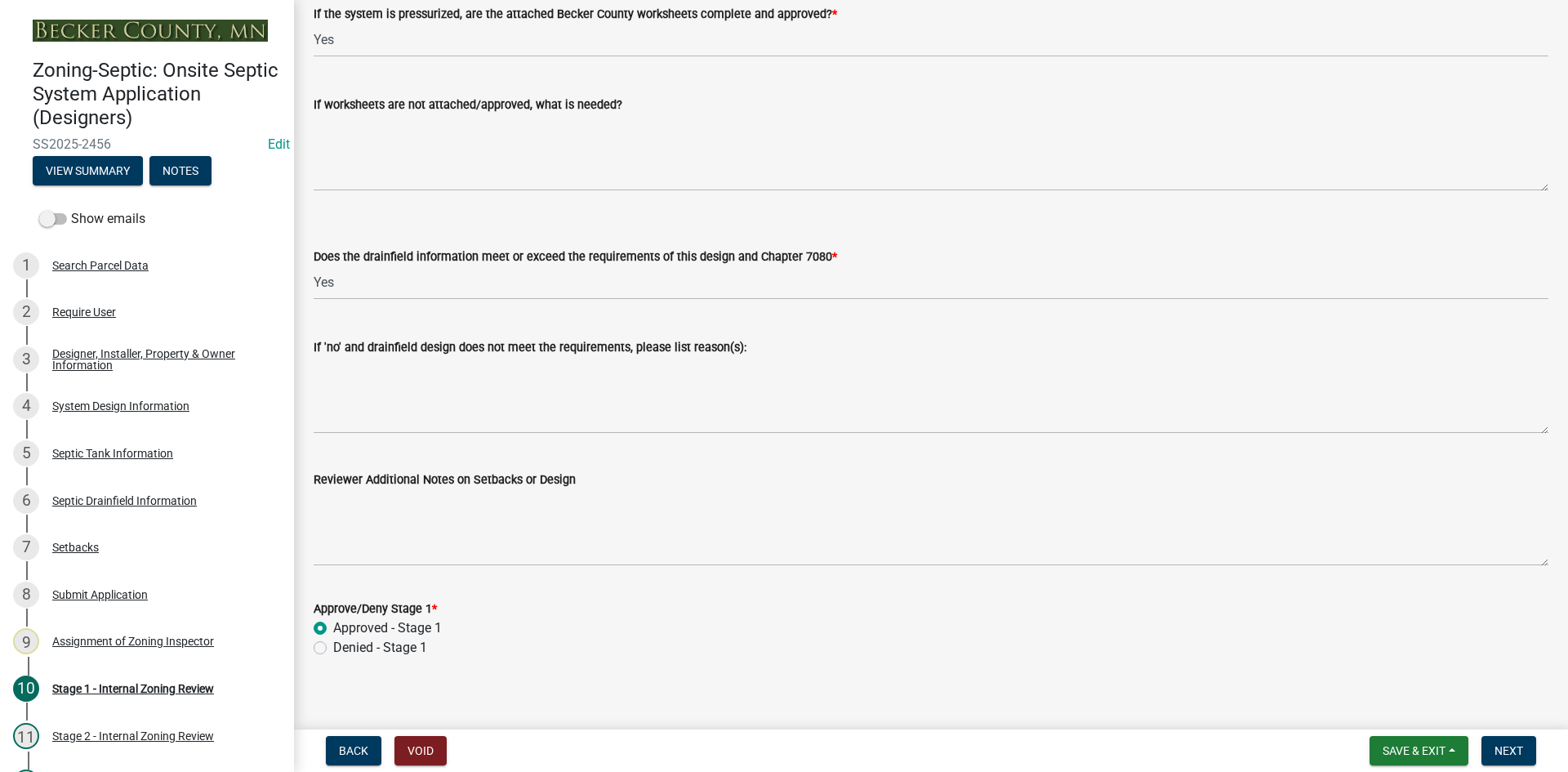
scroll to position [5989, 0]
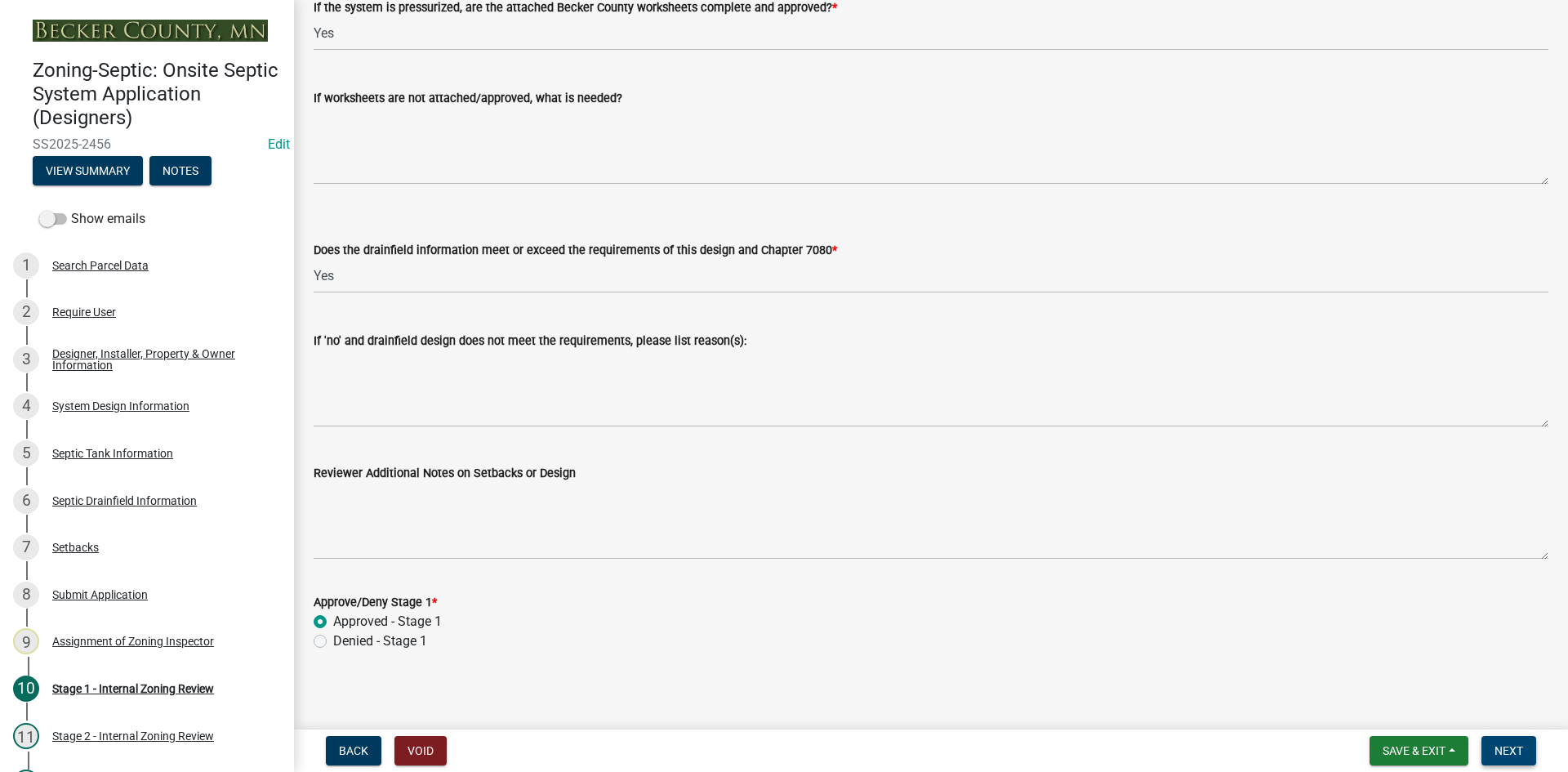
click at [1513, 750] on span "Next" at bounding box center [1508, 750] width 29 height 13
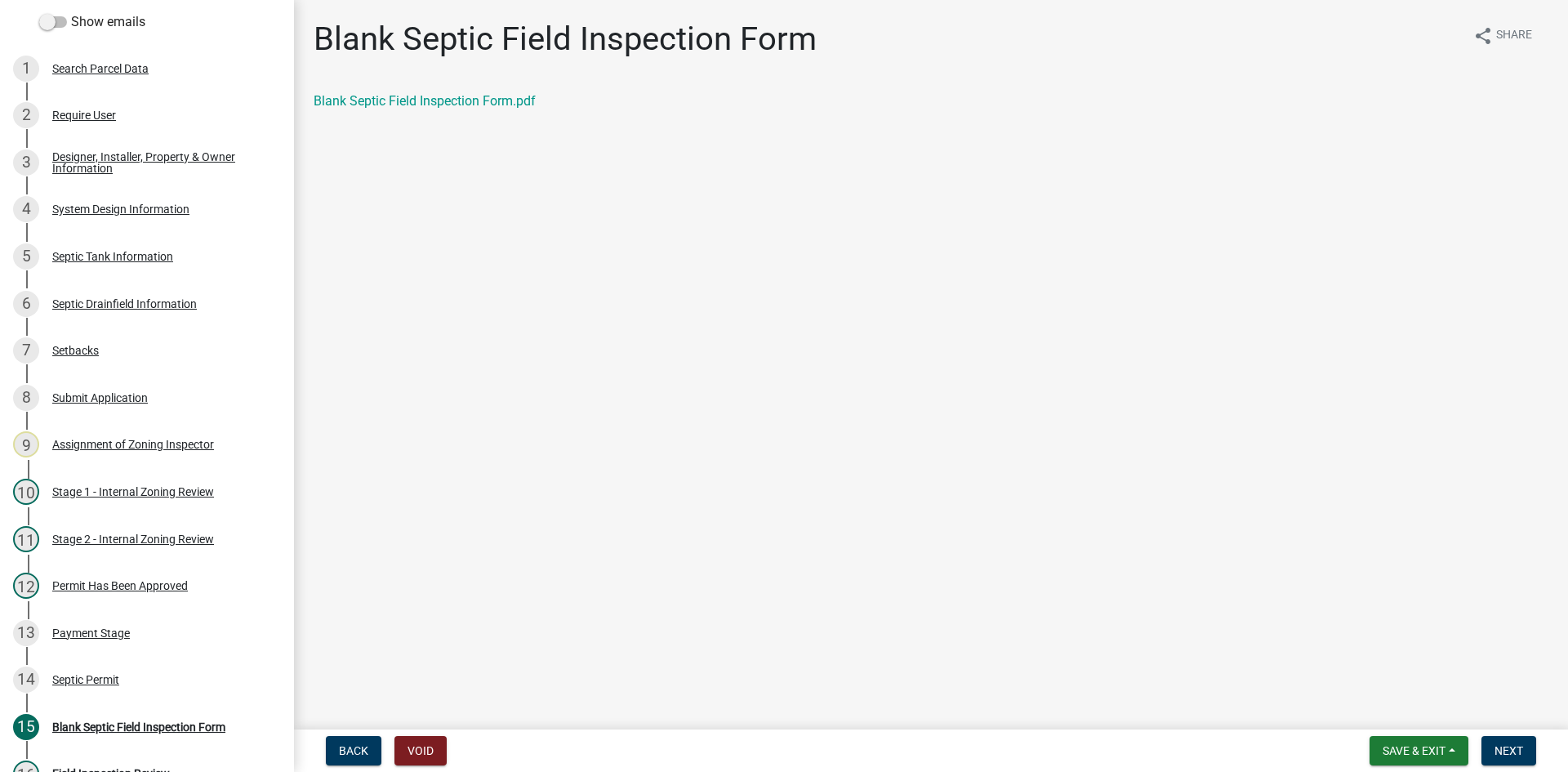
scroll to position [192, 0]
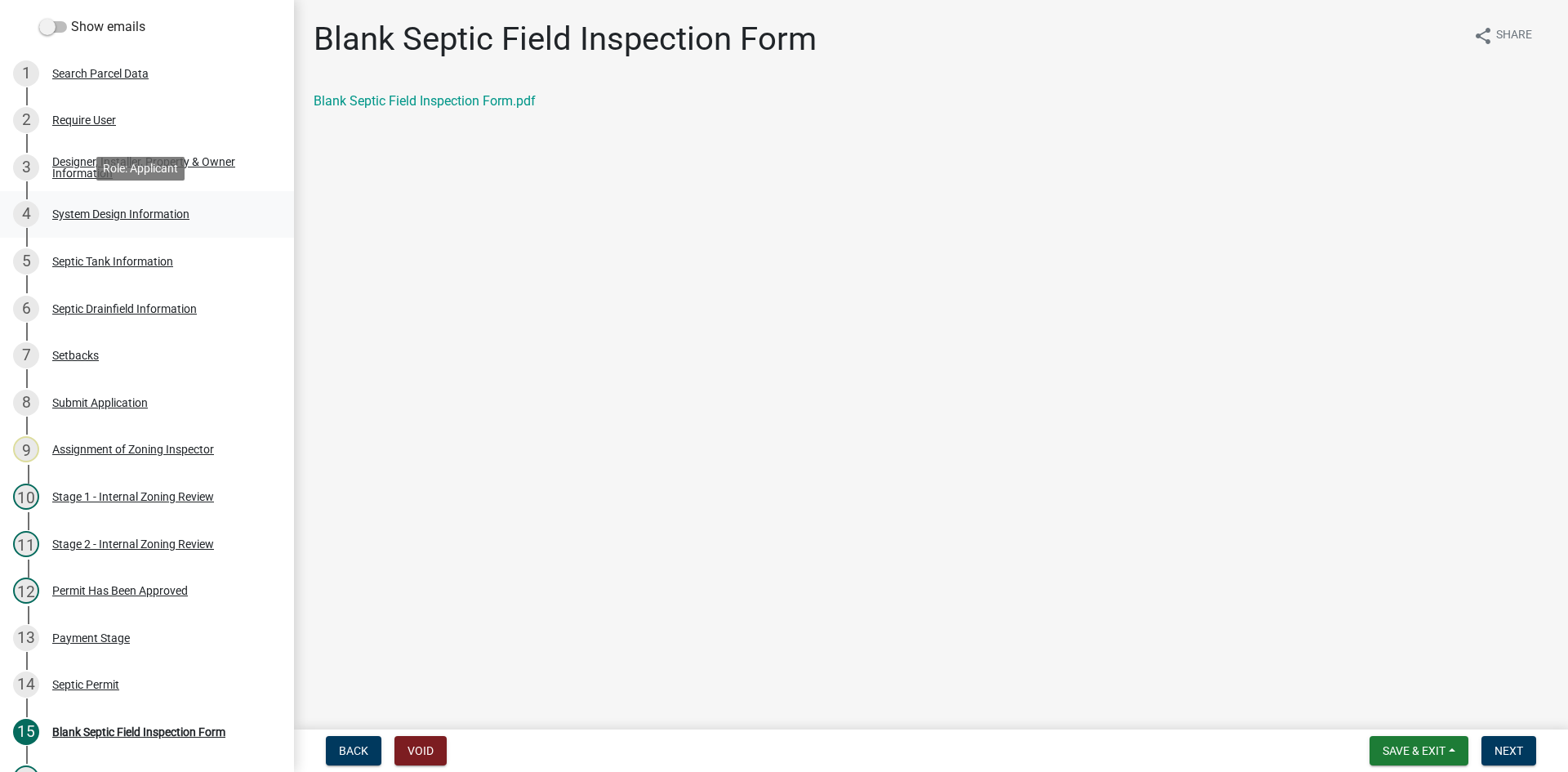
click at [131, 215] on div "System Design Information" at bounding box center [121, 213] width 137 height 11
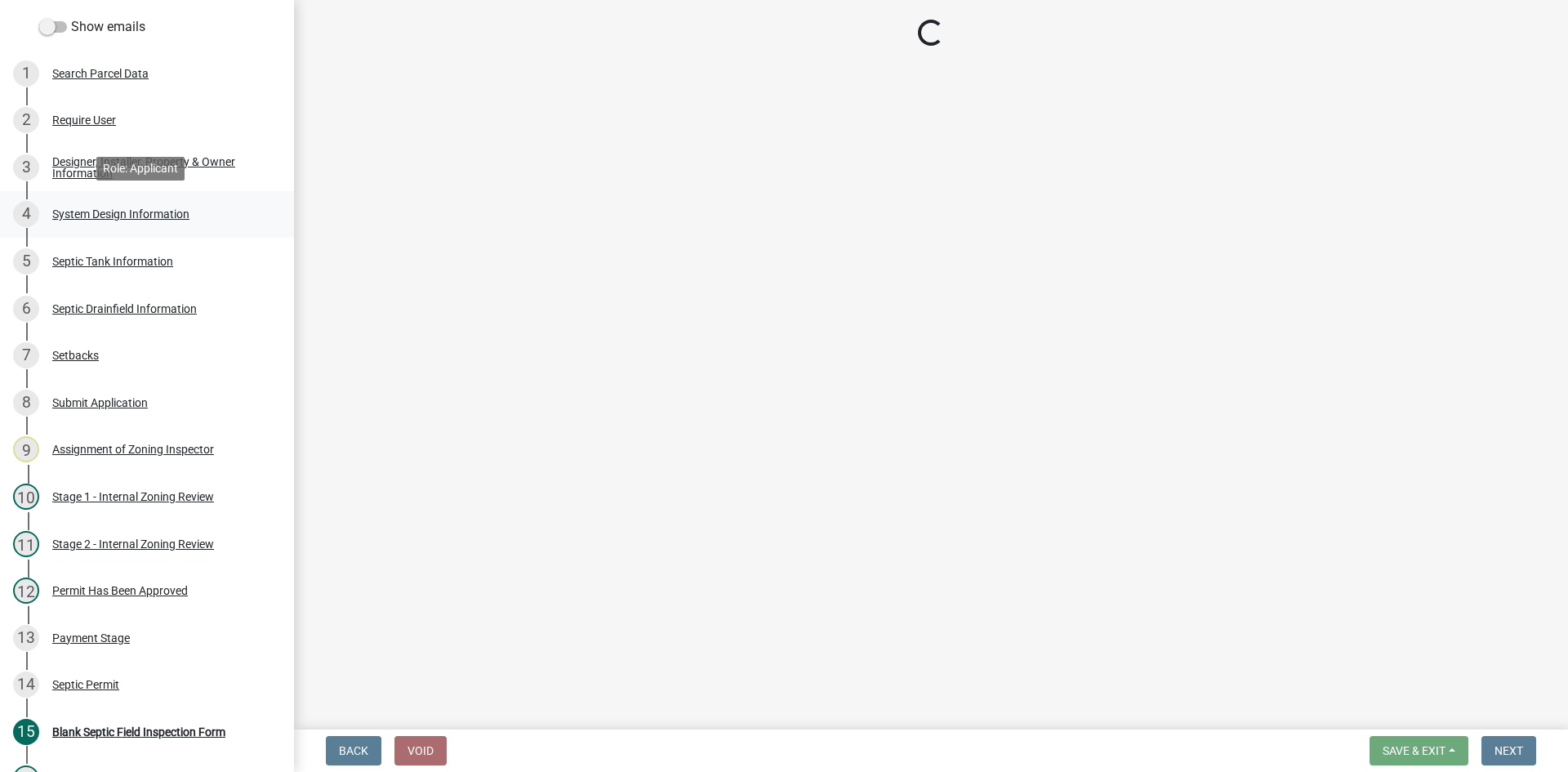
select select "8ba21533-2acf-4cc6-95e5-280e4aabd5a3"
select select "25258e87-3ef9-4f1c-a5f1-75a1d463abfb"
select select "011fbff4-a41d-4a75-9bd8-71c7e6c69e0d"
select select "85fdfef2-2683-4311-b5d5-5505f6411127"
select select "ba735beb-519e-40f0-ae20-62d65fc4c46b"
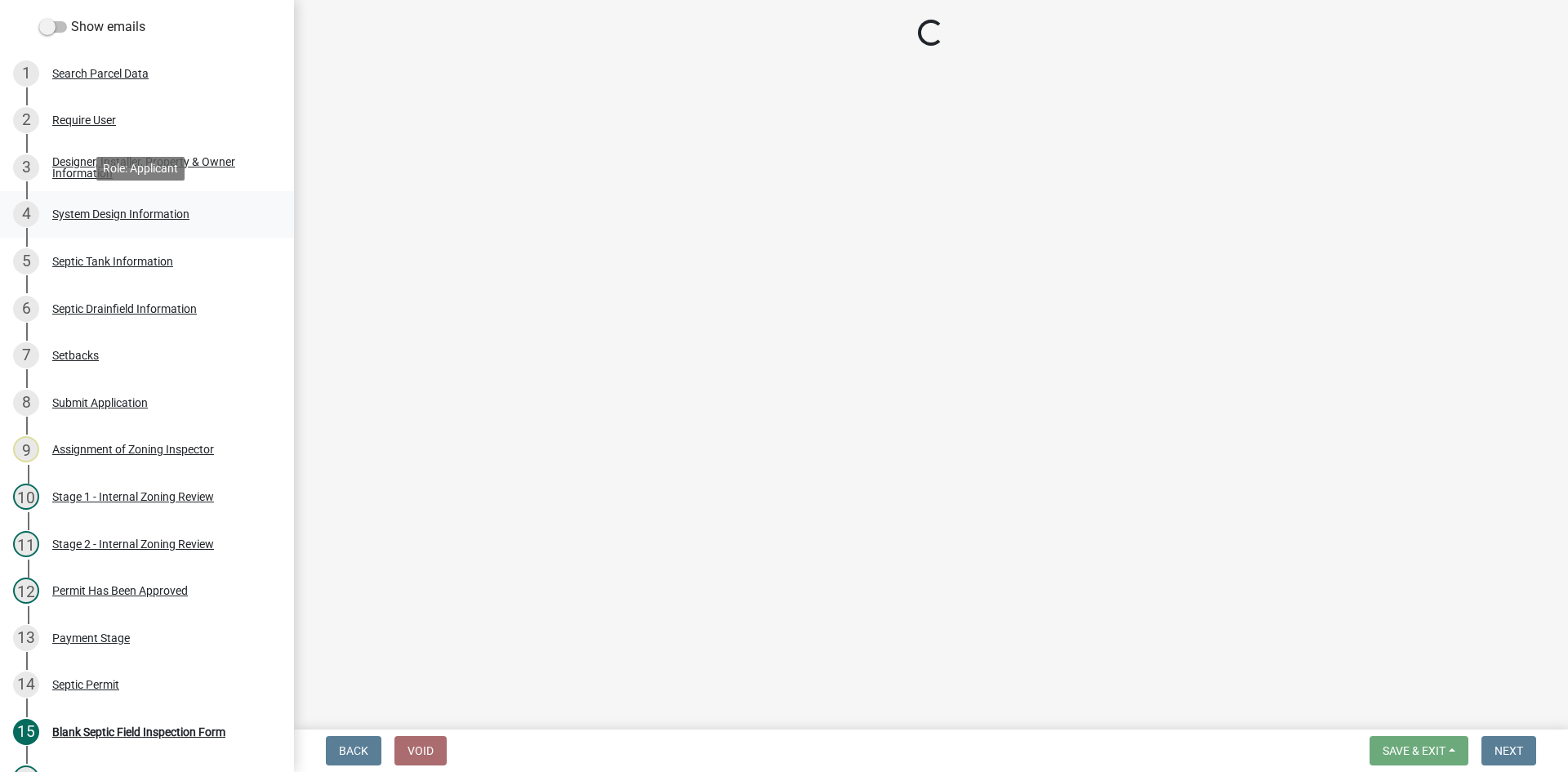
select select "ef698bf5-6172-44c1-9ffb-522c07469aed"
select select "384fc250-a67e-4e5e-a6e0-19116deb63e7"
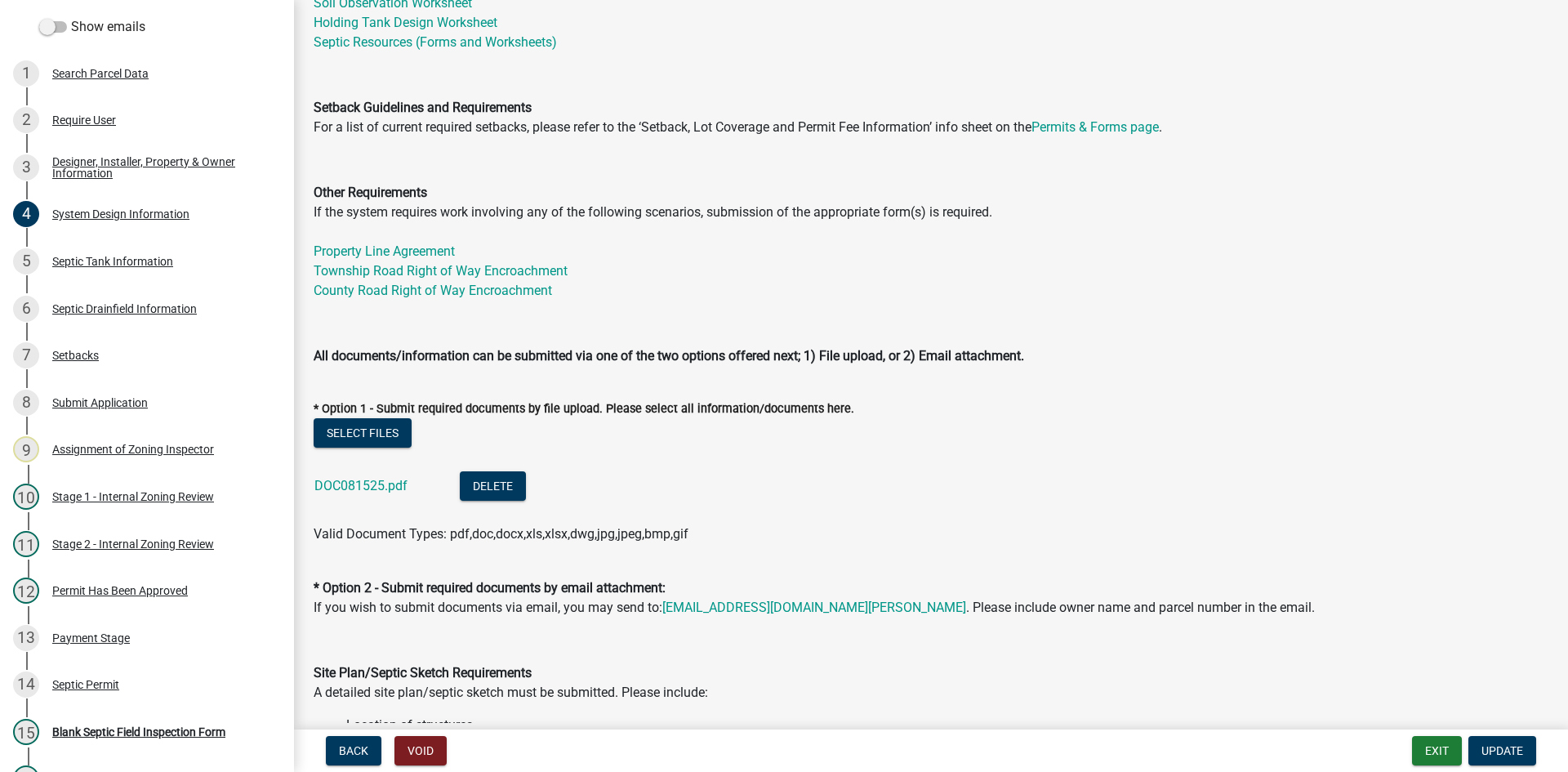
scroll to position [490, 0]
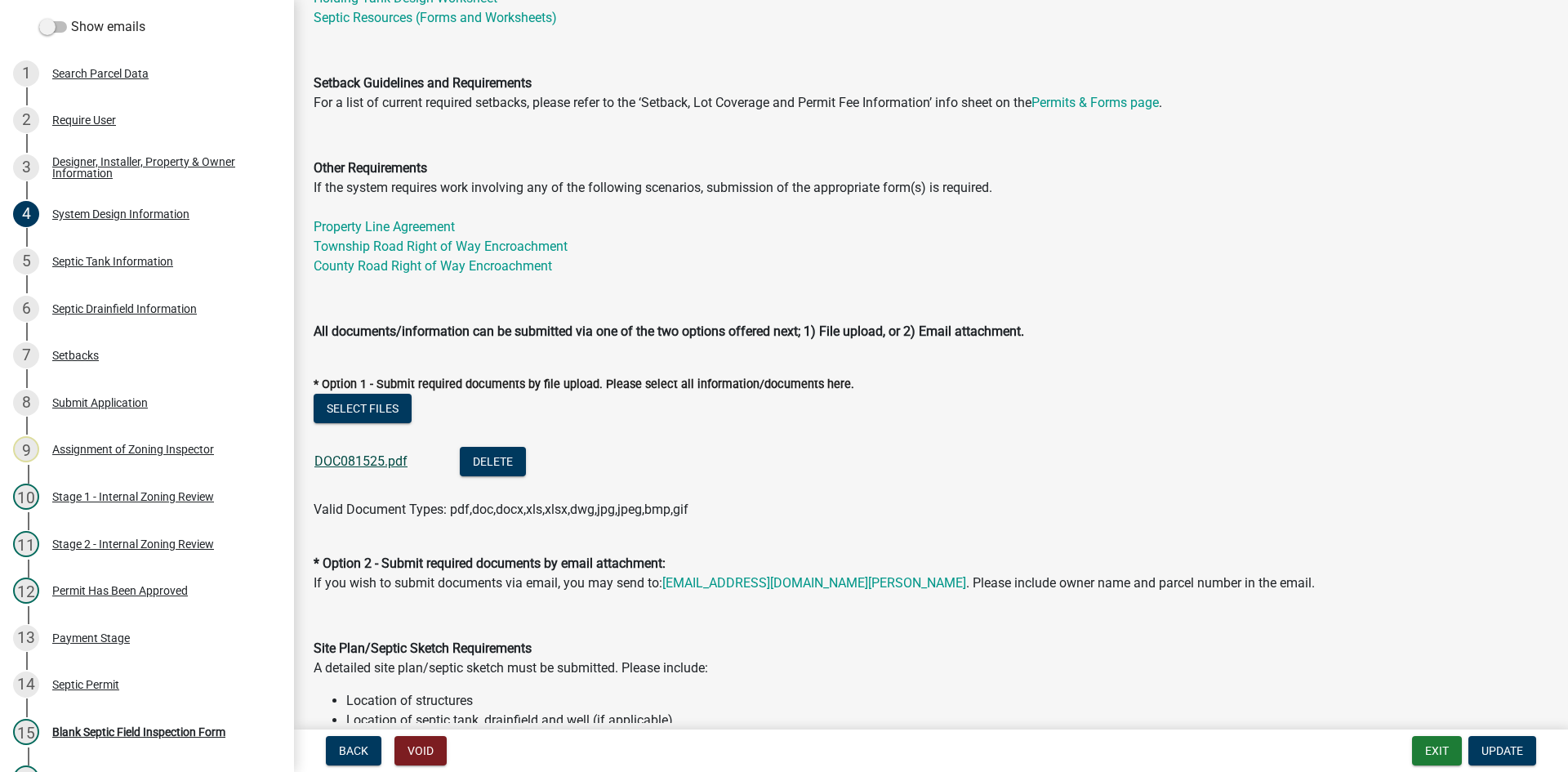
click at [357, 457] on link "DOC081525.pdf" at bounding box center [361, 461] width 93 height 16
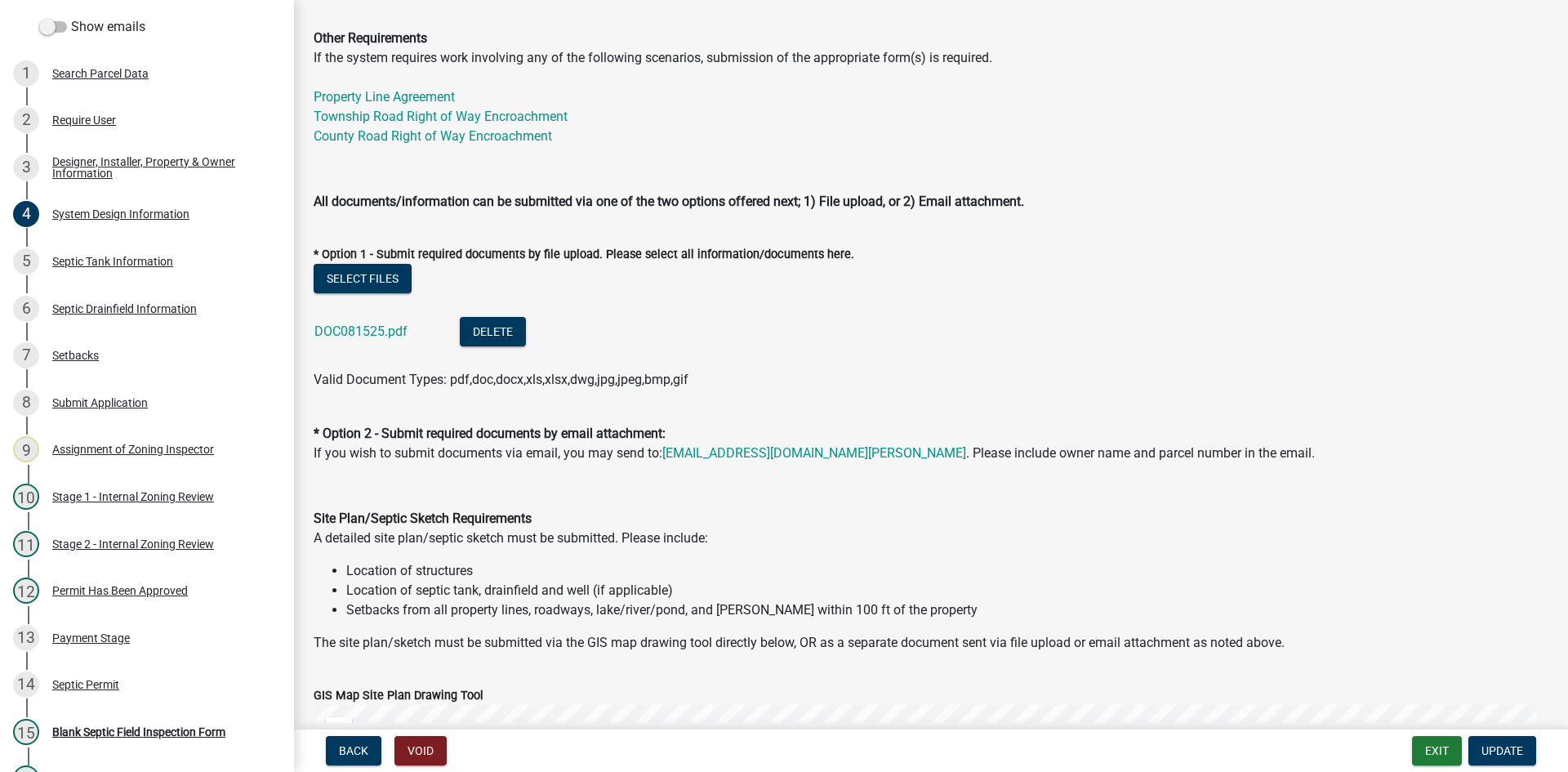
scroll to position [817, 0]
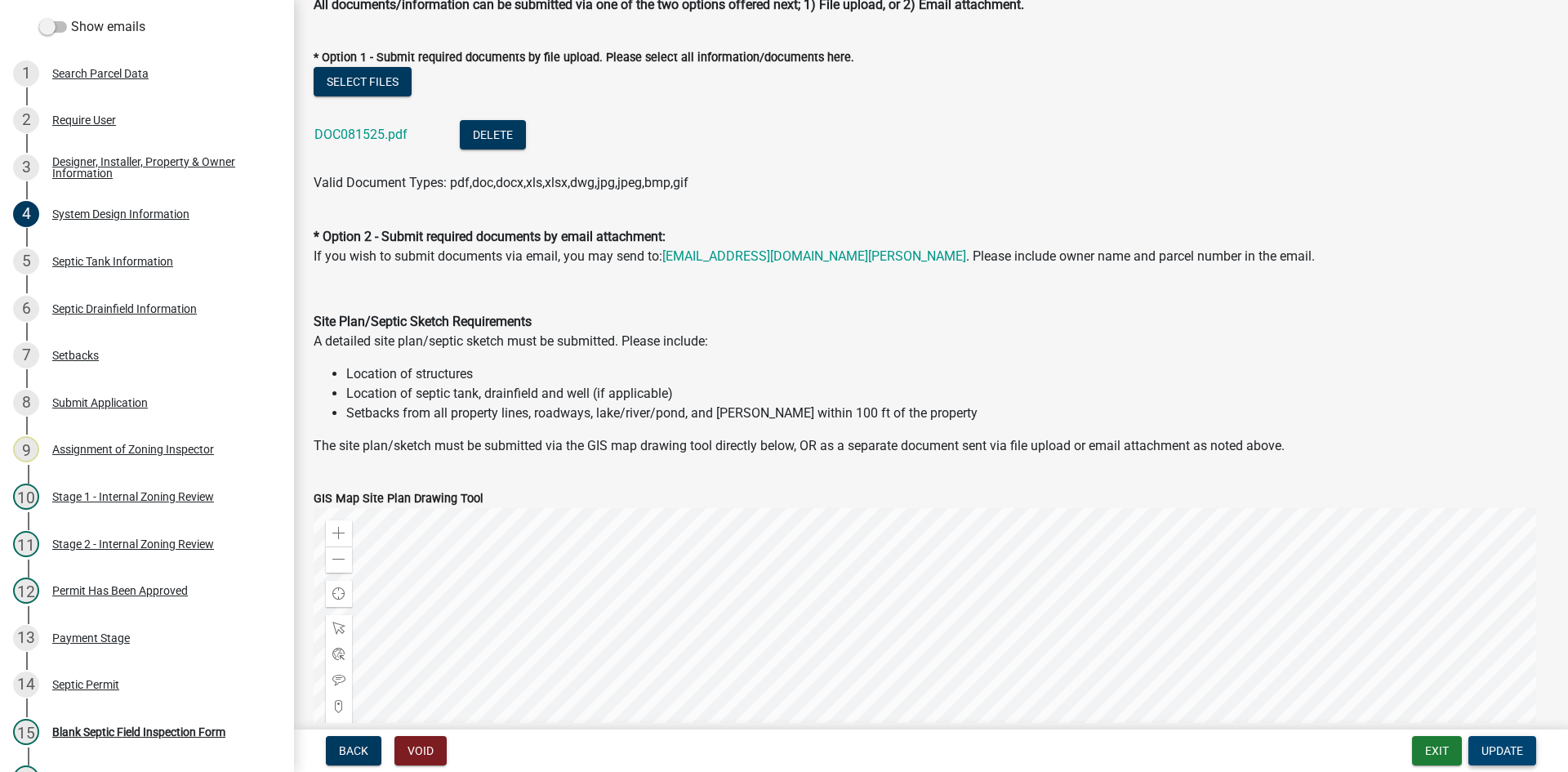
click at [1507, 749] on span "Update" at bounding box center [1502, 750] width 42 height 13
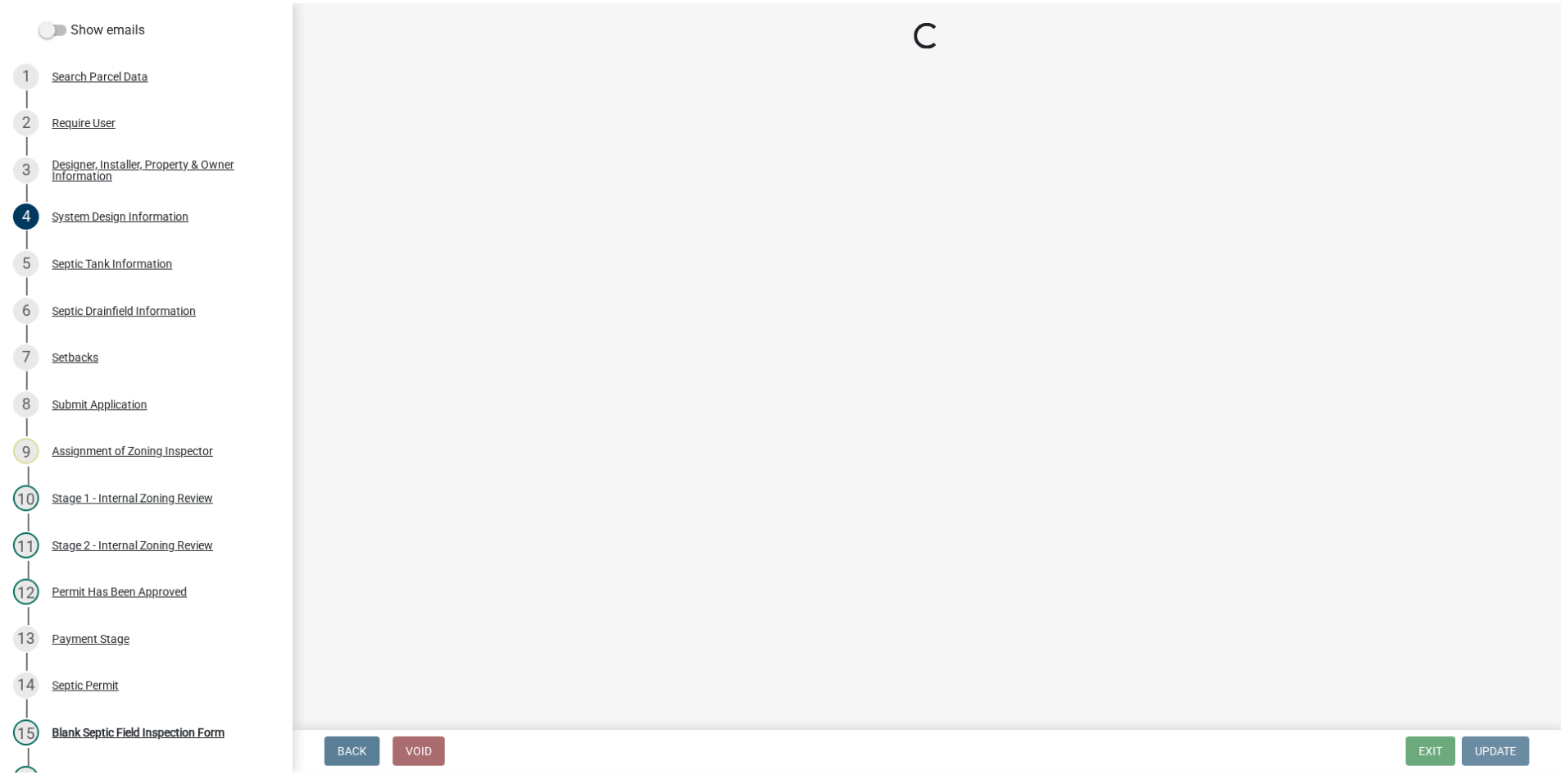
scroll to position [0, 0]
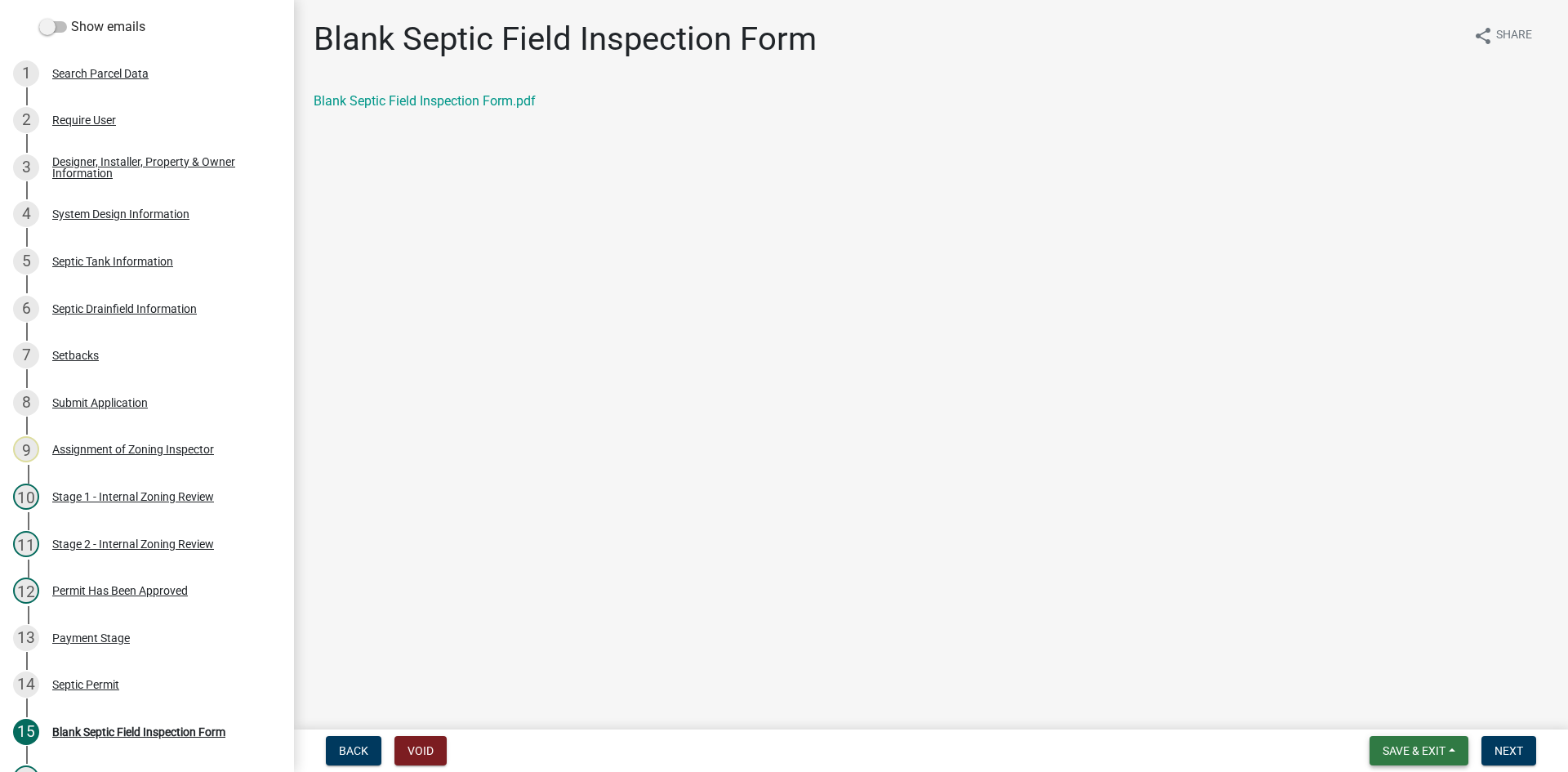
click at [1401, 739] on button "Save & Exit" at bounding box center [1418, 750] width 99 height 30
click at [1400, 705] on button "Save & Exit" at bounding box center [1402, 707] width 131 height 39
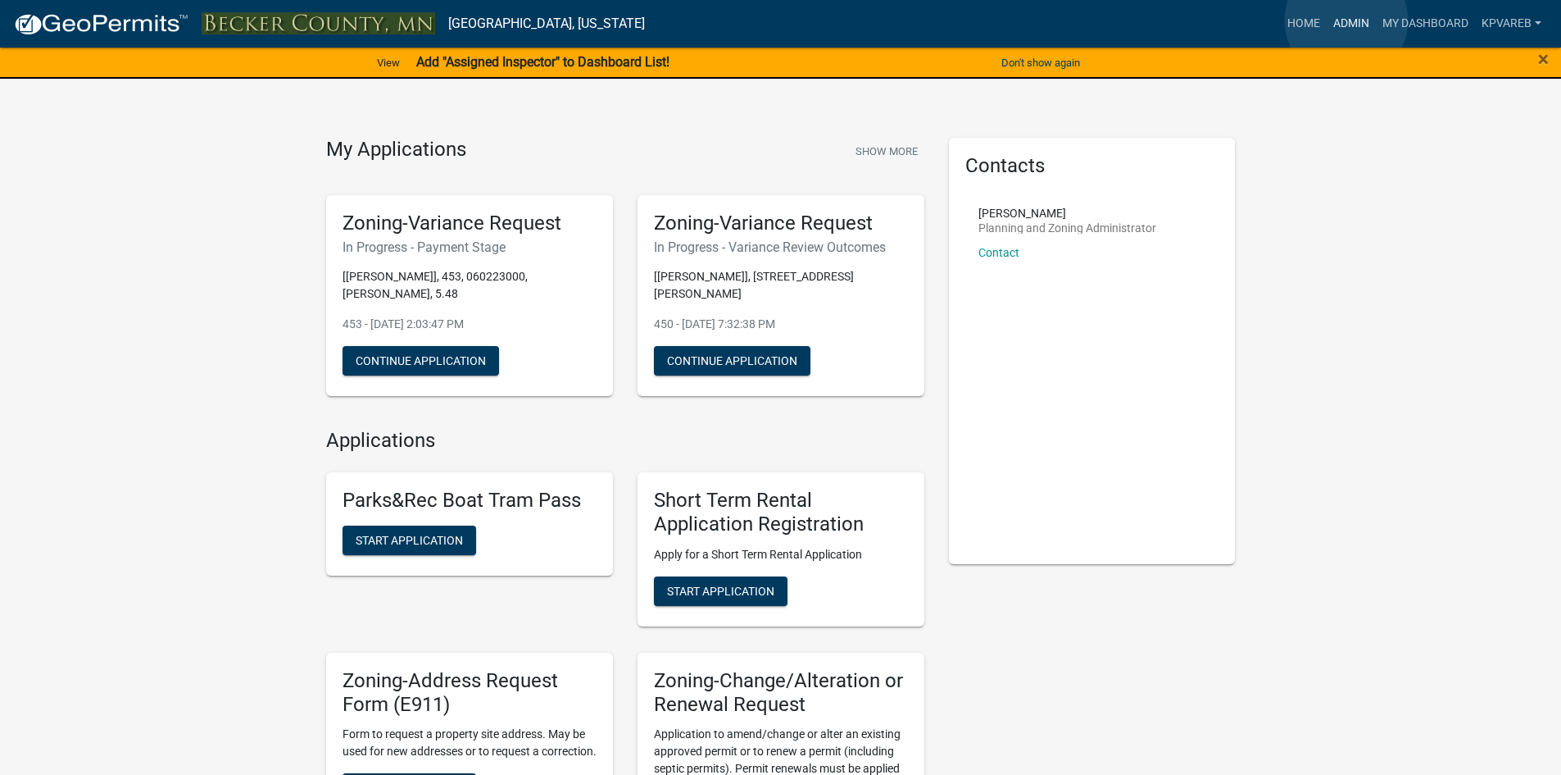
click at [1347, 20] on link "Admin" at bounding box center [1351, 23] width 49 height 31
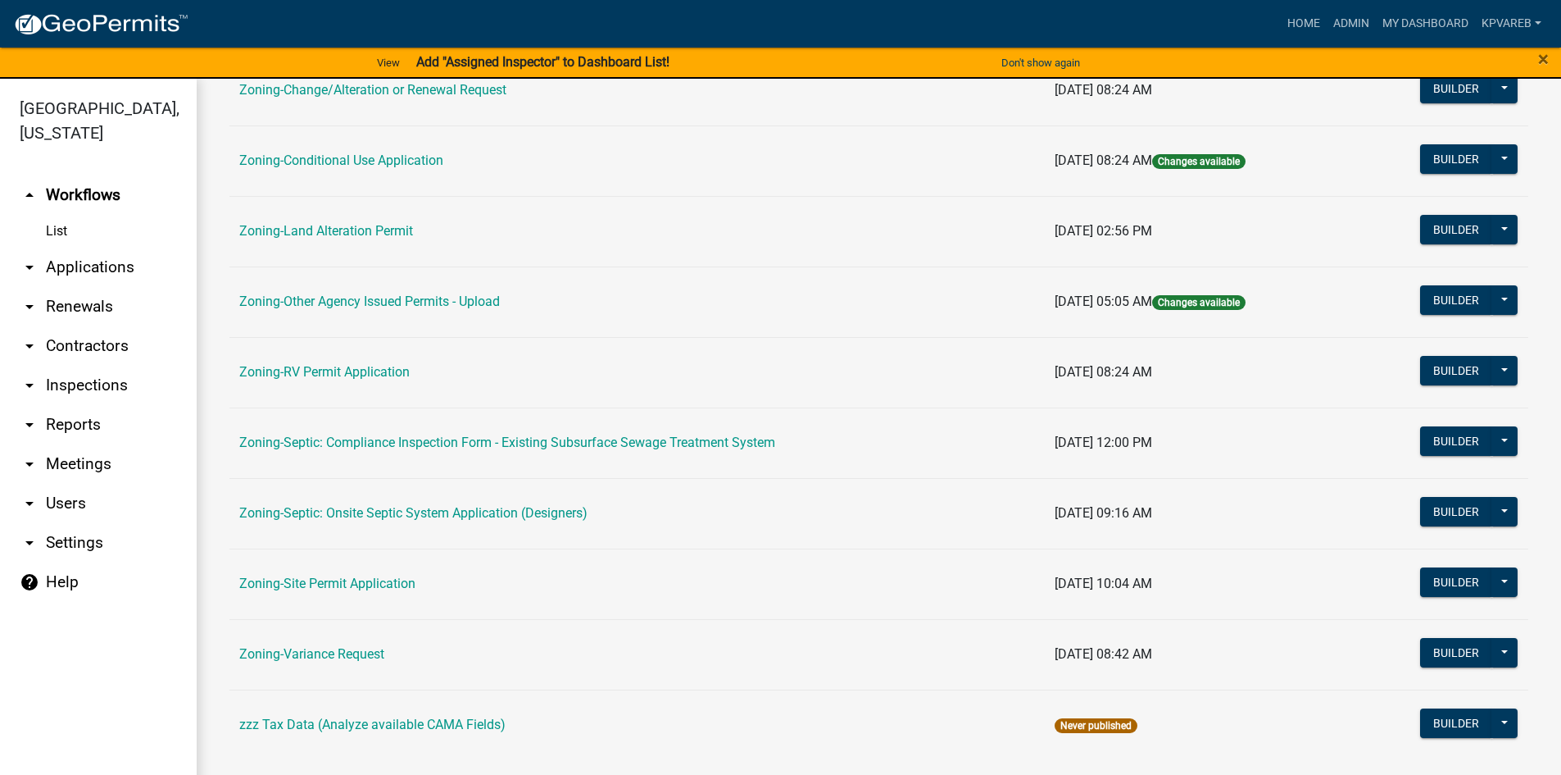
scroll to position [483, 0]
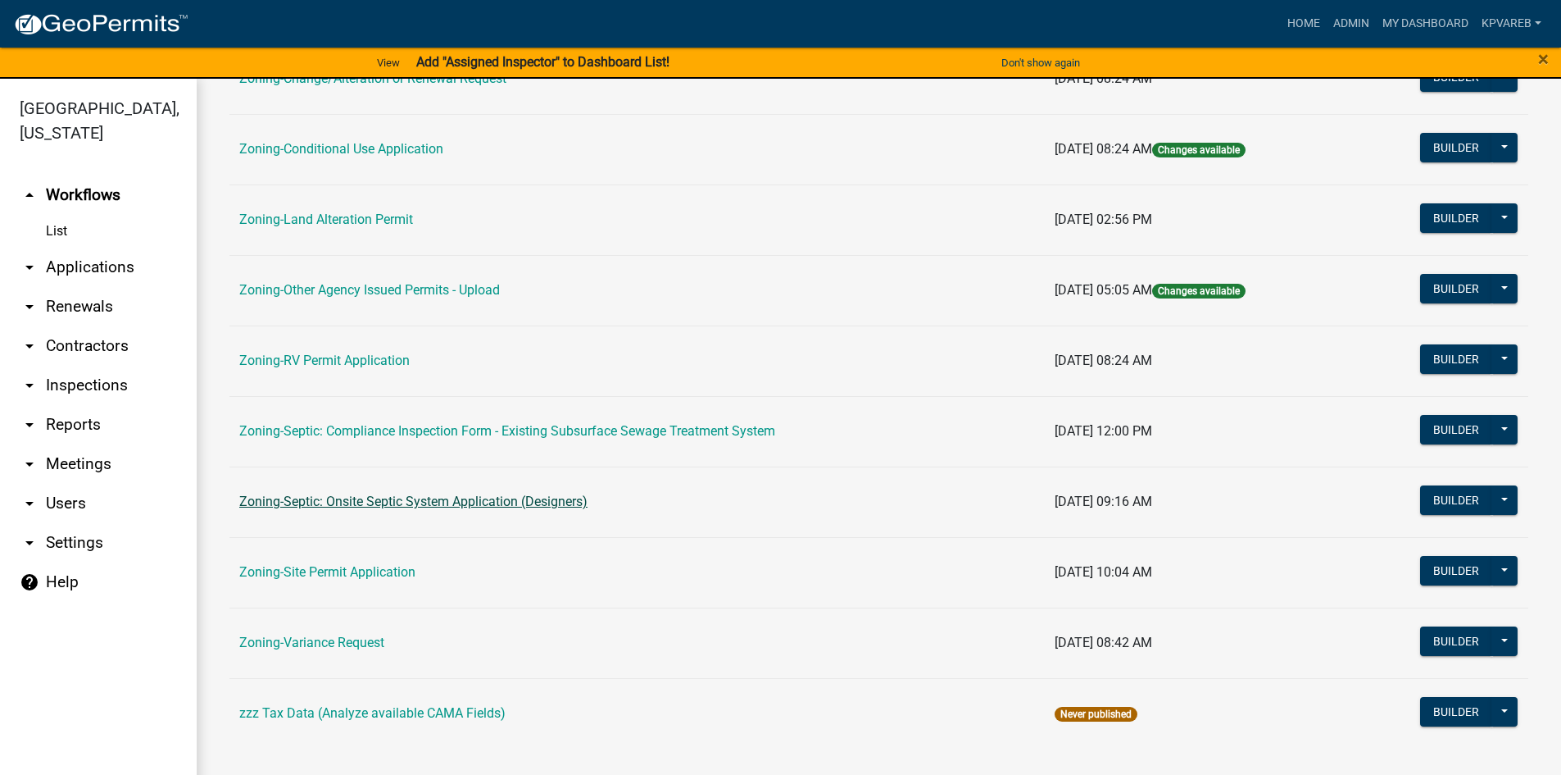
click at [480, 497] on link "Zoning-Septic: Onsite Septic System Application (Designers)" at bounding box center [413, 501] width 348 height 16
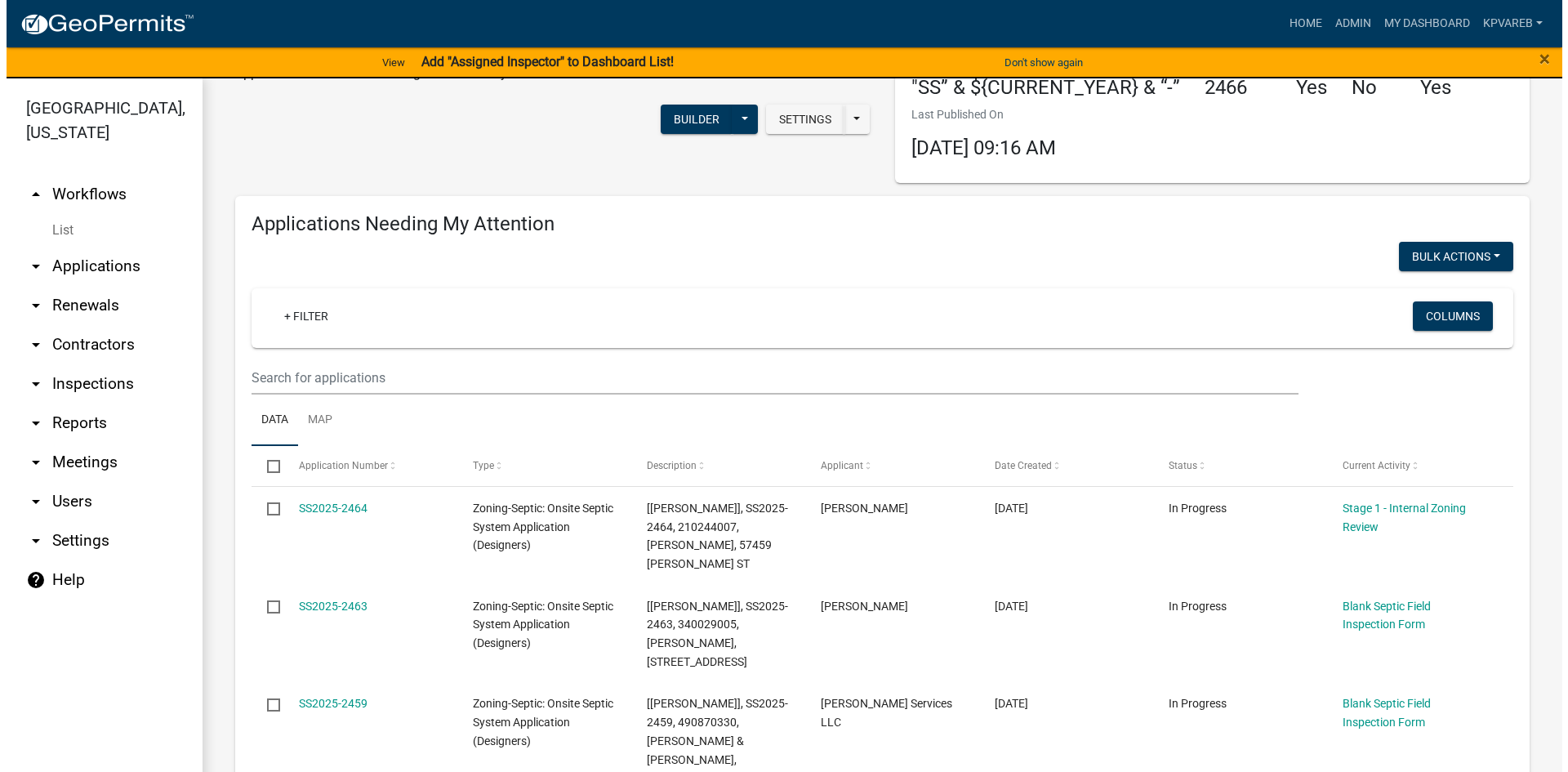
scroll to position [408, 0]
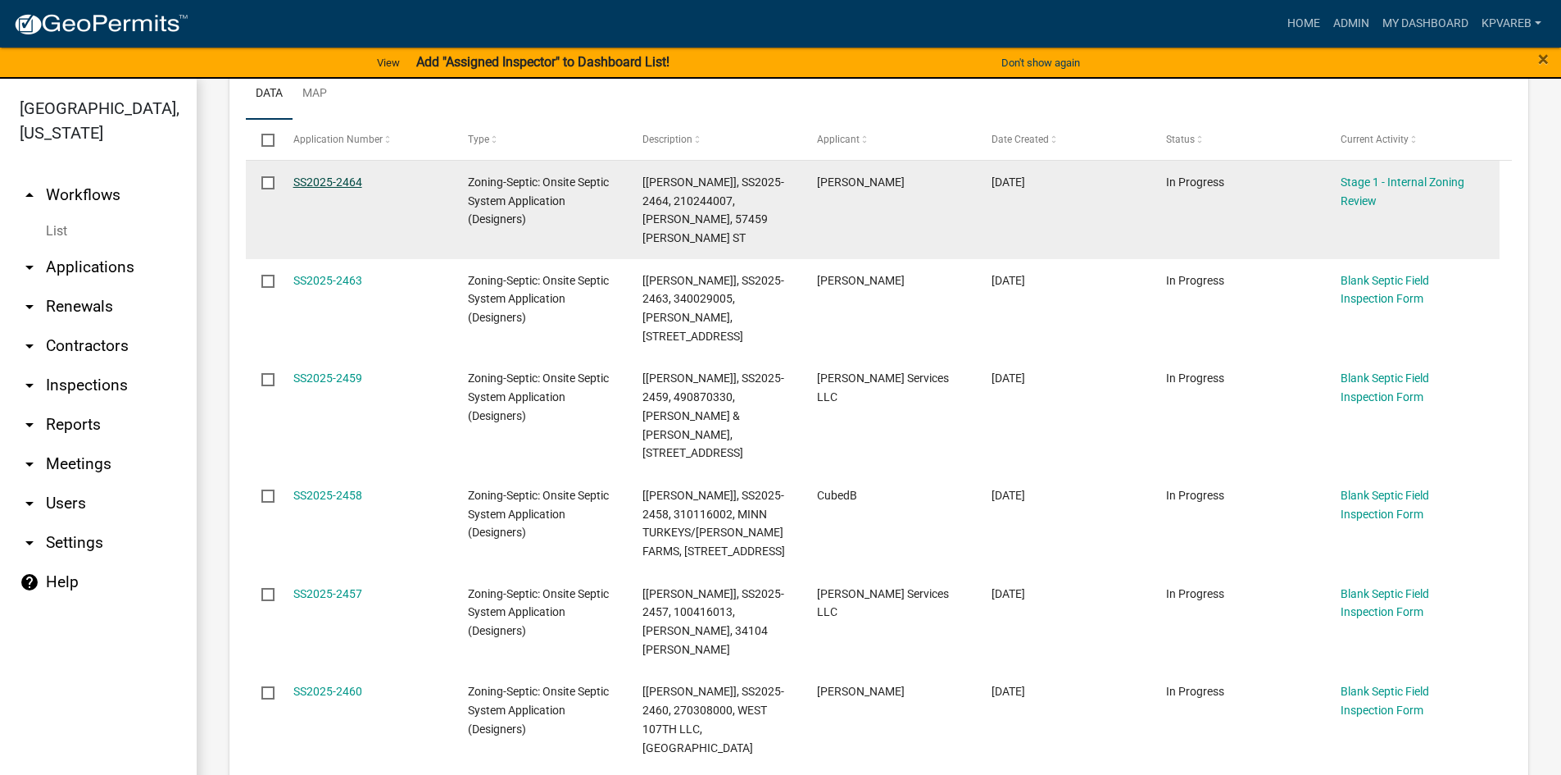
click at [322, 176] on link "SS2025-2464" at bounding box center [327, 181] width 69 height 13
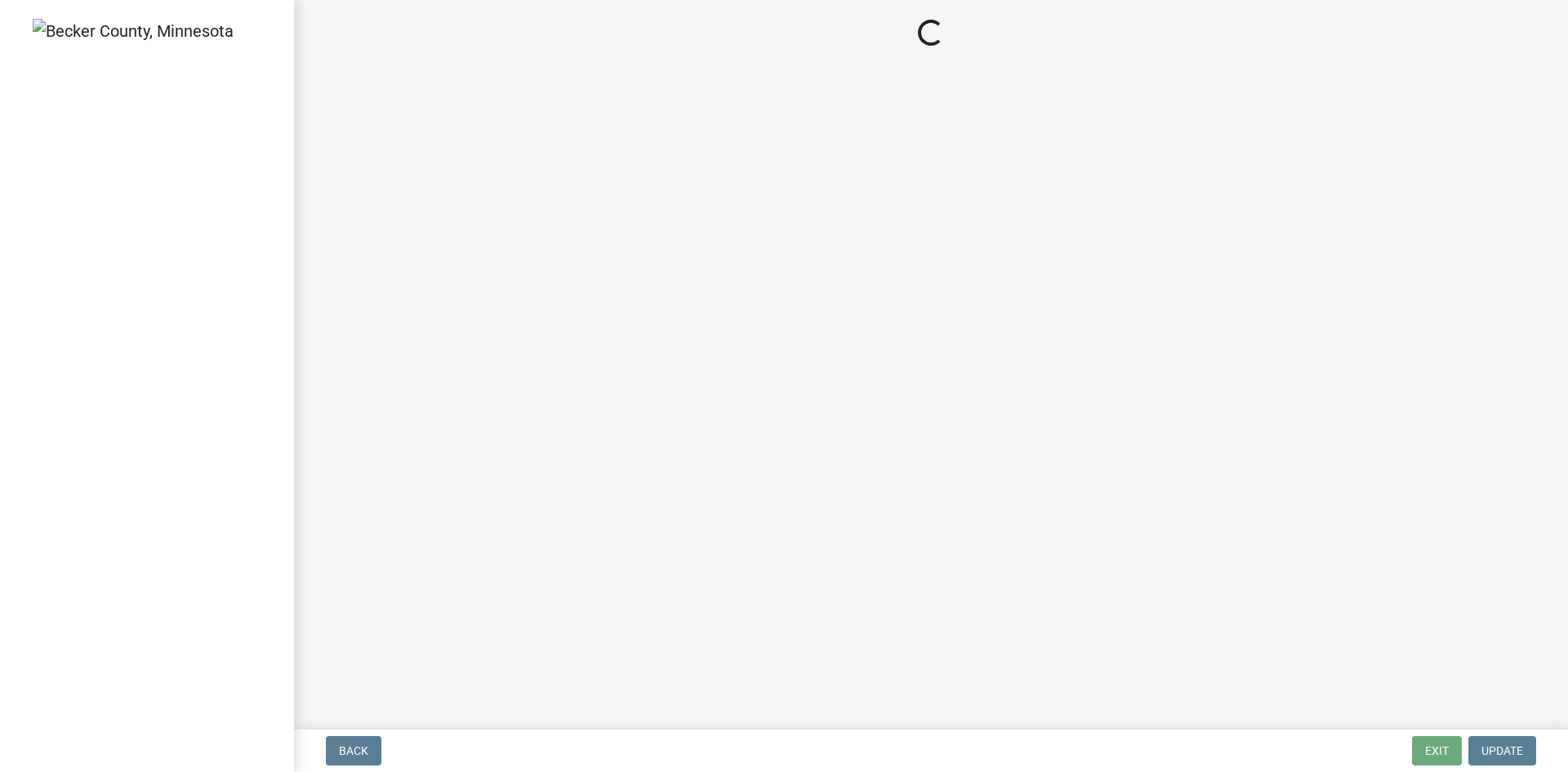
select select "ca07ae0a-7638-46ff-ada2-c67ca3524324"
select select "ec75a761-93b4-47c5-8535-fea253c32937"
select select "bcbb982e-a48c-4b4a-a83b-ed1363446a86"
select select "47a2a5dd-5977-4941-8e6f-09ff03cdfb75"
select select "3f07d53b-f129-45c8-90f2-315300c75b14"
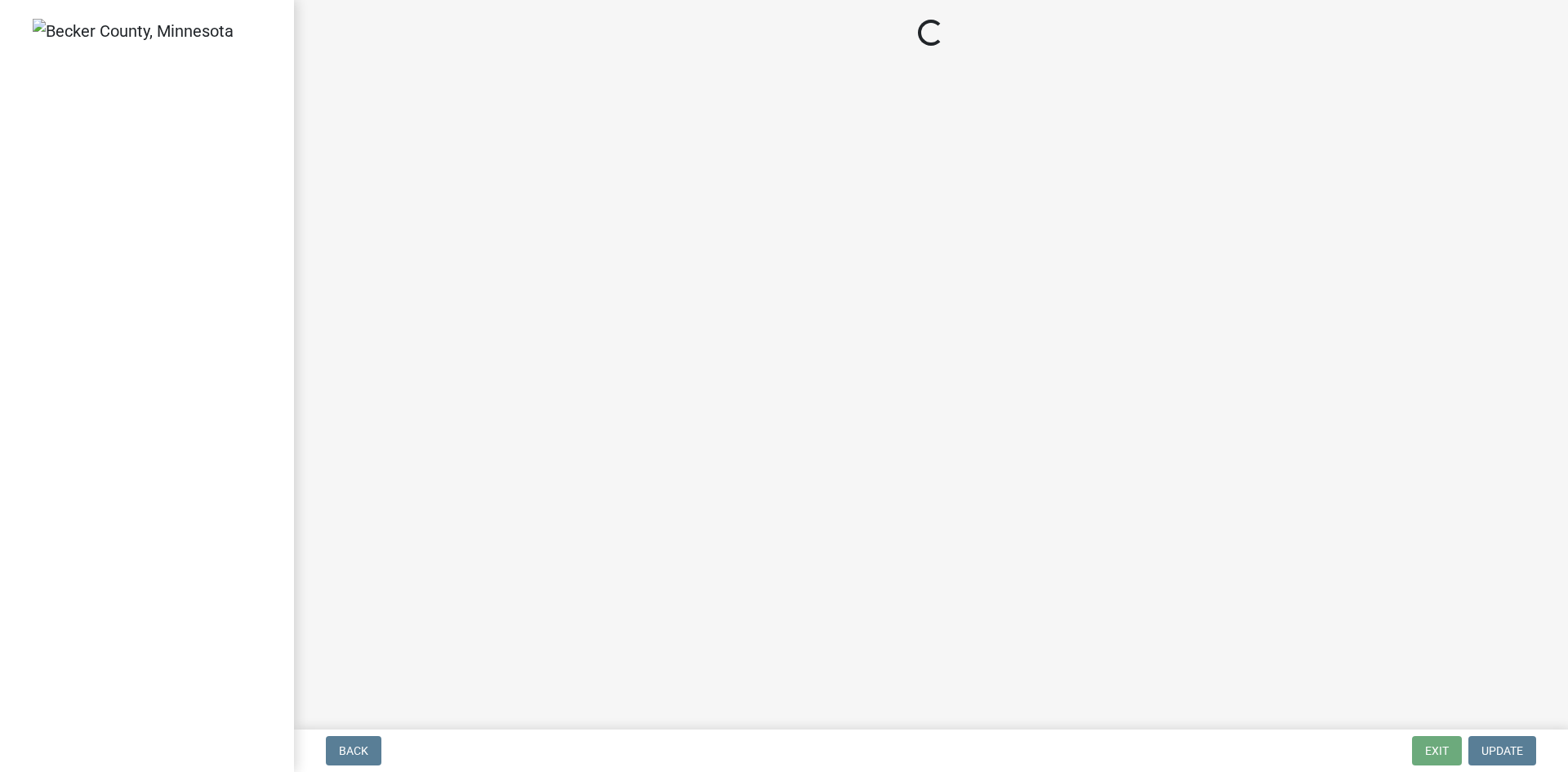
select select "888a8260-2be6-47f2-a4de-b9f453a4d3bc"
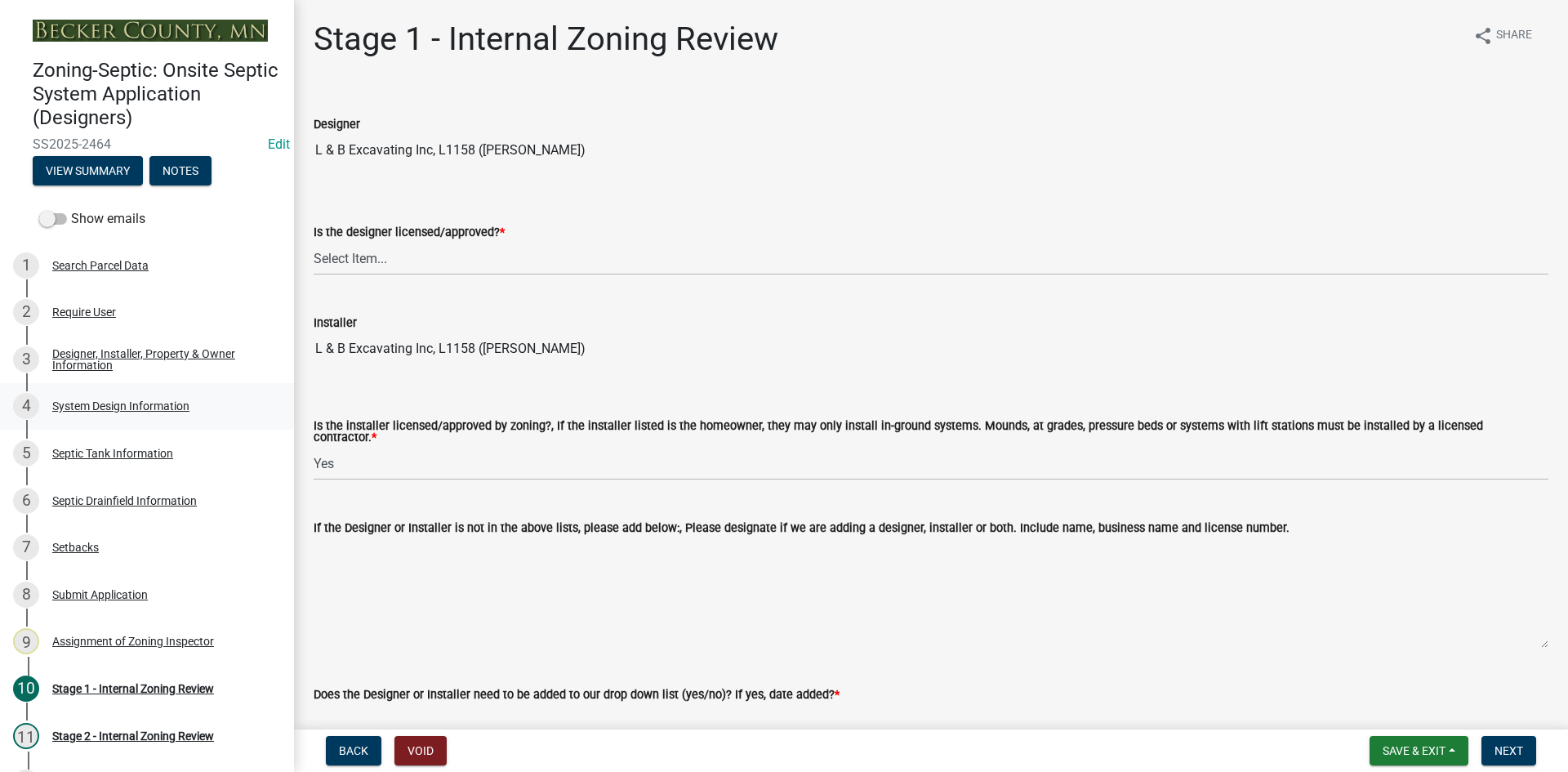
click at [147, 407] on div "System Design Information" at bounding box center [121, 405] width 137 height 11
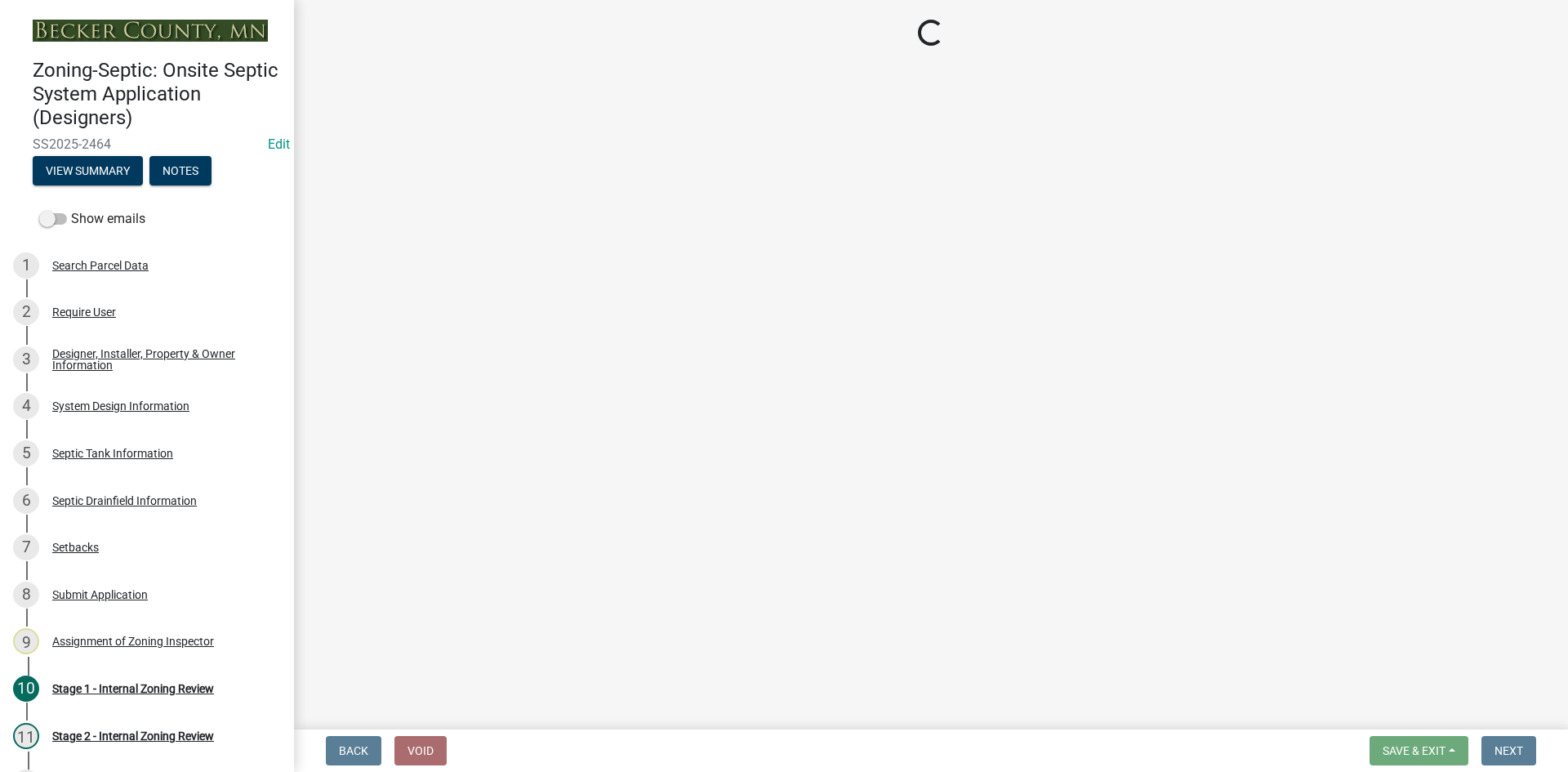
select select "55497d75-c43f-4635-a730-e0737ce05d56"
select select "25258e87-3ef9-4f1c-a5f1-75a1d463abfb"
select select "011fbff4-a41d-4a75-9bd8-71c7e6c69e0d"
select select "85fdfef2-2683-4311-b5d5-5505f6411127"
select select "d95a9312-c8a1-4ec7-8581-25dbcf440a1f"
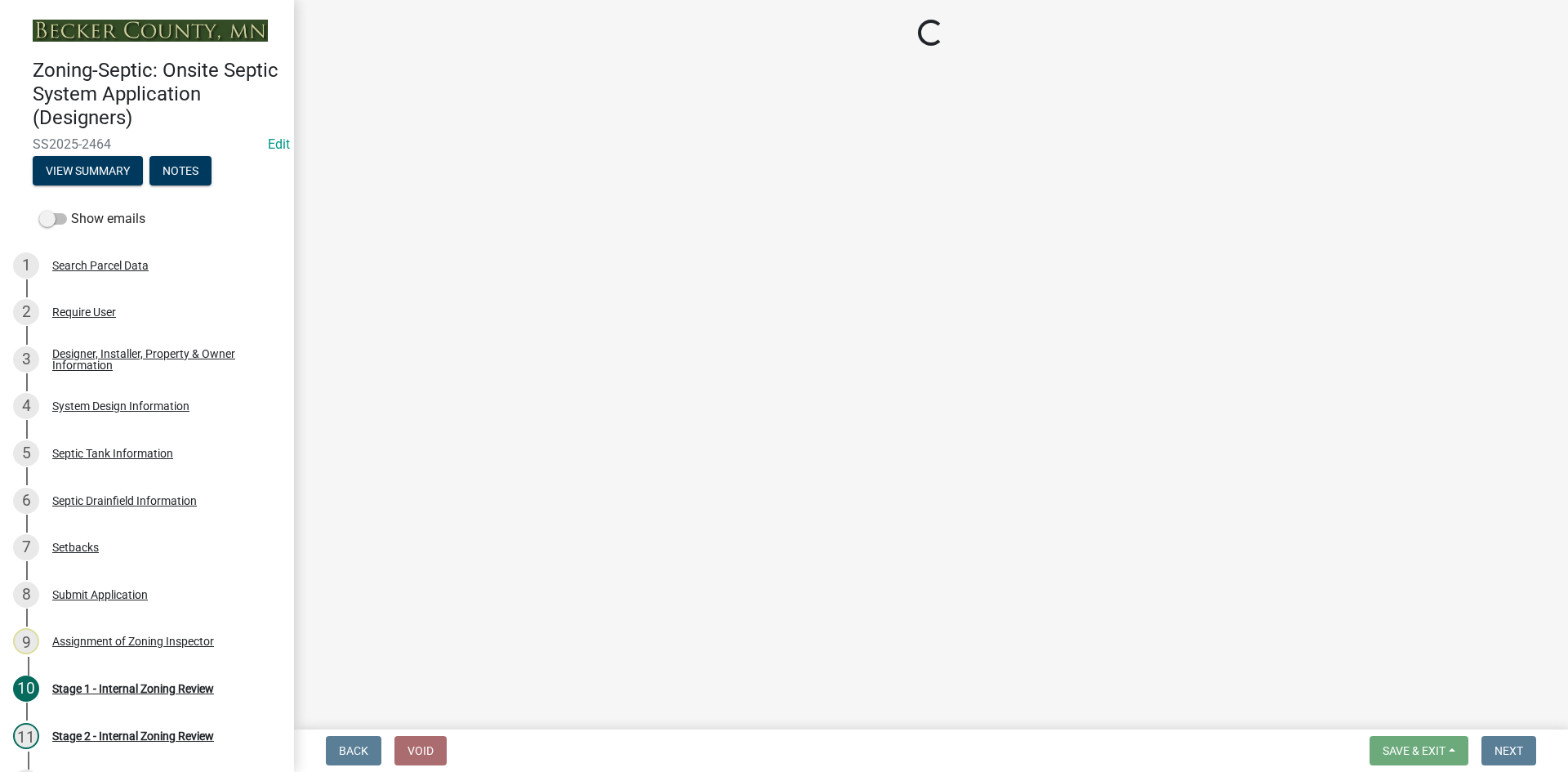
select select "ba735beb-519e-40f0-ae20-62d65fc4c46b"
select select "ef698bf5-6172-44c1-9ffb-522c07469aed"
select select "384fc250-a67e-4e5e-a6e0-19116deb63e7"
select select "a0c59fcd-b61c-4c3a-90a8-e70849750c47"
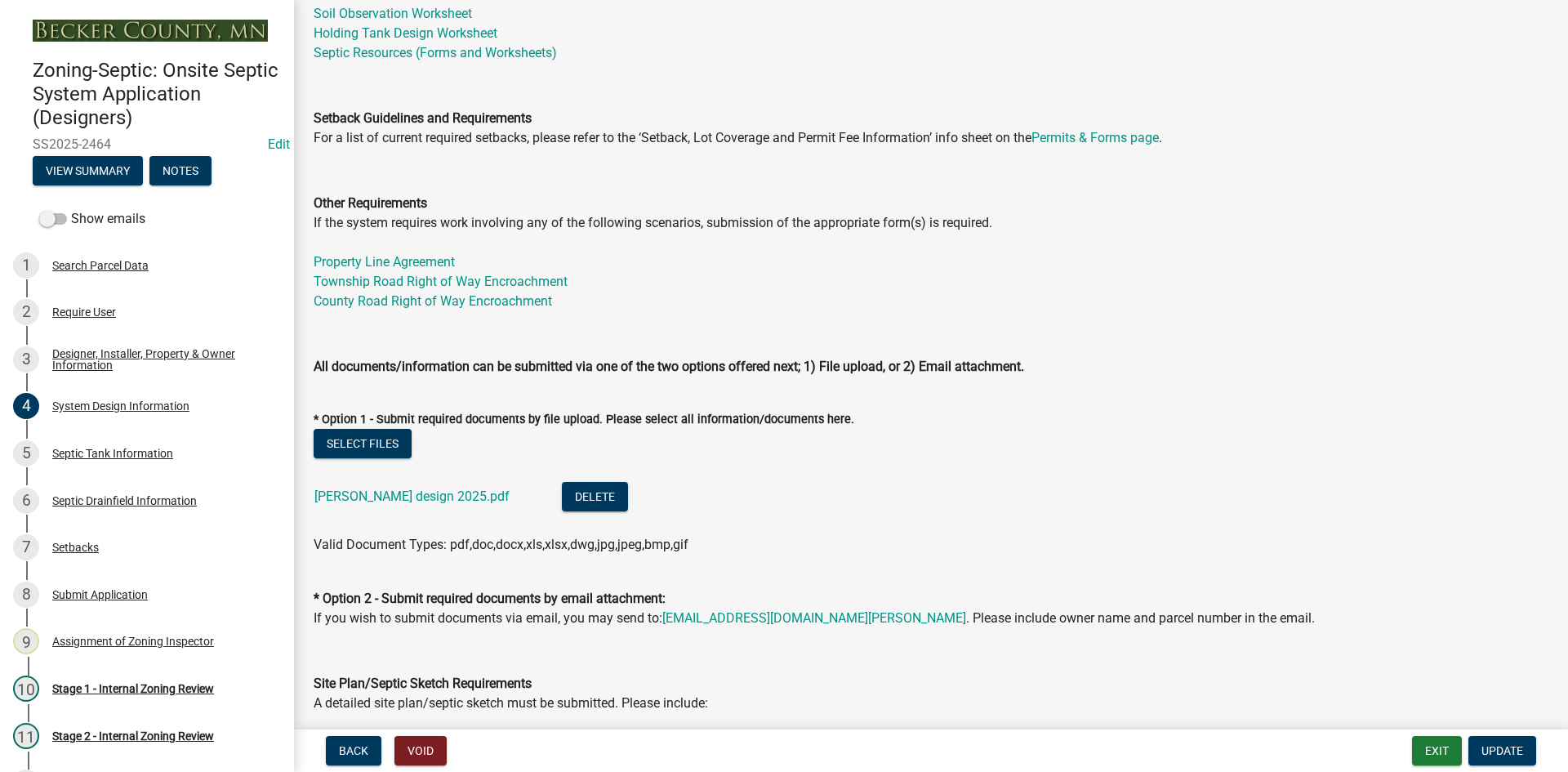
scroll to position [490, 0]
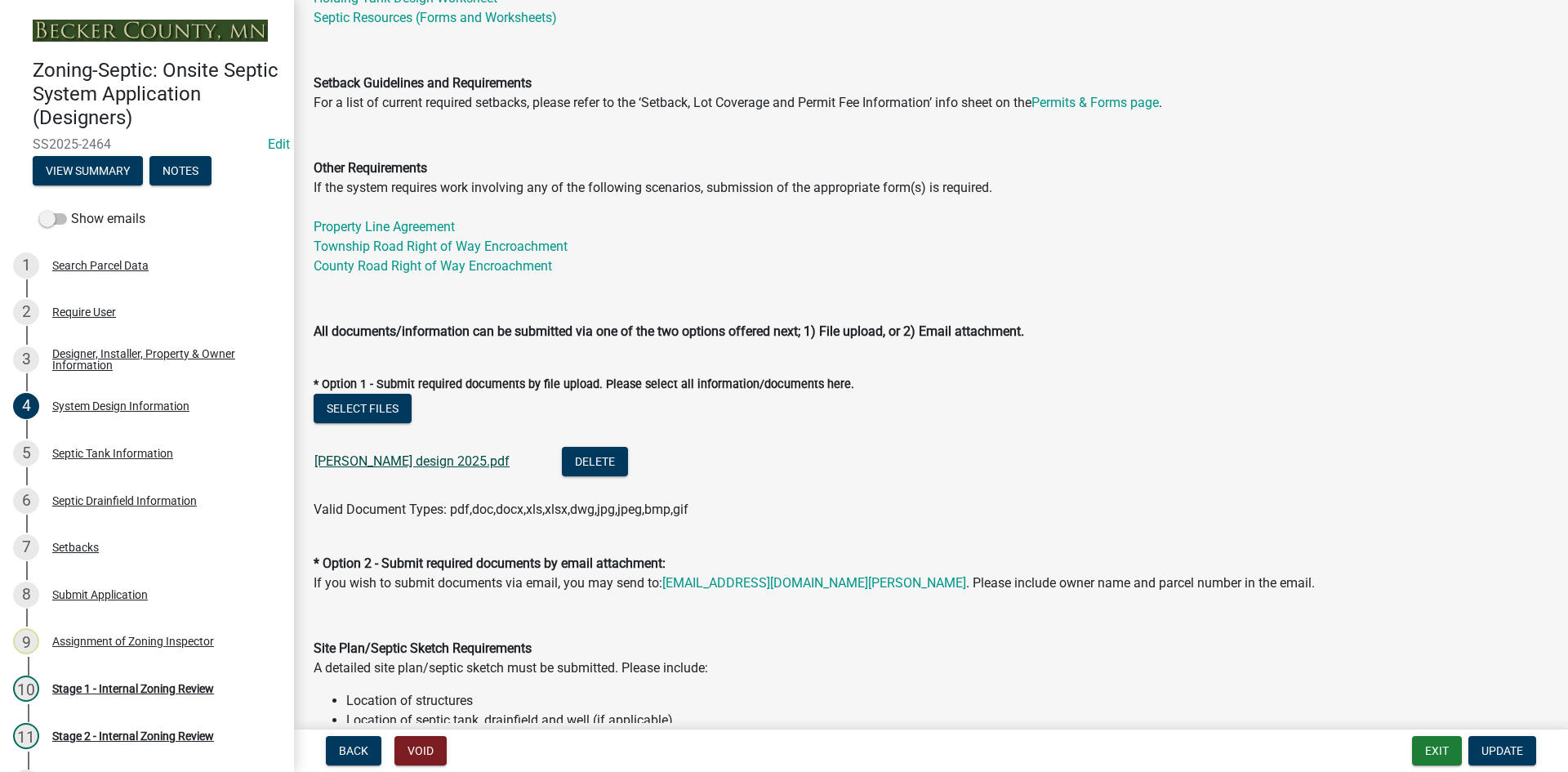
click at [382, 458] on link "Dan genz design 2025.pdf" at bounding box center [412, 461] width 195 height 16
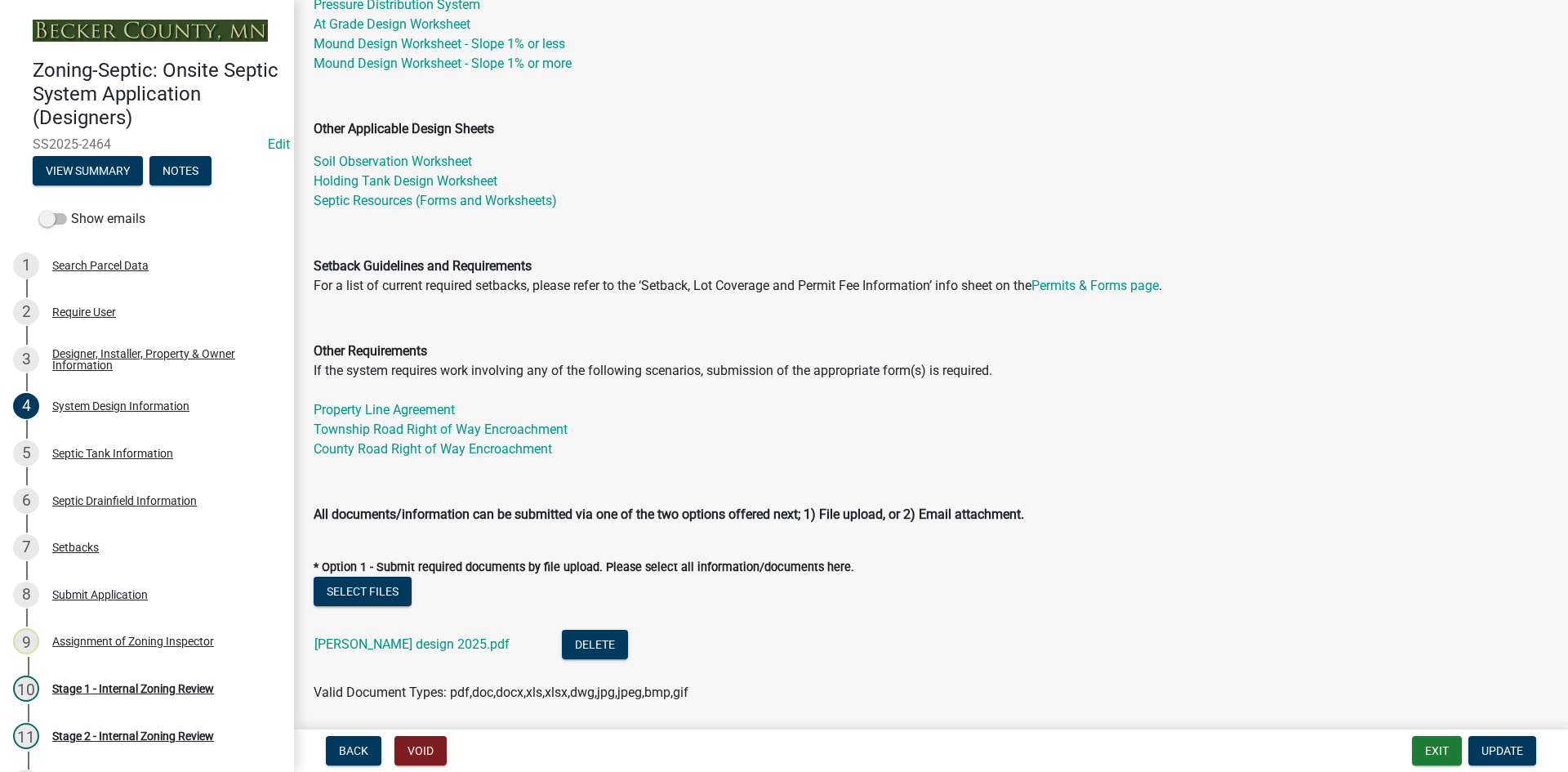
scroll to position [163, 0]
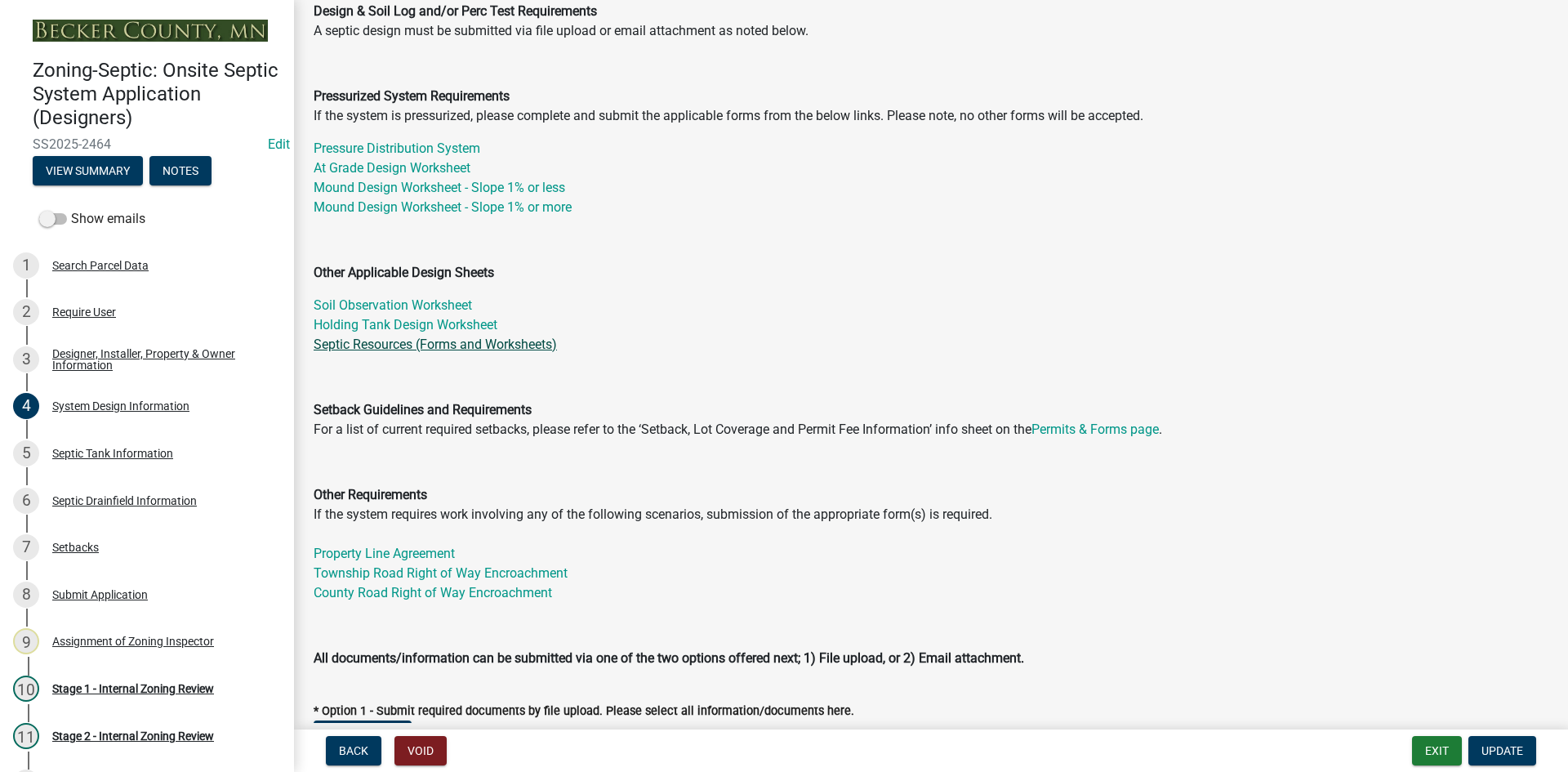
click at [454, 344] on link "Septic Resources (Forms and Worksheets)" at bounding box center [435, 345] width 243 height 16
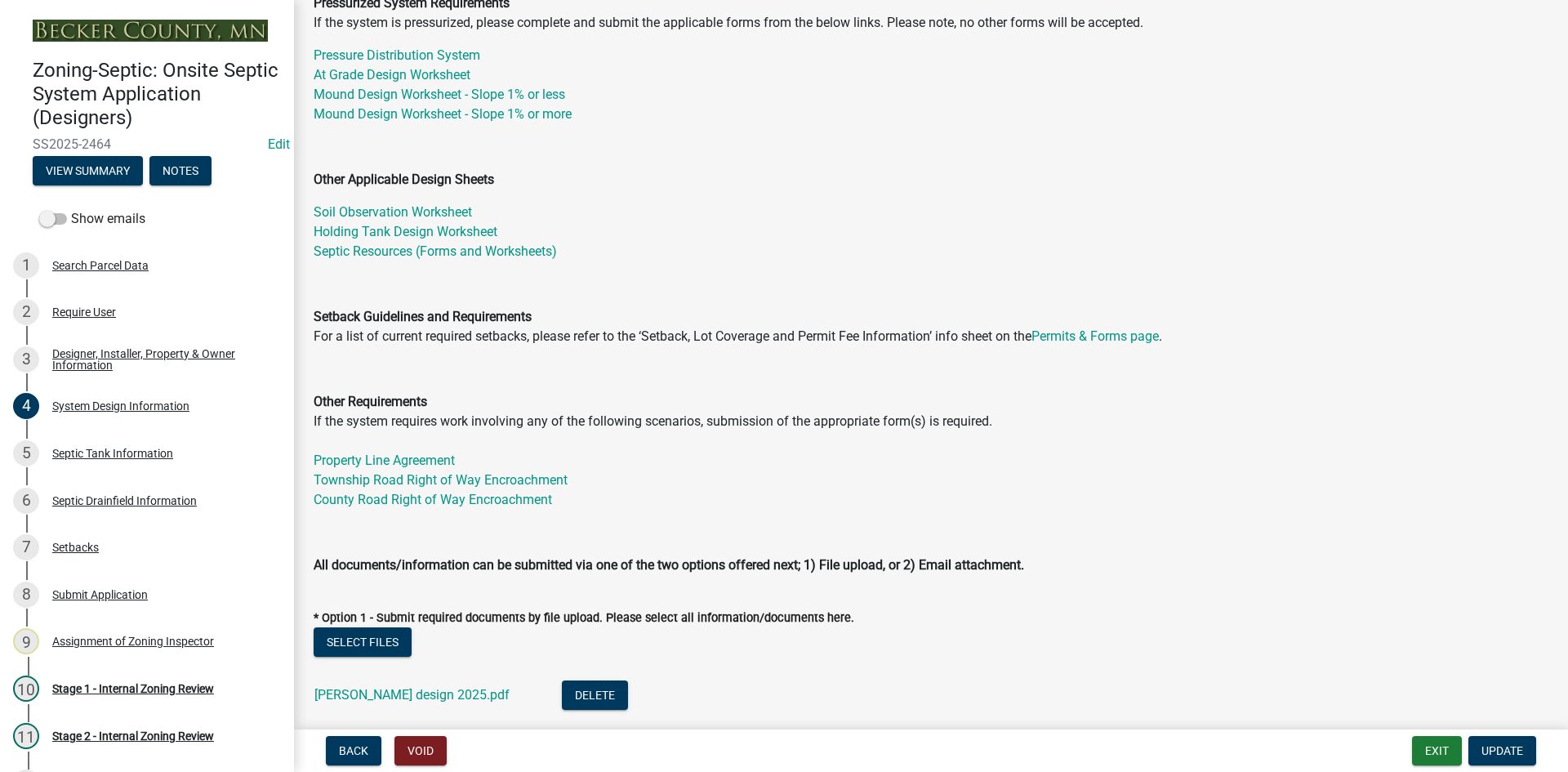
scroll to position [245, 0]
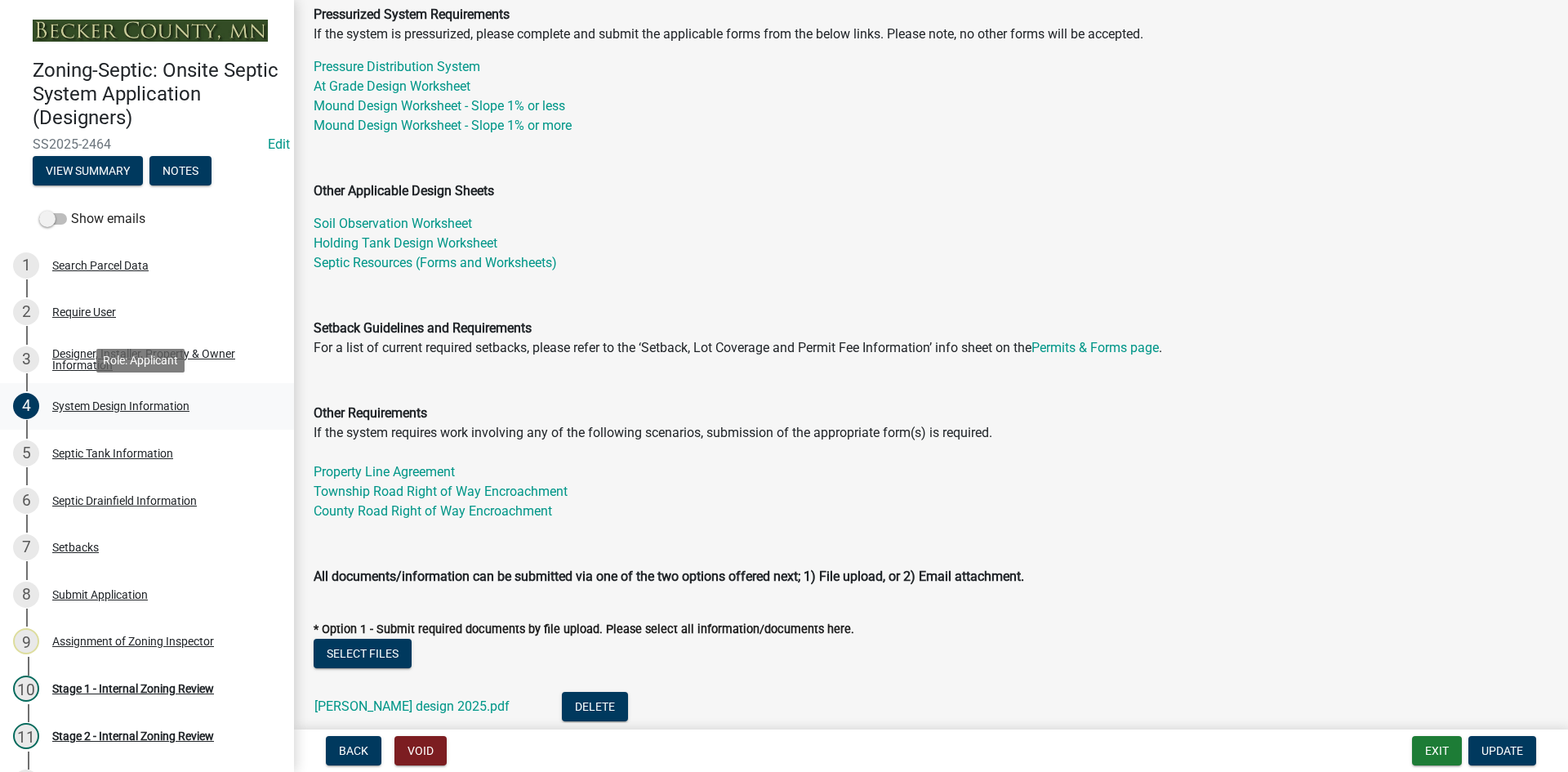
click at [143, 409] on div "System Design Information" at bounding box center [121, 405] width 137 height 11
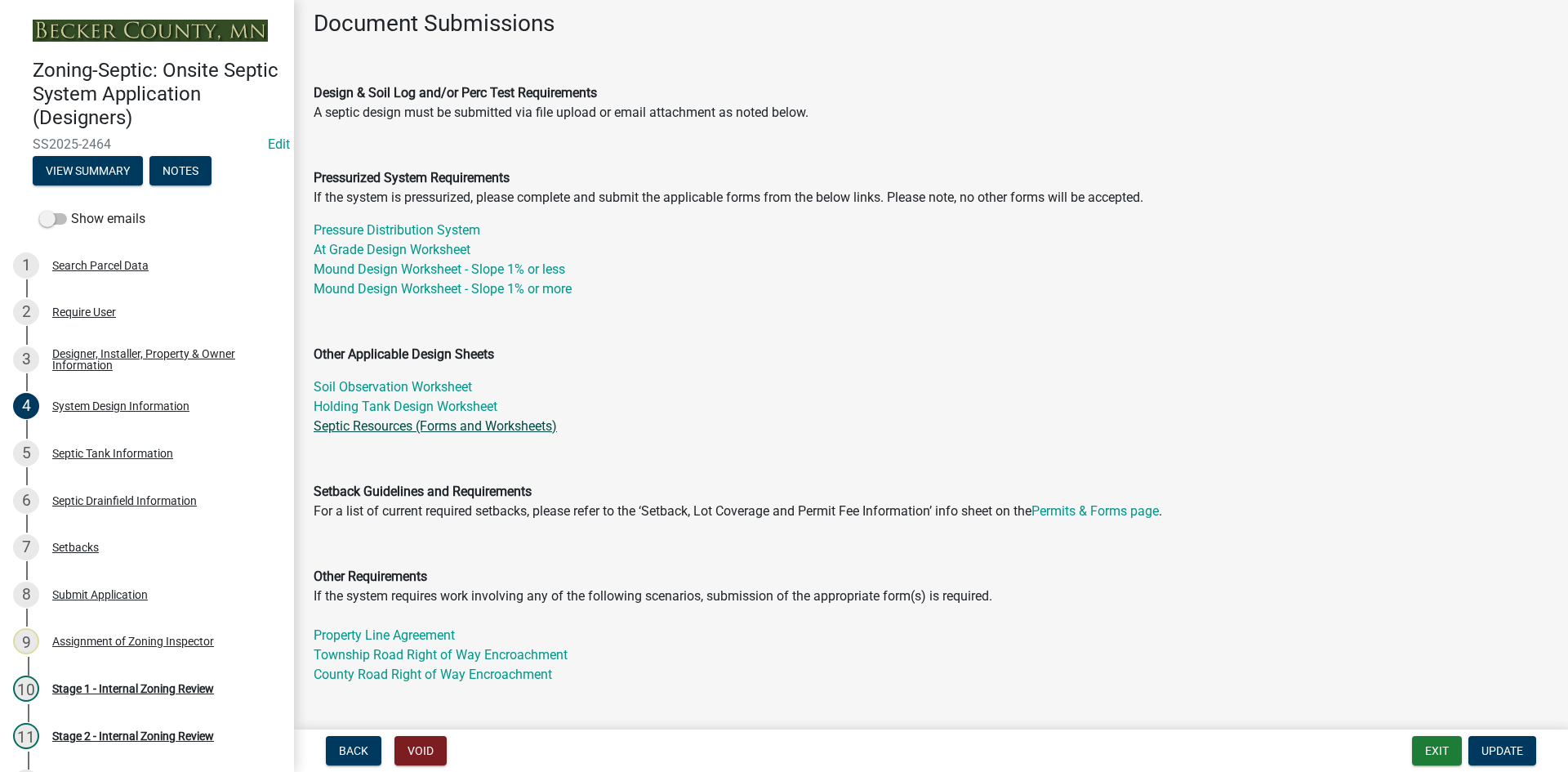
scroll to position [0, 0]
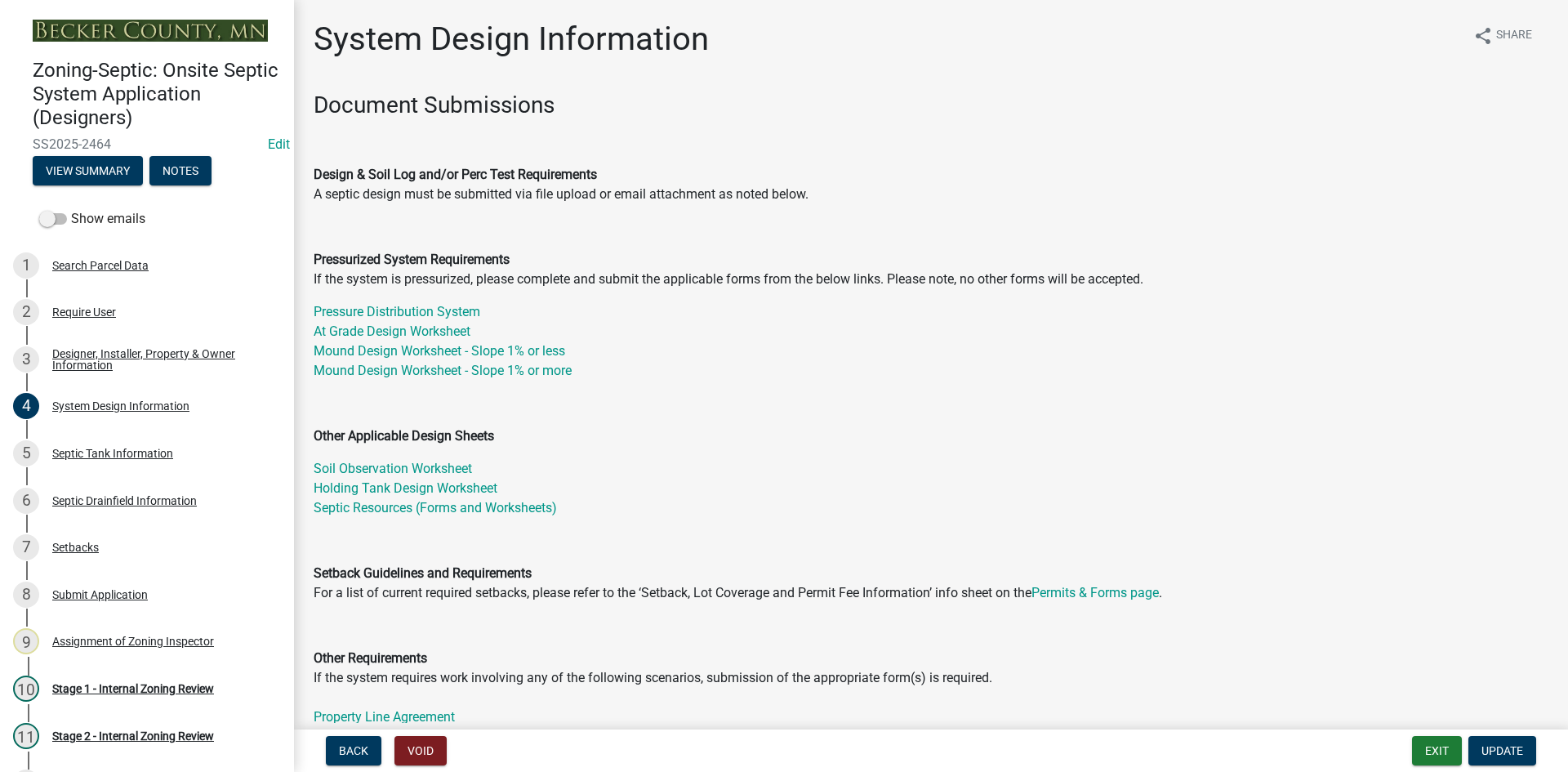
click at [532, 256] on p "Pressurized System Requirements If the system is pressurized, please complete a…" at bounding box center [930, 269] width 1234 height 39
click at [527, 259] on p "Pressurized System Requirements If the system is pressurized, please complete a…" at bounding box center [930, 269] width 1234 height 39
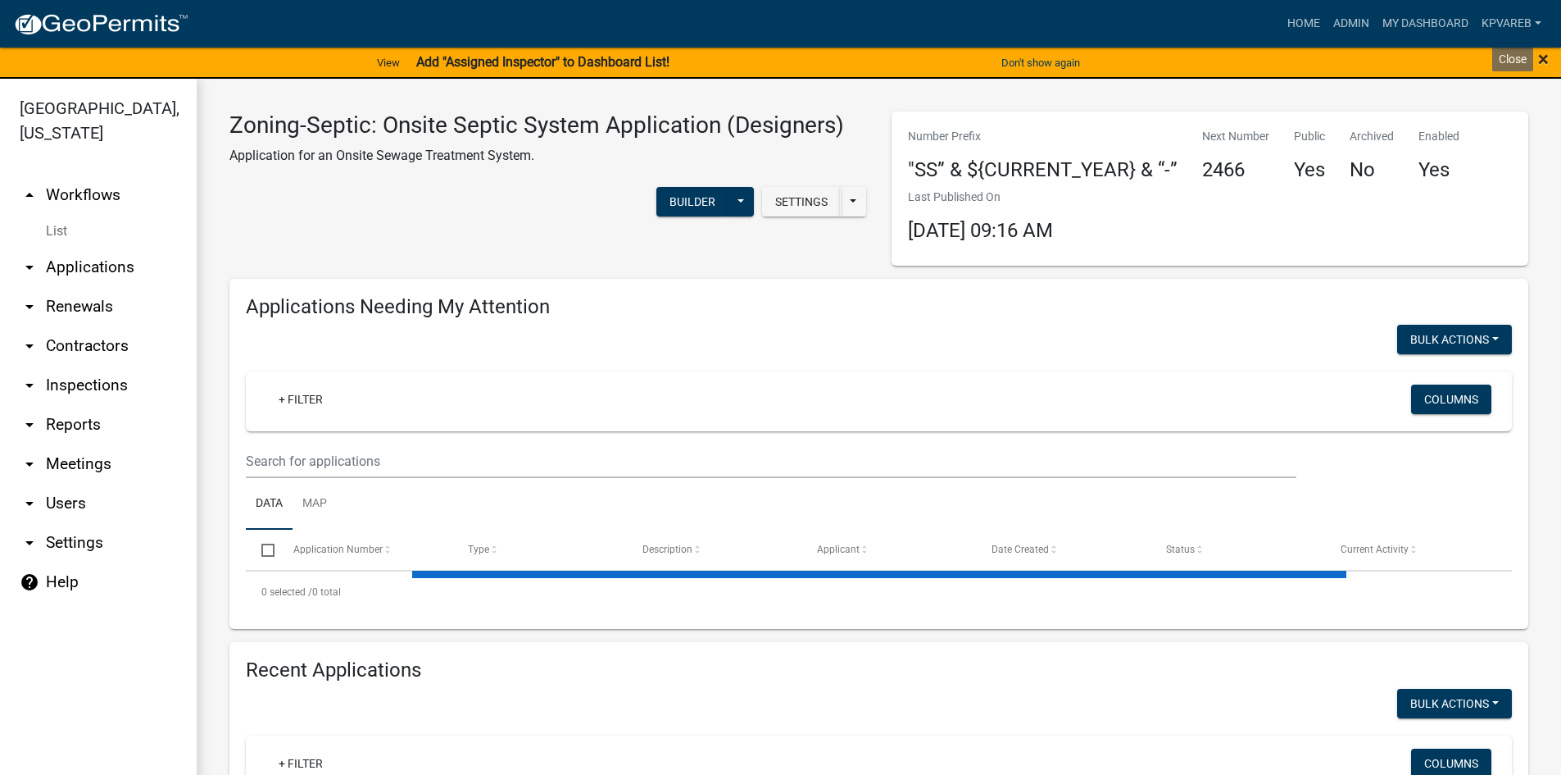
click at [1543, 56] on span "×" at bounding box center [1543, 59] width 11 height 23
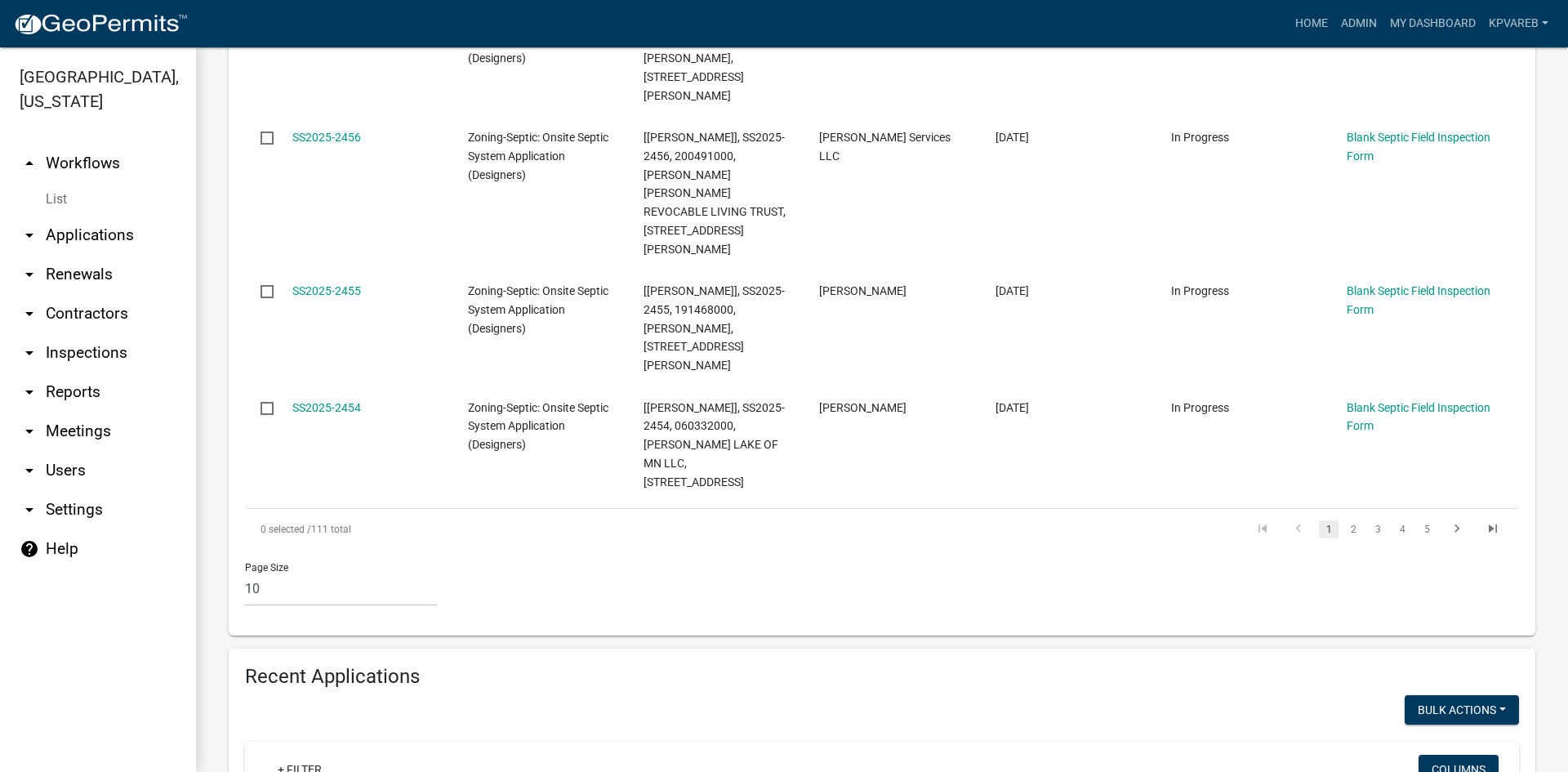
scroll to position [1633, 0]
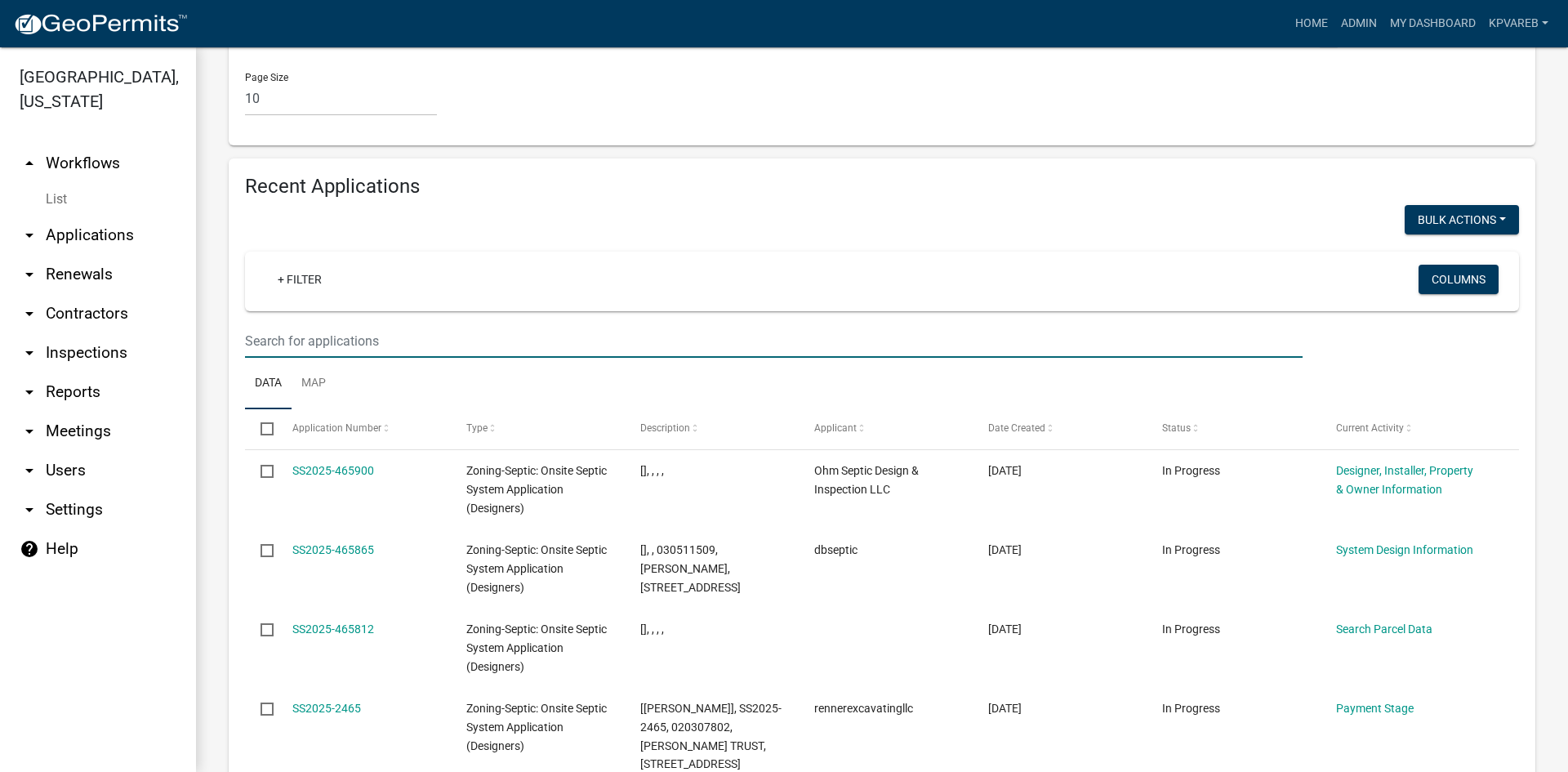
click at [300, 324] on input "text" at bounding box center [773, 341] width 1057 height 34
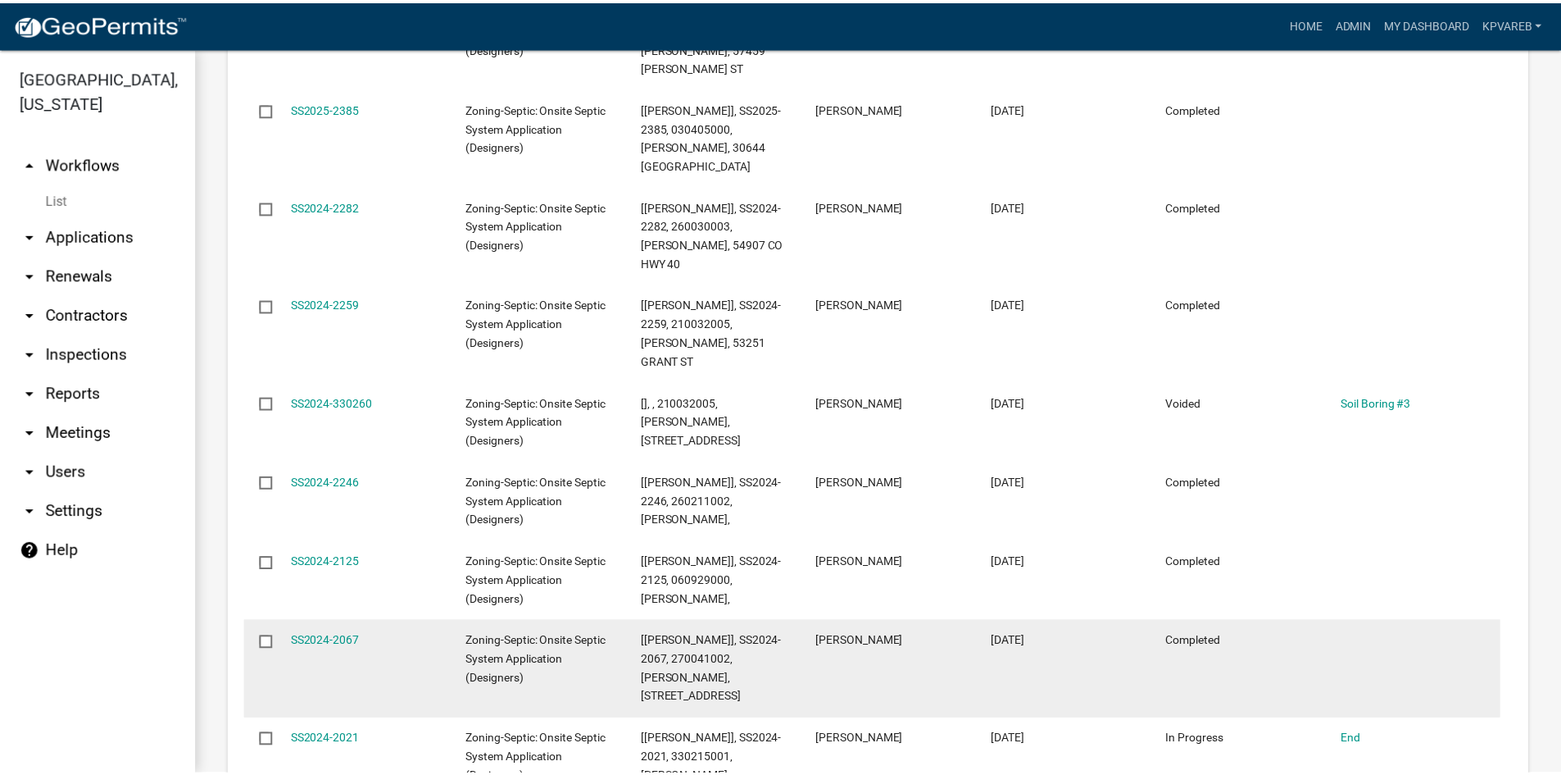
scroll to position [2165, 0]
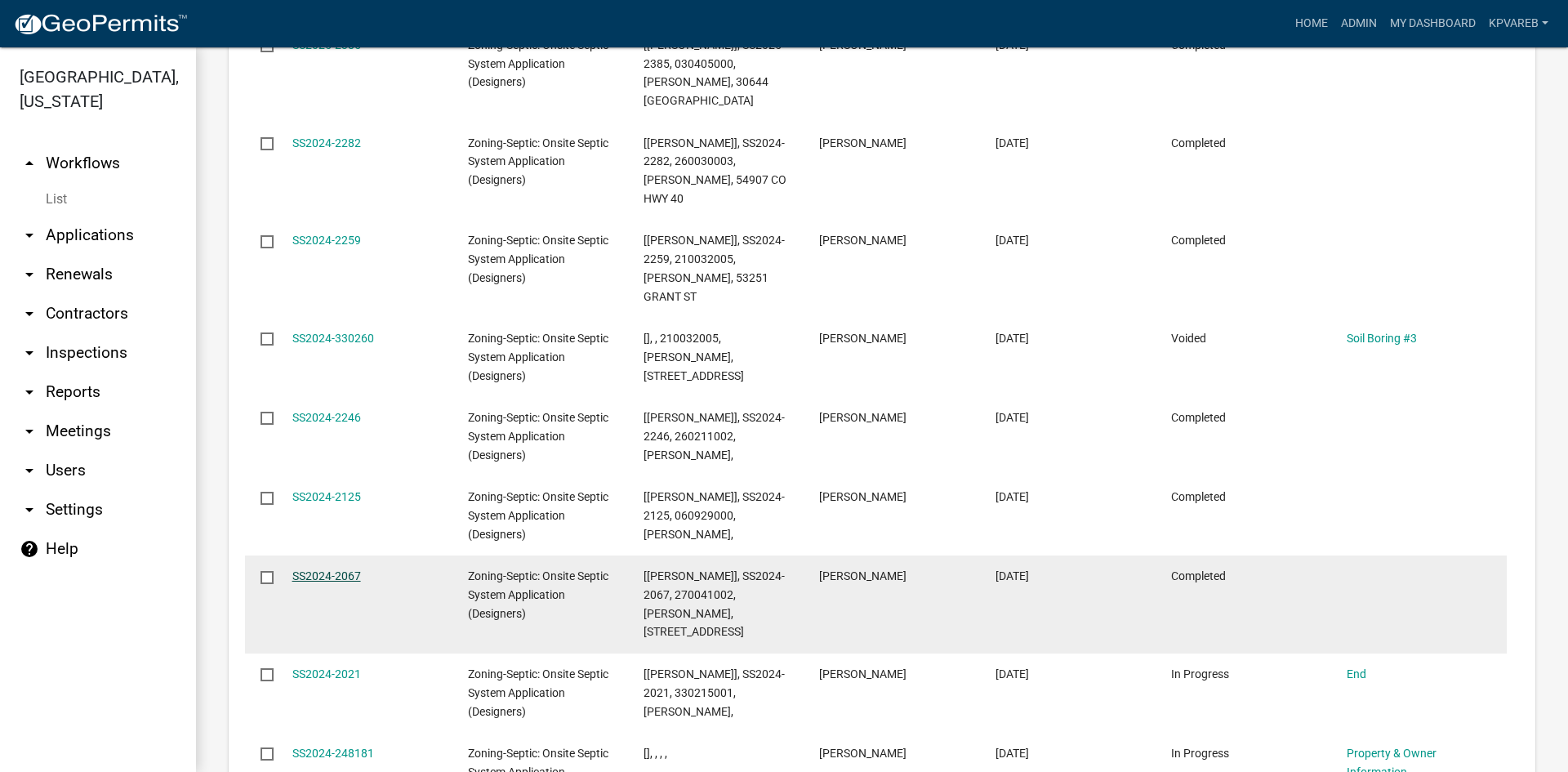
type input "HENDRICKSON"
click at [337, 569] on link "SS2024-2067" at bounding box center [326, 575] width 69 height 13
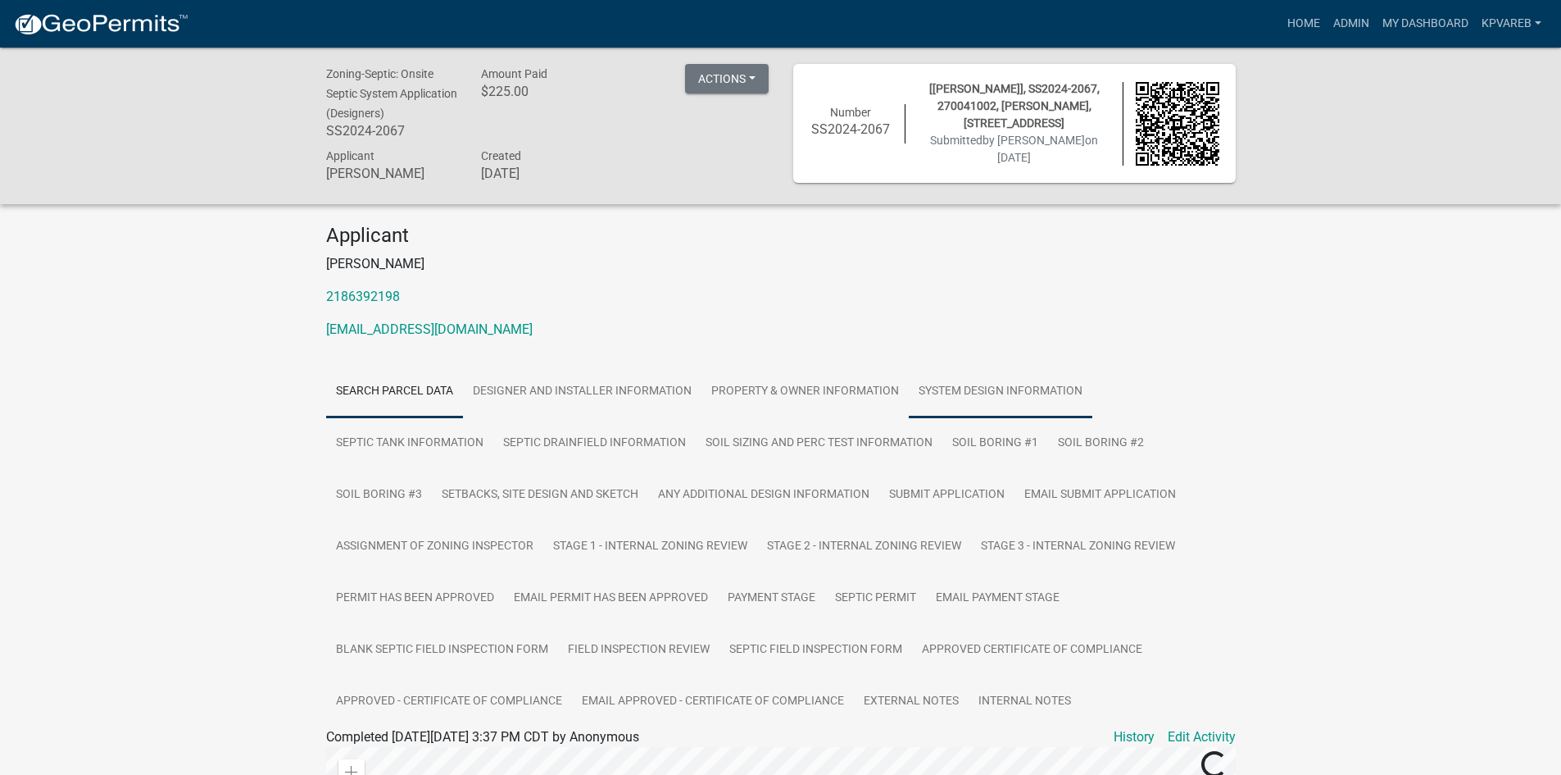
click at [965, 394] on link "System Design Information" at bounding box center [1001, 392] width 184 height 52
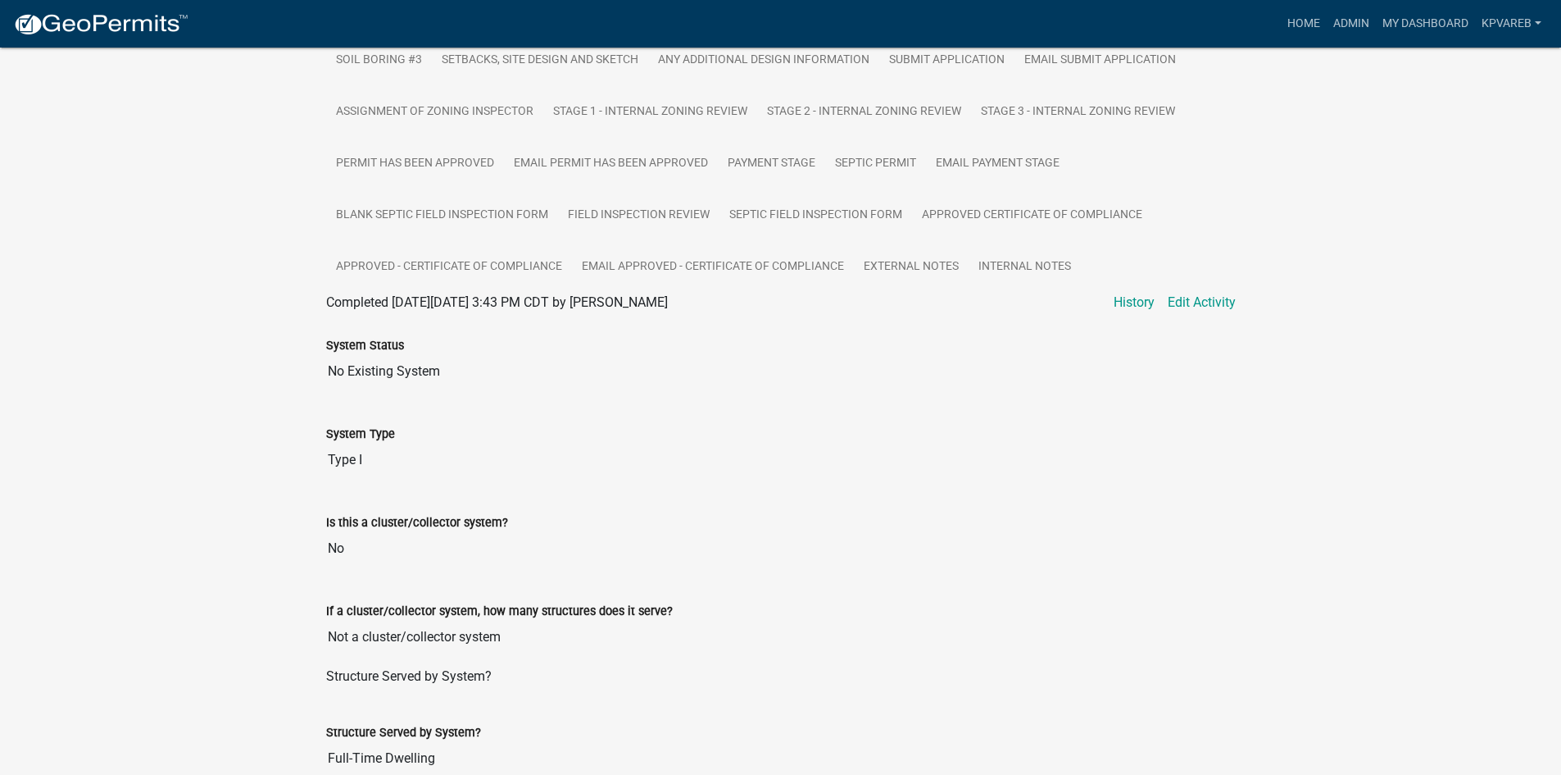
scroll to position [189, 0]
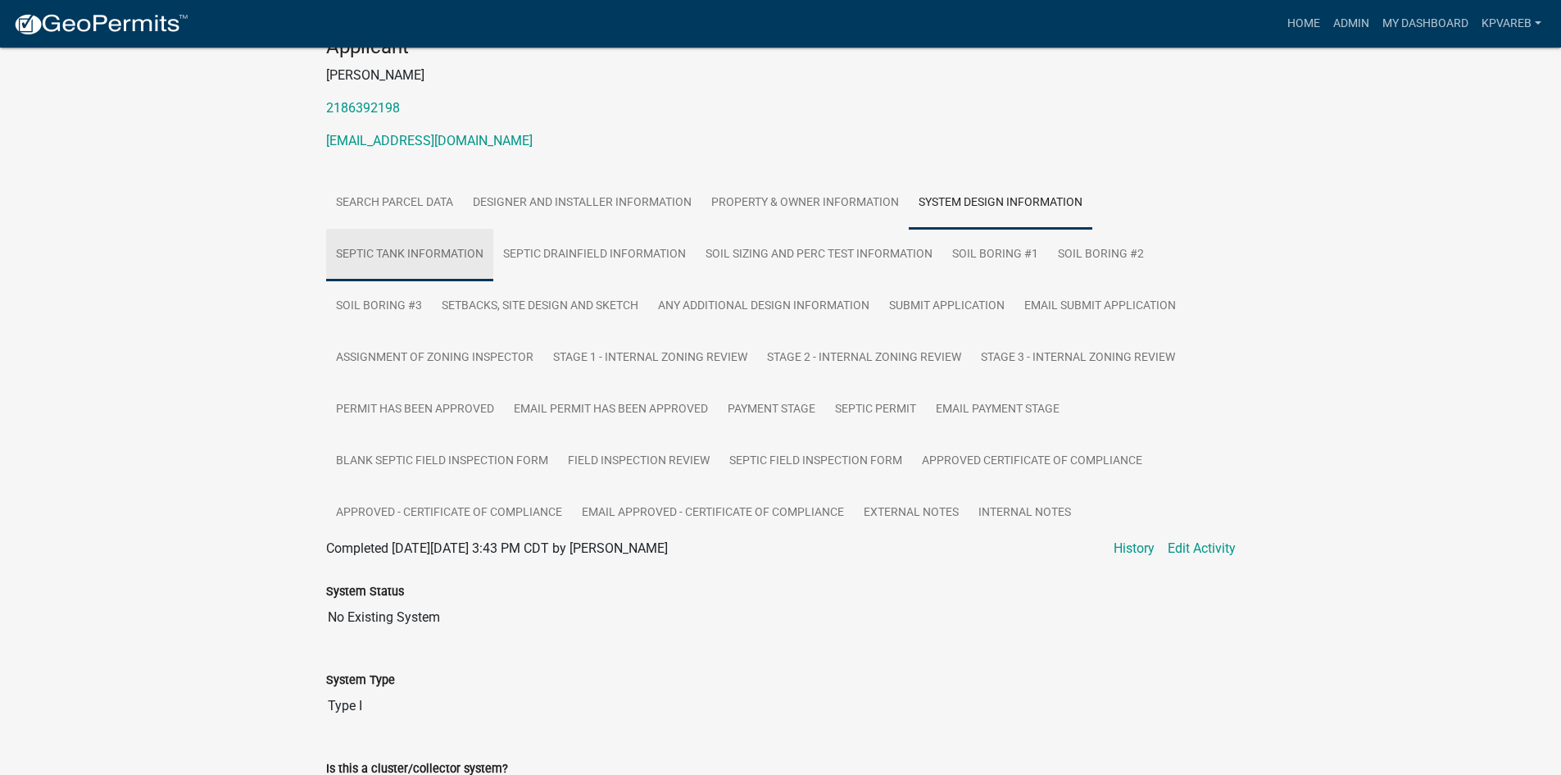
click at [439, 246] on link "Septic Tank Information" at bounding box center [409, 255] width 167 height 52
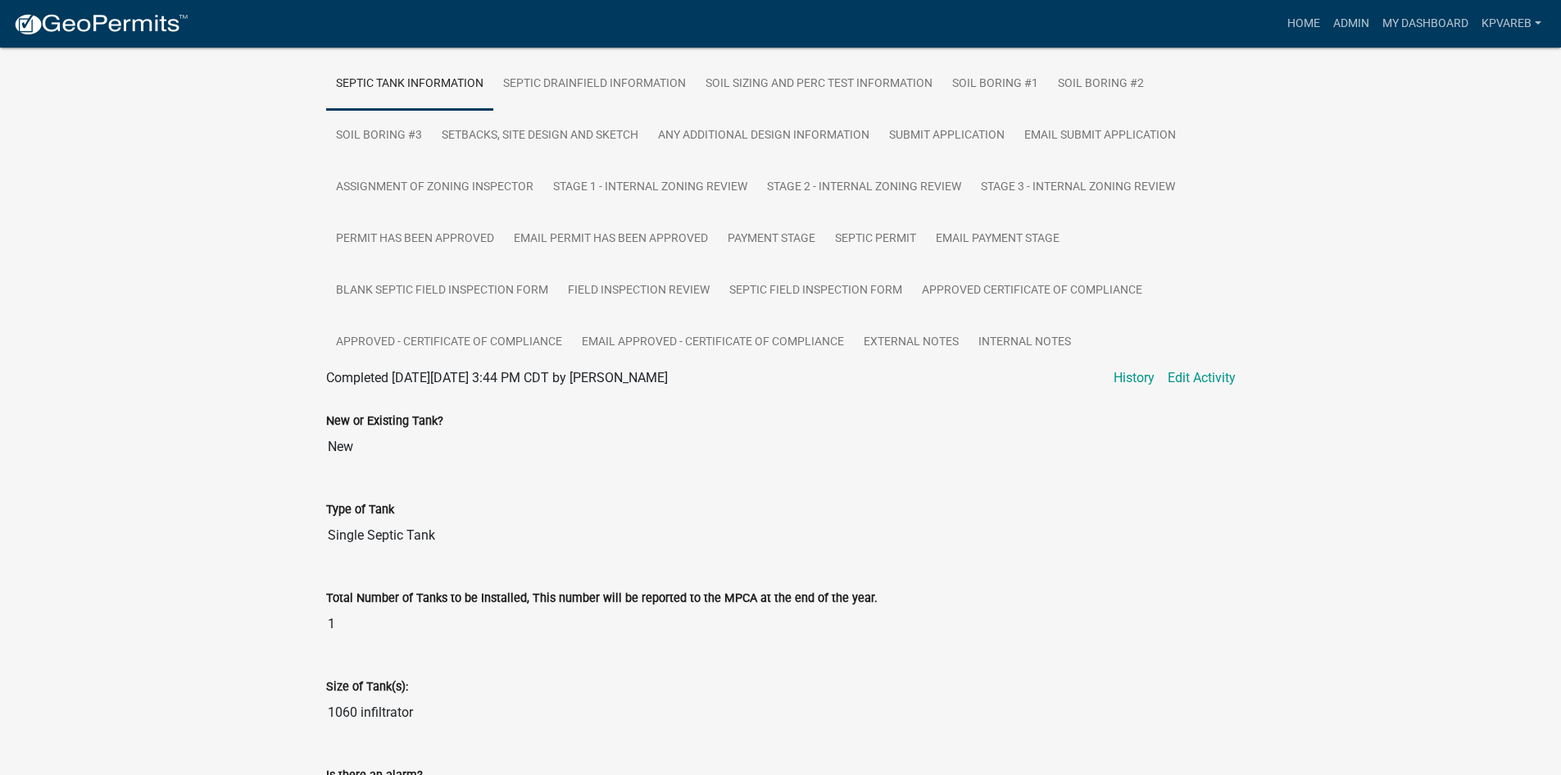
scroll to position [0, 0]
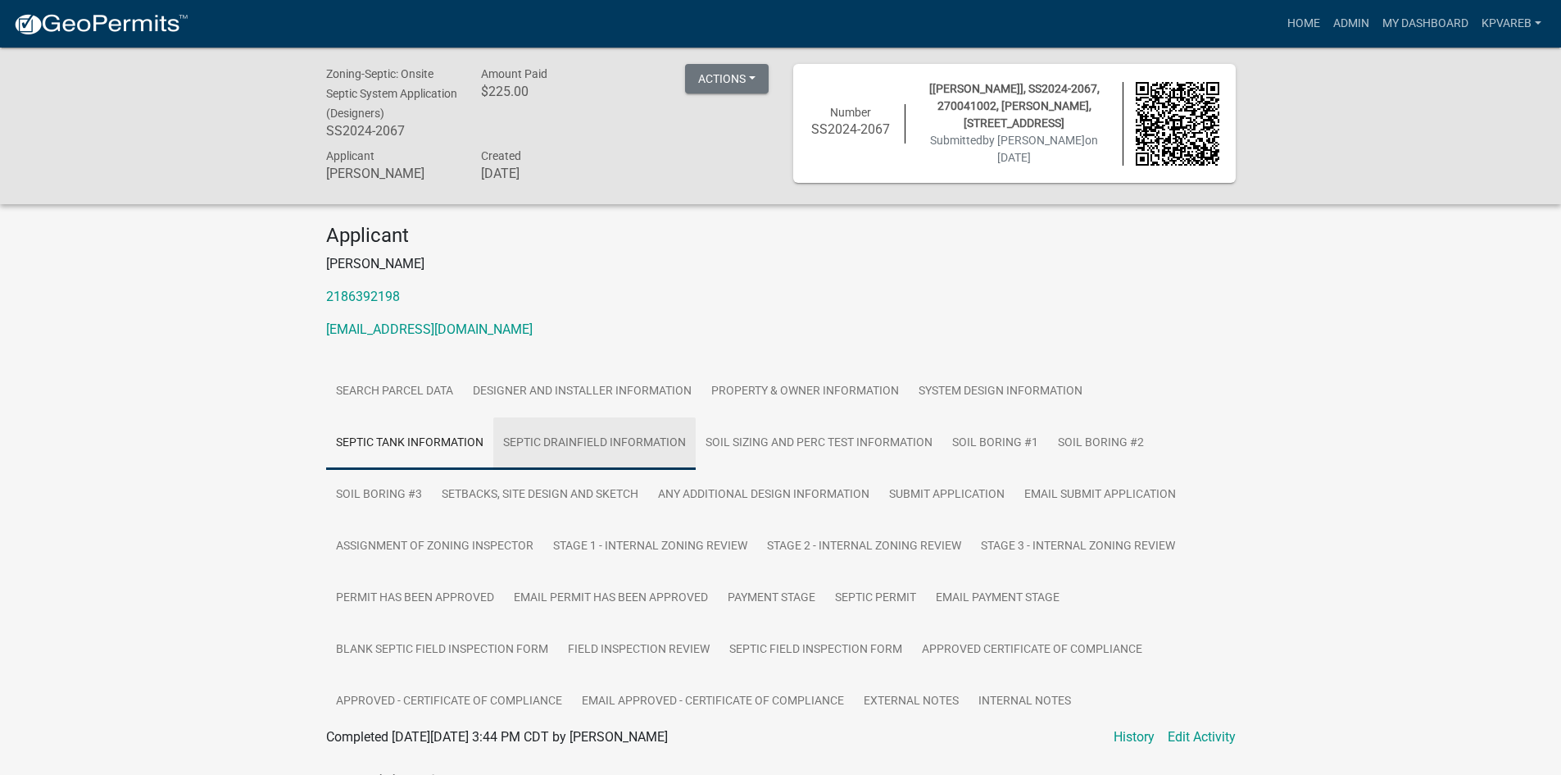
click at [616, 448] on link "Septic Drainfield Information" at bounding box center [594, 443] width 202 height 52
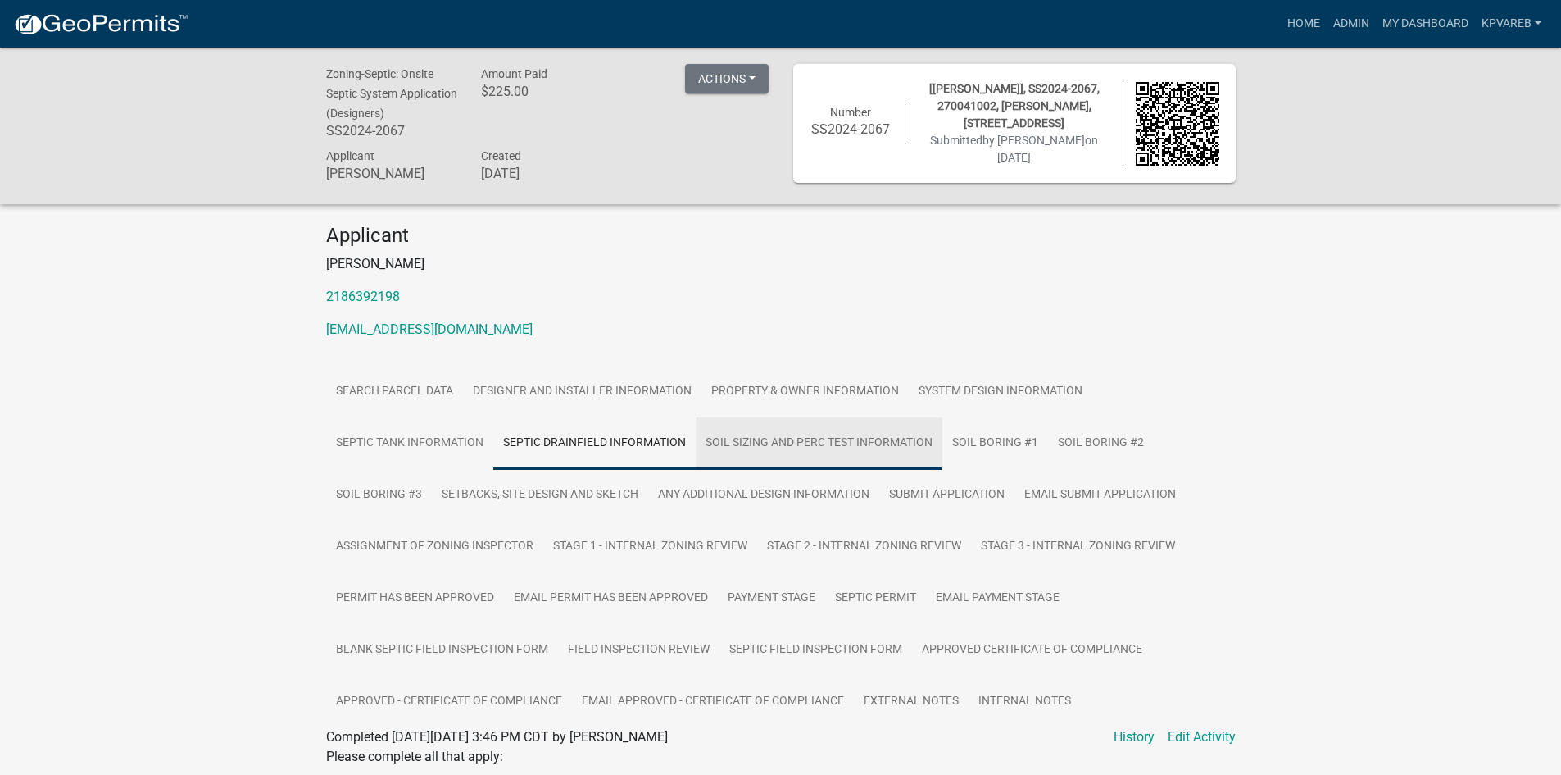
click at [826, 445] on link "Soil Sizing and Perc Test Information" at bounding box center [819, 443] width 247 height 52
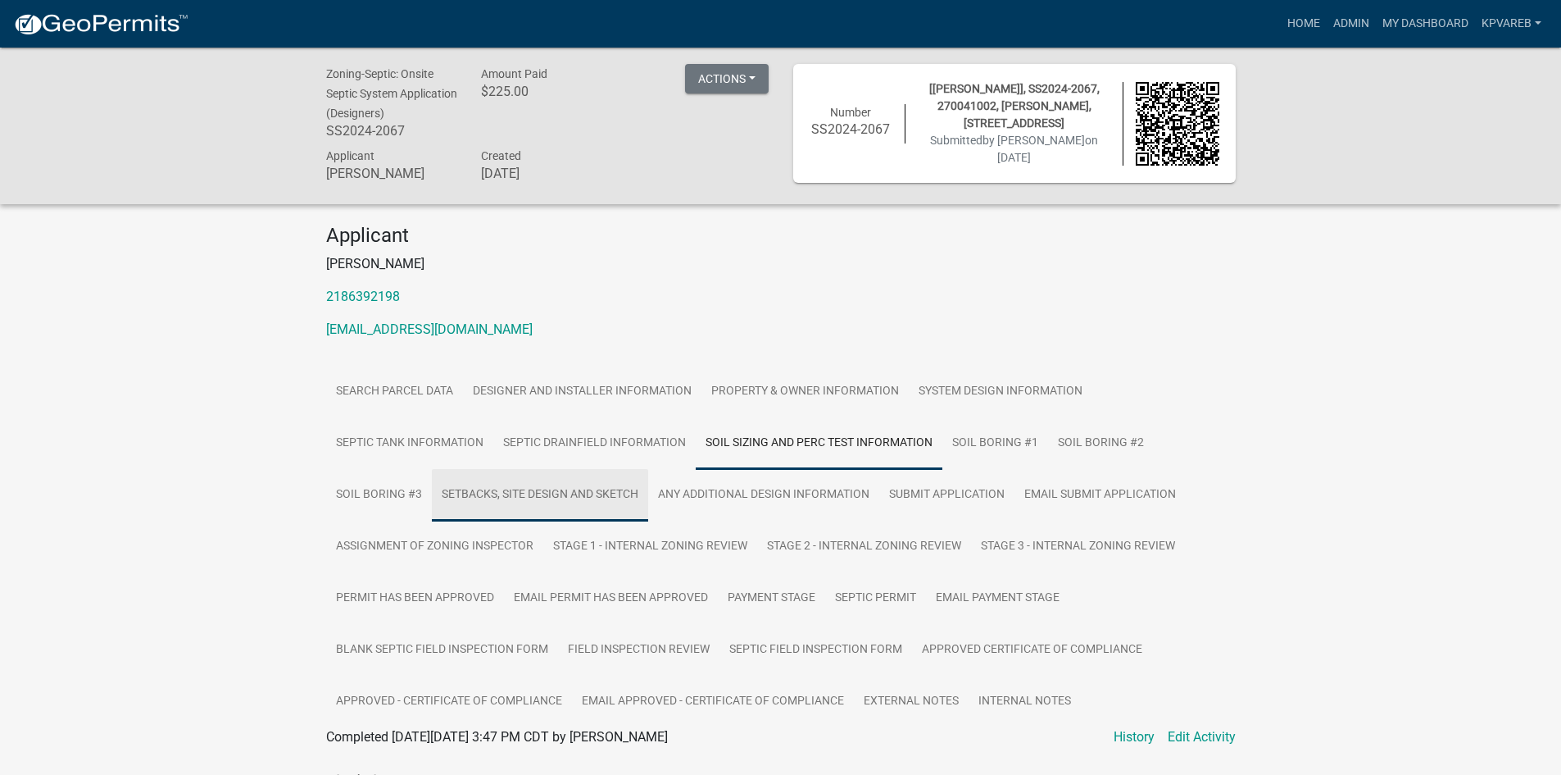
click at [543, 495] on link "Setbacks, Site Design and Sketch" at bounding box center [540, 495] width 216 height 52
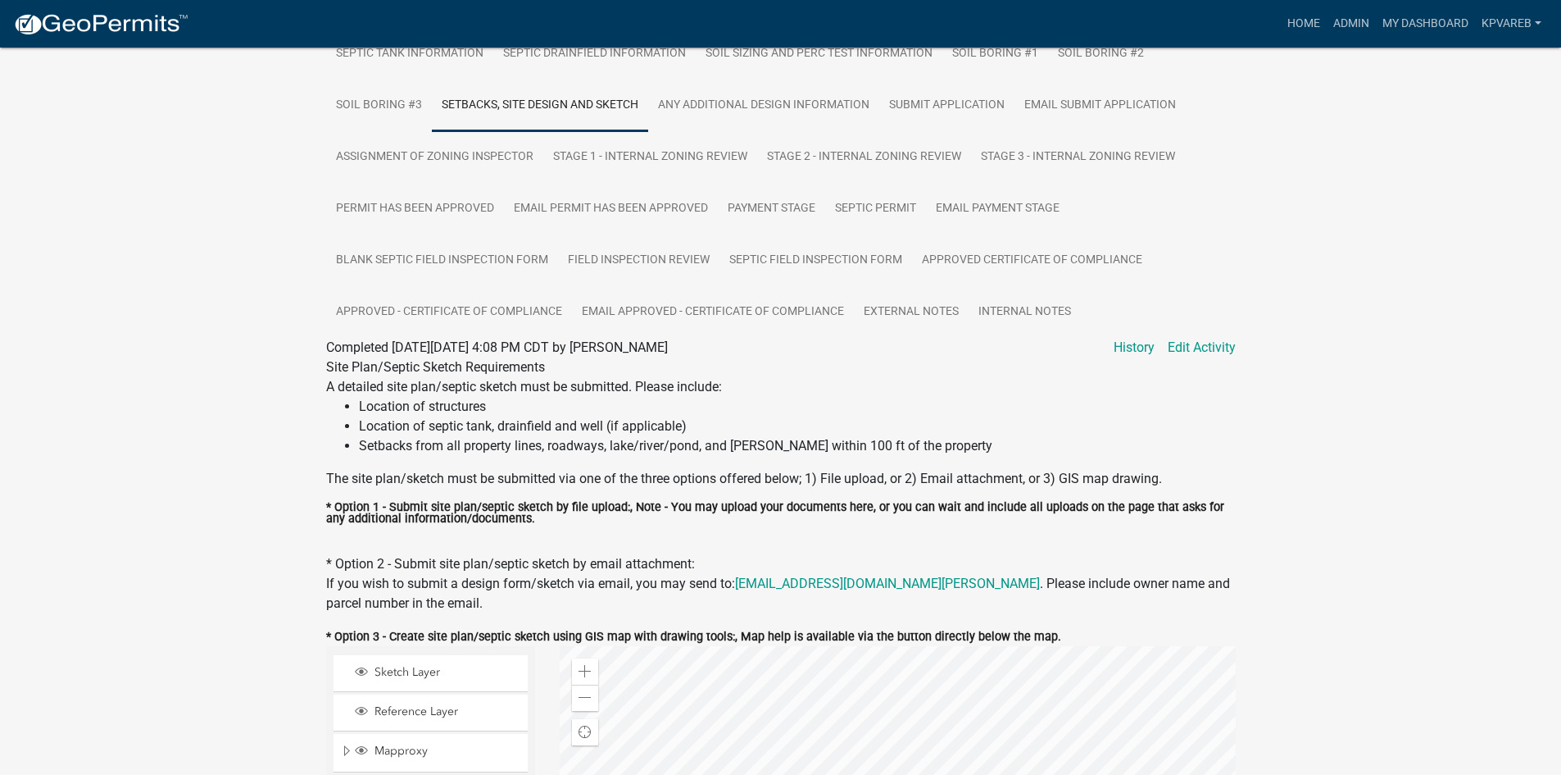
scroll to position [116, 0]
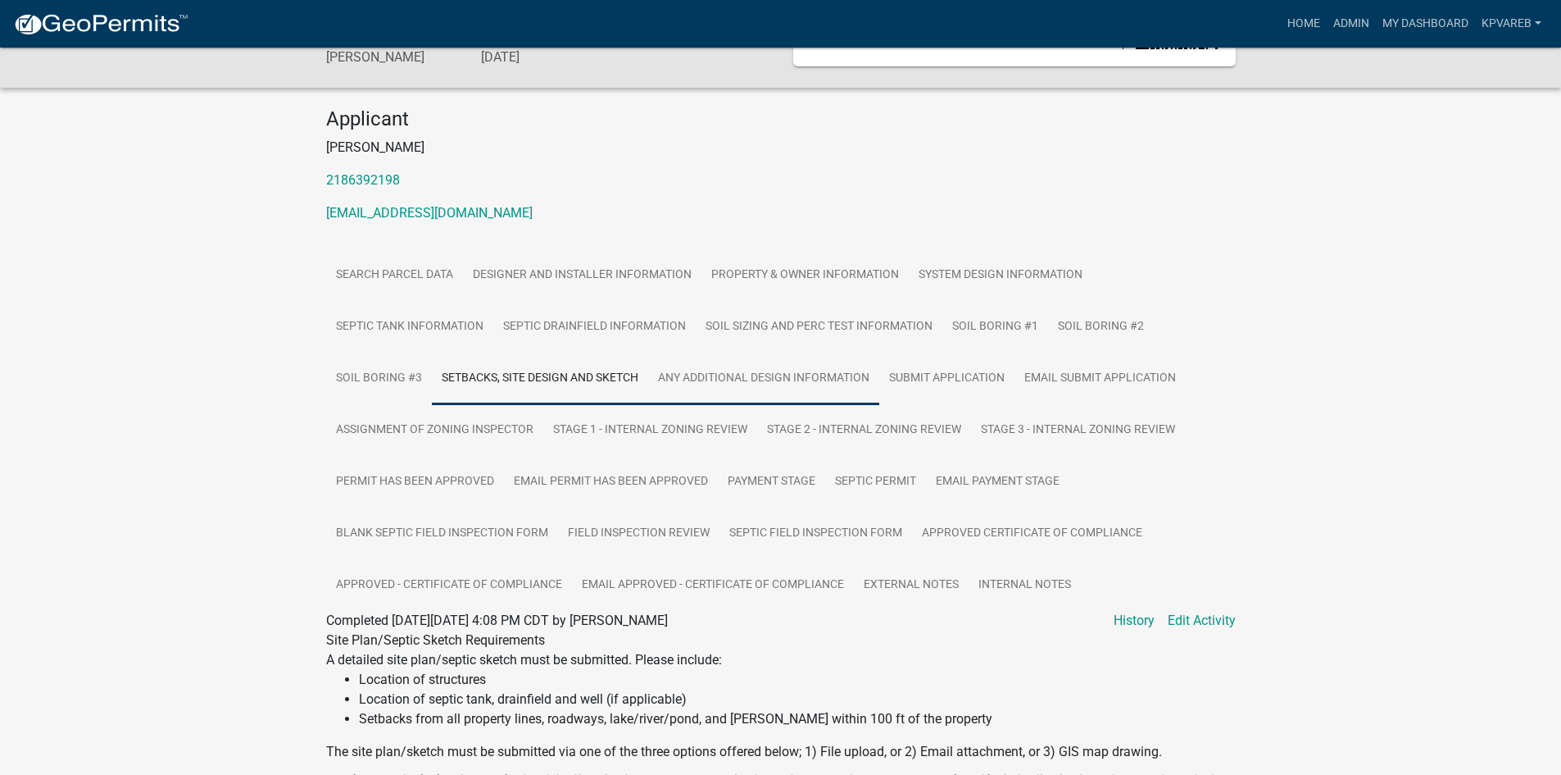
click at [780, 384] on link "Any Additional Design Information" at bounding box center [763, 378] width 231 height 52
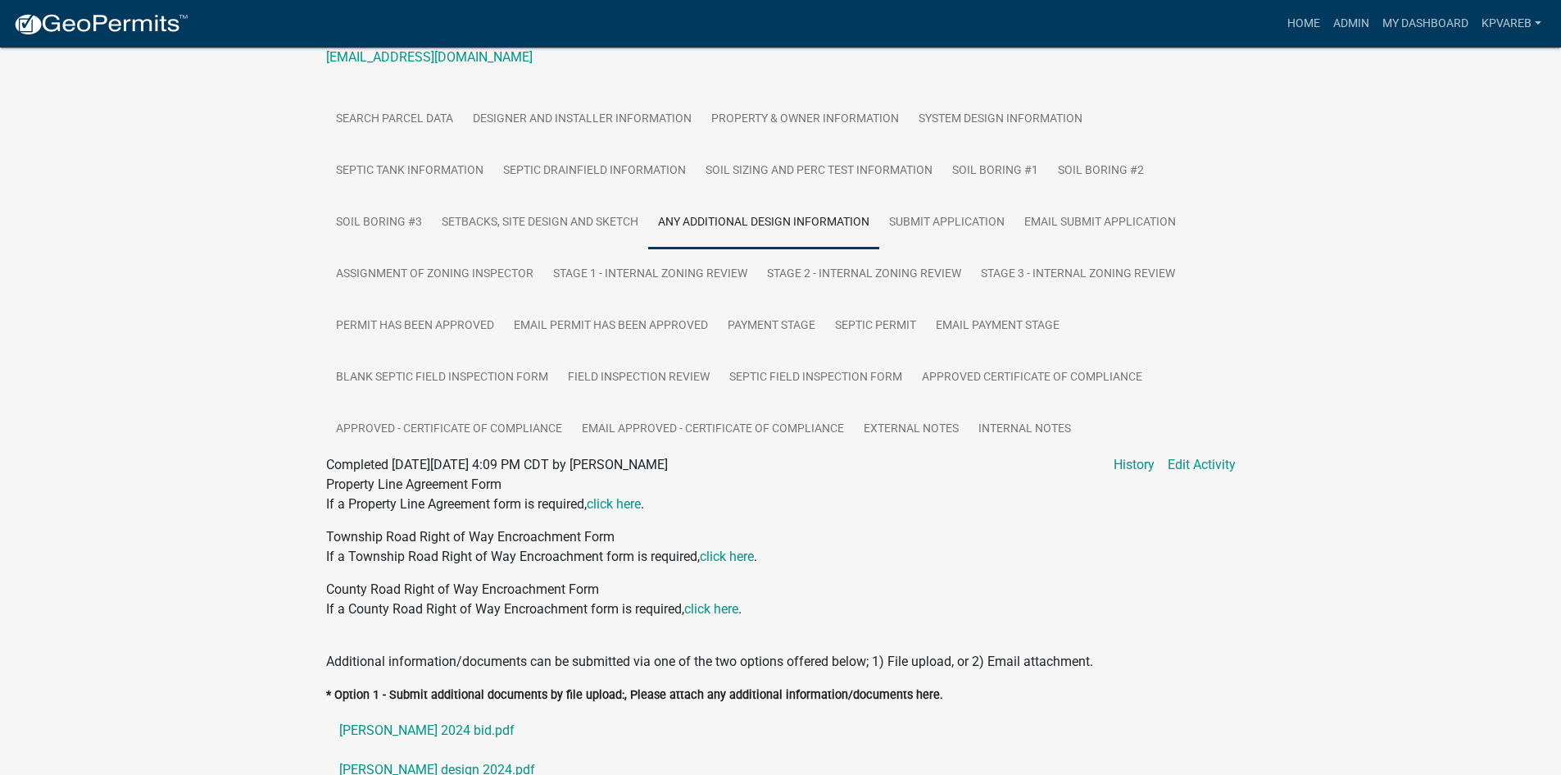
scroll to position [447, 0]
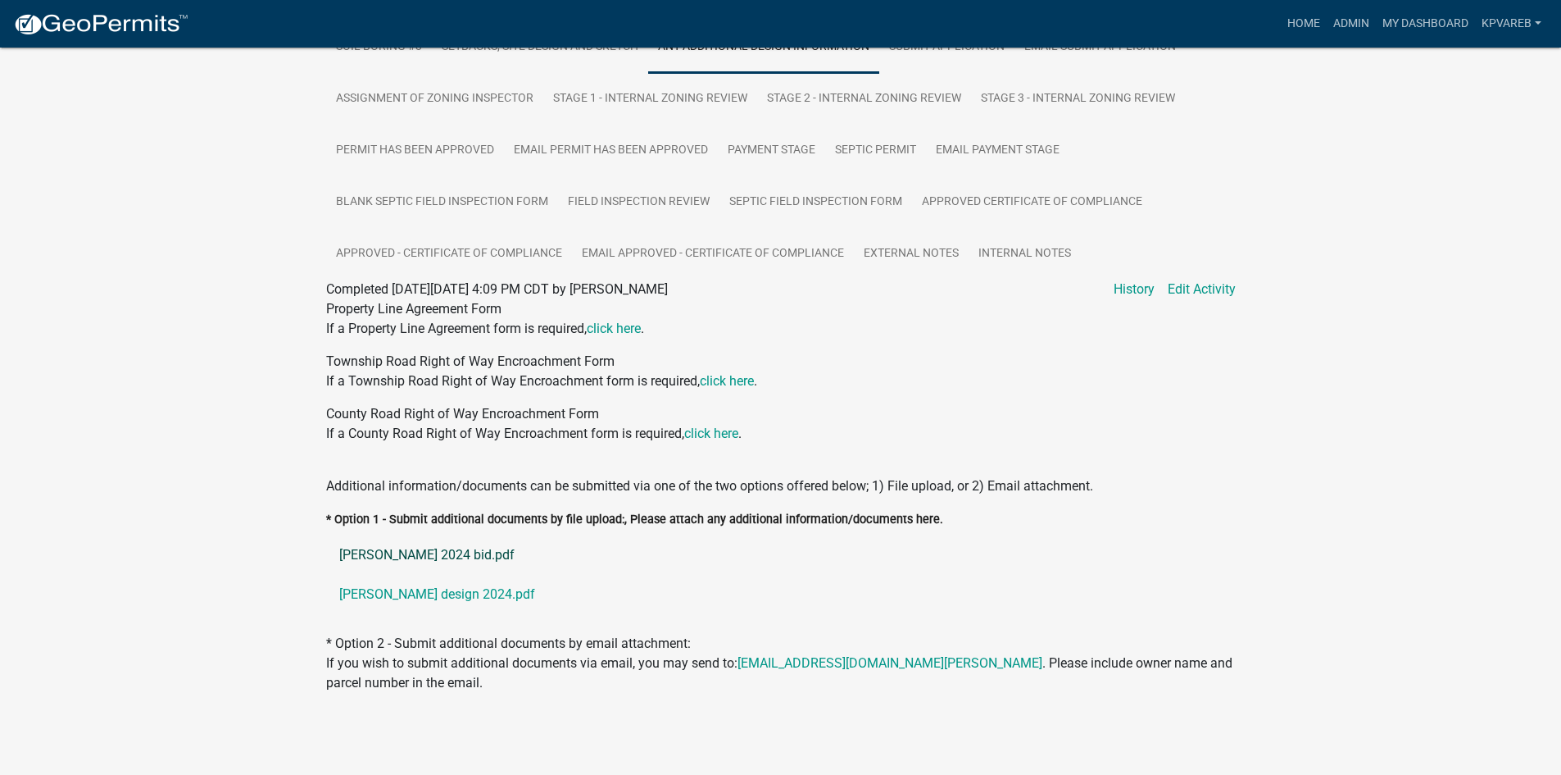
click at [397, 557] on link "solberg 2024 bid.pdf" at bounding box center [781, 554] width 910 height 39
click at [405, 590] on link "Solberg design 2024.pdf" at bounding box center [781, 594] width 910 height 39
click at [359, 597] on link "Solberg design 2024.pdf" at bounding box center [781, 594] width 910 height 39
click at [425, 595] on link "Solberg design 2024.pdf" at bounding box center [781, 594] width 910 height 39
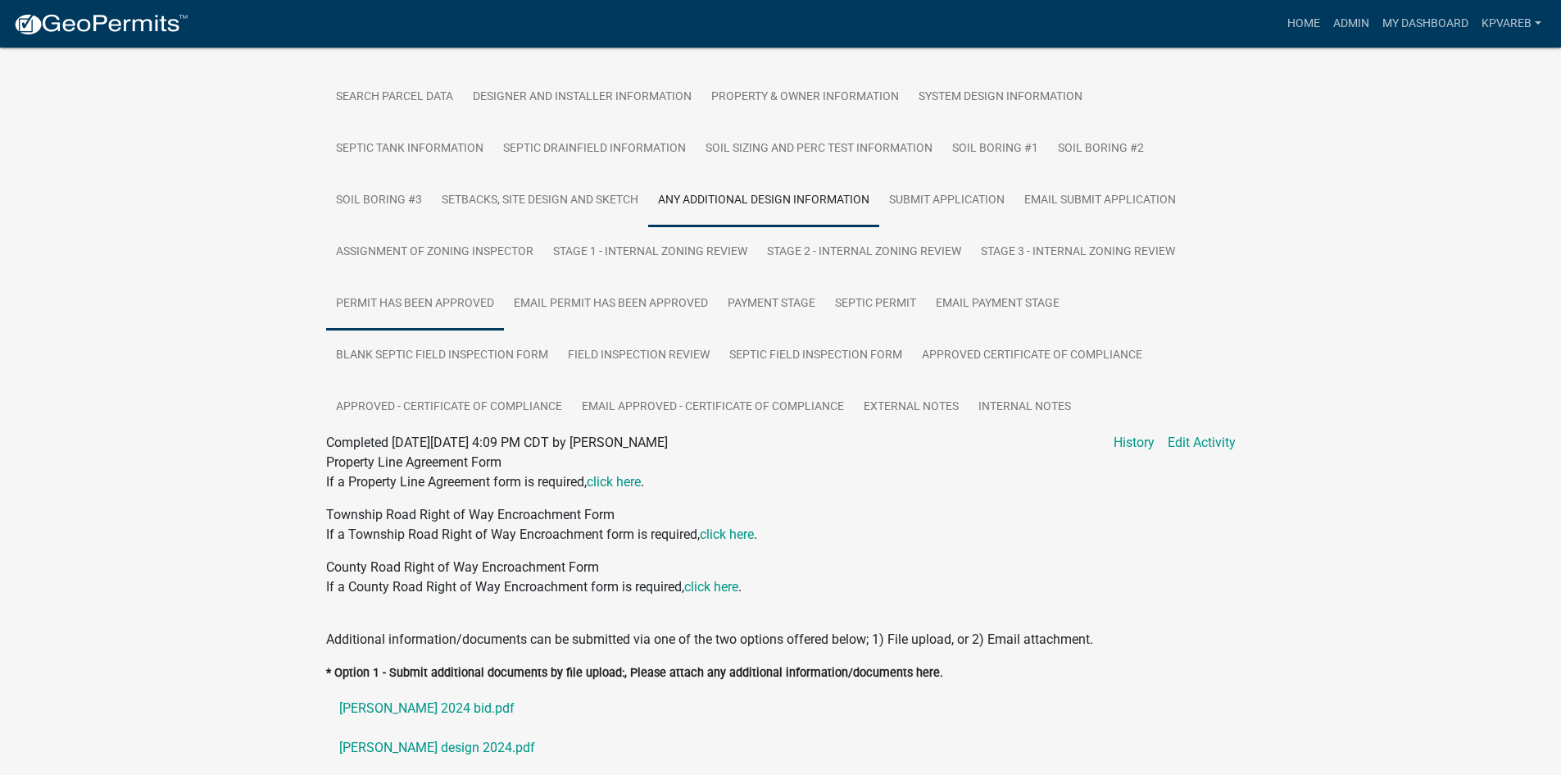
scroll to position [284, 0]
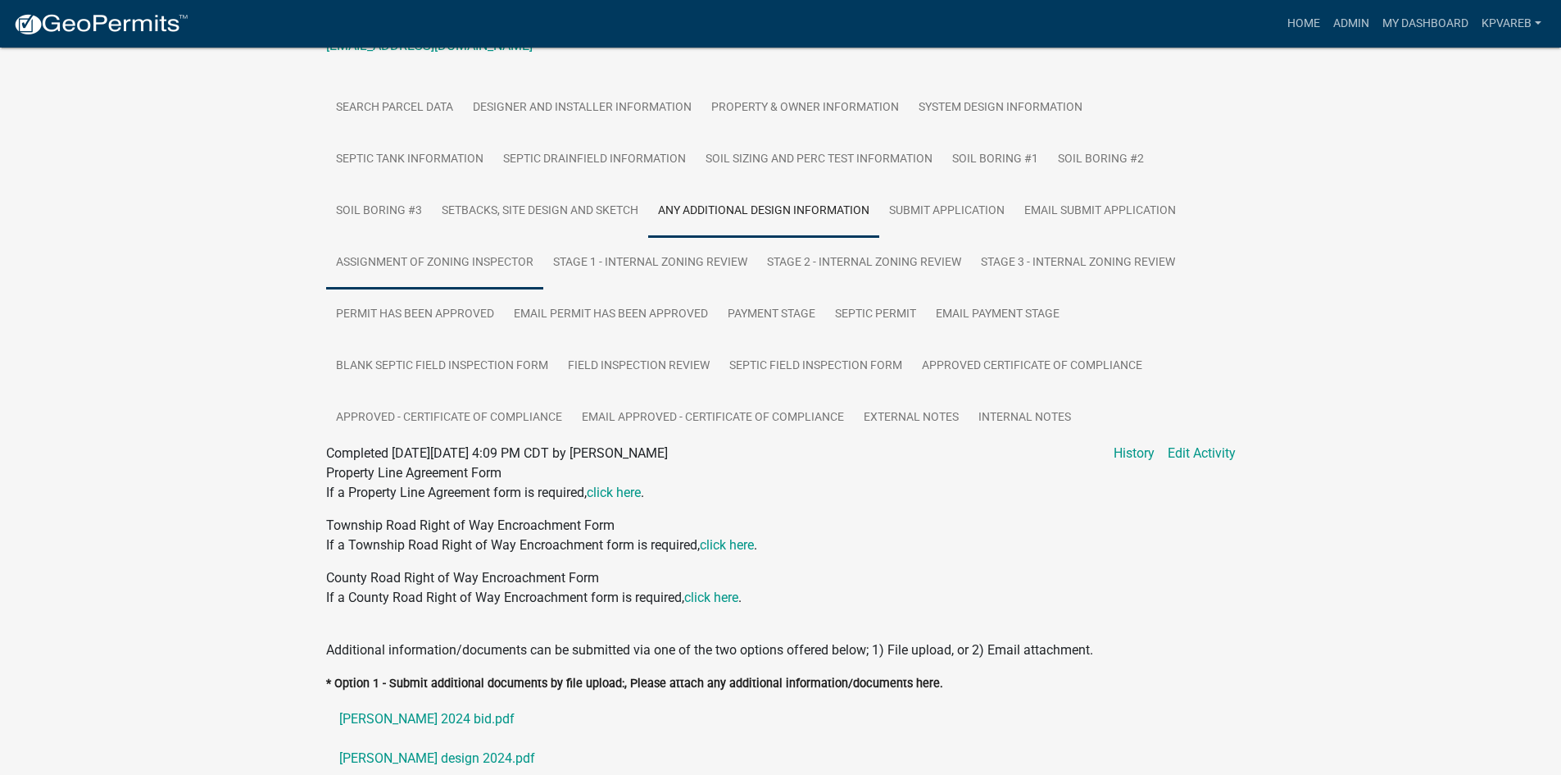
click at [477, 263] on link "Assignment of Zoning Inspector" at bounding box center [434, 263] width 217 height 52
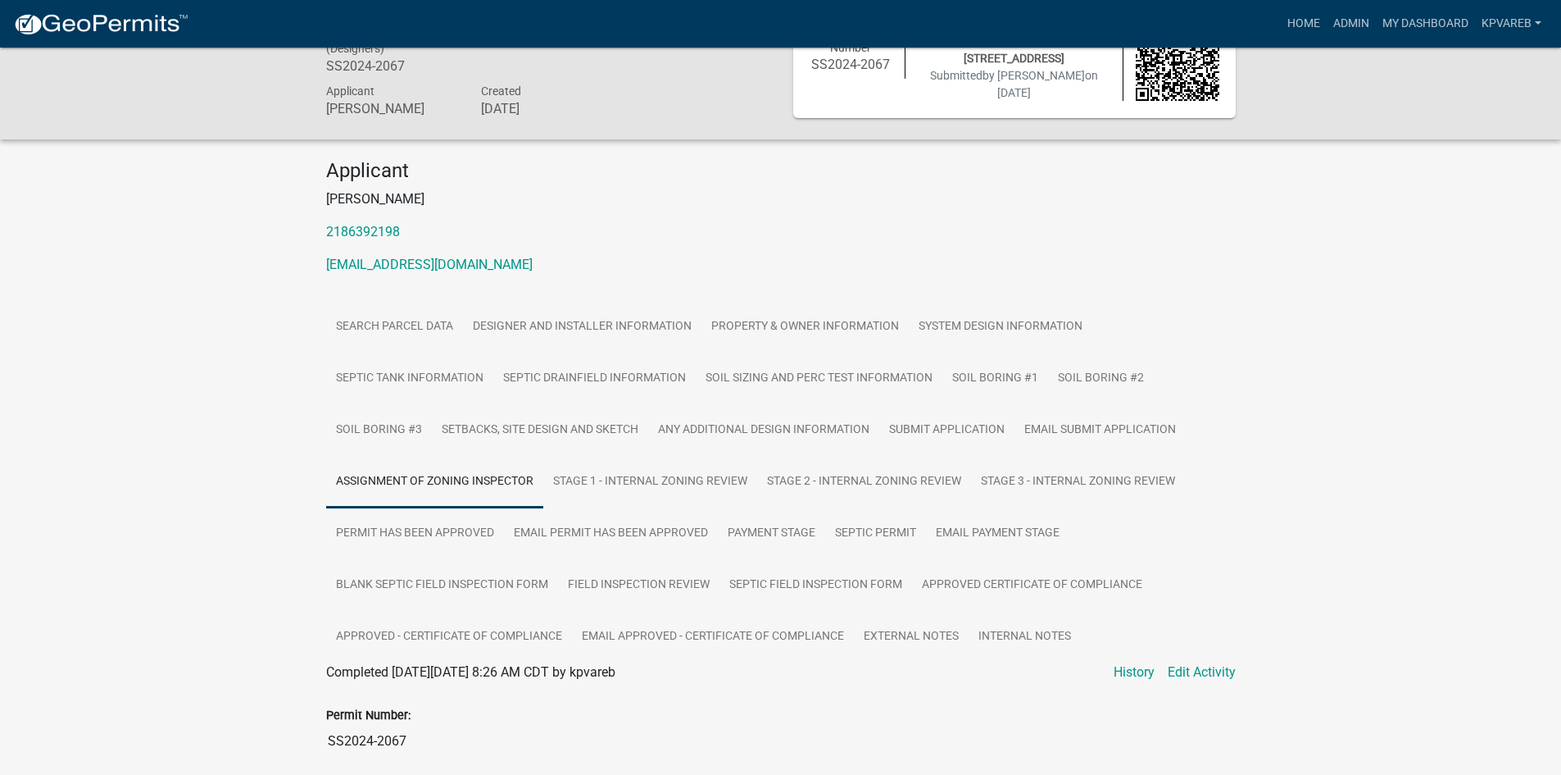
scroll to position [61, 0]
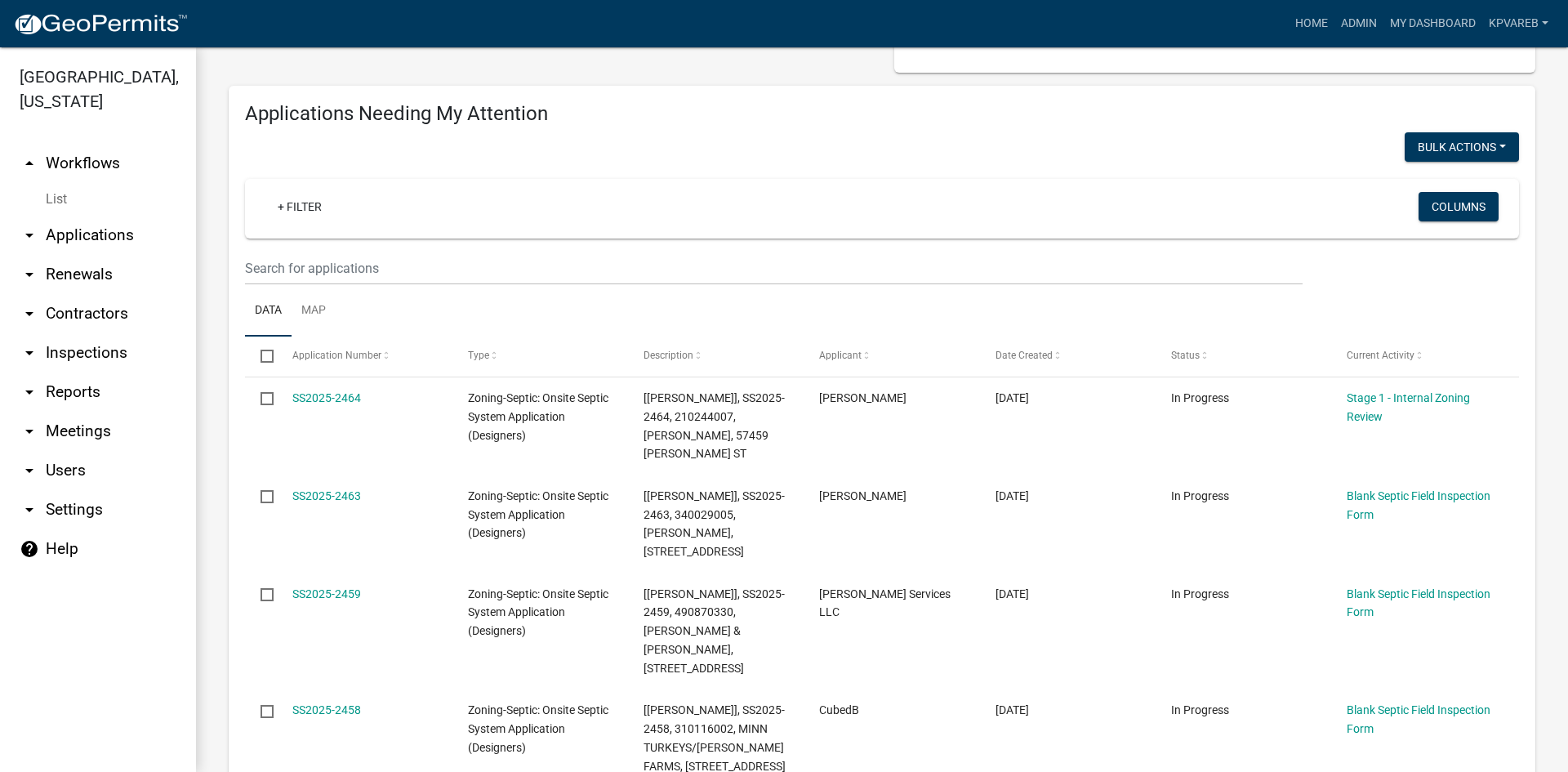
scroll to position [82, 0]
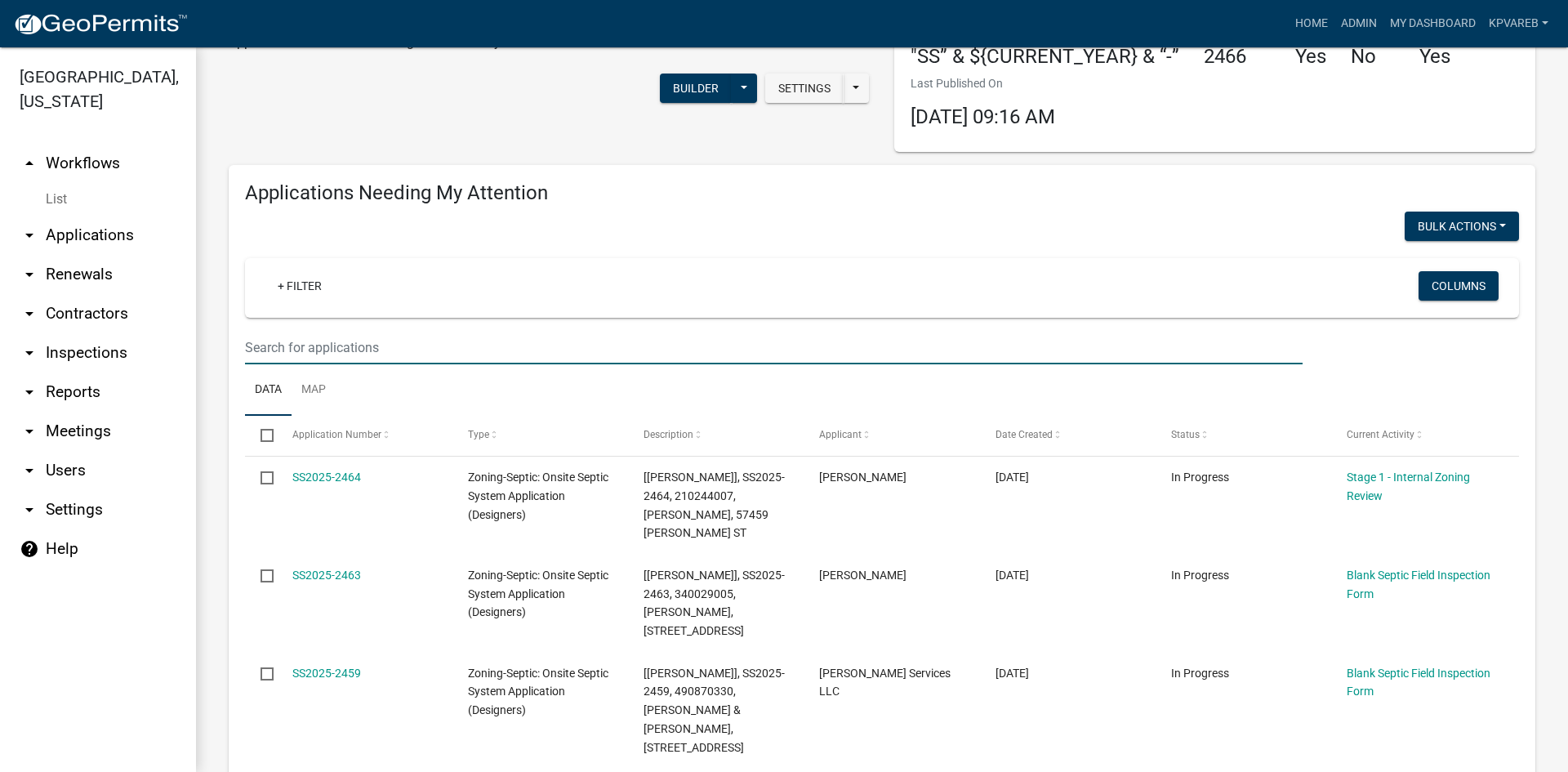
click at [292, 332] on input "text" at bounding box center [773, 348] width 1057 height 34
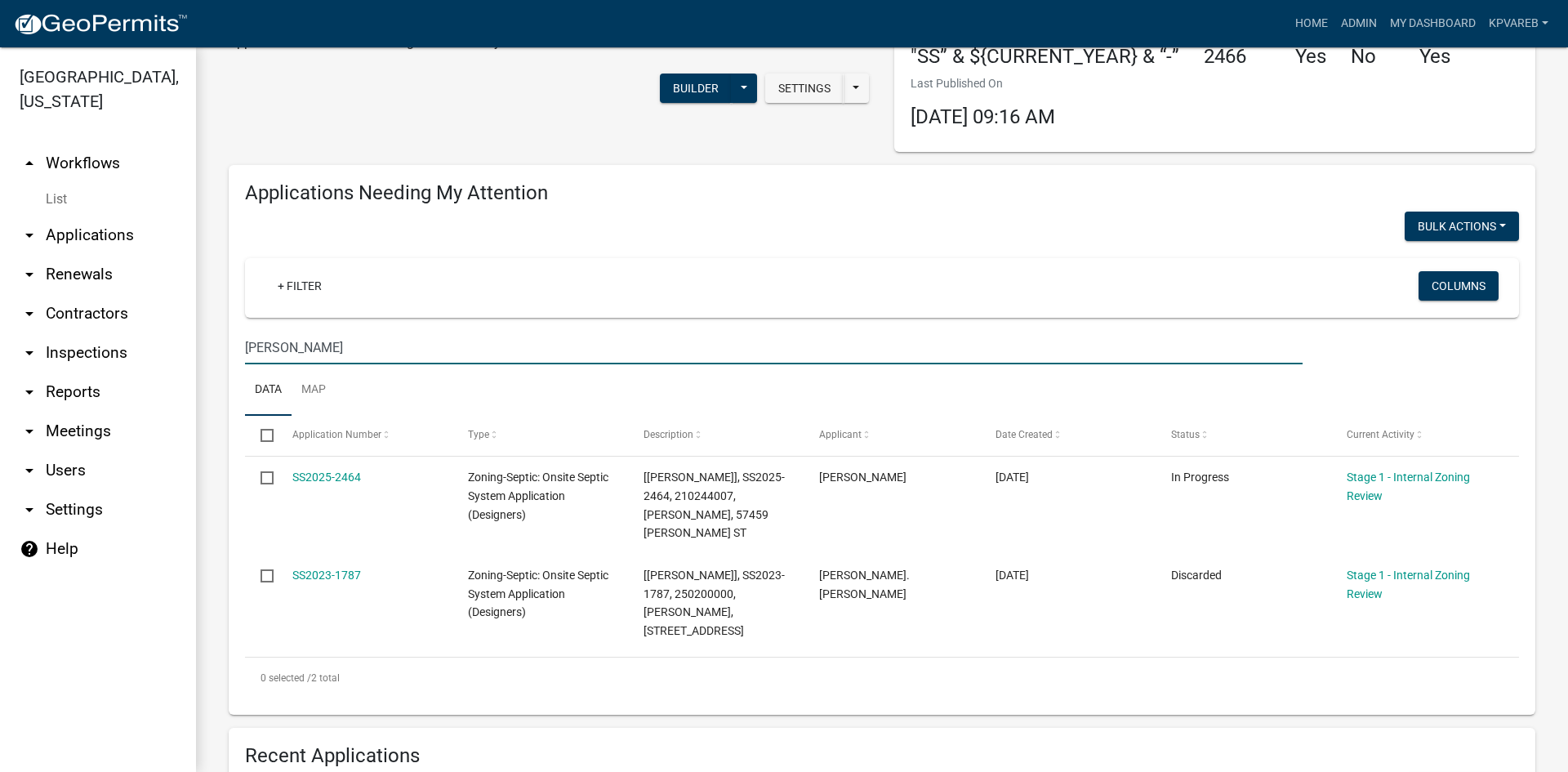
scroll to position [327, 0]
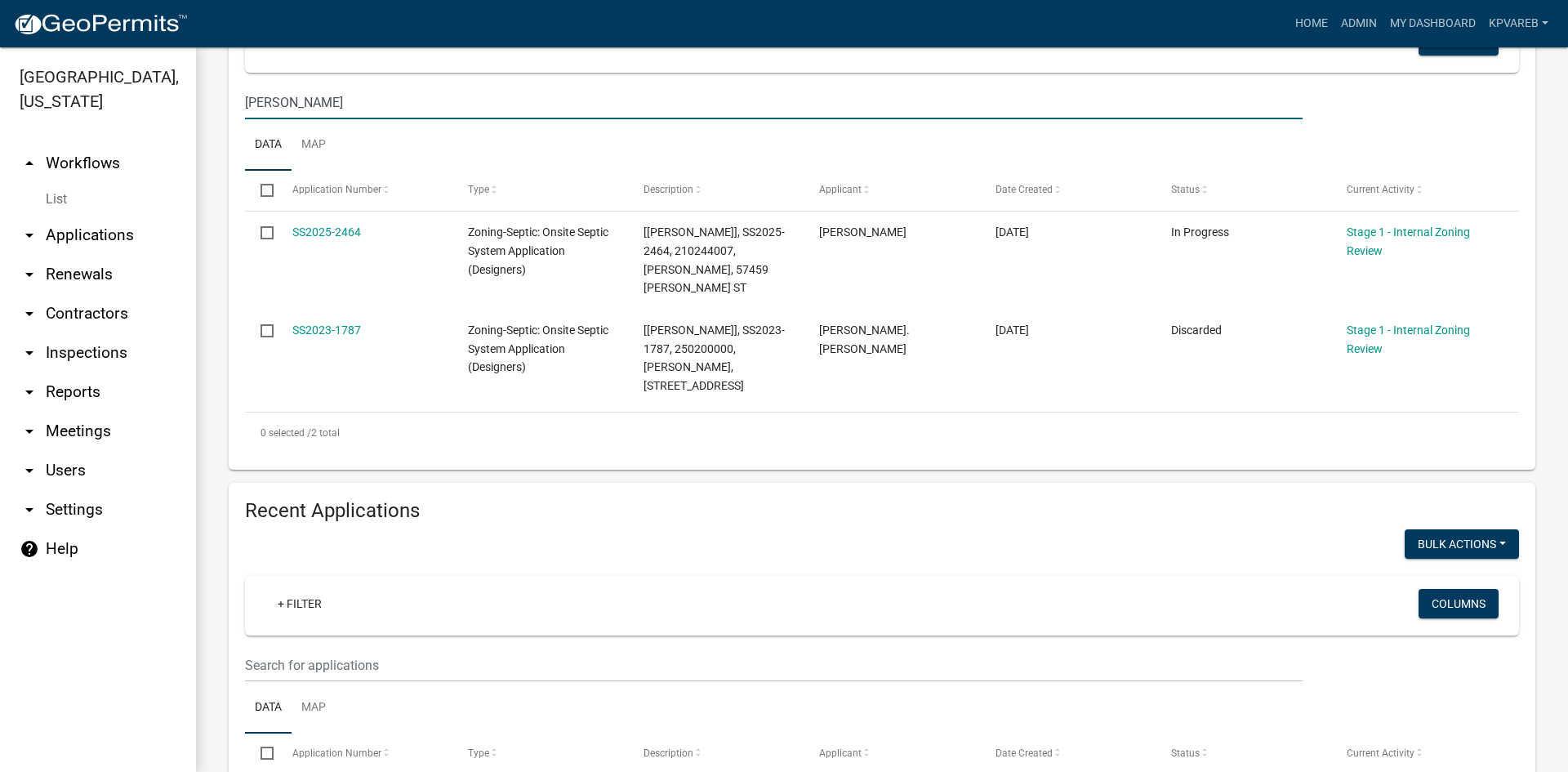
type input "HENDRICKSON"
click at [319, 649] on input "text" at bounding box center [773, 665] width 1057 height 34
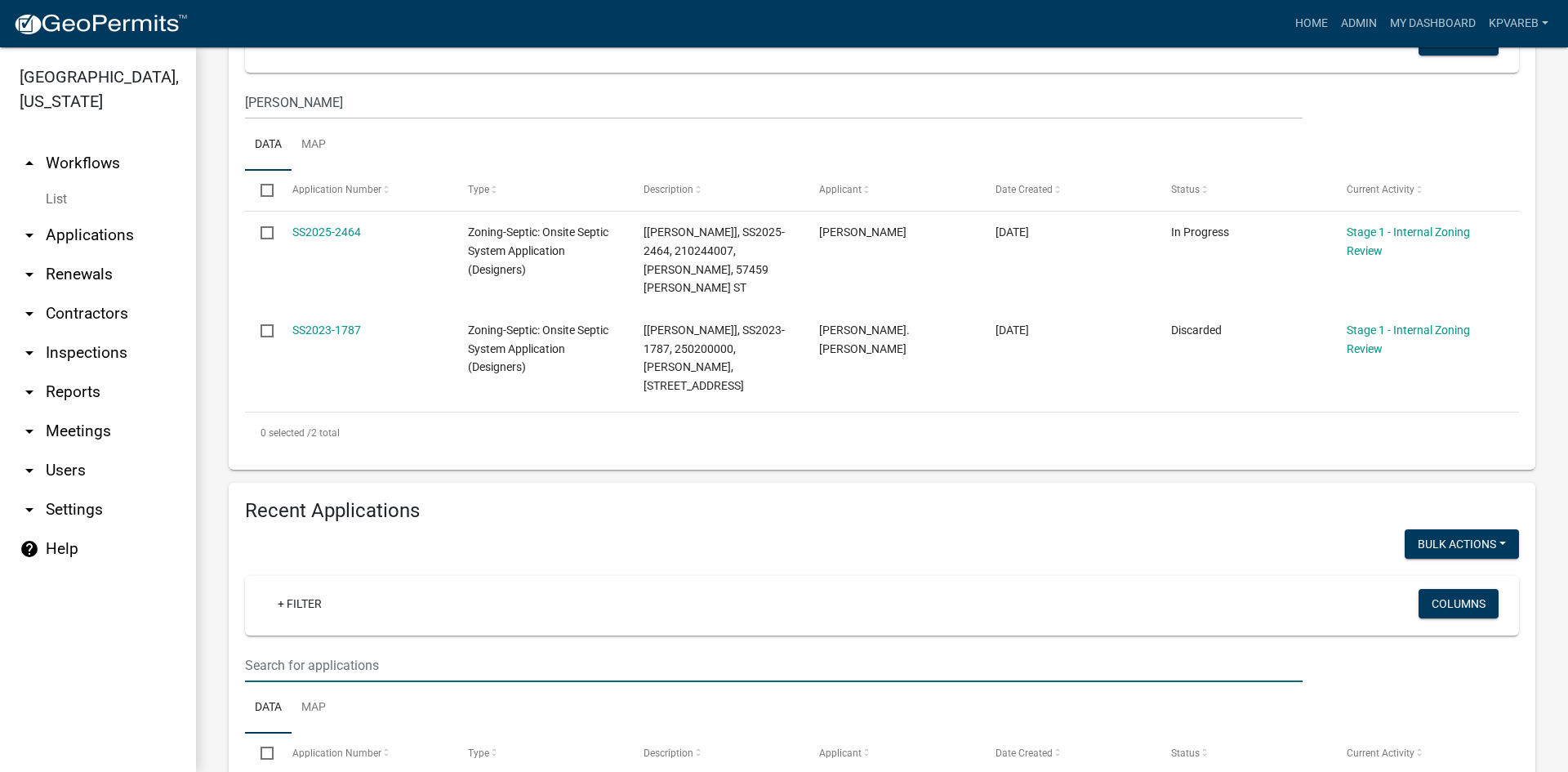
click at [292, 656] on input "text" at bounding box center [773, 665] width 1057 height 34
click at [281, 649] on input "HENDEICKSON" at bounding box center [773, 665] width 1057 height 34
click at [355, 650] on input "HENDRICKSON" at bounding box center [773, 665] width 1057 height 34
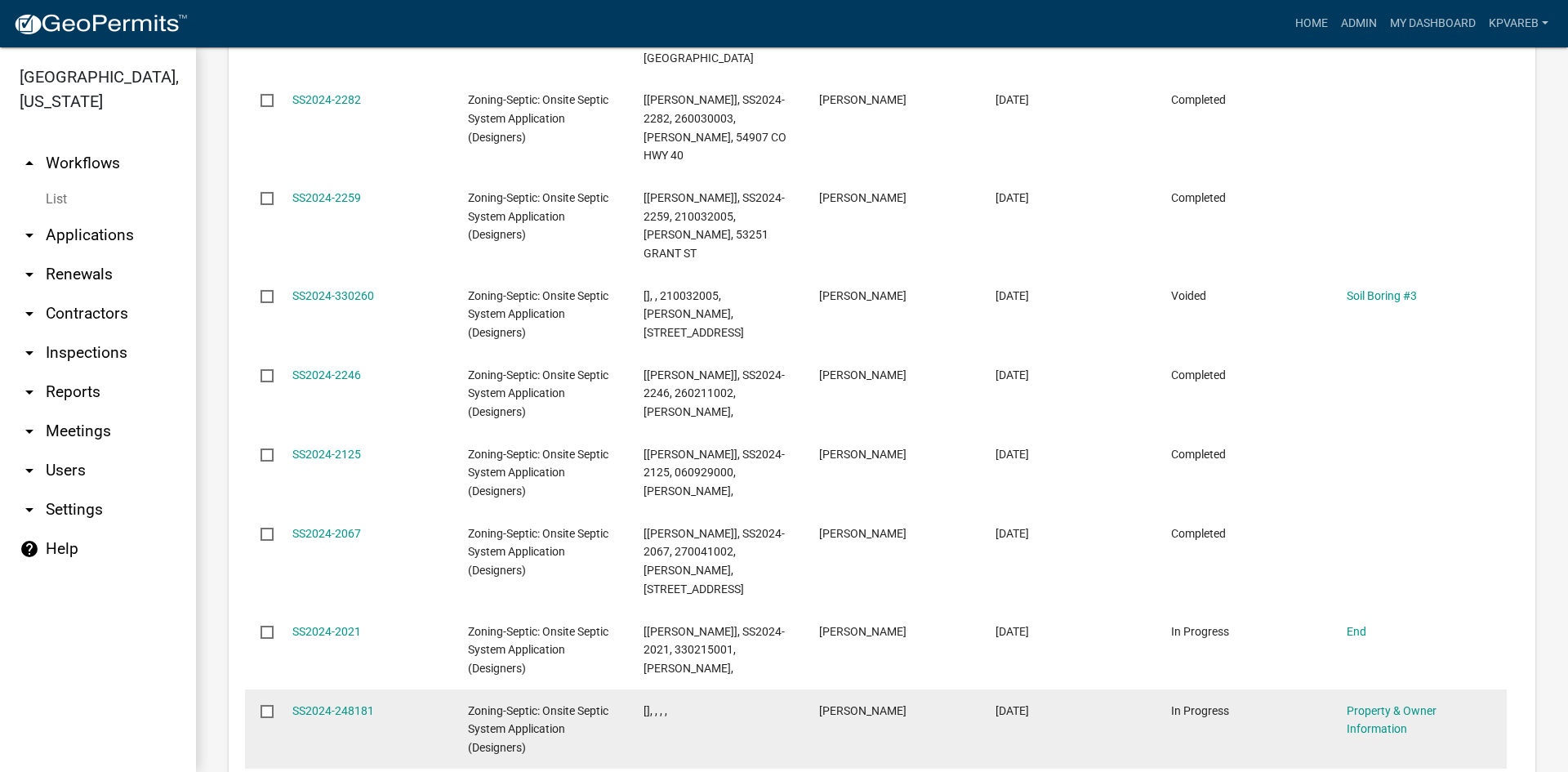
scroll to position [1299, 0]
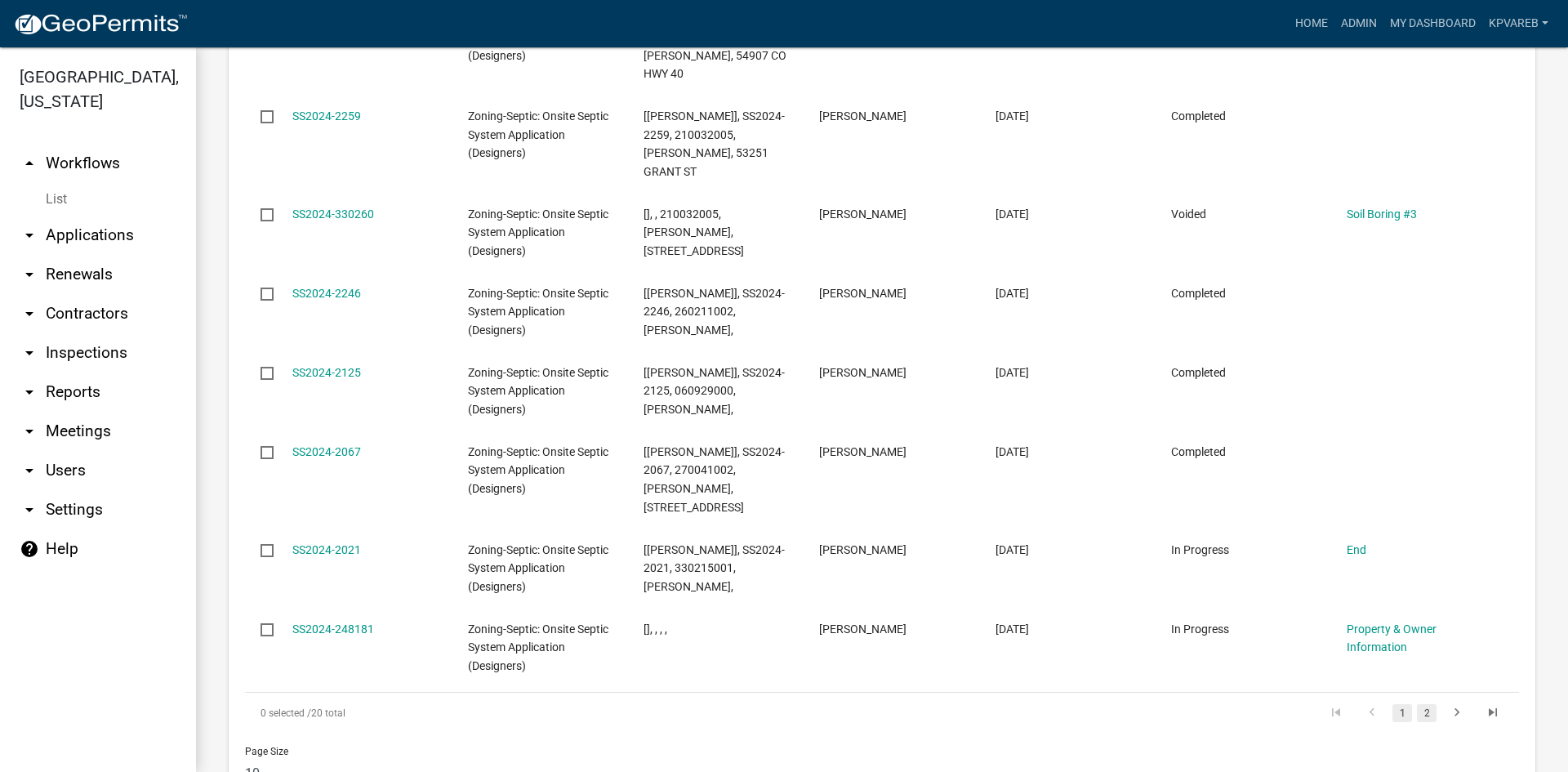
type input "HENDRICKSON"
click at [1418, 703] on link "2" at bounding box center [1427, 712] width 20 height 18
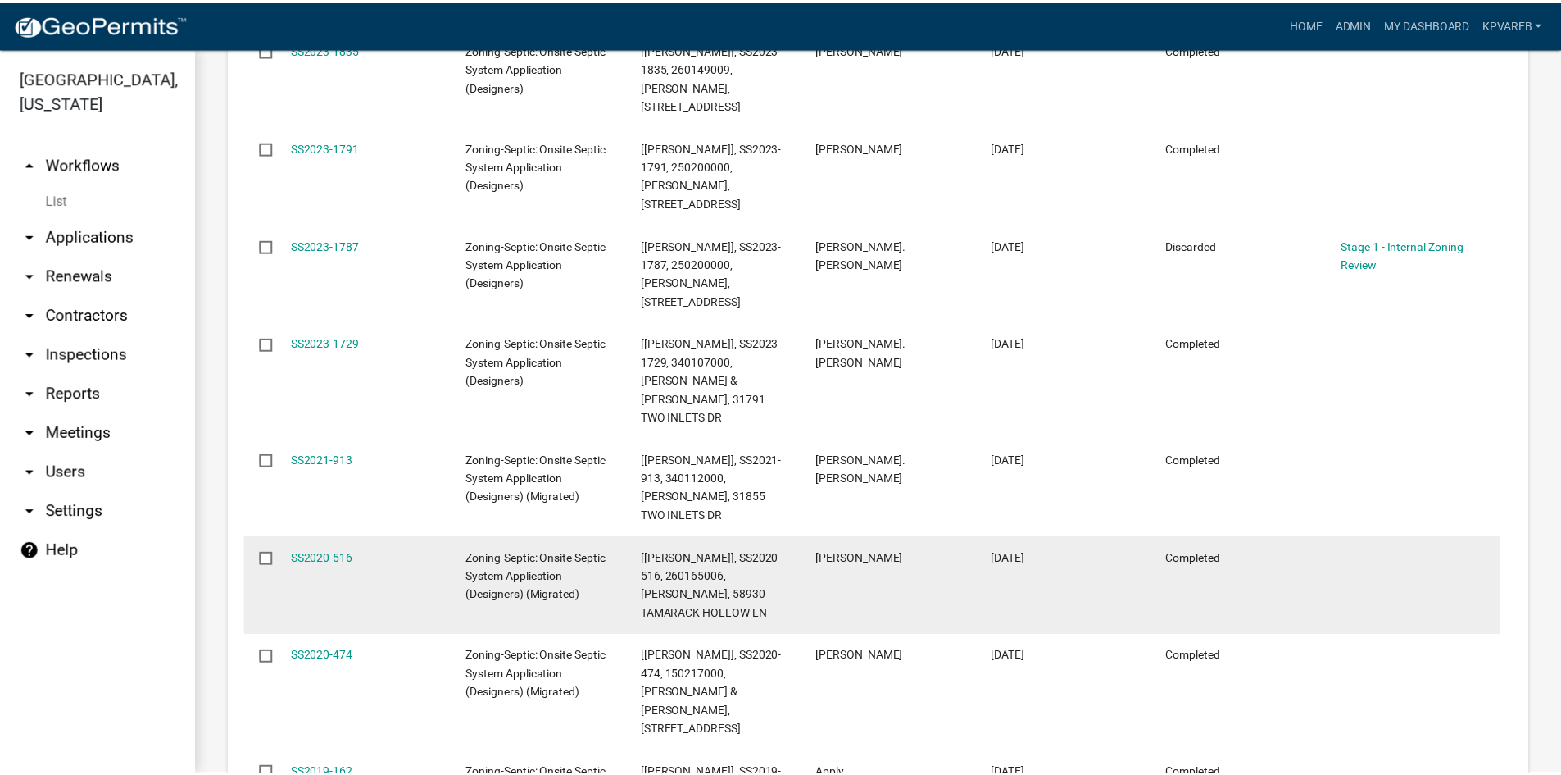
scroll to position [1304, 0]
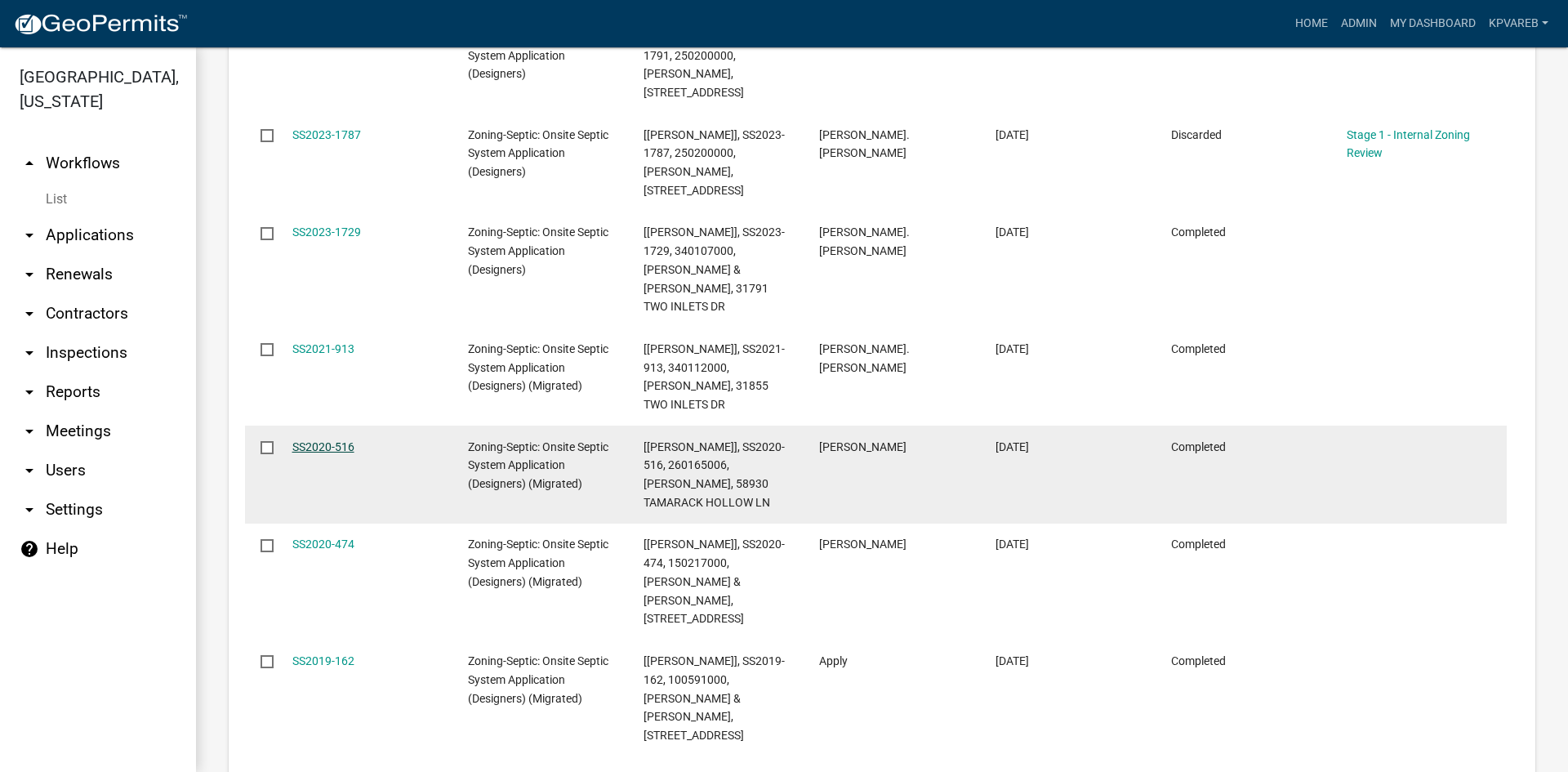
click at [336, 440] on link "SS2020-516" at bounding box center [323, 446] width 62 height 13
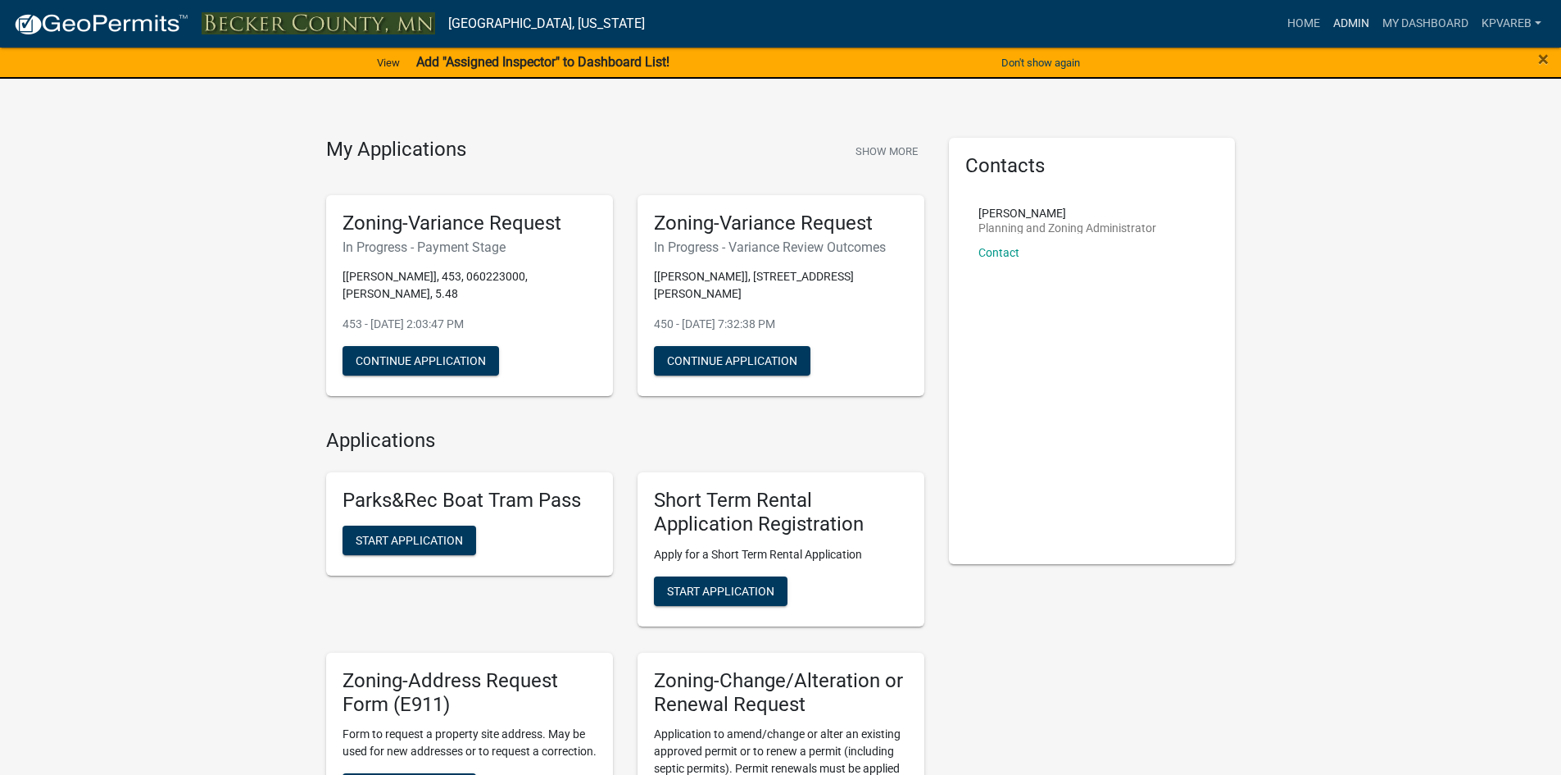
click at [1343, 22] on link "Admin" at bounding box center [1351, 23] width 49 height 31
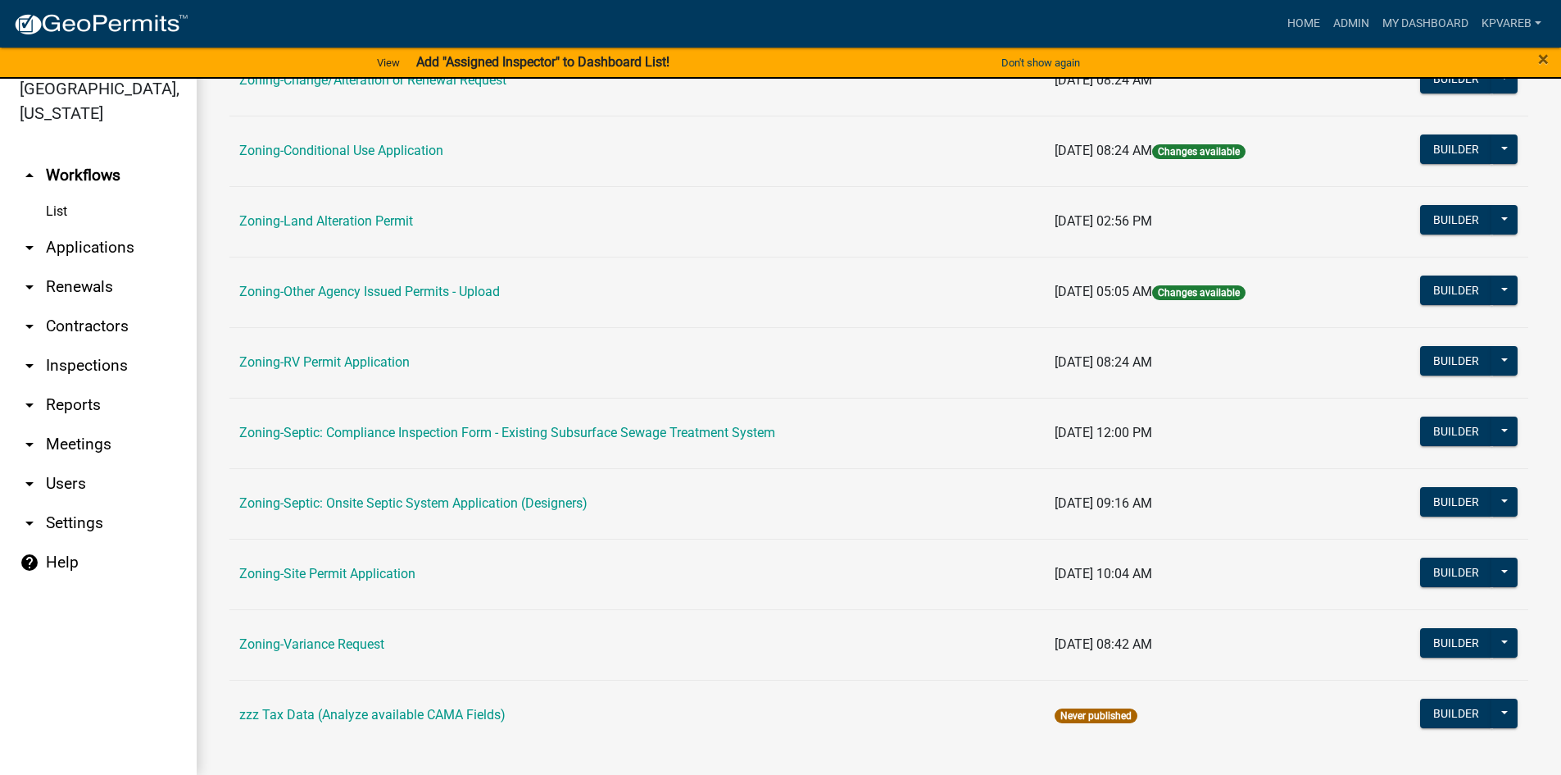
scroll to position [483, 0]
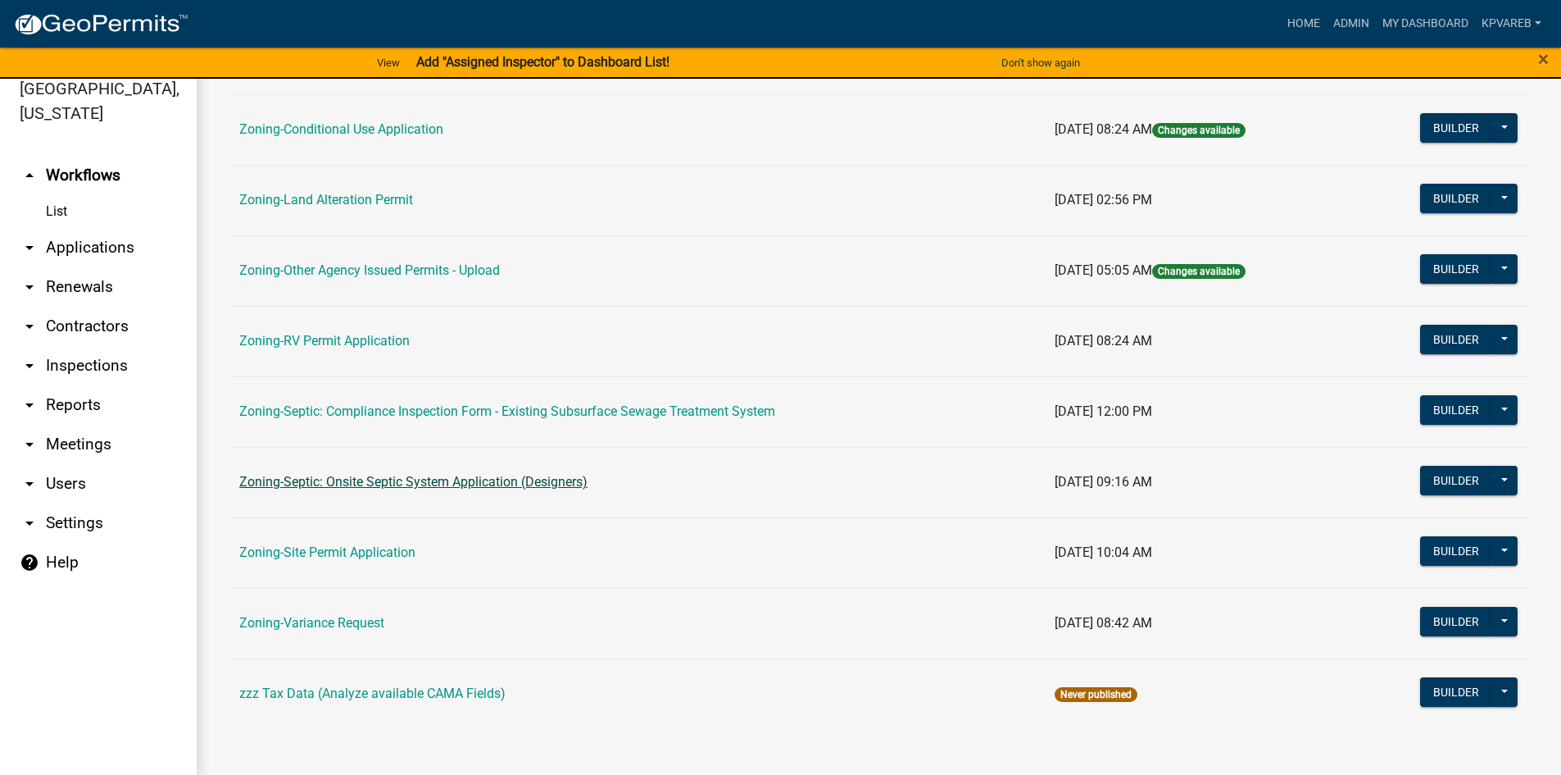
click at [507, 484] on link "Zoning-Septic: Onsite Septic System Application (Designers)" at bounding box center [413, 482] width 348 height 16
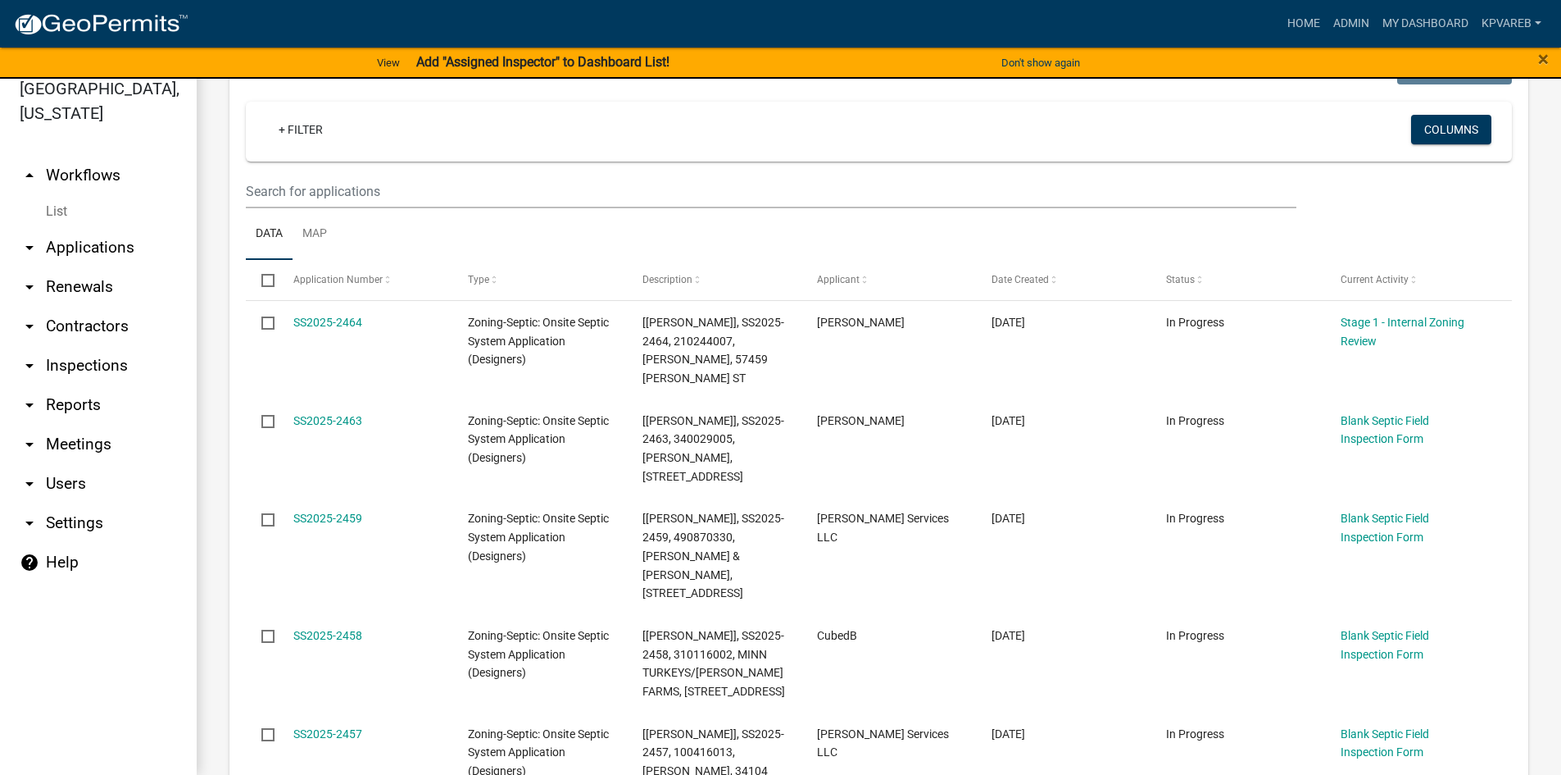
scroll to position [164, 0]
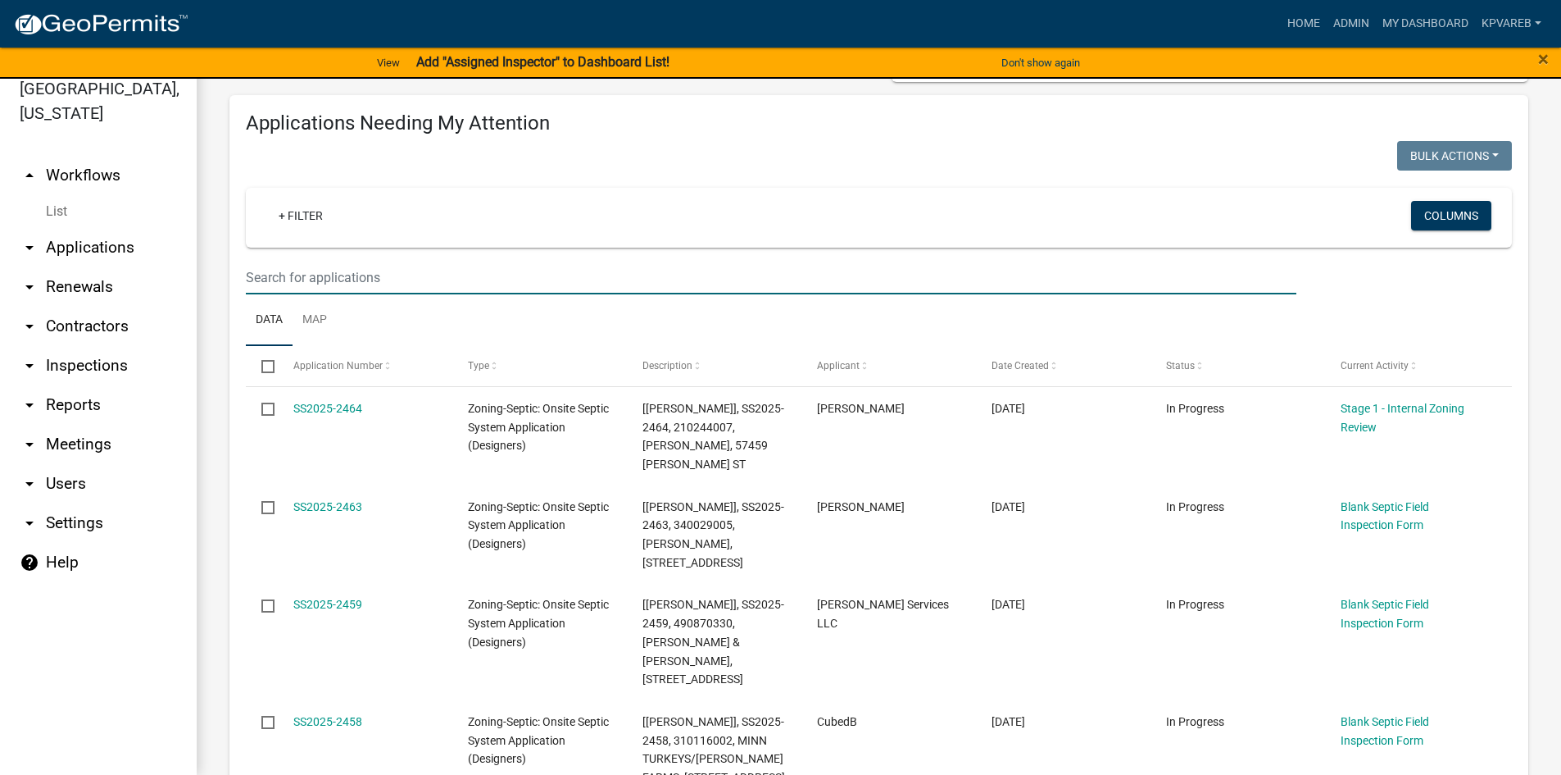
click at [252, 277] on input "text" at bounding box center [771, 278] width 1051 height 34
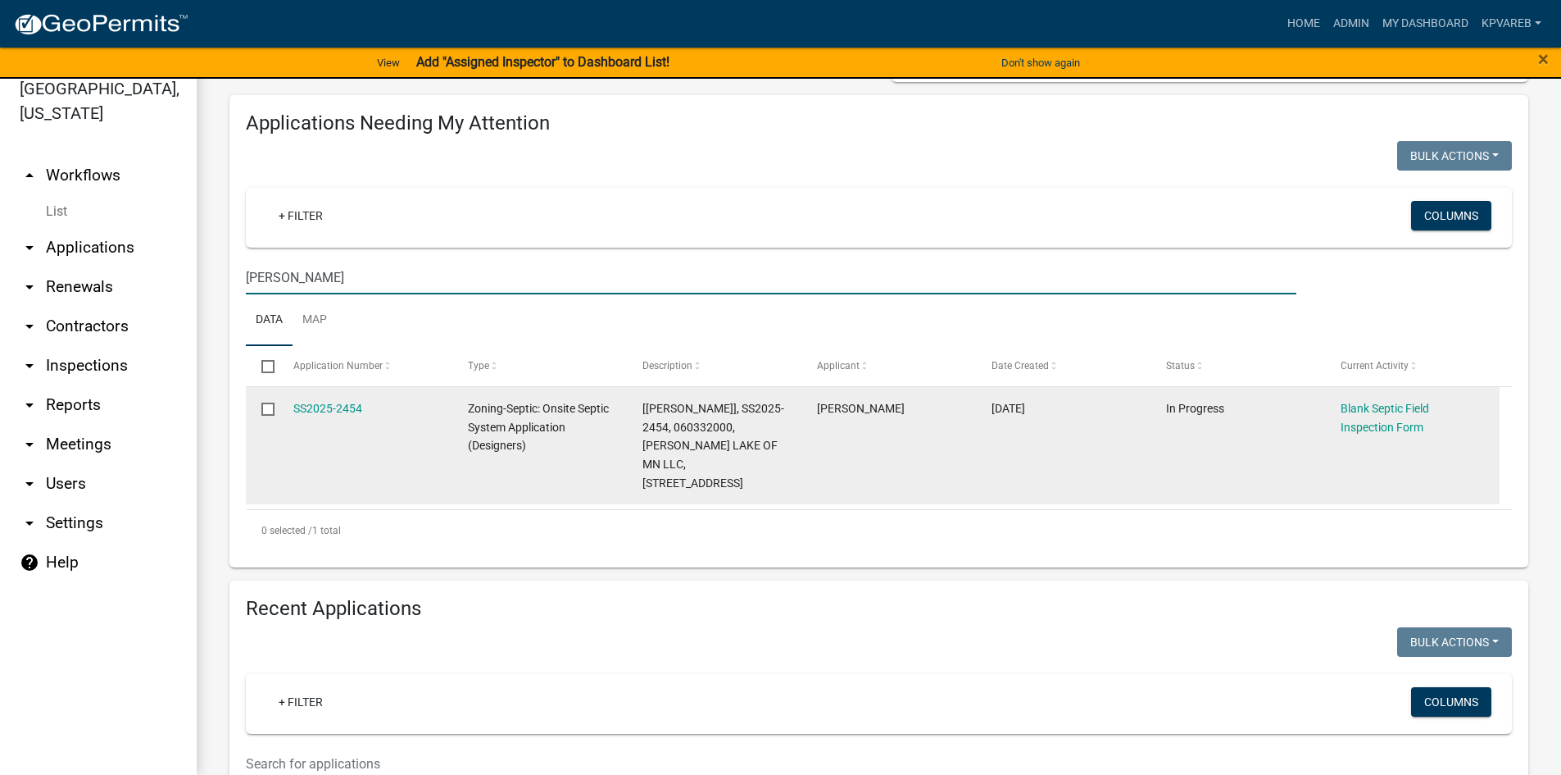
type input "[PERSON_NAME]"
click at [773, 447] on div "[[PERSON_NAME]], SS2025-2454, 060332000, [PERSON_NAME] LAKE OF MN LLC, [STREET_…" at bounding box center [714, 445] width 143 height 93
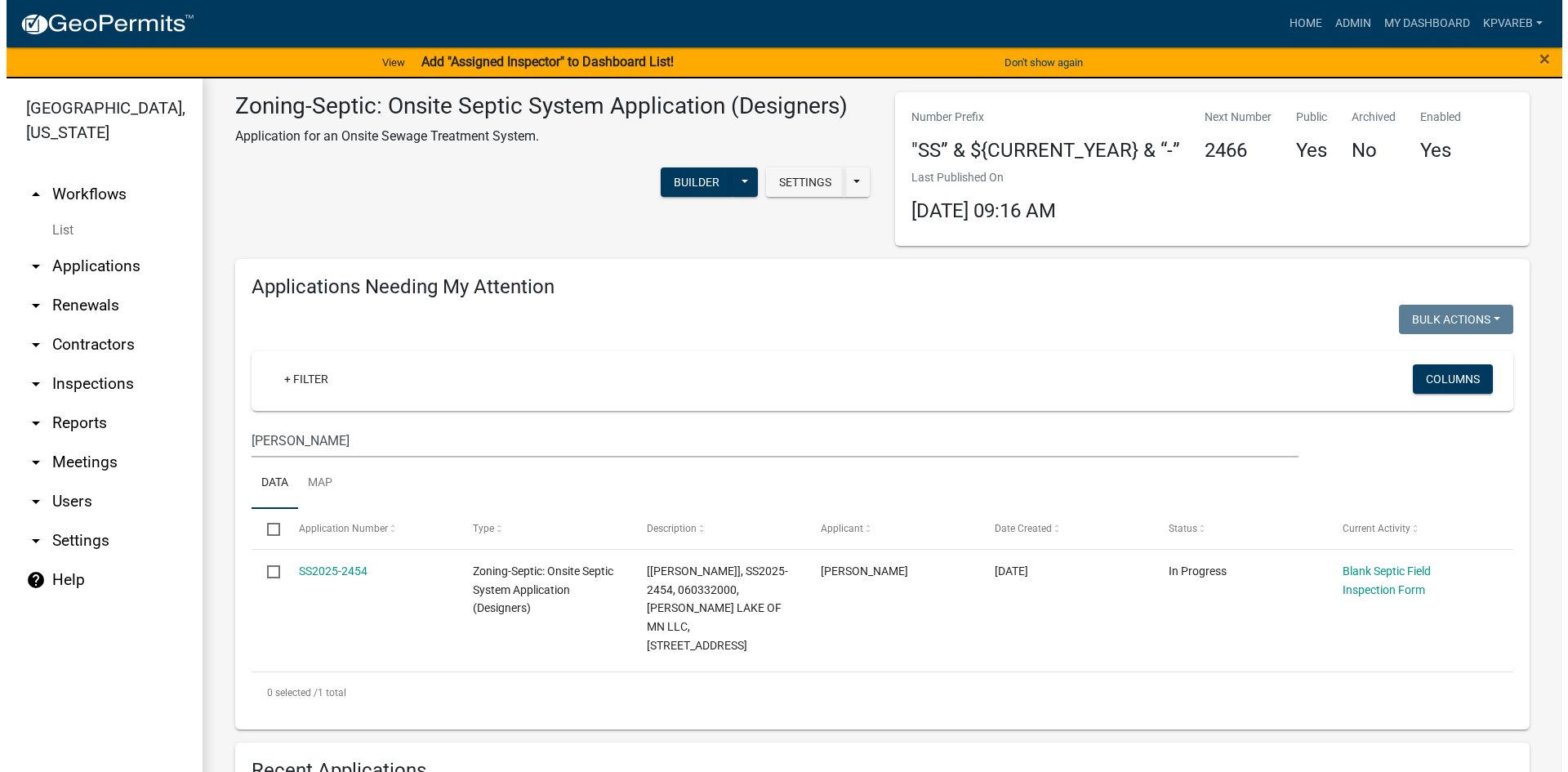
scroll to position [0, 0]
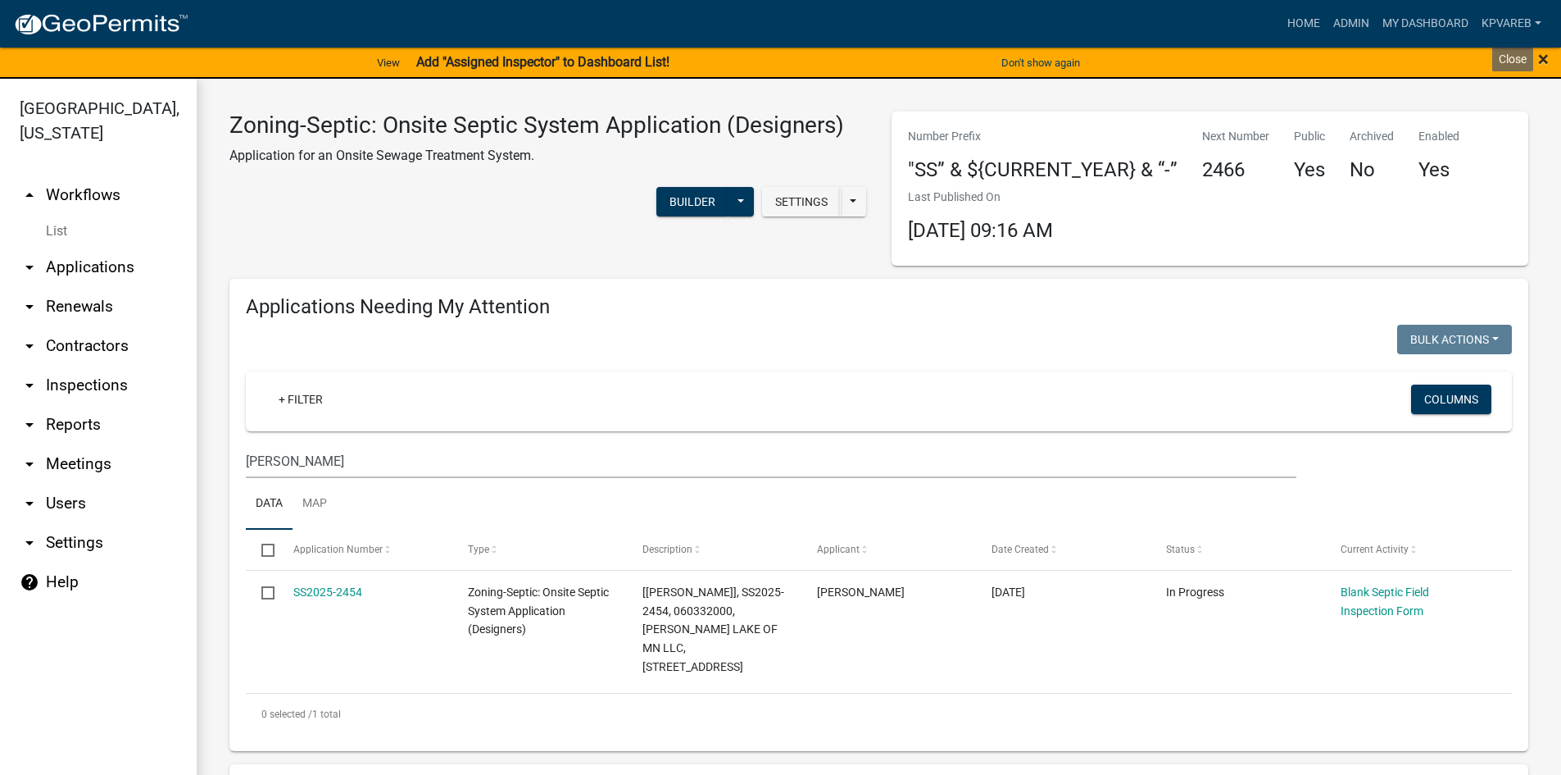
click at [1546, 57] on span "×" at bounding box center [1543, 59] width 11 height 23
